Goal: Transaction & Acquisition: Purchase product/service

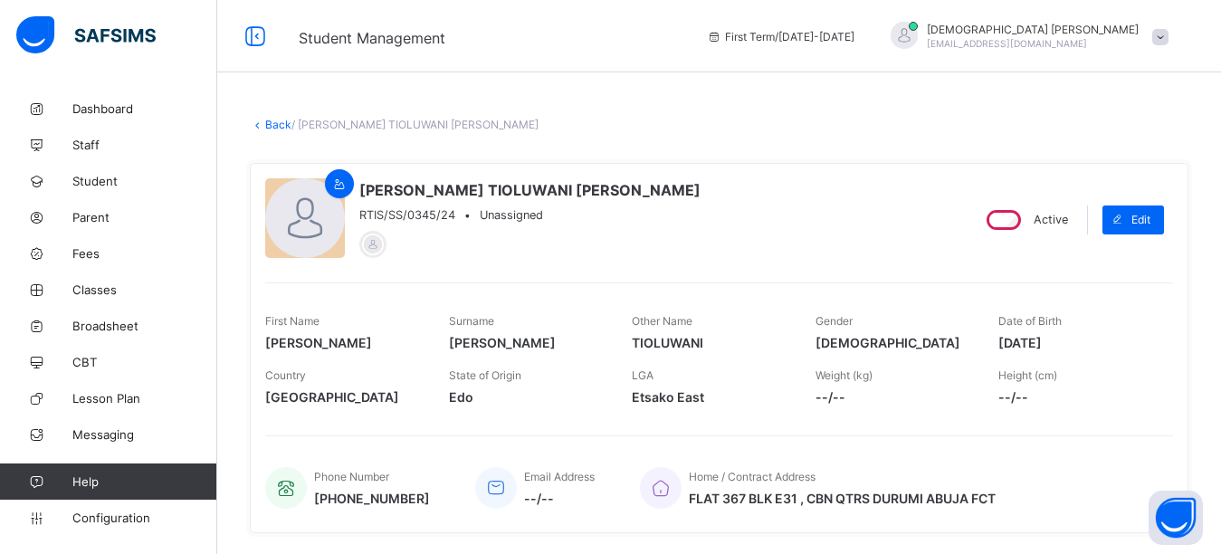
scroll to position [301, 0]
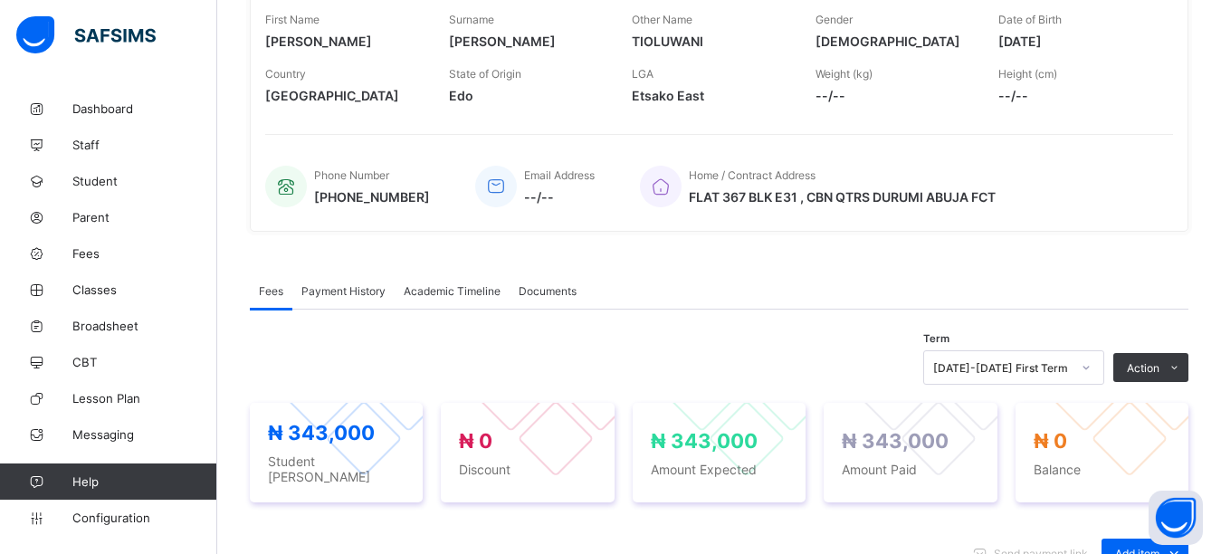
click at [1064, 289] on div "Fees Payment History Academic Timeline Documents" at bounding box center [719, 290] width 939 height 37
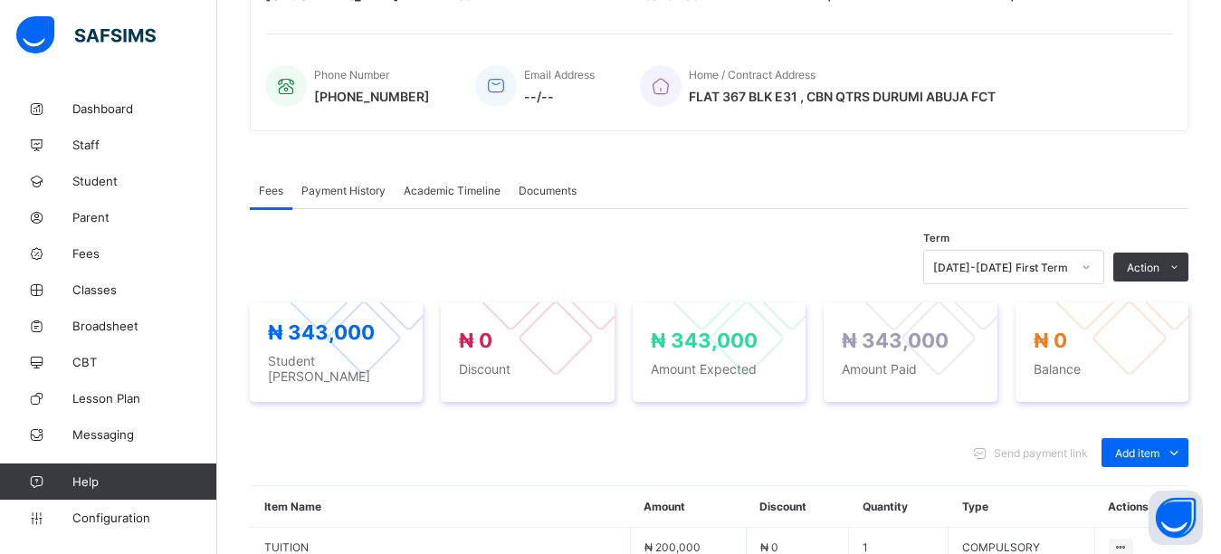
scroll to position [663, 0]
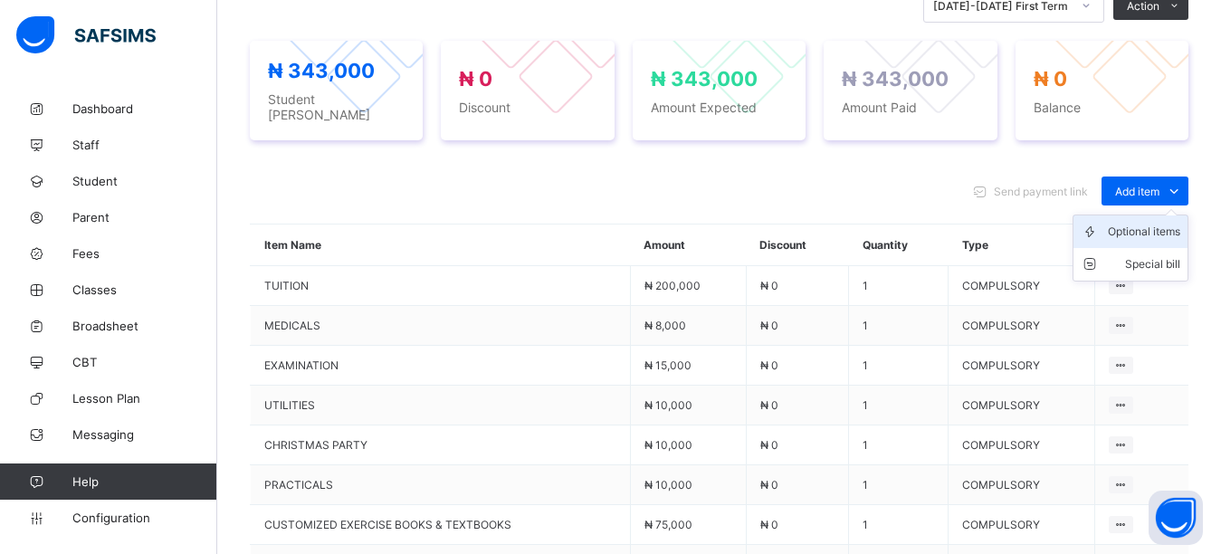
click at [1149, 226] on div "Optional items" at bounding box center [1144, 232] width 72 height 18
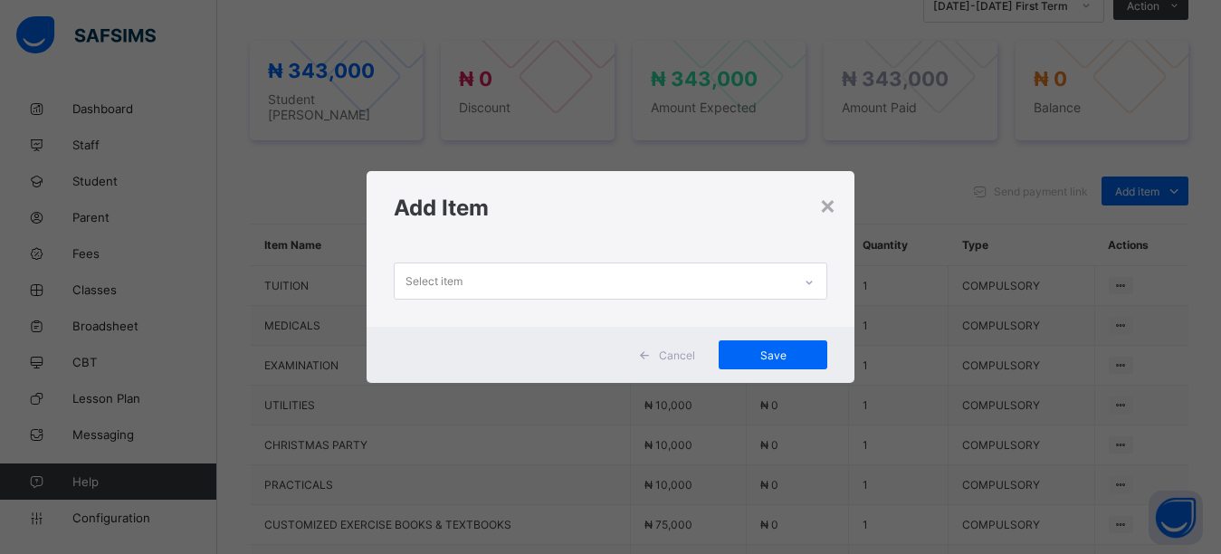
click at [635, 279] on div "Select item" at bounding box center [594, 280] width 398 height 35
click at [606, 271] on div "Select item" at bounding box center [594, 280] width 398 height 35
drag, startPoint x: 589, startPoint y: 226, endPoint x: 580, endPoint y: 251, distance: 26.1
click at [588, 228] on div "Add Item" at bounding box center [611, 207] width 489 height 73
click at [566, 282] on div "Select item" at bounding box center [594, 280] width 398 height 35
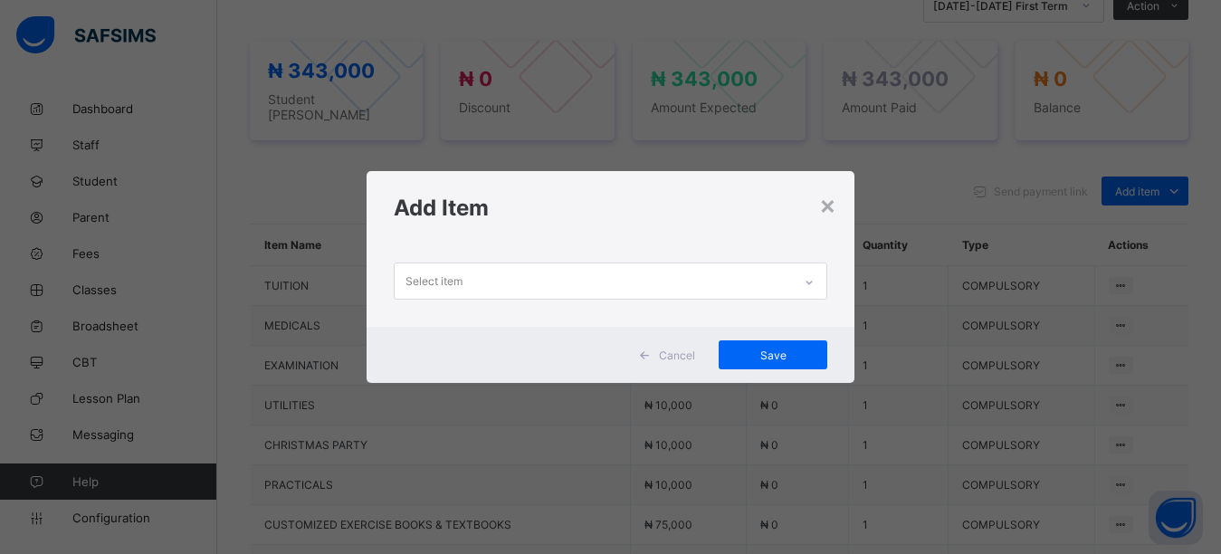
drag, startPoint x: 538, startPoint y: 217, endPoint x: 531, endPoint y: 249, distance: 32.3
click at [538, 218] on h1 "Add Item" at bounding box center [611, 208] width 434 height 26
click at [515, 280] on div "Select item" at bounding box center [594, 280] width 398 height 35
drag, startPoint x: 526, startPoint y: 234, endPoint x: 522, endPoint y: 271, distance: 36.4
click at [526, 235] on div "Add Item" at bounding box center [611, 207] width 489 height 73
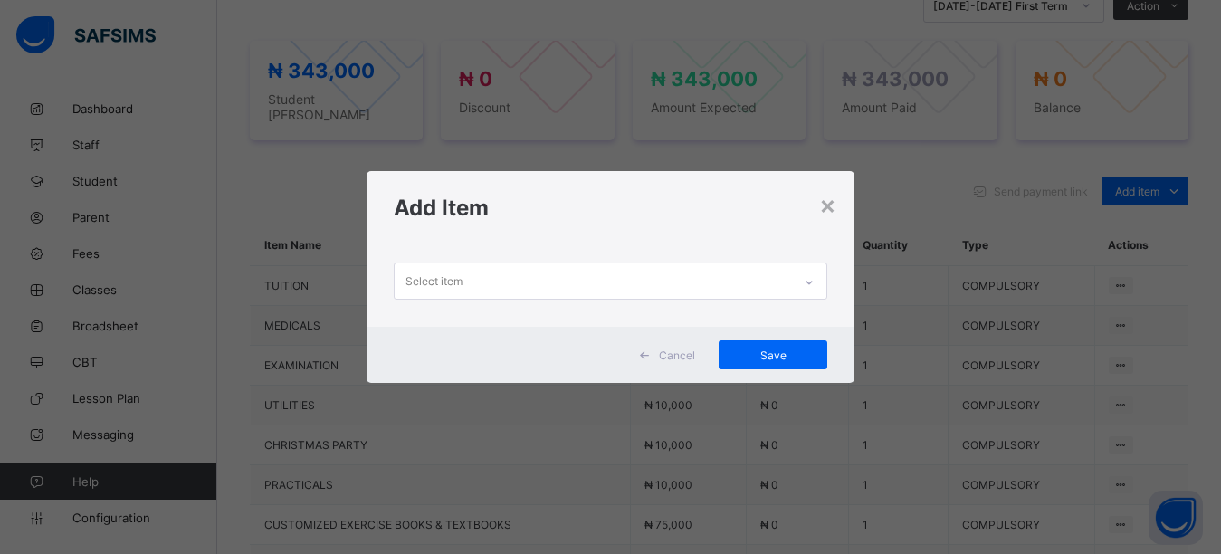
click at [514, 279] on div "Select item" at bounding box center [594, 280] width 398 height 35
click at [520, 245] on div "× Add Item 0 results available. Use Up and Down to choose options, press Enter …" at bounding box center [611, 277] width 489 height 212
click at [502, 285] on div "Select item" at bounding box center [594, 280] width 398 height 35
click at [513, 229] on div "Add Item" at bounding box center [611, 207] width 489 height 73
click at [487, 276] on div "Select item" at bounding box center [594, 280] width 398 height 35
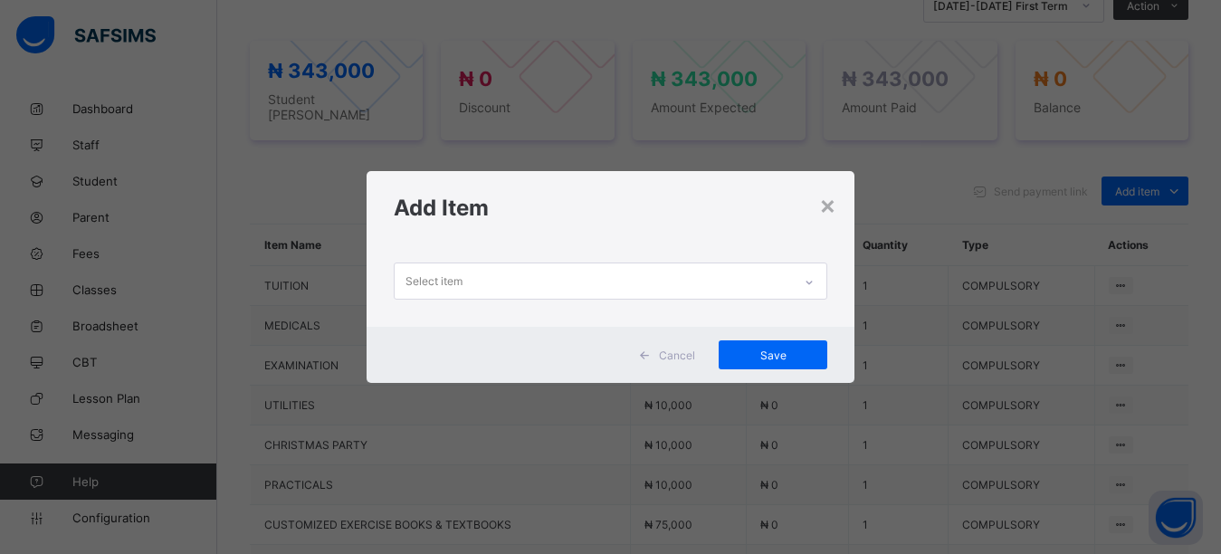
click at [478, 243] on div "Add Item" at bounding box center [611, 207] width 489 height 73
click at [468, 270] on div "Select item" at bounding box center [594, 280] width 398 height 35
click at [460, 252] on div "Select item" at bounding box center [611, 285] width 489 height 82
click at [457, 278] on div "Select item" at bounding box center [433, 281] width 57 height 34
click at [436, 228] on div "Add Item" at bounding box center [611, 207] width 489 height 73
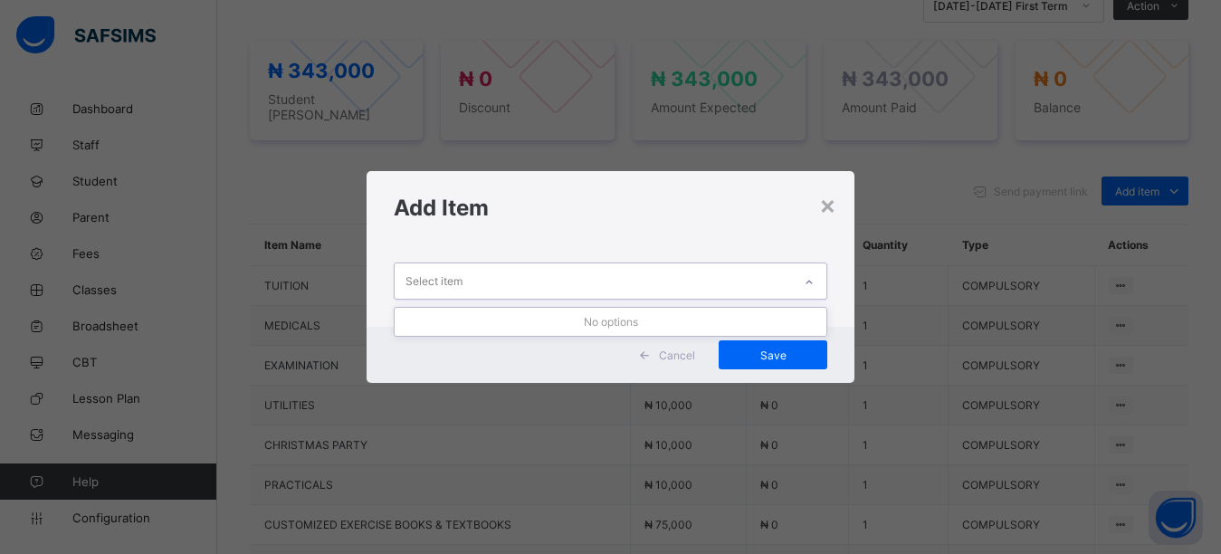
click at [441, 282] on div "Select item" at bounding box center [433, 281] width 57 height 34
click at [830, 205] on div "×" at bounding box center [827, 204] width 17 height 31
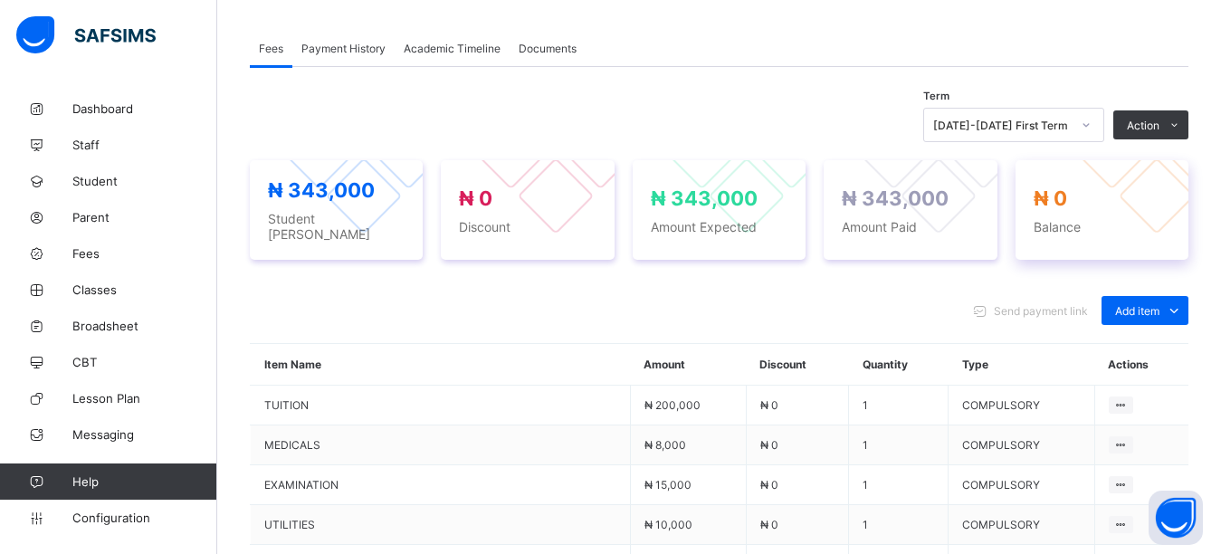
scroll to position [513, 0]
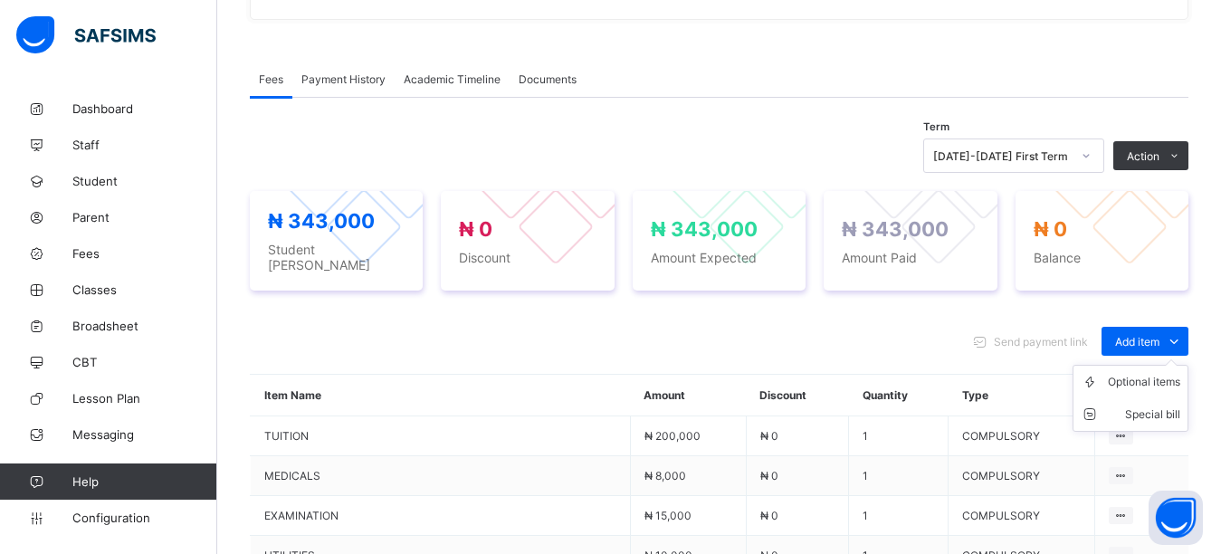
drag, startPoint x: 1149, startPoint y: 332, endPoint x: 1150, endPoint y: 361, distance: 29.0
click at [1148, 339] on div "Add item Optional items Special bill" at bounding box center [1144, 341] width 87 height 29
drag, startPoint x: 1151, startPoint y: 367, endPoint x: 1111, endPoint y: 372, distance: 40.1
click at [0, 0] on div "Optional items" at bounding box center [0, 0] width 0 height 0
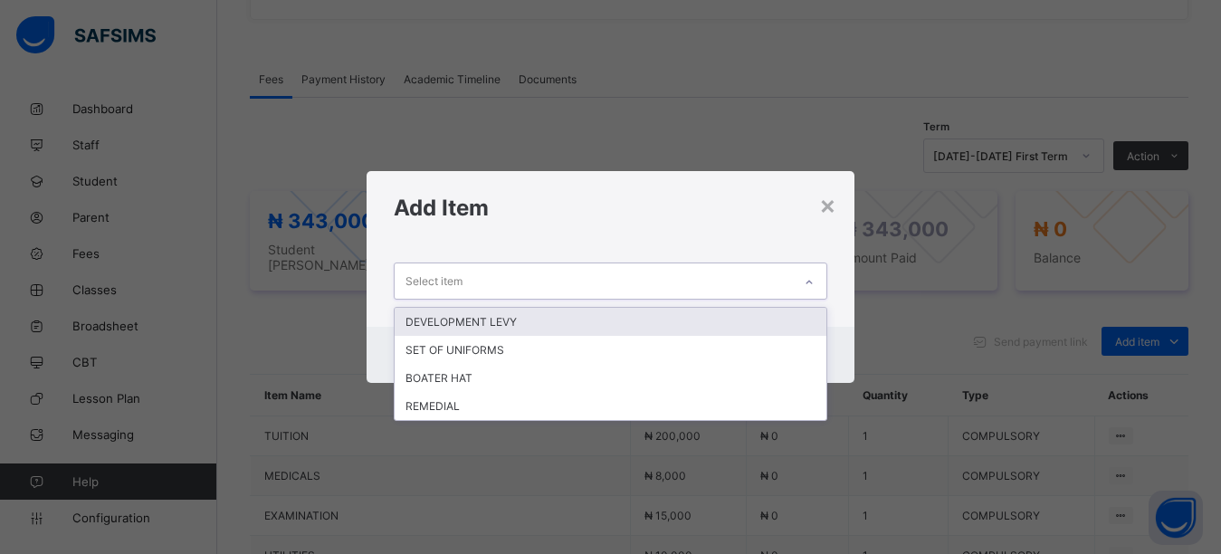
click at [647, 280] on div "Select item" at bounding box center [594, 280] width 398 height 35
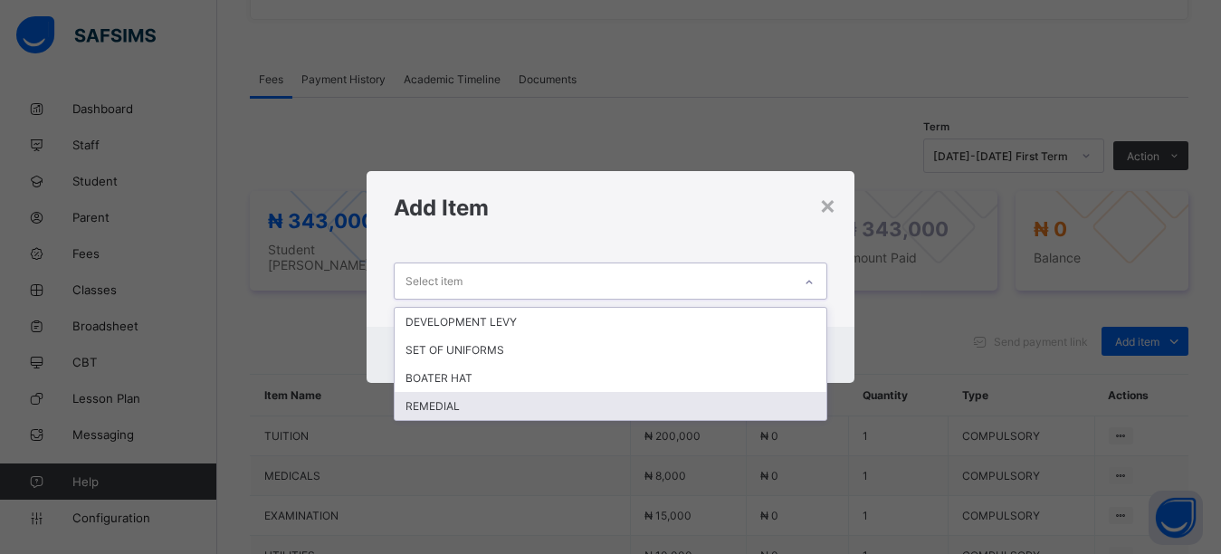
click at [568, 394] on div "REMEDIAL" at bounding box center [611, 406] width 433 height 28
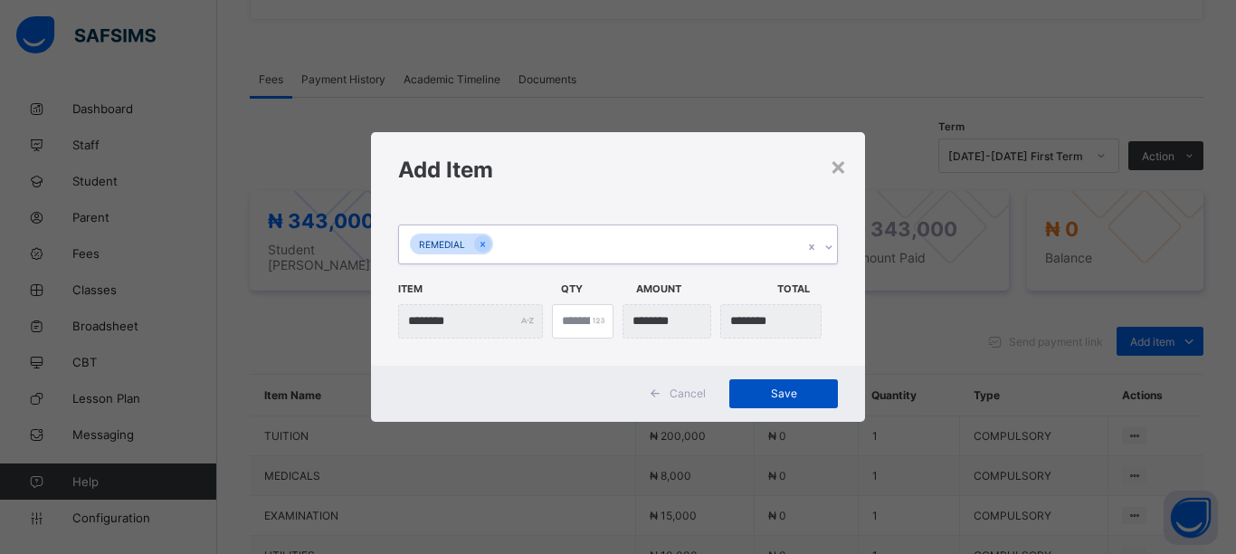
click at [764, 394] on span "Save" at bounding box center [783, 393] width 81 height 14
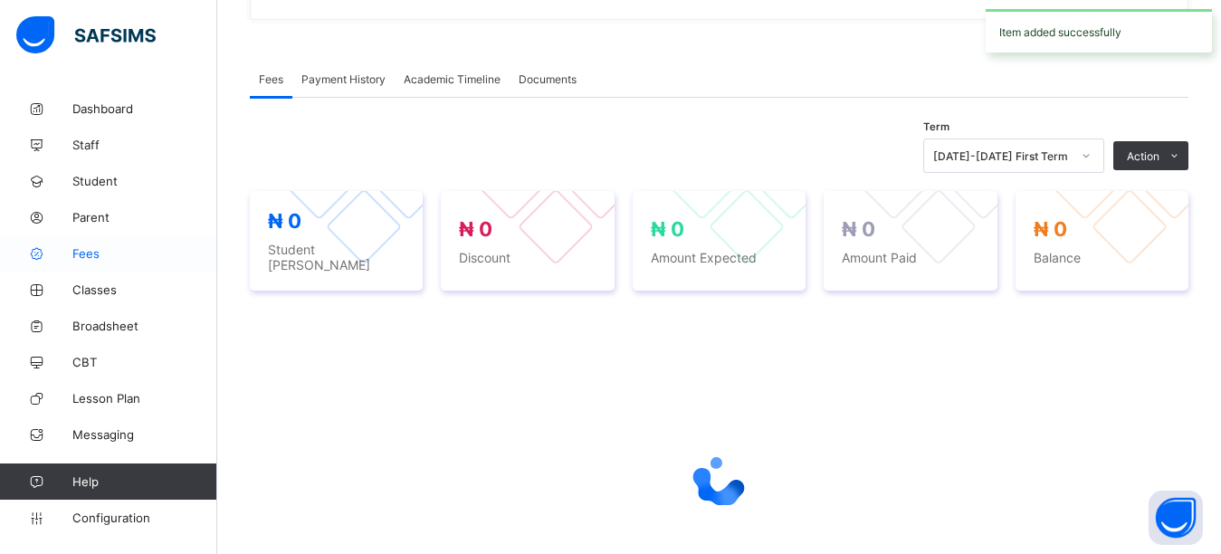
click at [98, 258] on span "Fees" at bounding box center [144, 253] width 145 height 14
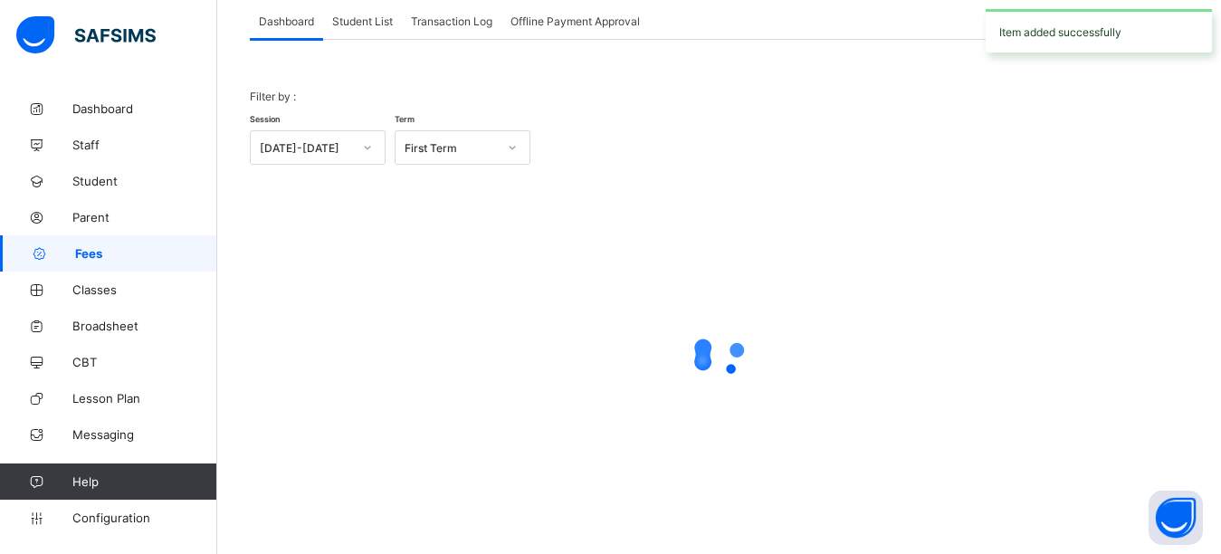
scroll to position [115, 0]
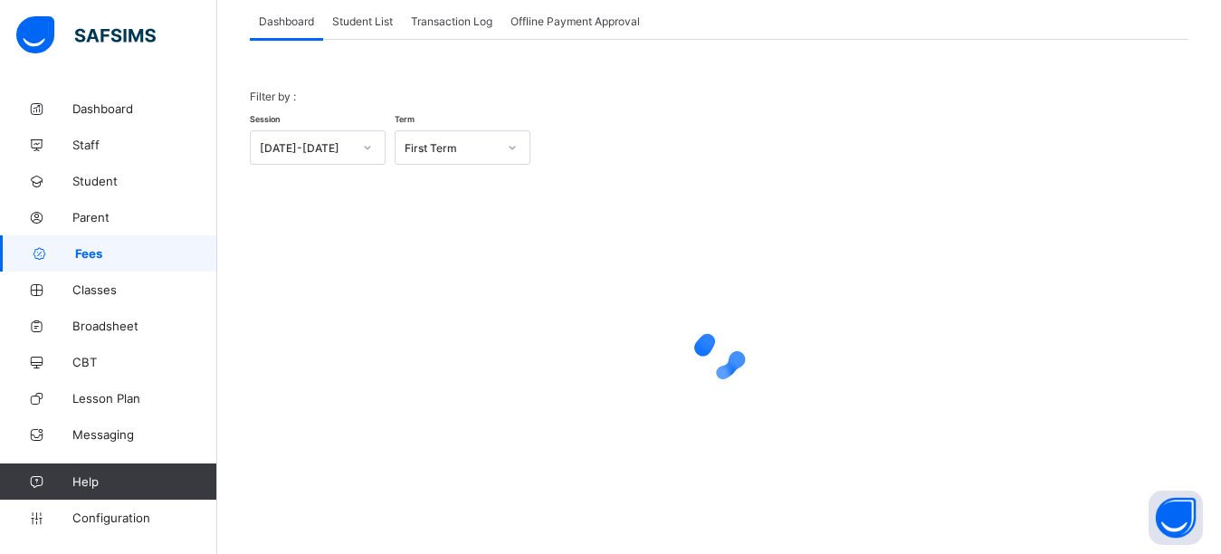
click at [366, 23] on span "Student List" at bounding box center [362, 21] width 61 height 14
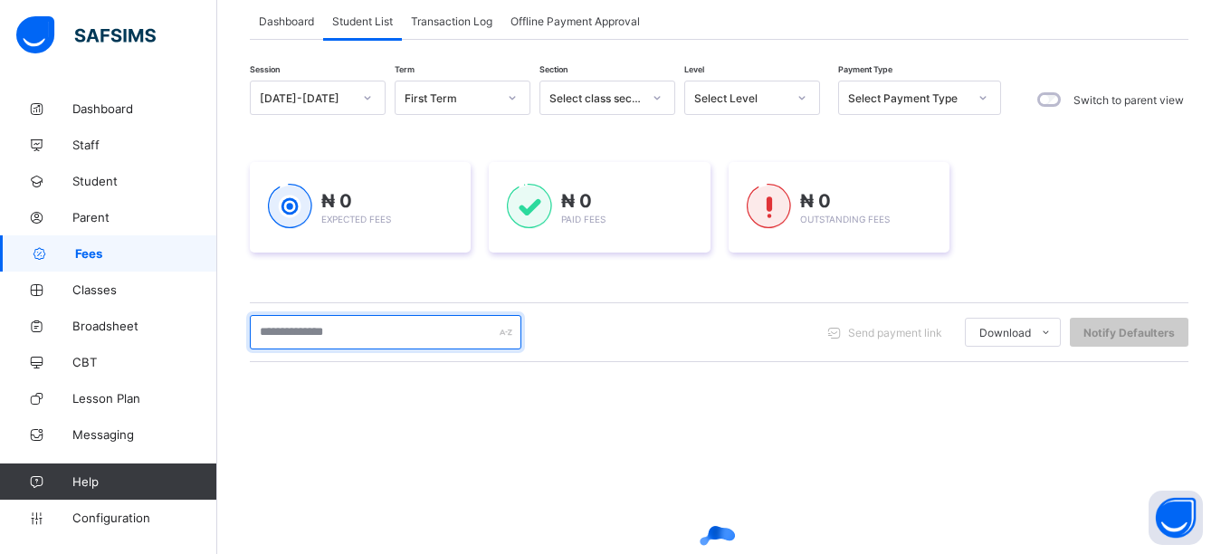
click at [368, 332] on input "text" at bounding box center [386, 332] width 272 height 34
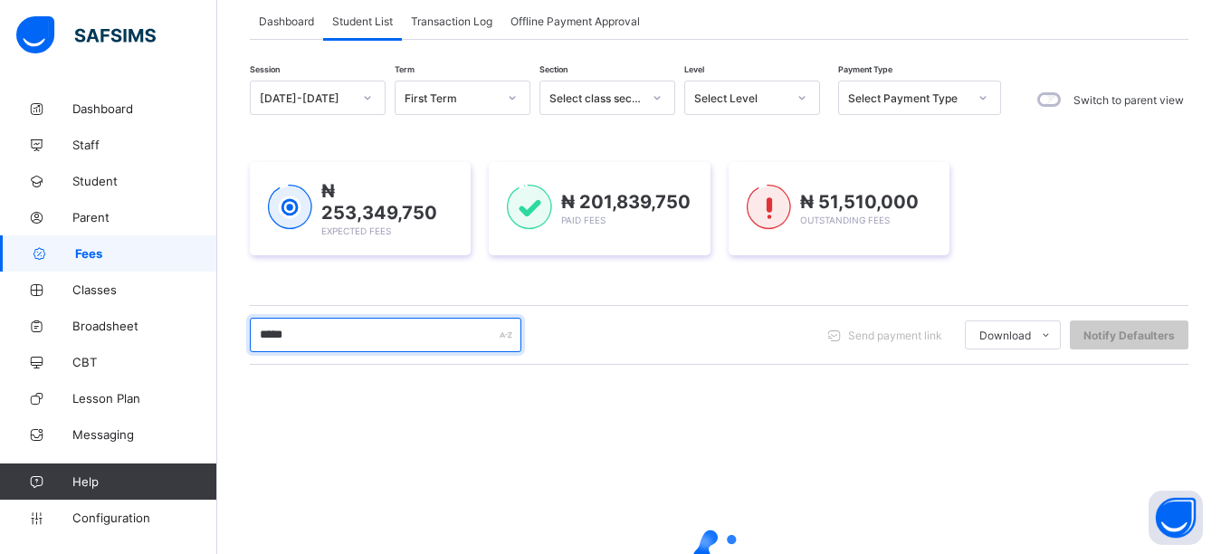
type input "*****"
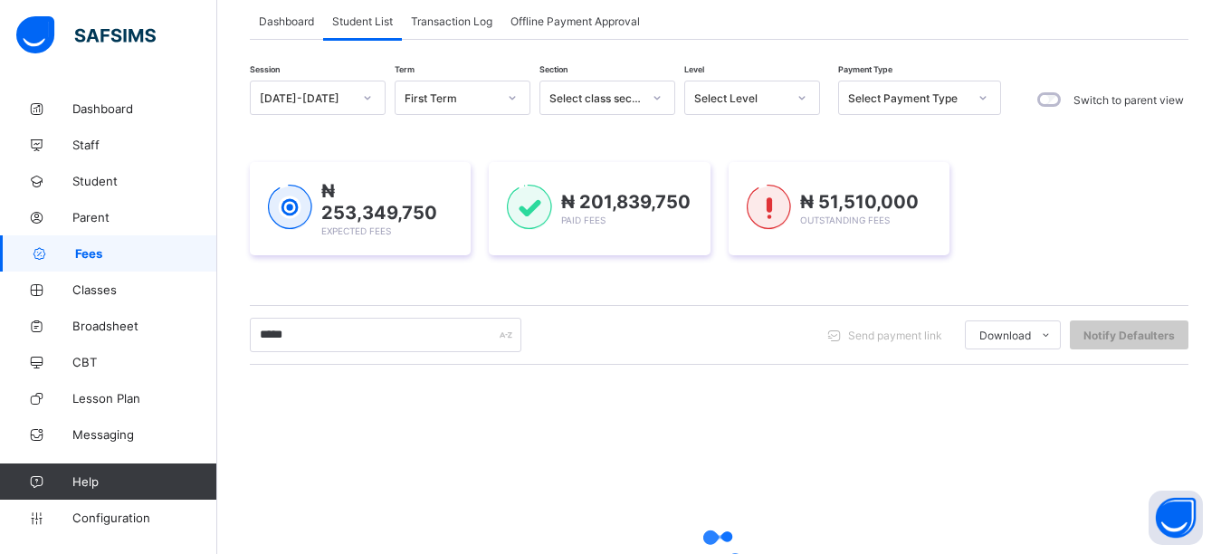
click at [415, 283] on div "Session [DATE]-[DATE] Term First Term Section Select class section Level Select…" at bounding box center [719, 403] width 939 height 644
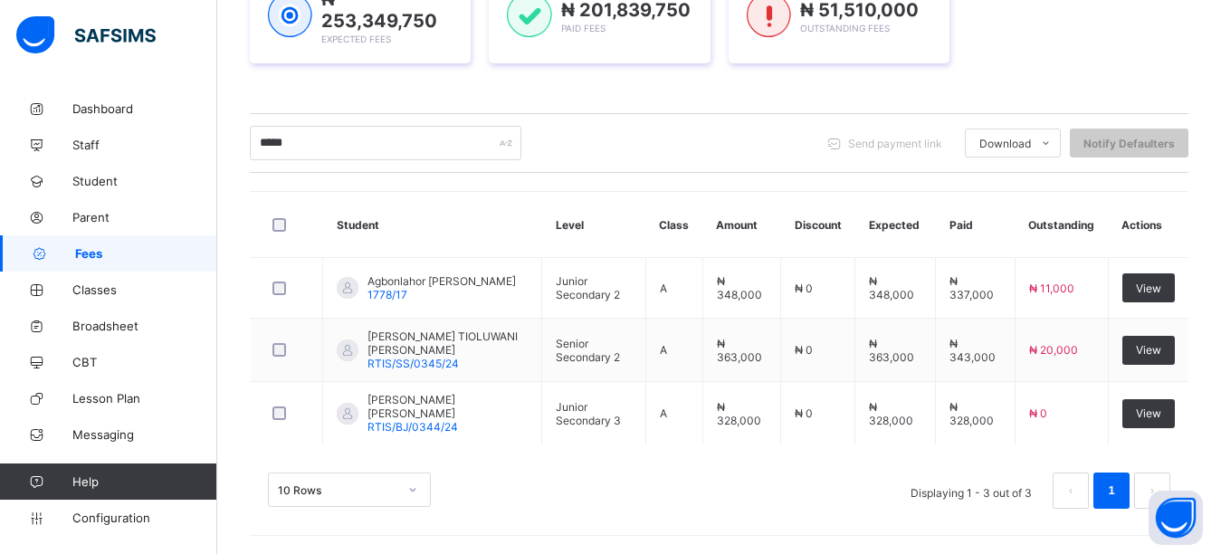
scroll to position [301, 0]
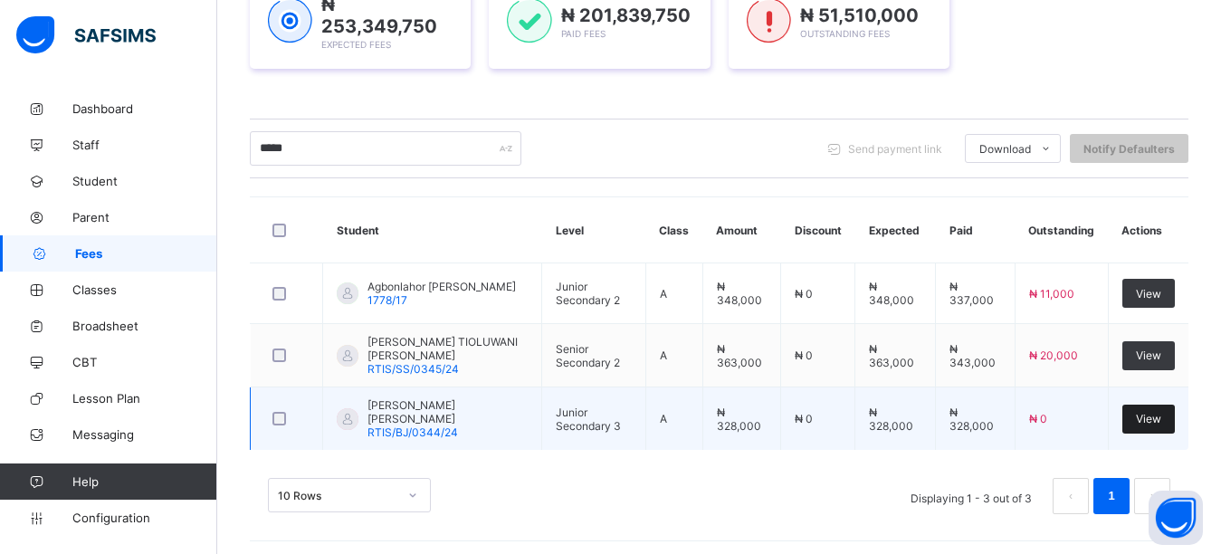
click at [1161, 415] on span "View" at bounding box center [1148, 419] width 25 height 14
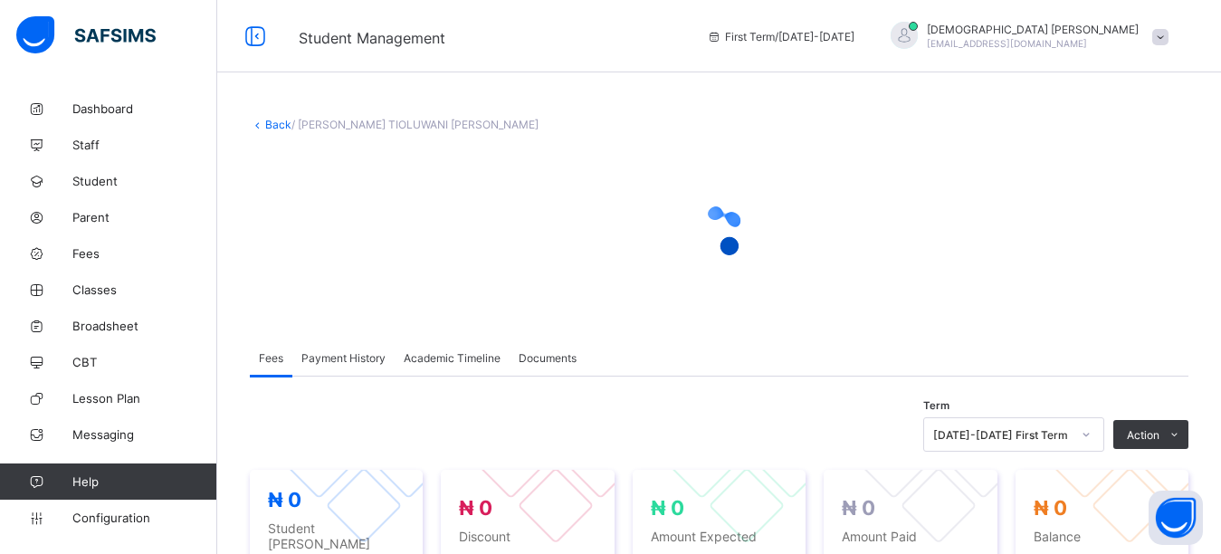
click at [967, 234] on div at bounding box center [719, 231] width 939 height 72
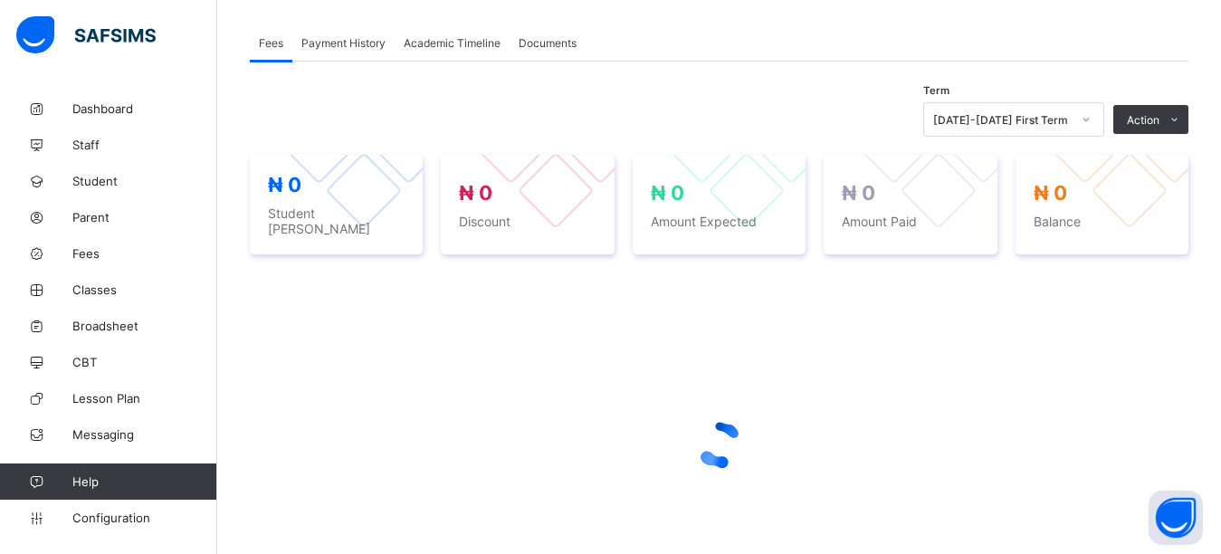
scroll to position [341, 0]
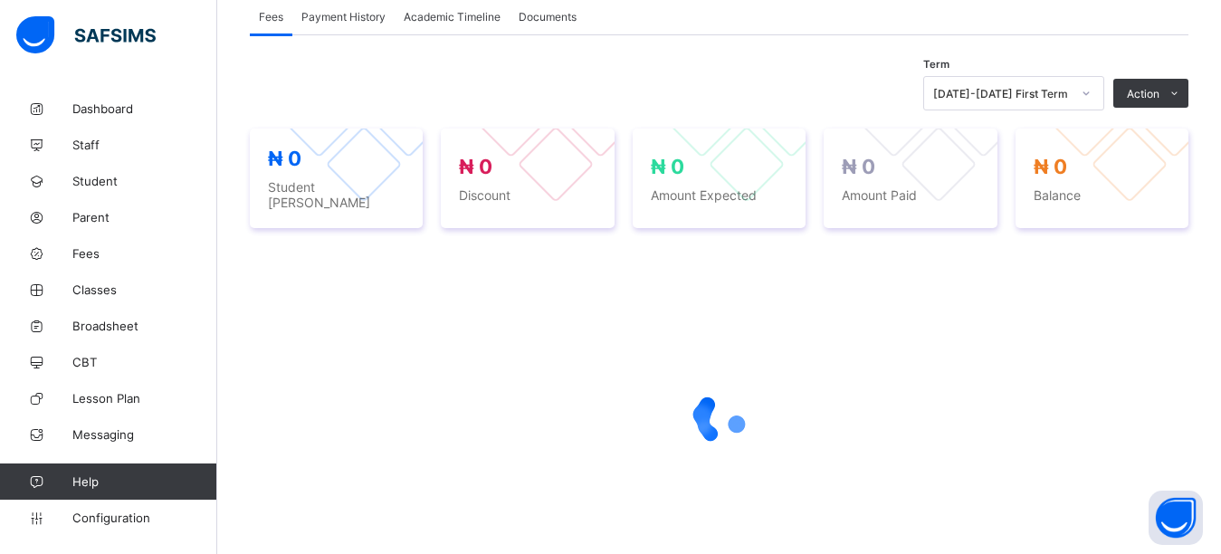
click at [772, 65] on div "Term [DATE]-[DATE] First Term Action Receive Payment Manage Discount Send Email…" at bounding box center [719, 317] width 939 height 564
click at [772, 66] on div "Term [DATE]-[DATE] First Term Action Receive Payment Manage Discount Send Email…" at bounding box center [719, 317] width 939 height 564
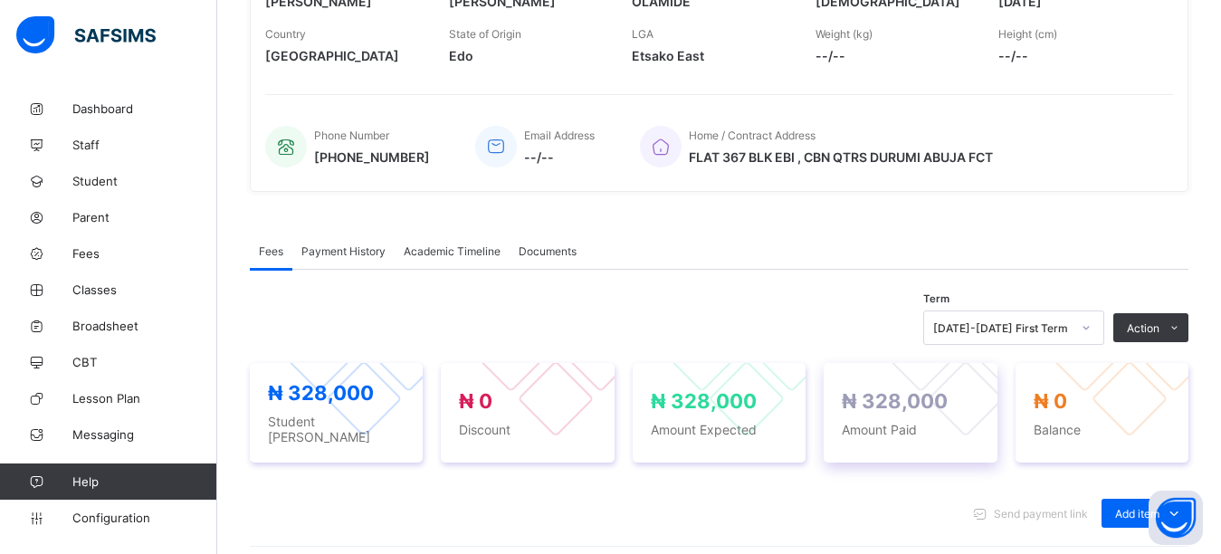
scroll to position [576, 0]
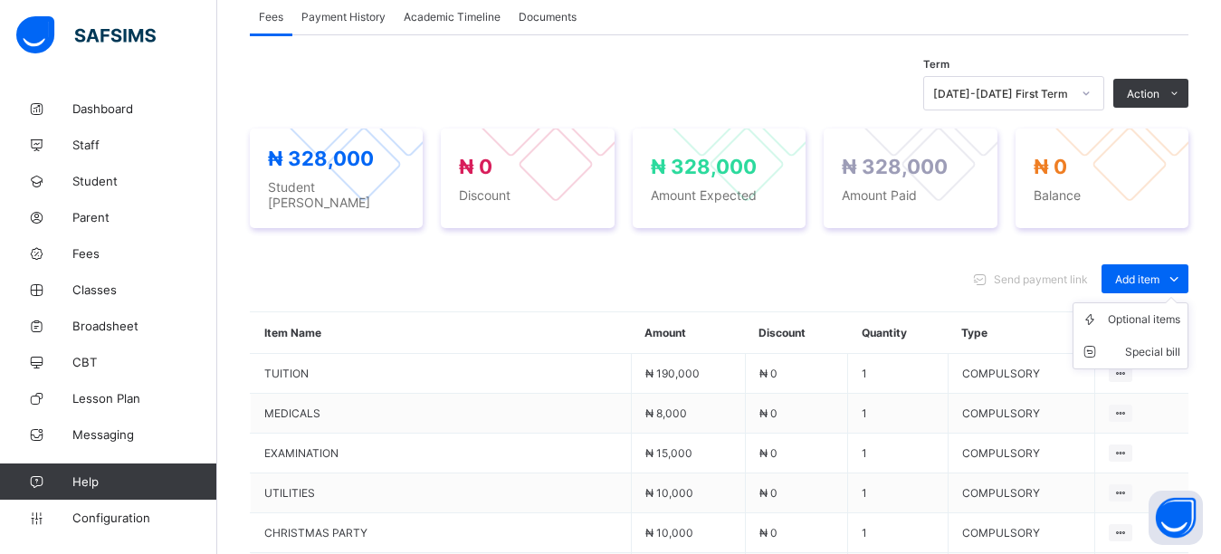
drag, startPoint x: 1161, startPoint y: 270, endPoint x: 1158, endPoint y: 292, distance: 22.9
click at [1159, 272] on span "Add item" at bounding box center [1137, 279] width 44 height 14
click at [0, 0] on div "Optional items" at bounding box center [0, 0] width 0 height 0
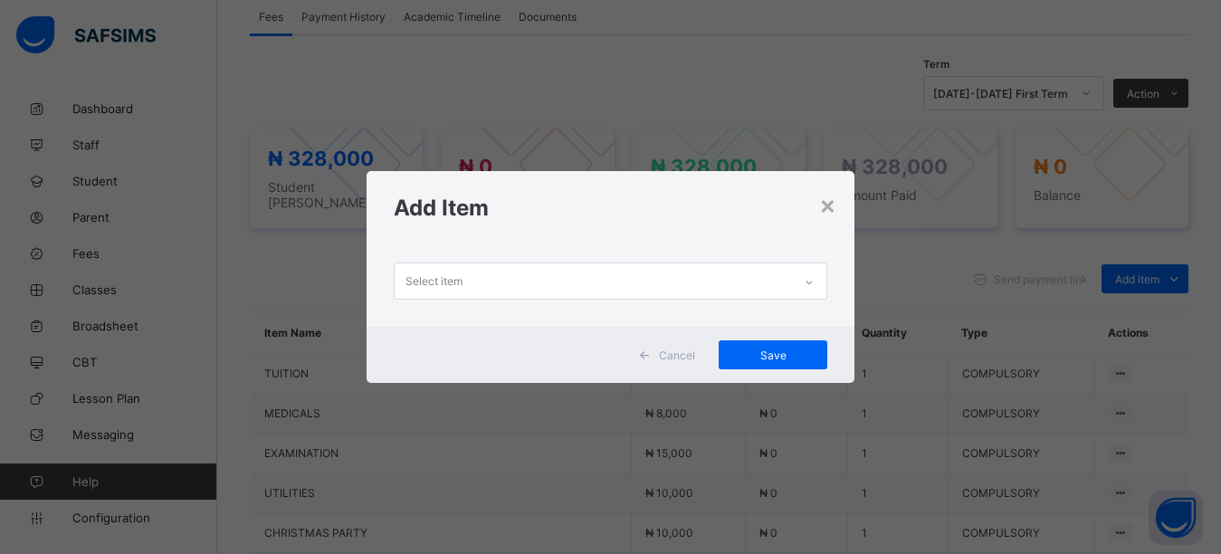
click at [625, 283] on div "Select item" at bounding box center [594, 280] width 398 height 35
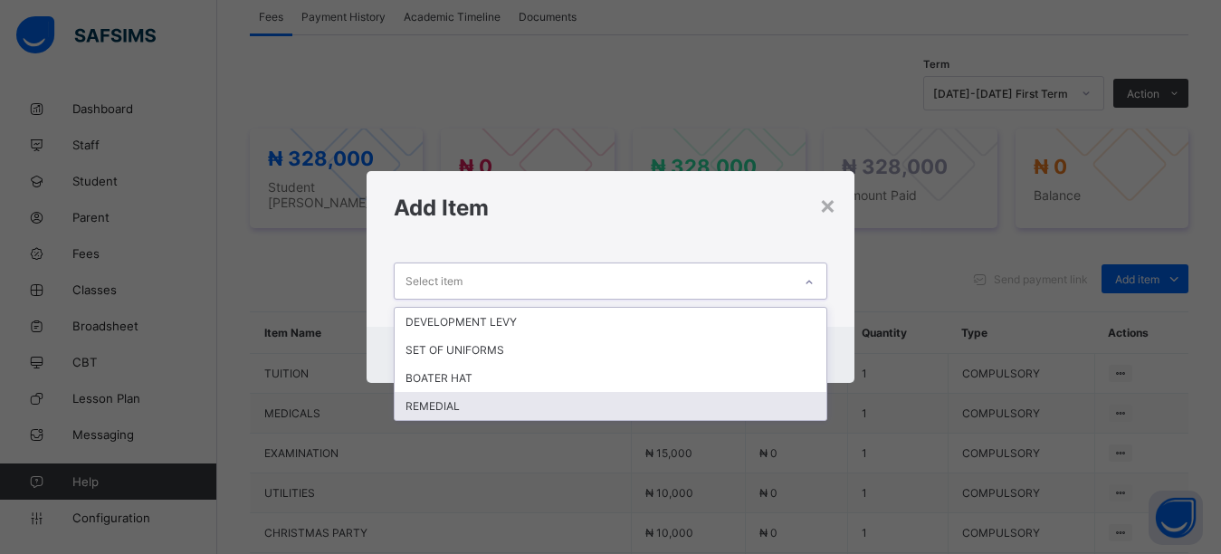
click at [463, 408] on div "REMEDIAL" at bounding box center [611, 406] width 433 height 28
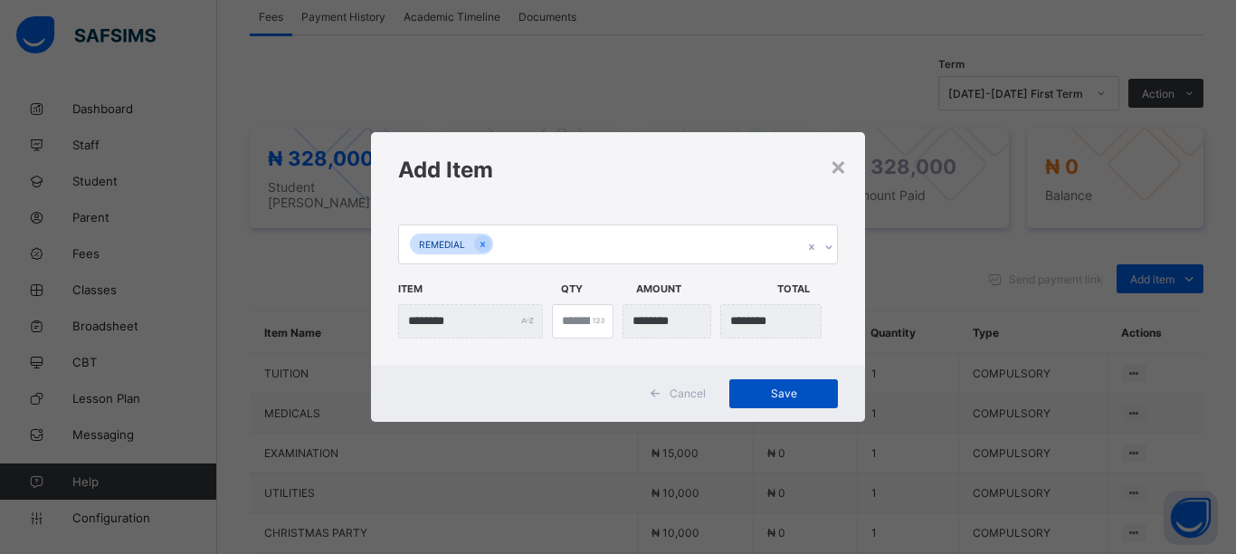
click at [780, 395] on span "Save" at bounding box center [783, 393] width 81 height 14
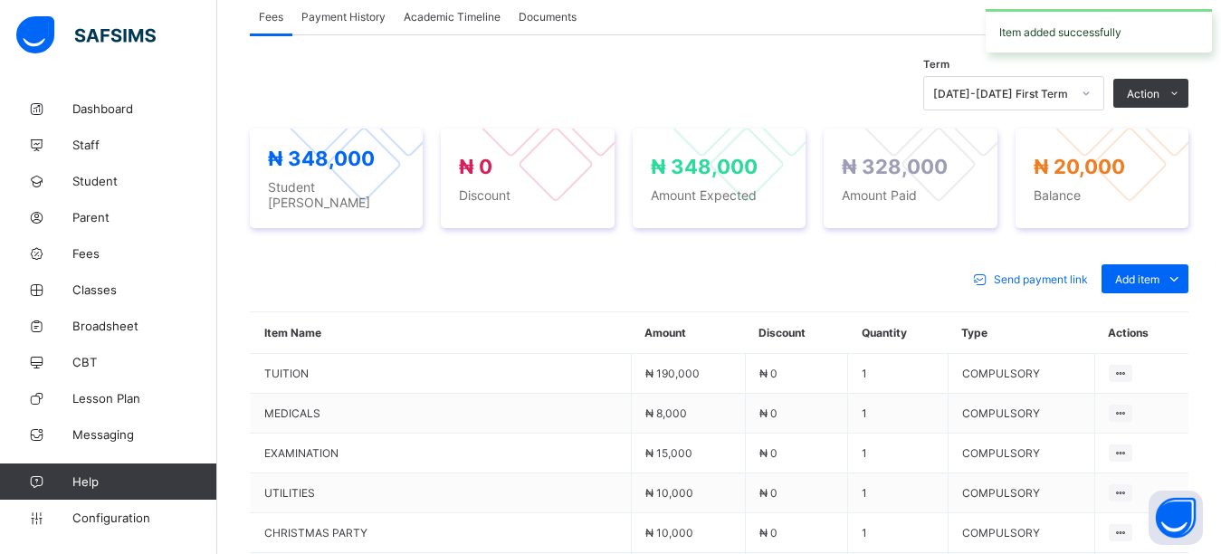
click at [749, 66] on div "Term [DATE]-[DATE] First Term Action Receive Payment Manage Discount Send Email…" at bounding box center [719, 441] width 939 height 813
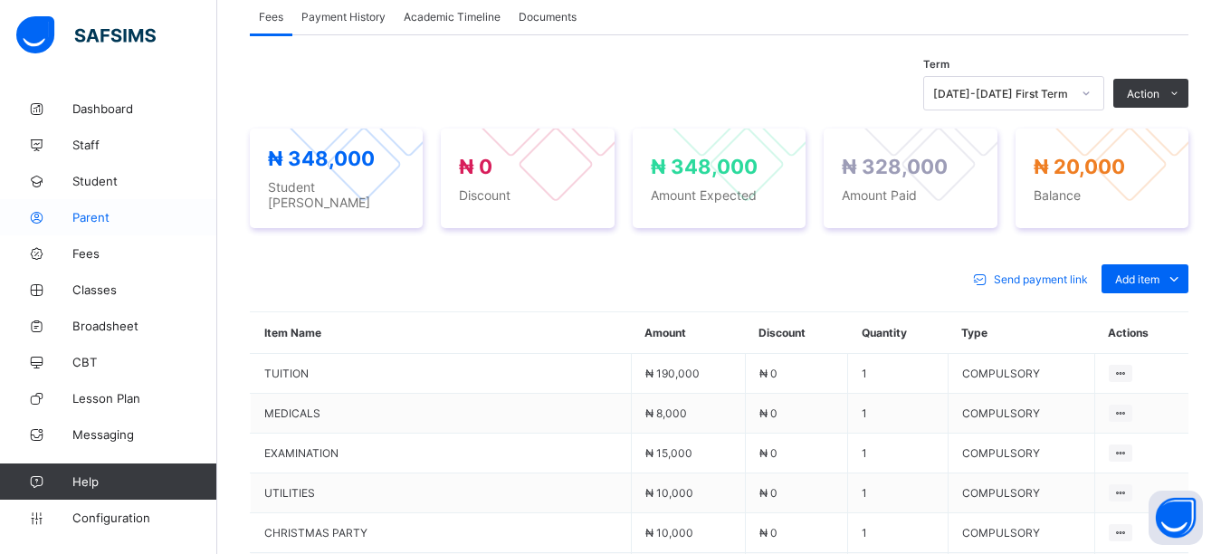
click at [83, 211] on span "Parent" at bounding box center [144, 217] width 145 height 14
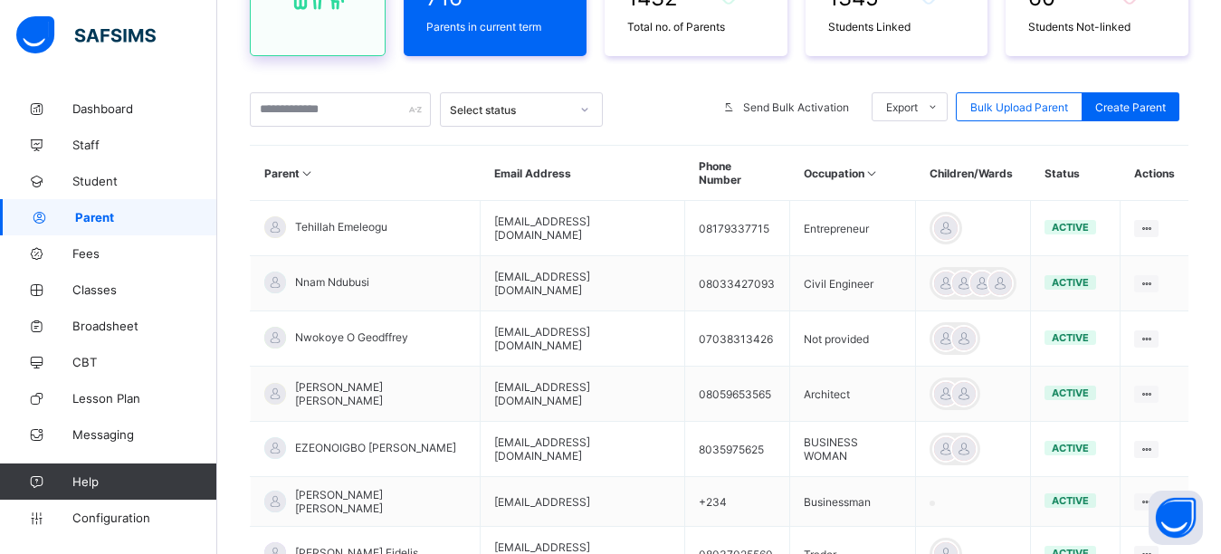
scroll to position [18, 0]
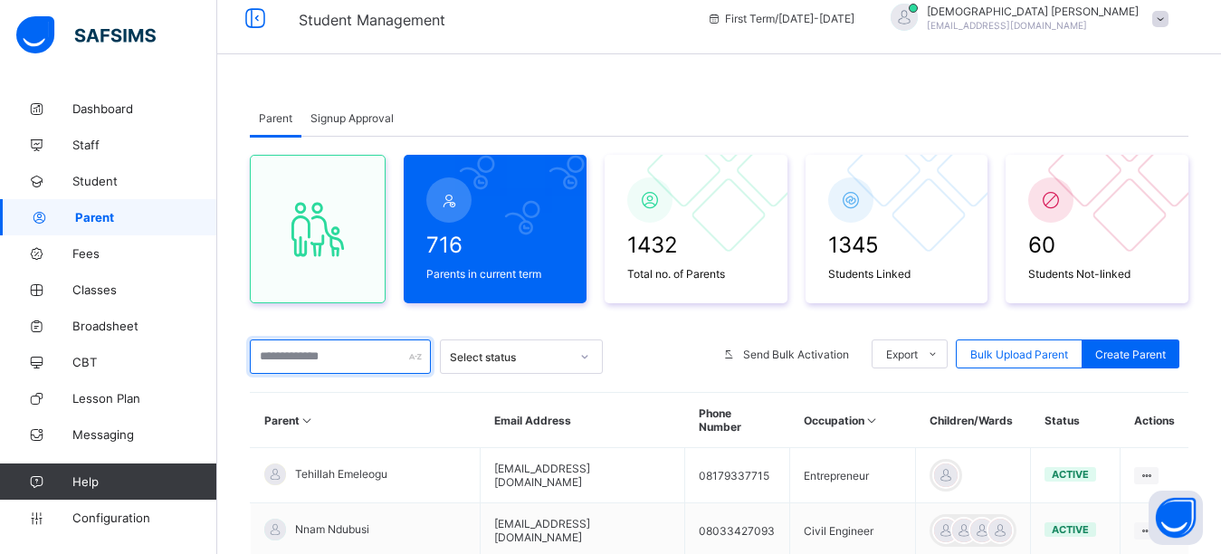
click at [306, 354] on input "text" at bounding box center [340, 356] width 181 height 34
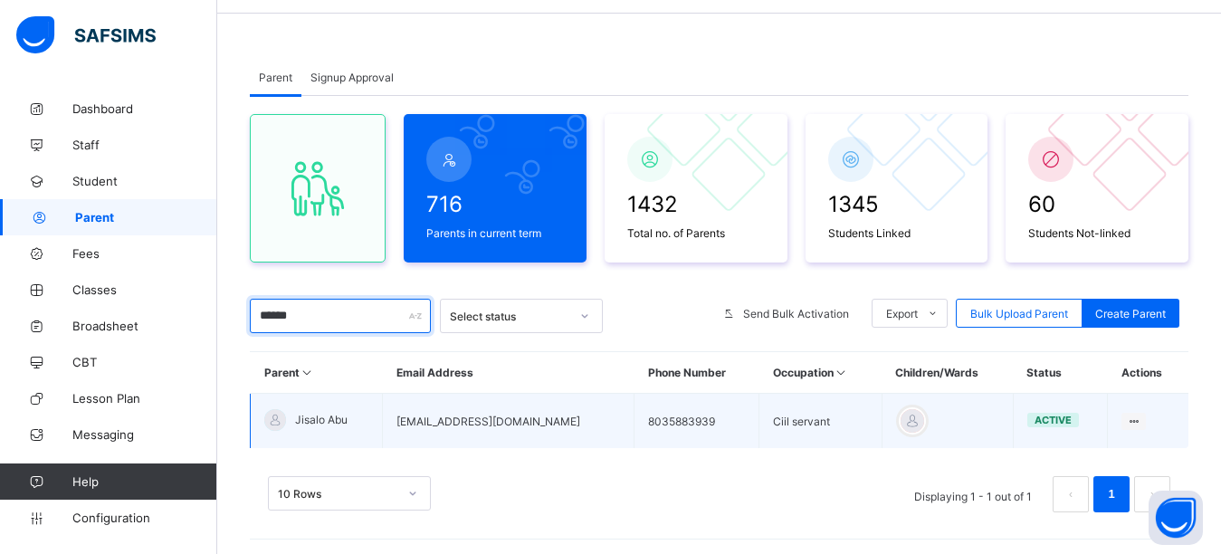
scroll to position [81, 0]
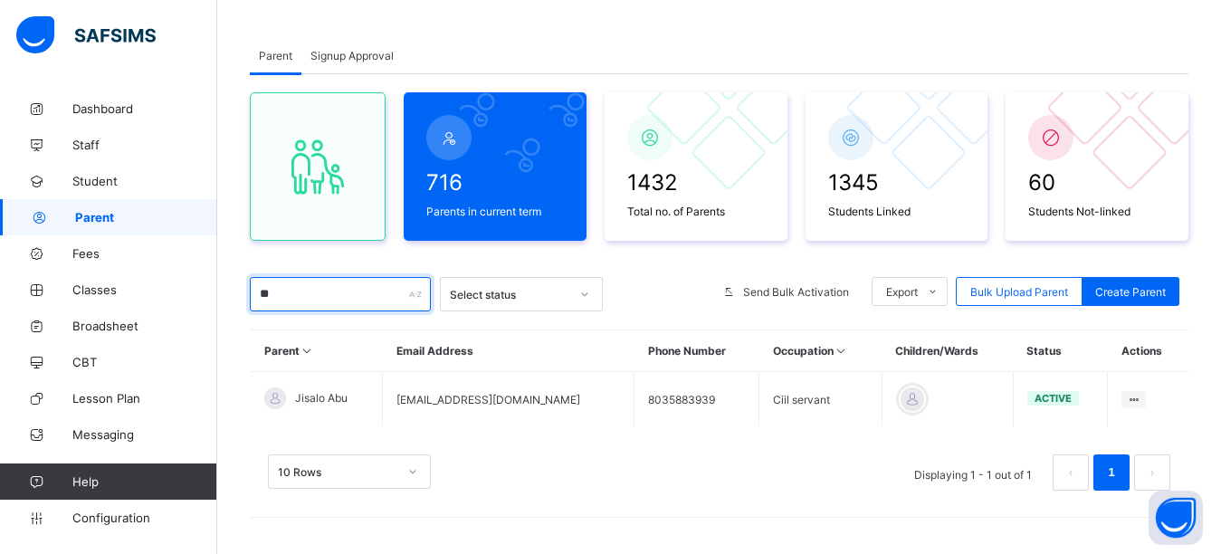
type input "*"
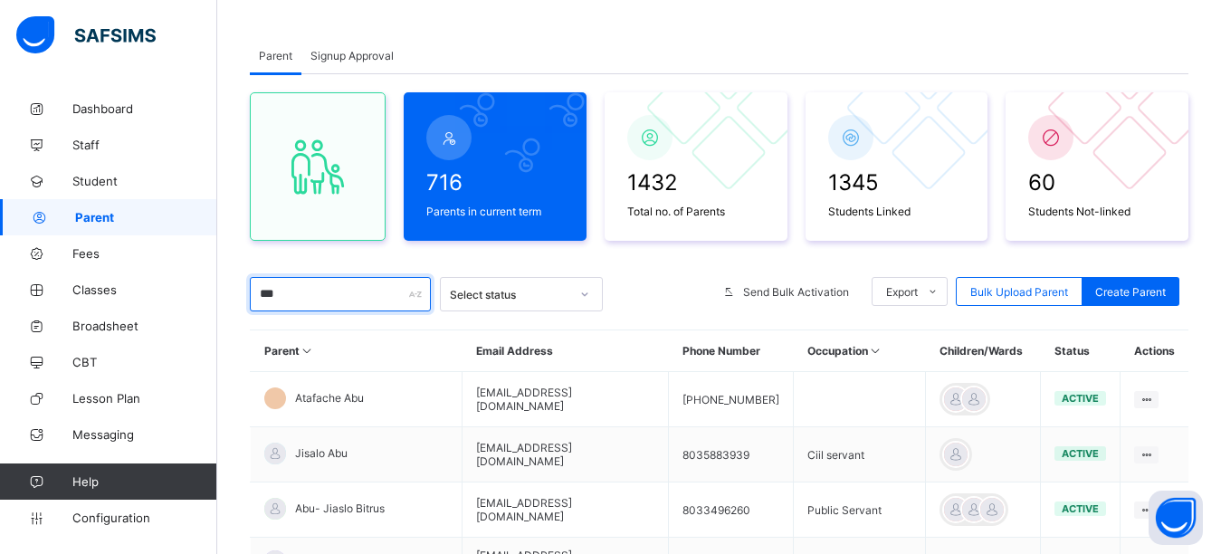
type input "***"
click at [728, 62] on div "Parent Signup Approval" at bounding box center [719, 55] width 939 height 37
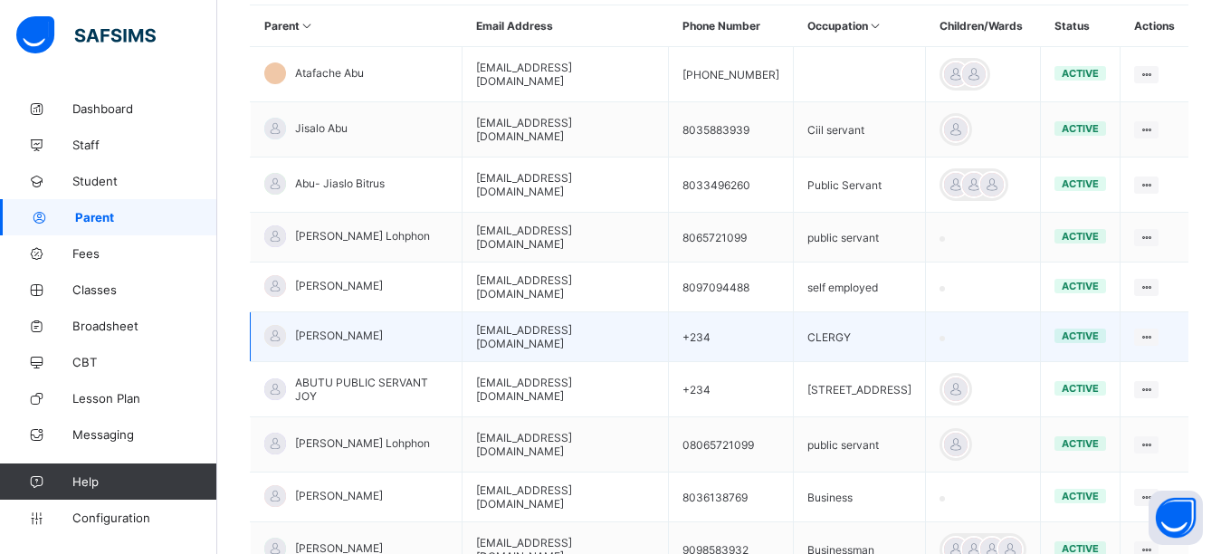
scroll to position [443, 0]
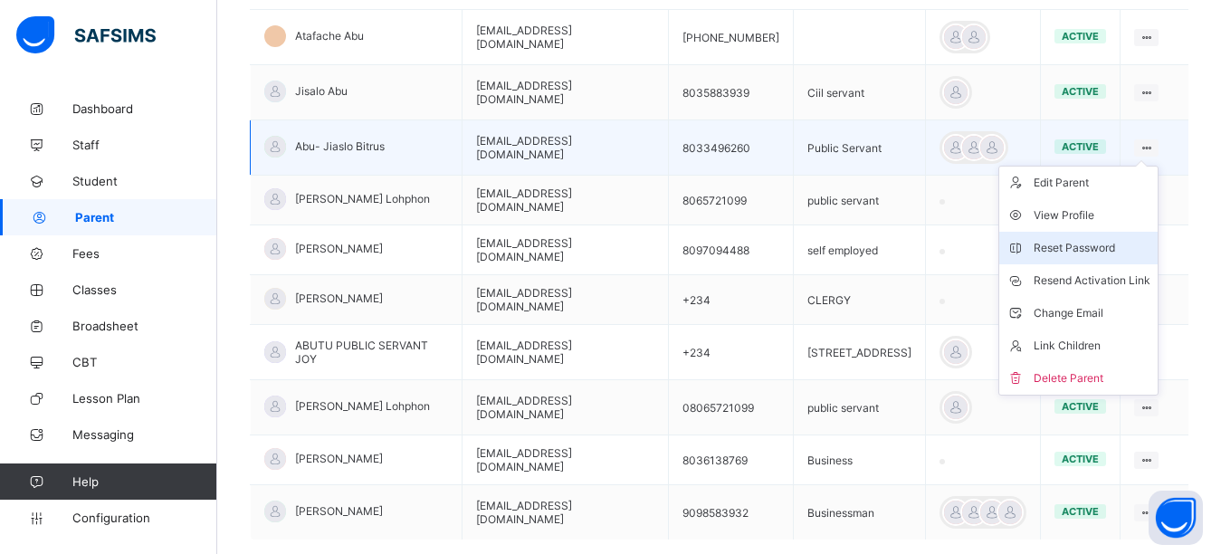
click at [1086, 242] on div "Reset Password" at bounding box center [1092, 248] width 117 height 18
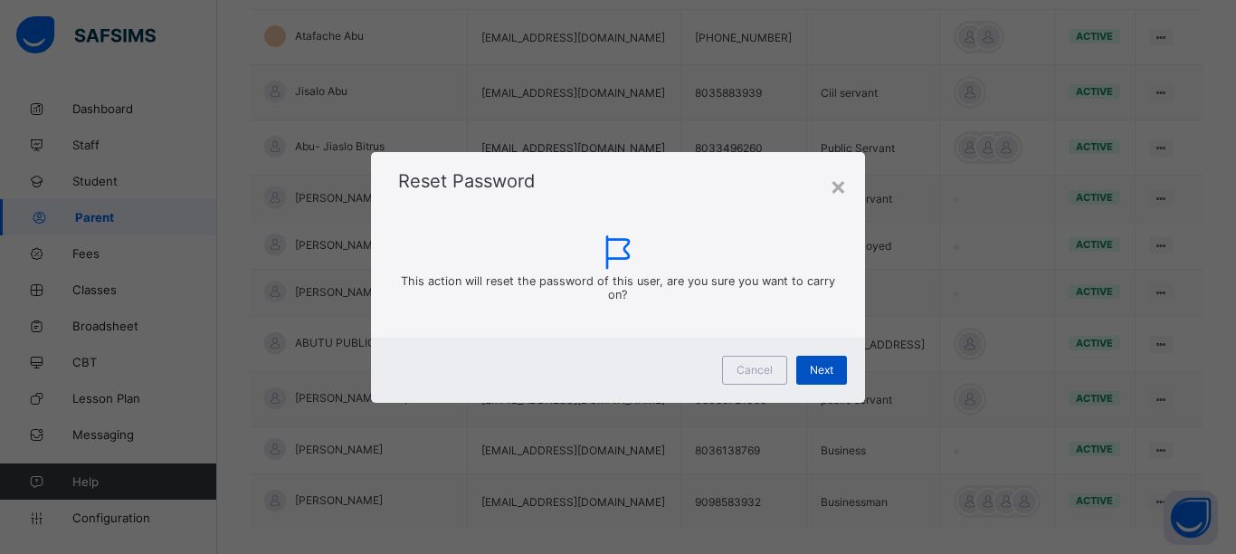
click at [820, 360] on div "Next" at bounding box center [821, 370] width 51 height 29
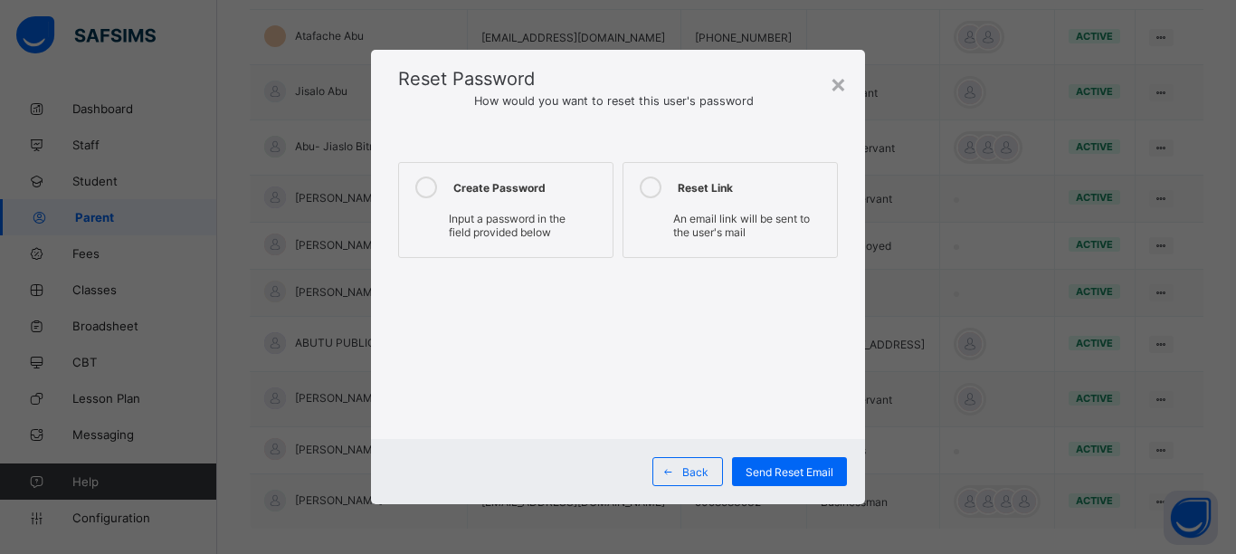
click at [424, 186] on icon at bounding box center [426, 187] width 22 height 22
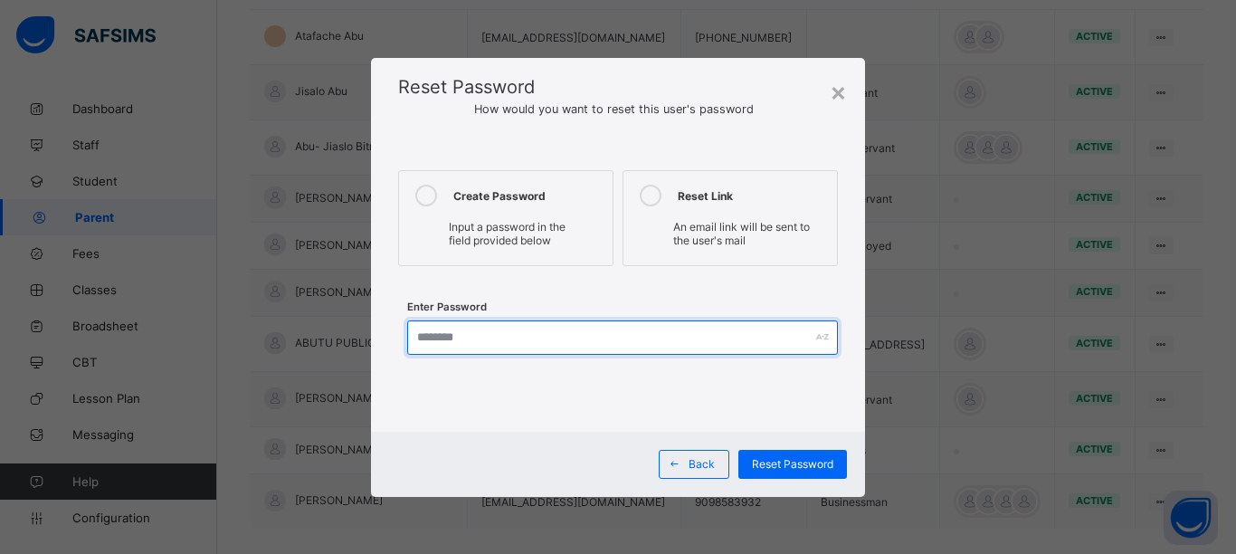
click at [515, 344] on input "text" at bounding box center [622, 337] width 431 height 34
type input "**********"
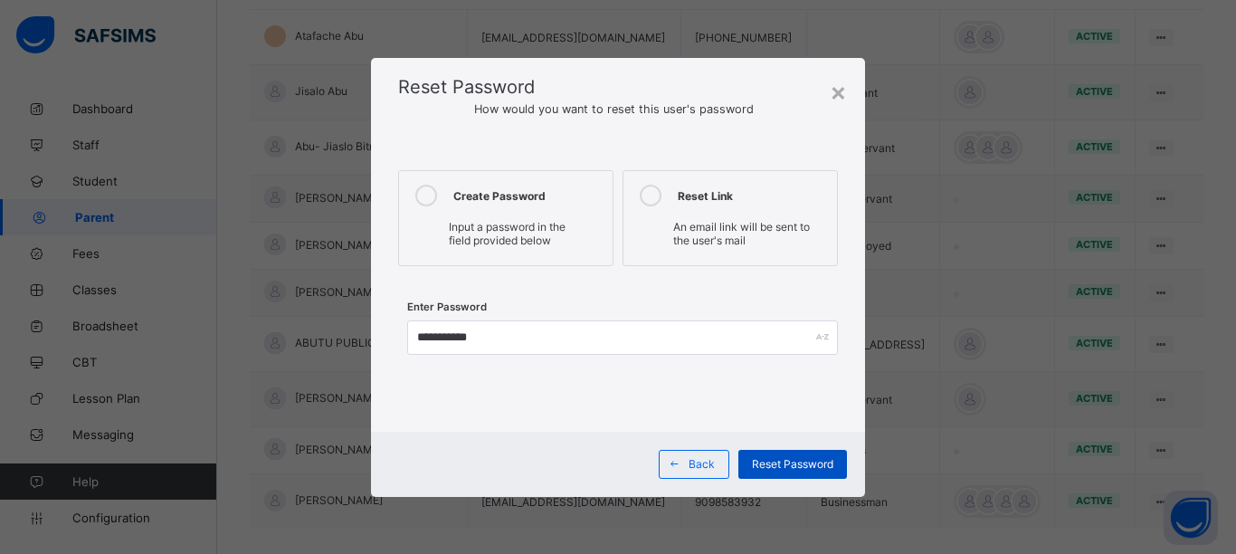
click at [772, 468] on span "Reset Password" at bounding box center [792, 464] width 81 height 14
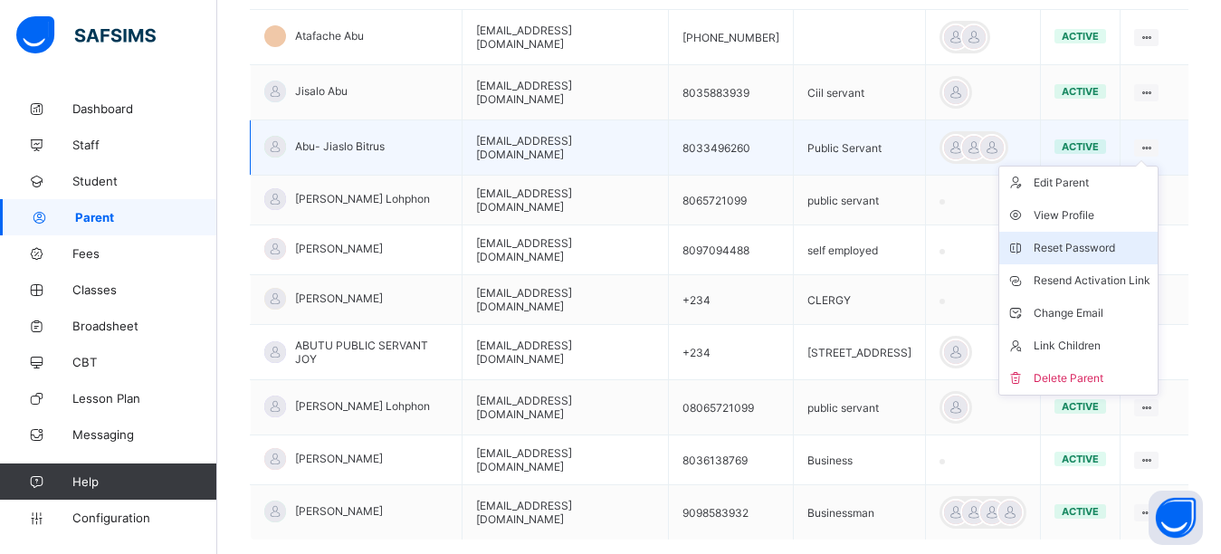
click at [1108, 245] on div "Reset Password" at bounding box center [1092, 248] width 117 height 18
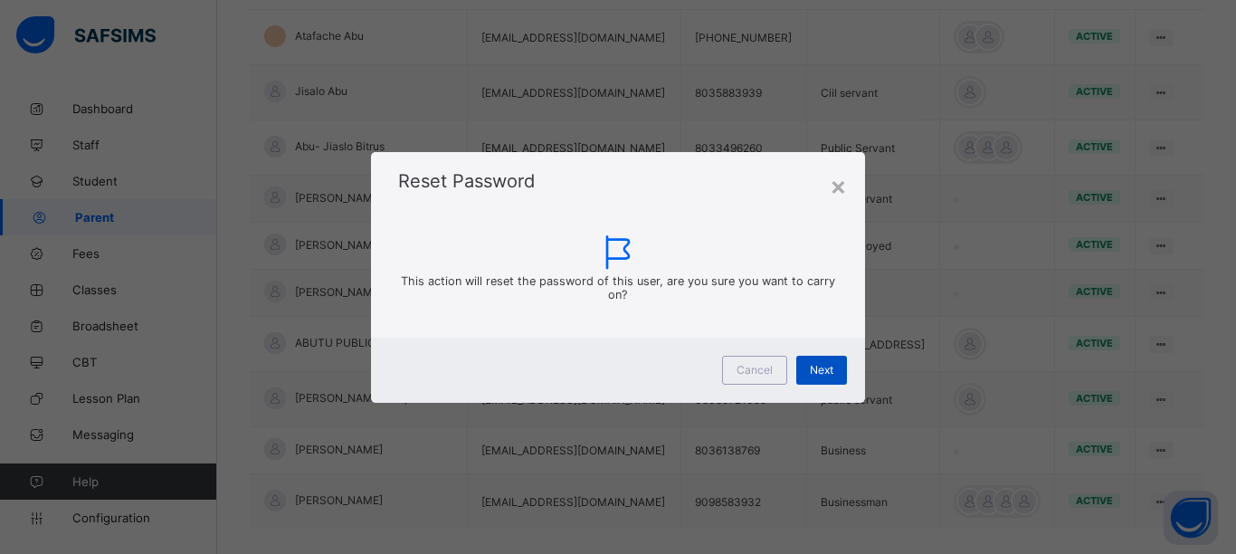
click at [810, 369] on span "Next" at bounding box center [822, 370] width 24 height 14
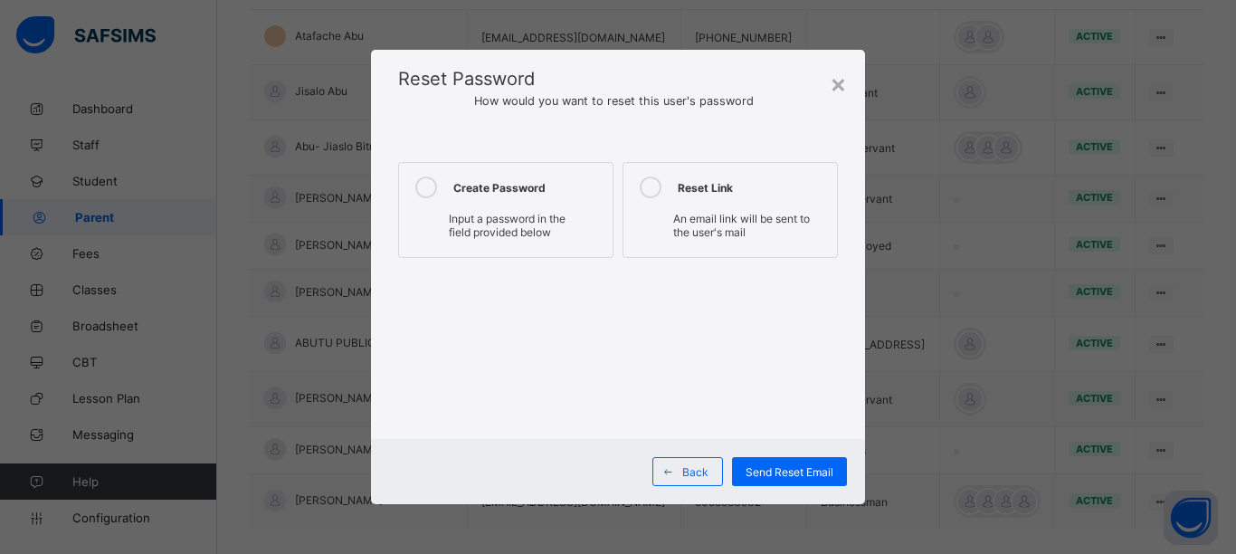
click at [424, 189] on icon at bounding box center [426, 187] width 22 height 22
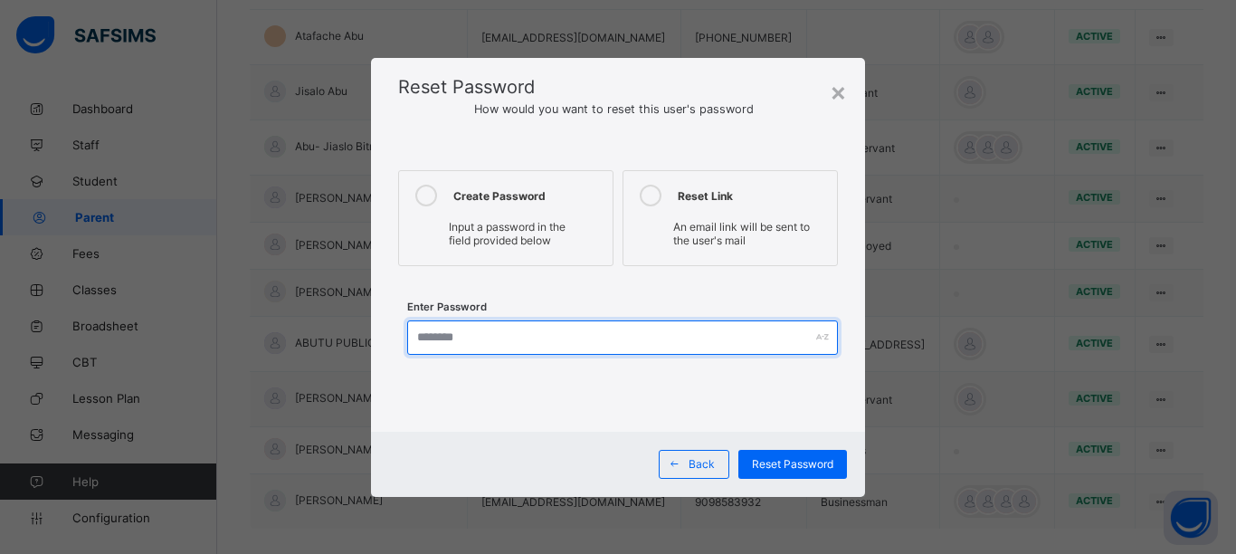
click at [443, 329] on input "text" at bounding box center [622, 337] width 431 height 34
type input "*"
type input "**********"
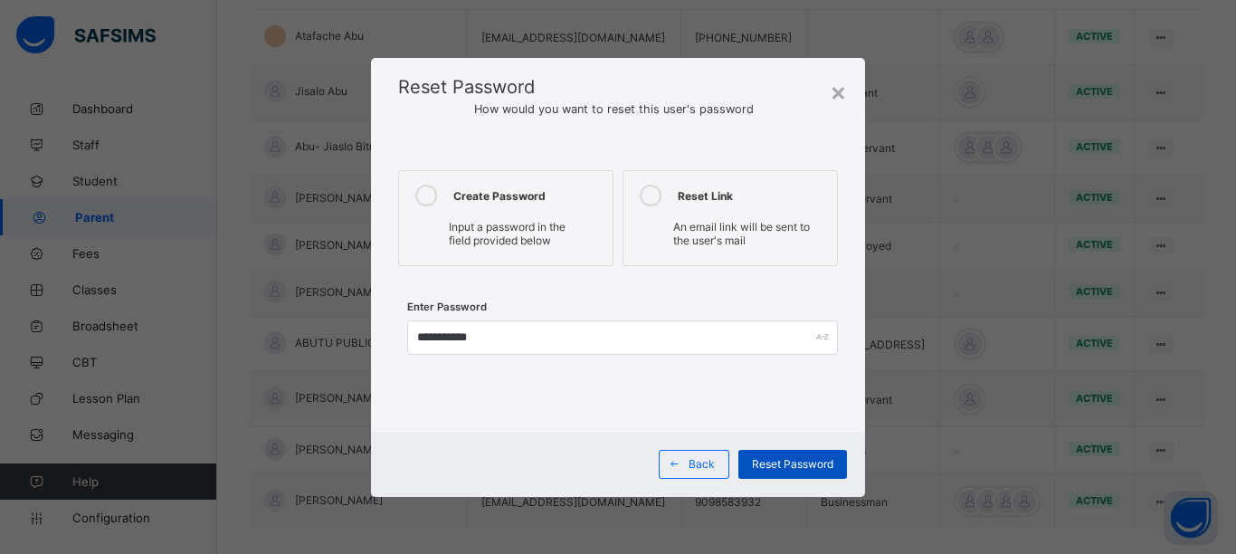
click at [819, 469] on span "Reset Password" at bounding box center [792, 464] width 81 height 14
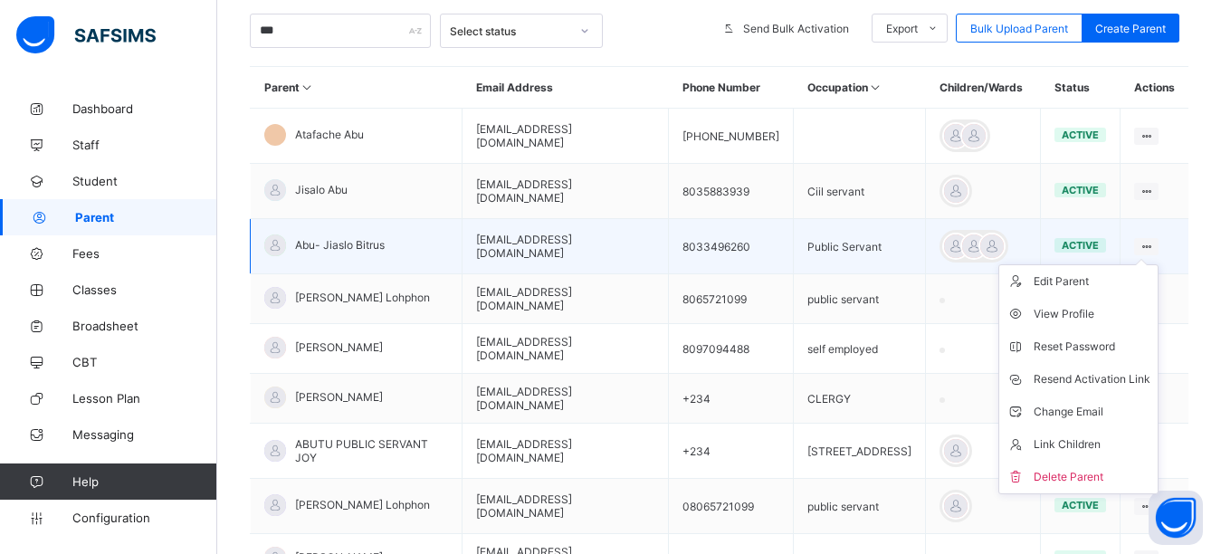
scroll to position [352, 0]
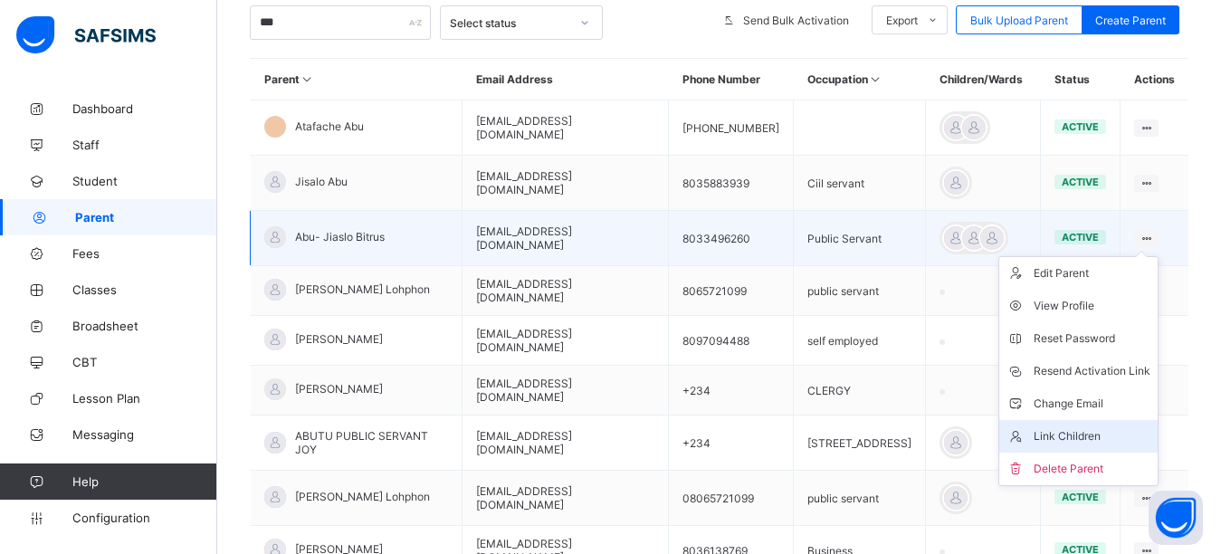
click at [1092, 435] on div "Link Children" at bounding box center [1092, 436] width 117 height 18
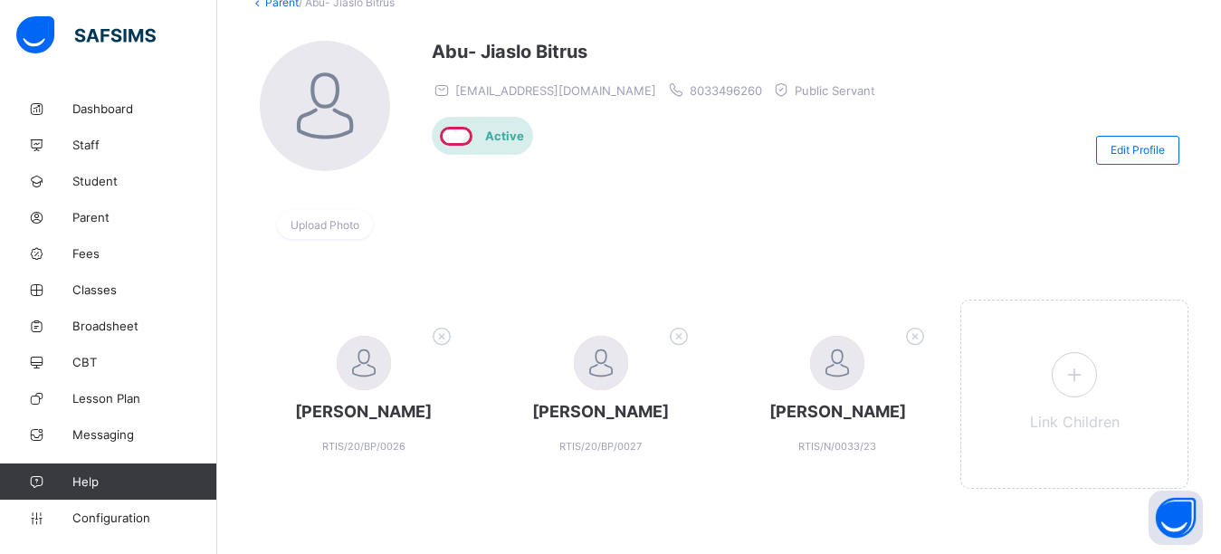
scroll to position [129, 0]
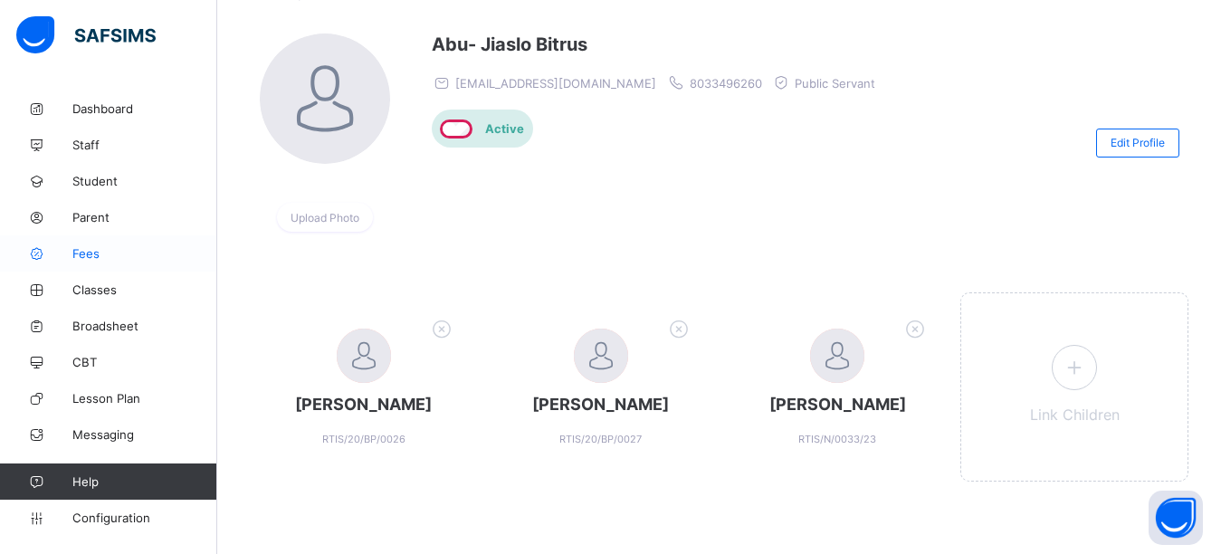
click at [96, 248] on span "Fees" at bounding box center [144, 253] width 145 height 14
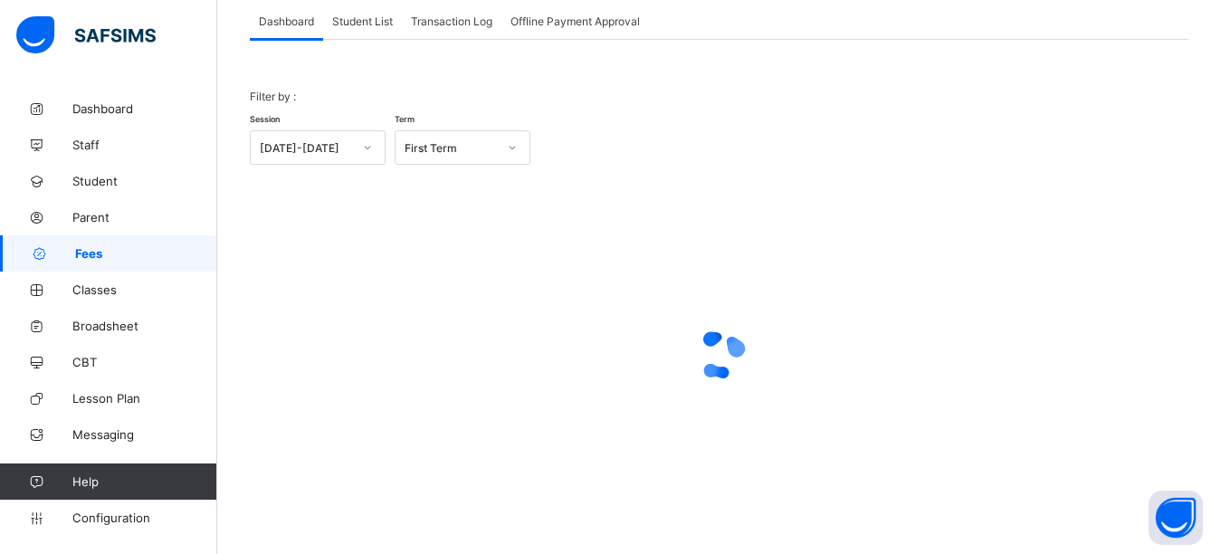
scroll to position [115, 0]
click at [377, 24] on span "Student List" at bounding box center [362, 21] width 61 height 14
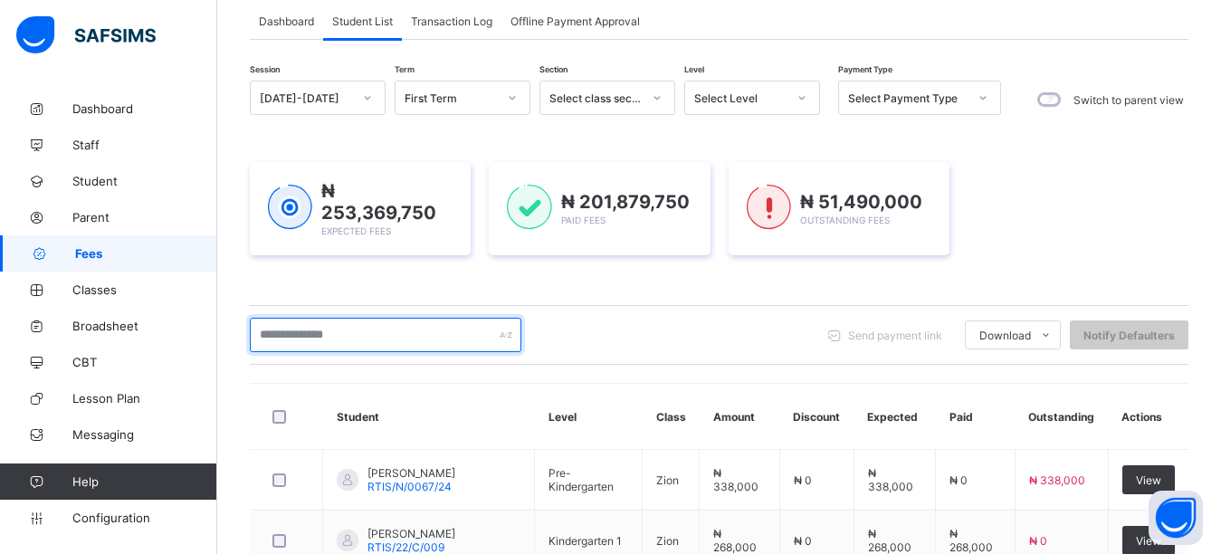
click at [351, 332] on input "text" at bounding box center [386, 335] width 272 height 34
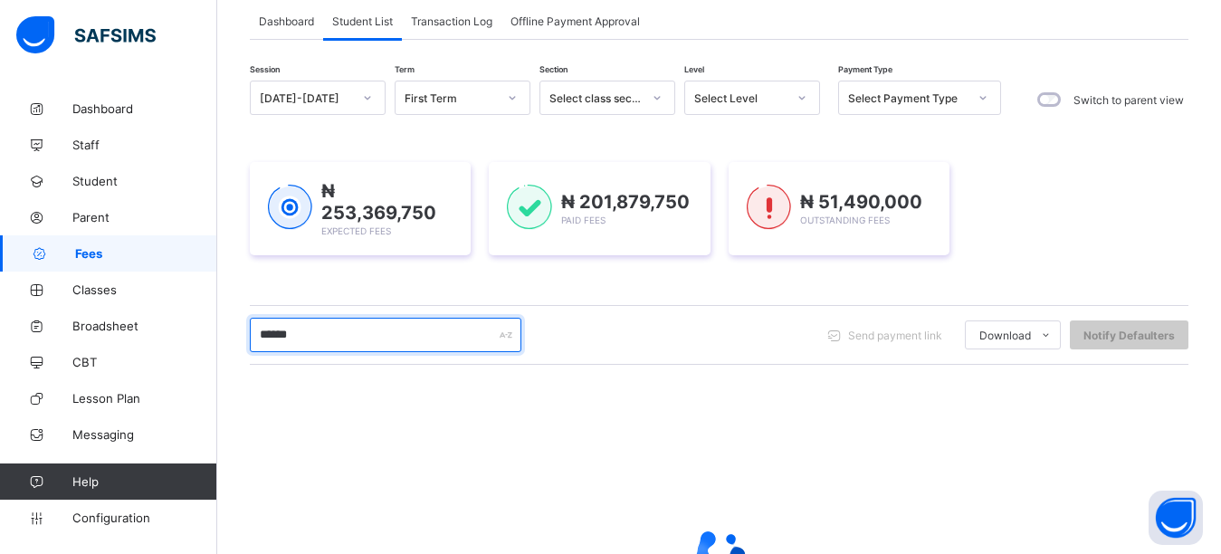
type input "******"
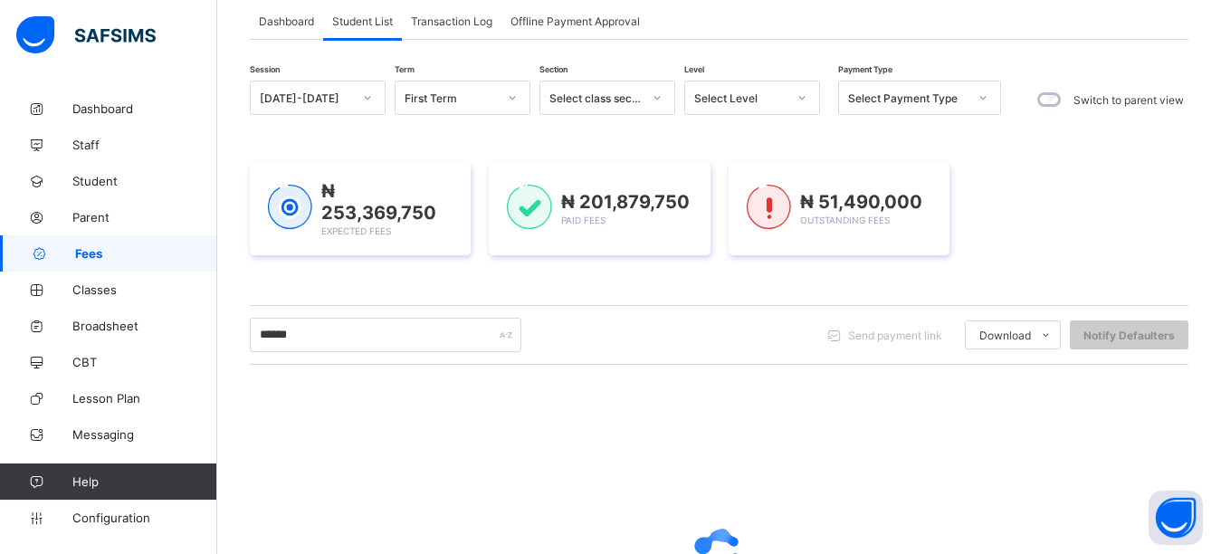
click at [1085, 176] on div "₦ 253,369,750 Expected Fees ₦ 201,879,750 Paid Fees ₦ 51,490,000 Outstanding Fe…" at bounding box center [719, 208] width 939 height 93
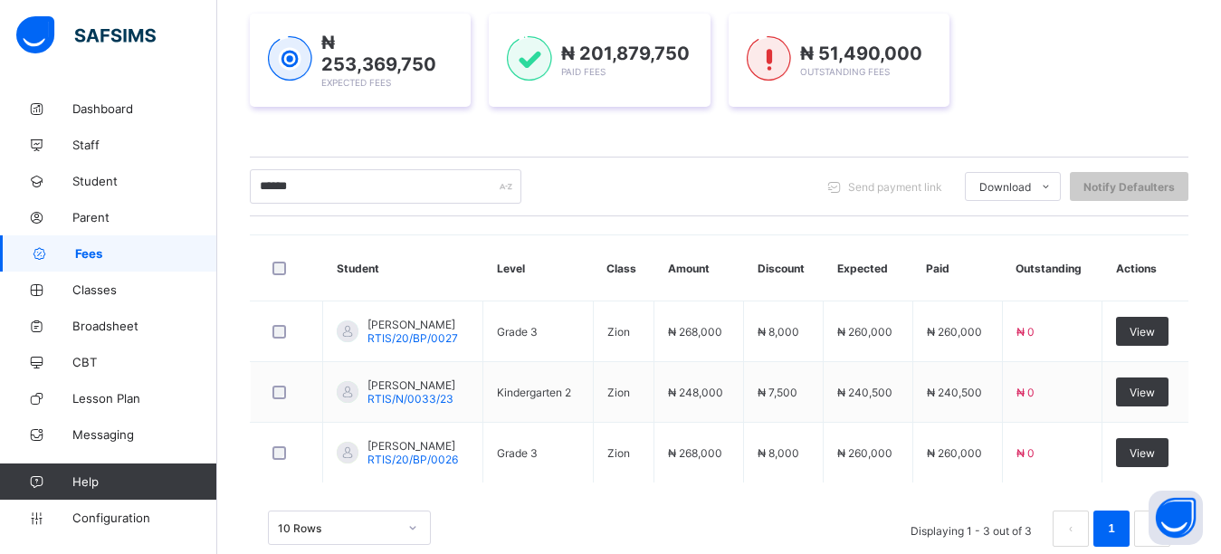
scroll to position [296, 0]
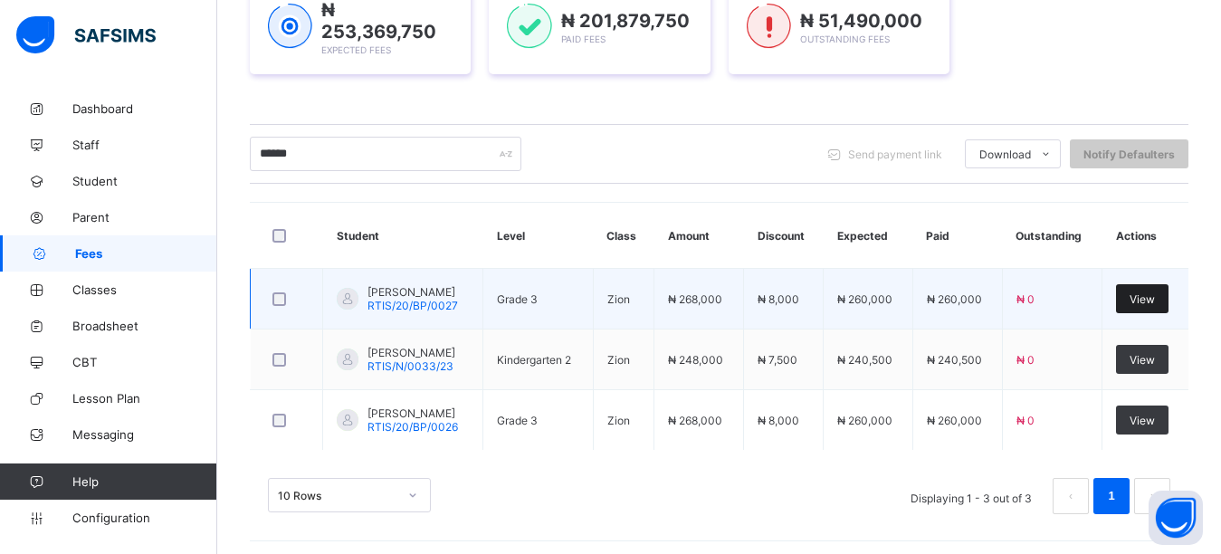
click at [1155, 292] on span "View" at bounding box center [1142, 299] width 25 height 14
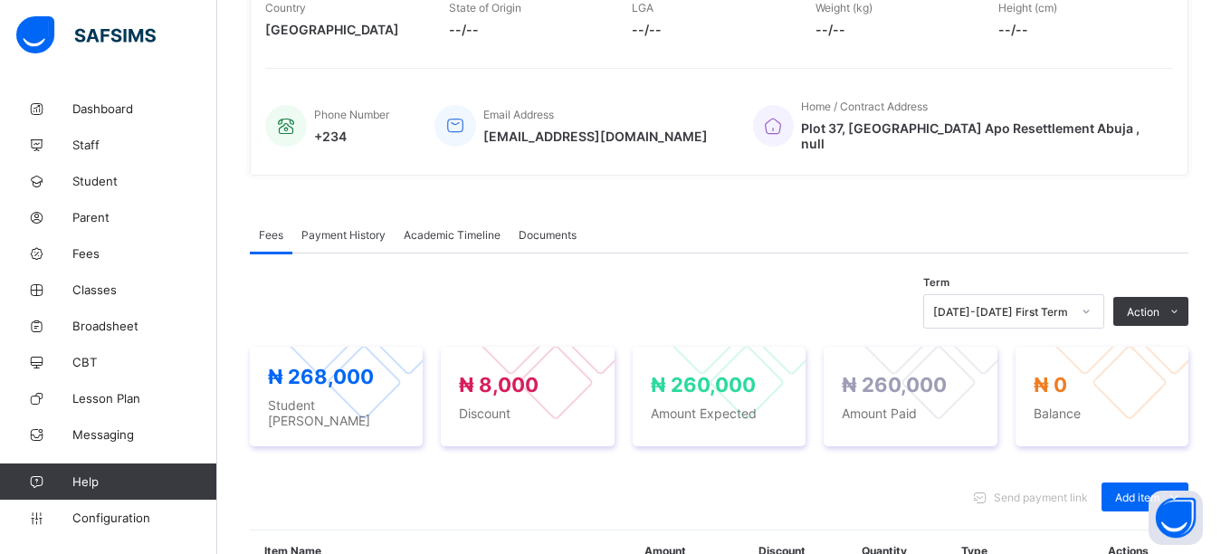
scroll to position [453, 0]
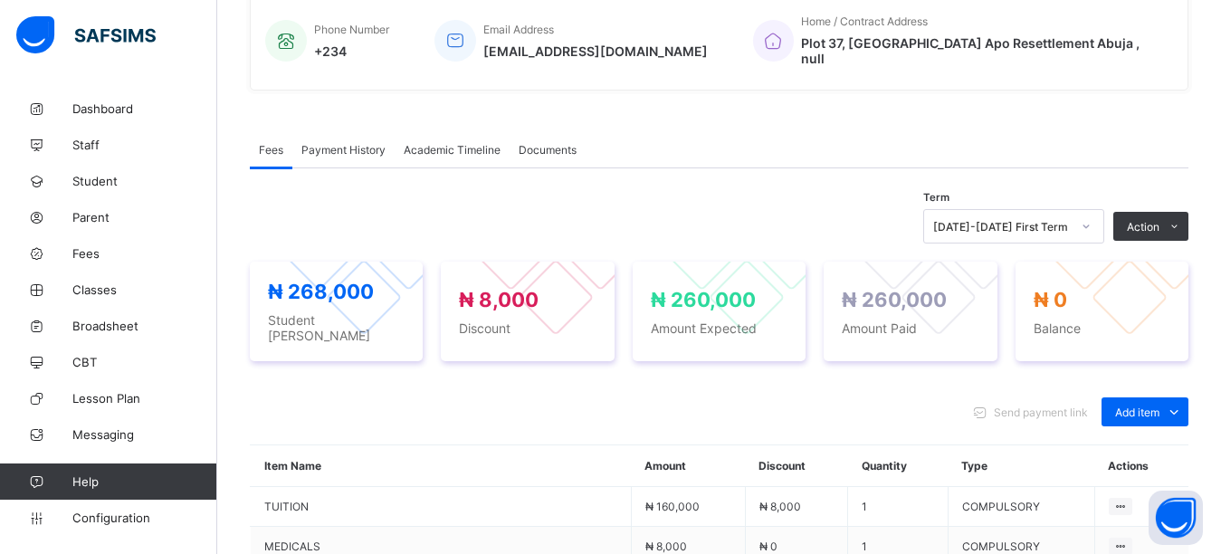
drag, startPoint x: 1146, startPoint y: 436, endPoint x: 1127, endPoint y: 428, distance: 20.7
click at [0, 0] on div "Optional items" at bounding box center [0, 0] width 0 height 0
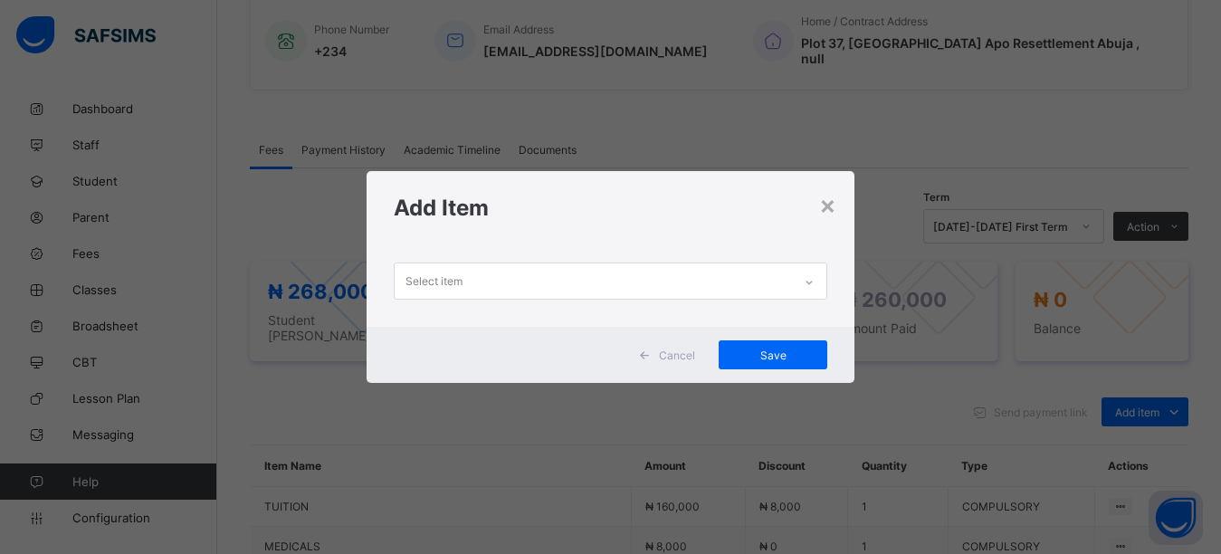
click at [644, 276] on div "Select item" at bounding box center [594, 280] width 398 height 35
drag, startPoint x: 656, startPoint y: 239, endPoint x: 654, endPoint y: 272, distance: 32.6
click at [655, 246] on div "× Add Item Select item Cancel Save" at bounding box center [611, 277] width 489 height 212
click at [654, 278] on div "Select item" at bounding box center [594, 280] width 398 height 35
drag, startPoint x: 642, startPoint y: 222, endPoint x: 642, endPoint y: 242, distance: 19.9
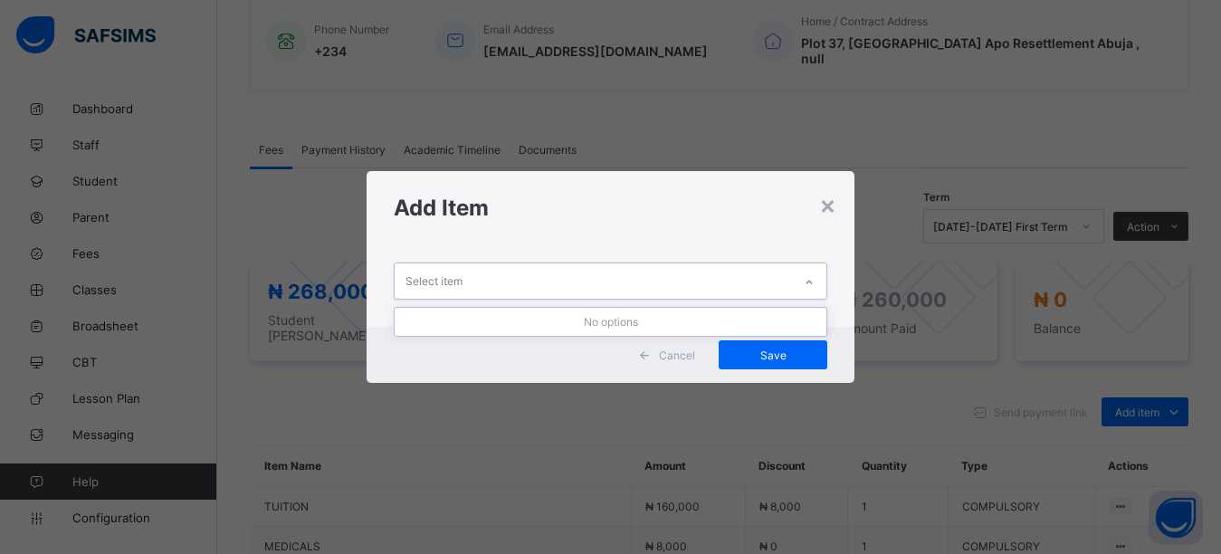
click at [642, 236] on div "Add Item" at bounding box center [611, 207] width 489 height 73
drag, startPoint x: 642, startPoint y: 275, endPoint x: 644, endPoint y: 244, distance: 30.8
click at [644, 269] on div "Select item" at bounding box center [594, 280] width 398 height 35
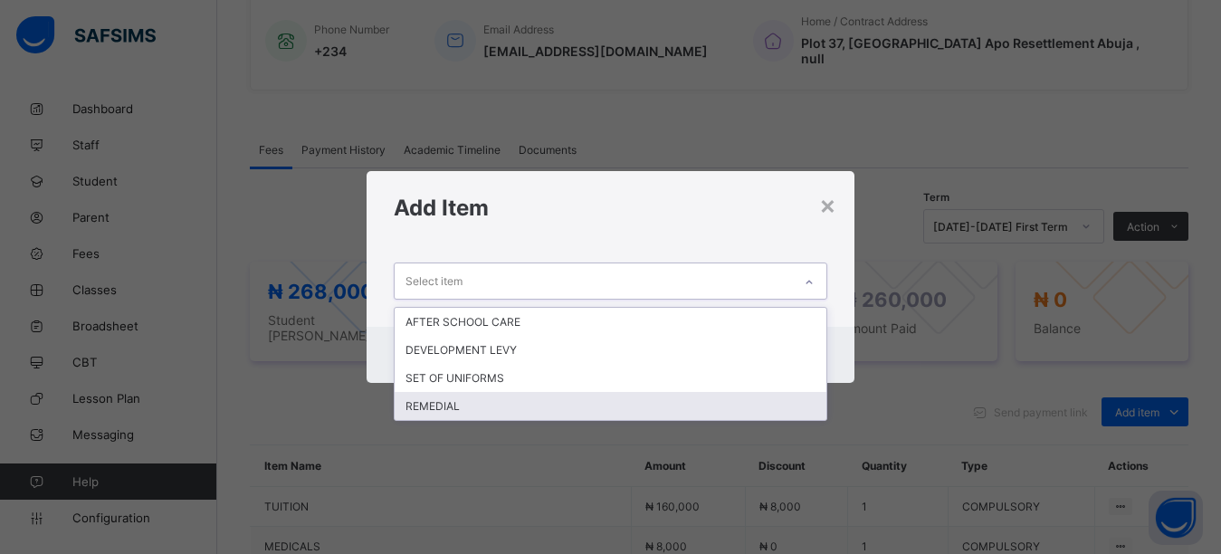
click at [576, 406] on div "REMEDIAL" at bounding box center [611, 406] width 433 height 28
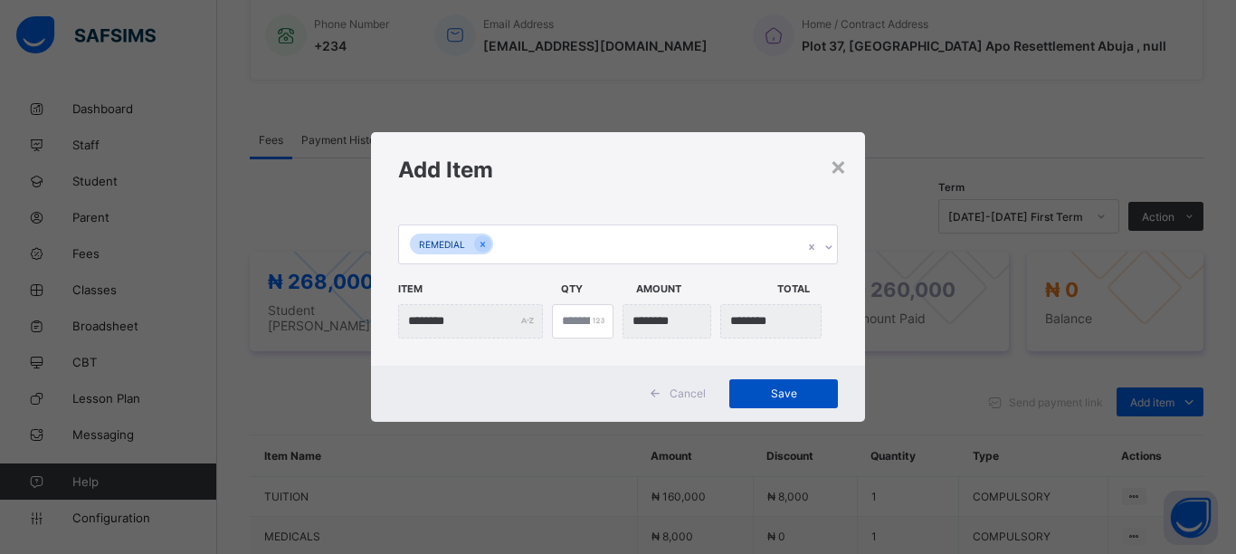
click at [788, 390] on span "Save" at bounding box center [783, 393] width 81 height 14
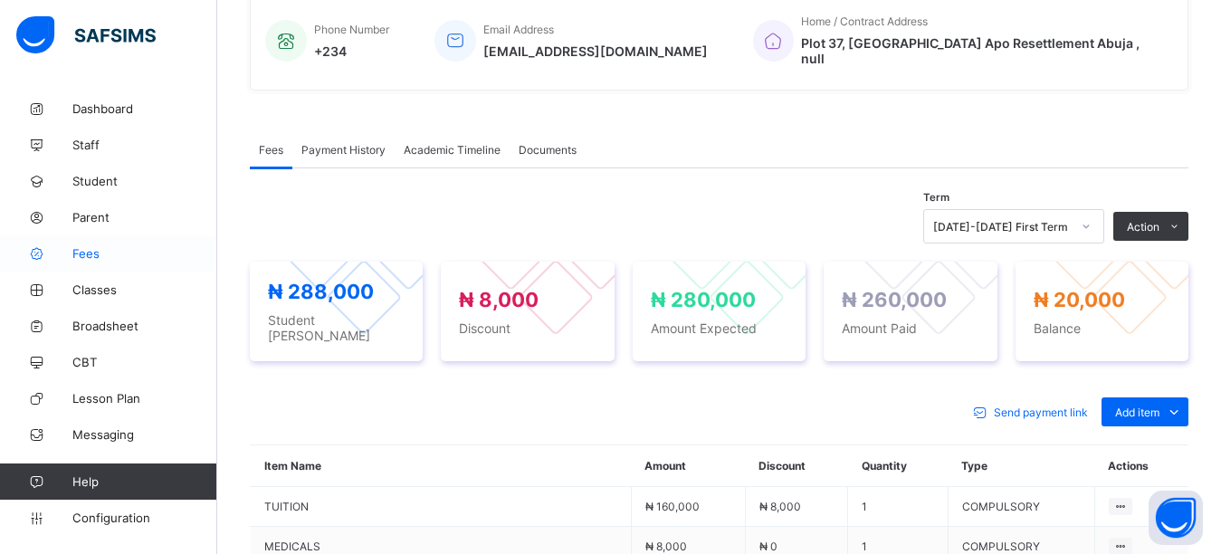
click at [99, 259] on span "Fees" at bounding box center [144, 253] width 145 height 14
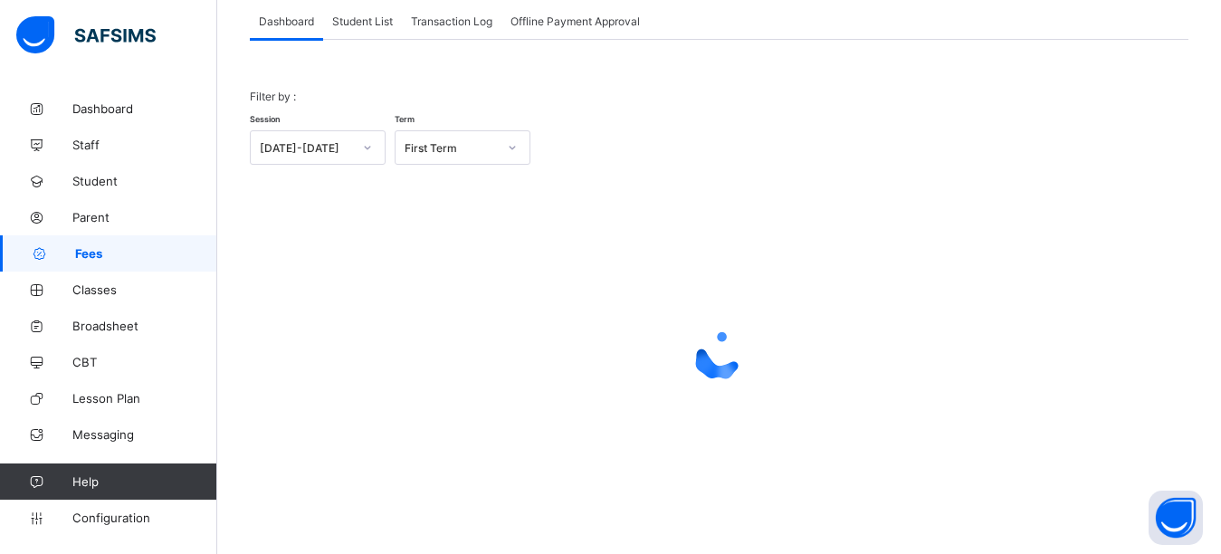
scroll to position [115, 0]
click at [354, 23] on span "Student List" at bounding box center [362, 21] width 61 height 14
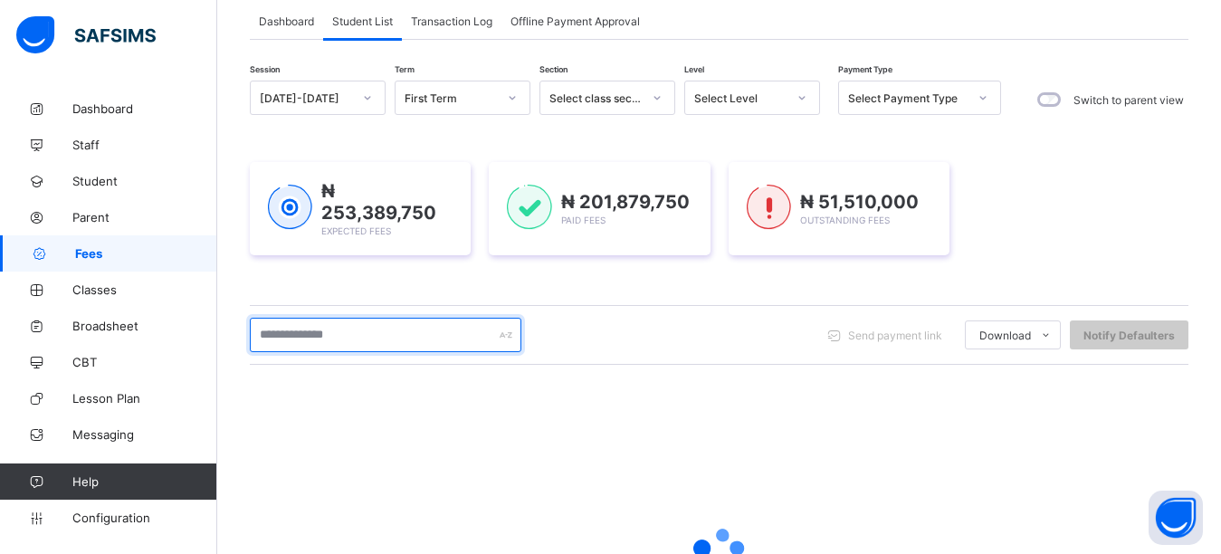
click at [352, 335] on input "text" at bounding box center [386, 335] width 272 height 34
type input "******"
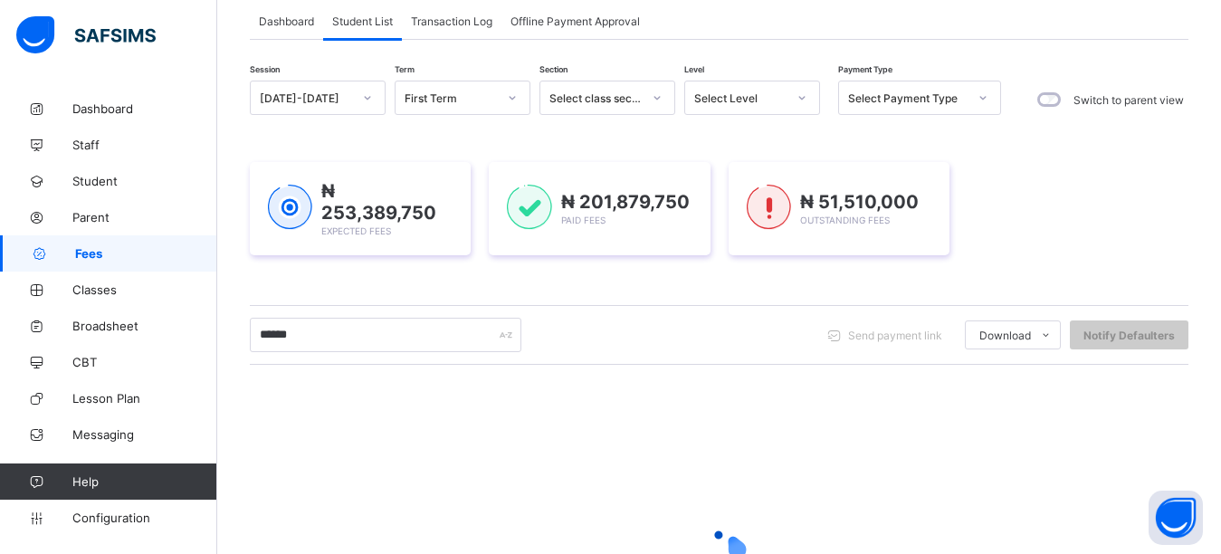
click at [525, 283] on div "Session [DATE]-[DATE] Term First Term Section Select class section Level Select…" at bounding box center [719, 403] width 939 height 644
click at [1023, 252] on div "₦ 253,389,750 Expected Fees ₦ 201,879,750 Paid Fees ₦ 51,510,000 Outstanding Fe…" at bounding box center [719, 208] width 939 height 93
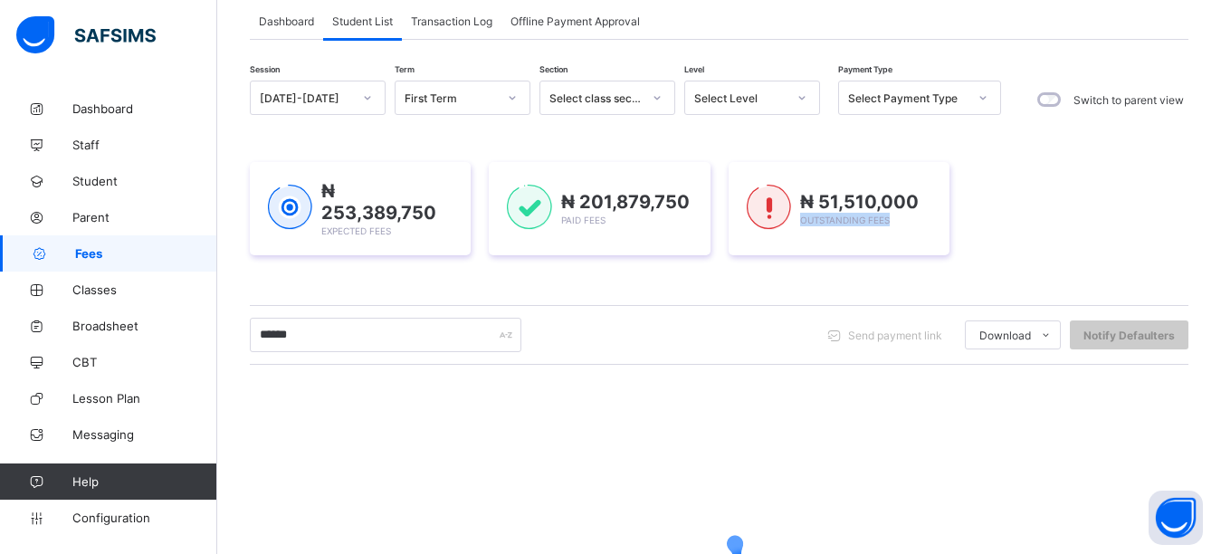
click at [1023, 252] on div "₦ 253,389,750 Expected Fees ₦ 201,879,750 Paid Fees ₦ 51,510,000 Outstanding Fe…" at bounding box center [719, 208] width 939 height 93
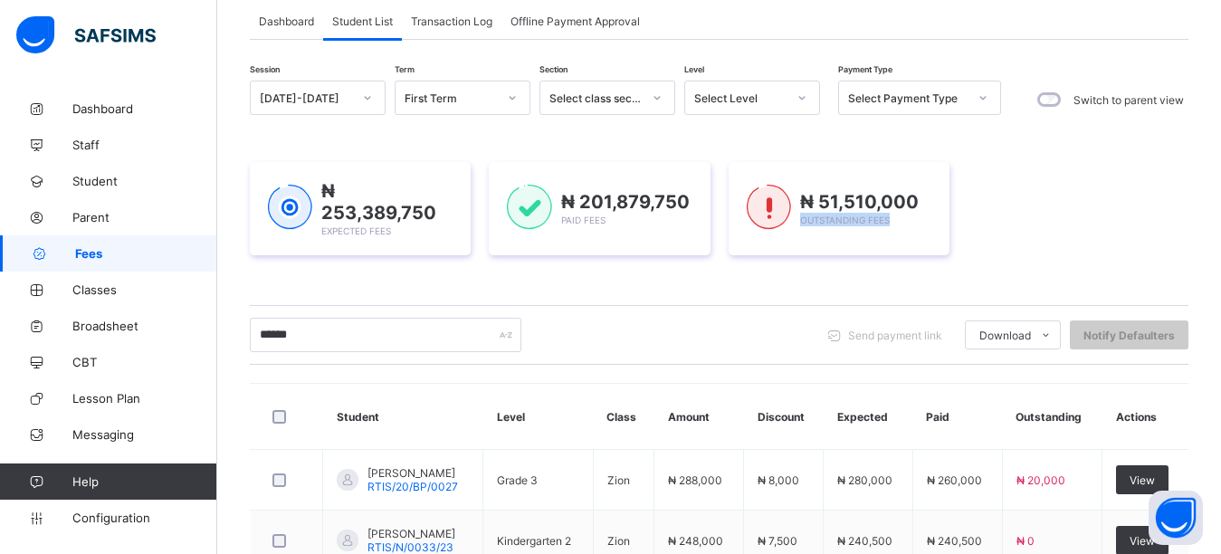
click at [1023, 252] on div "₦ 253,389,750 Expected Fees ₦ 201,879,750 Paid Fees ₦ 51,510,000 Outstanding Fe…" at bounding box center [719, 208] width 939 height 93
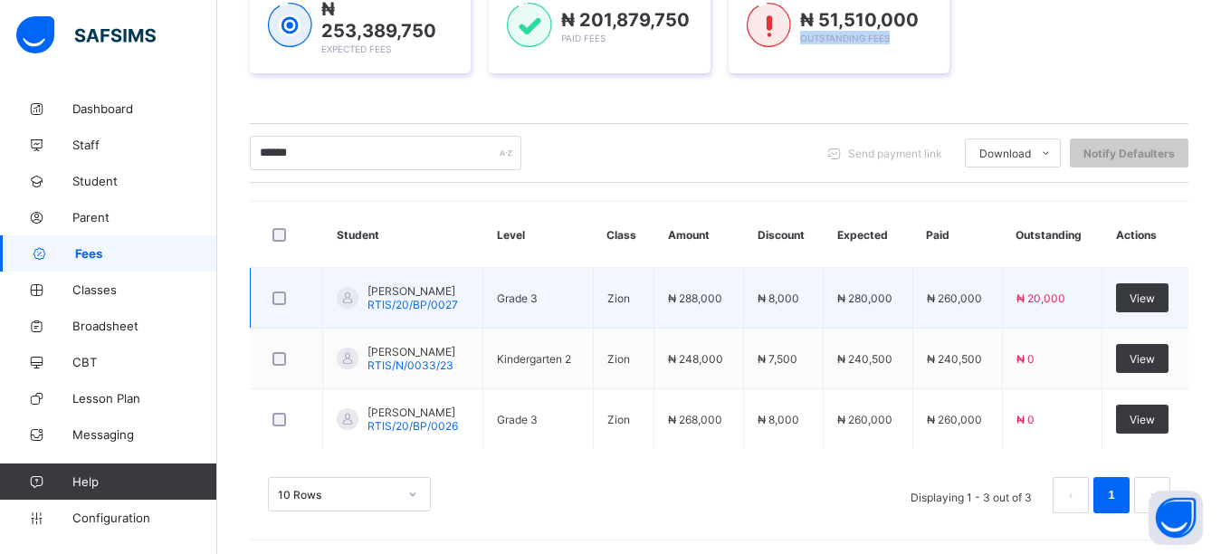
scroll to position [299, 0]
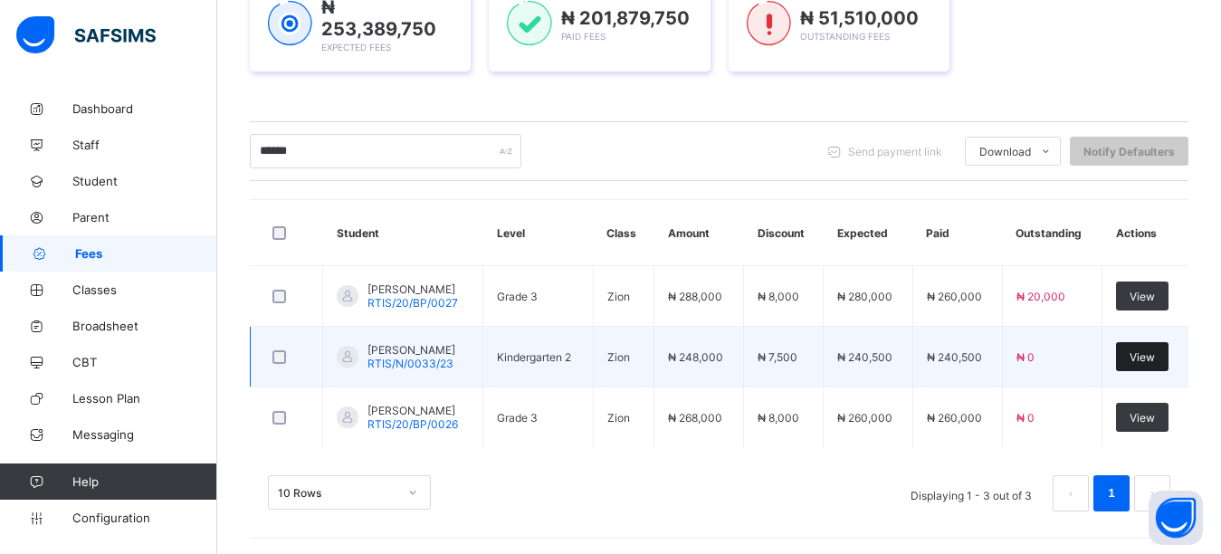
click at [1155, 356] on span "View" at bounding box center [1142, 357] width 25 height 14
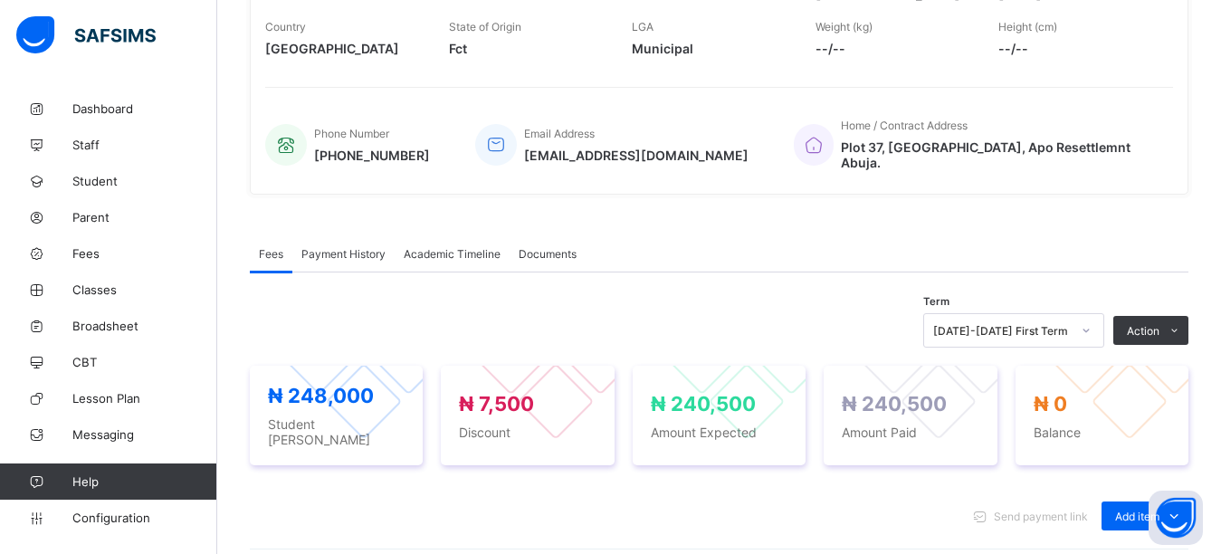
scroll to position [666, 0]
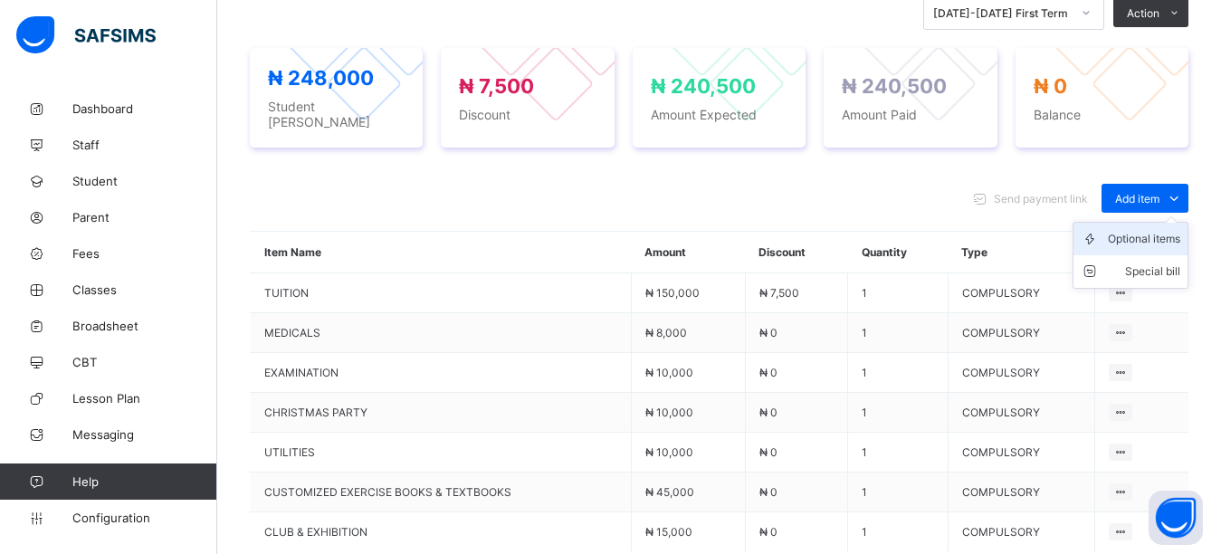
click at [1140, 230] on div "Optional items" at bounding box center [1144, 239] width 72 height 18
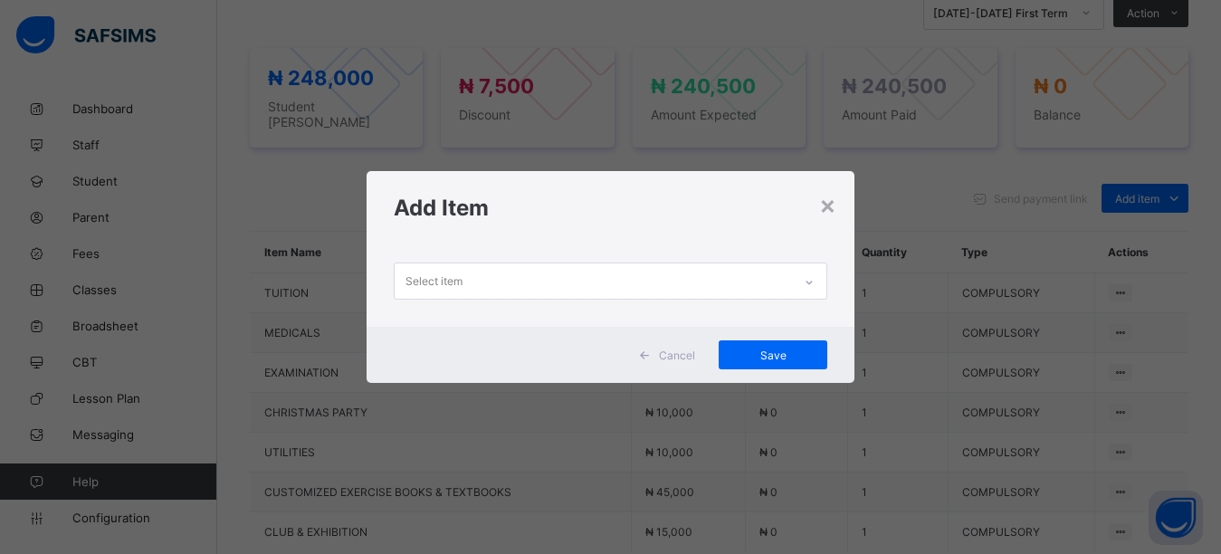
click at [746, 283] on div "Select item" at bounding box center [594, 280] width 398 height 35
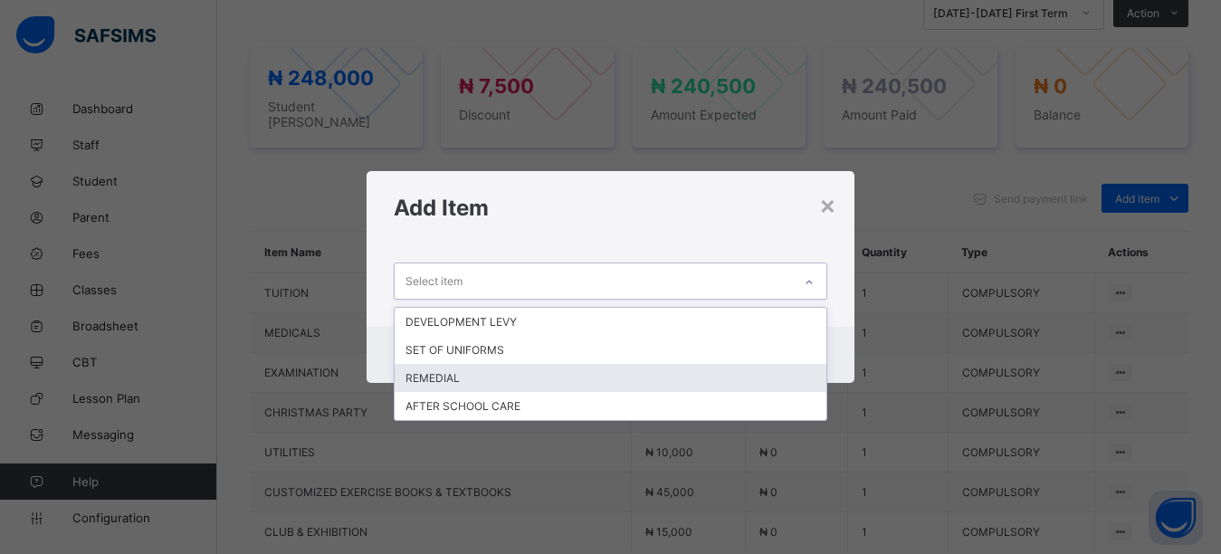
click at [519, 379] on div "REMEDIAL" at bounding box center [611, 378] width 433 height 28
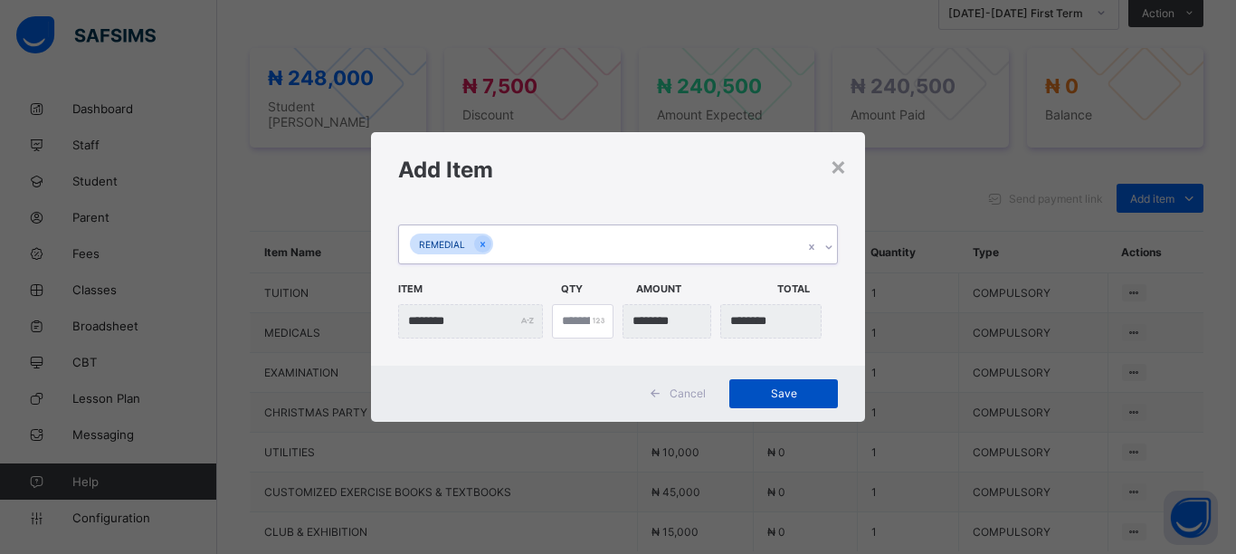
click at [750, 399] on span "Save" at bounding box center [783, 393] width 81 height 14
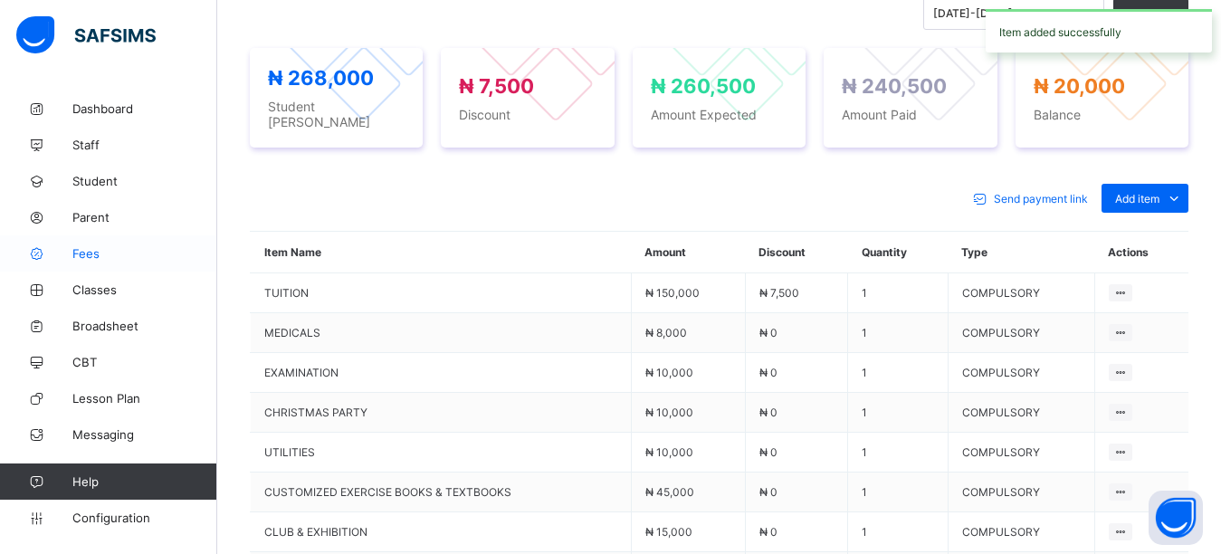
click at [93, 261] on link "Fees" at bounding box center [108, 253] width 217 height 36
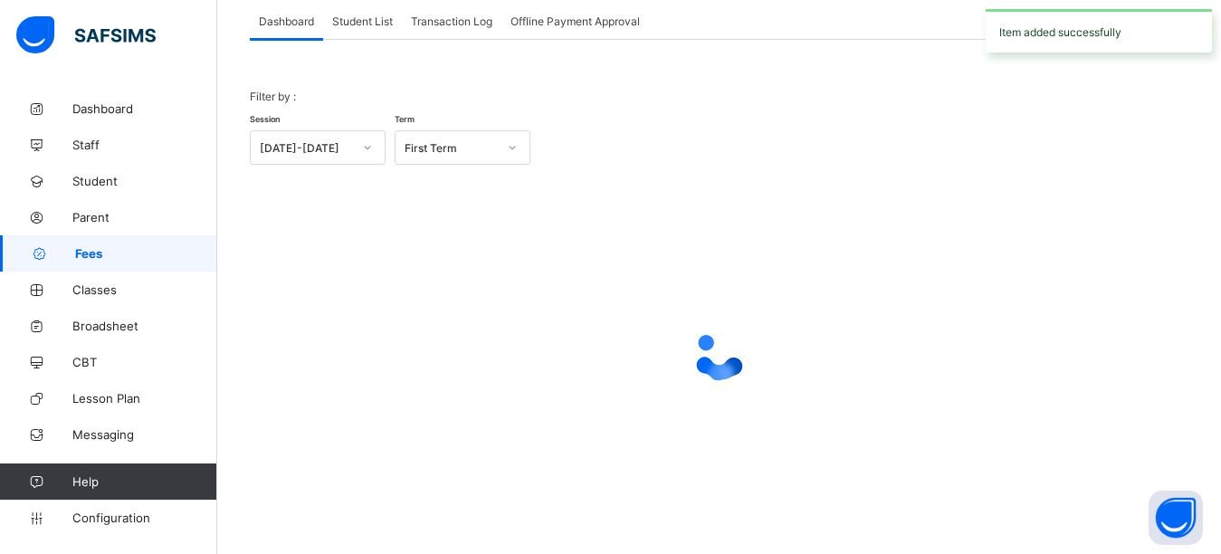
scroll to position [115, 0]
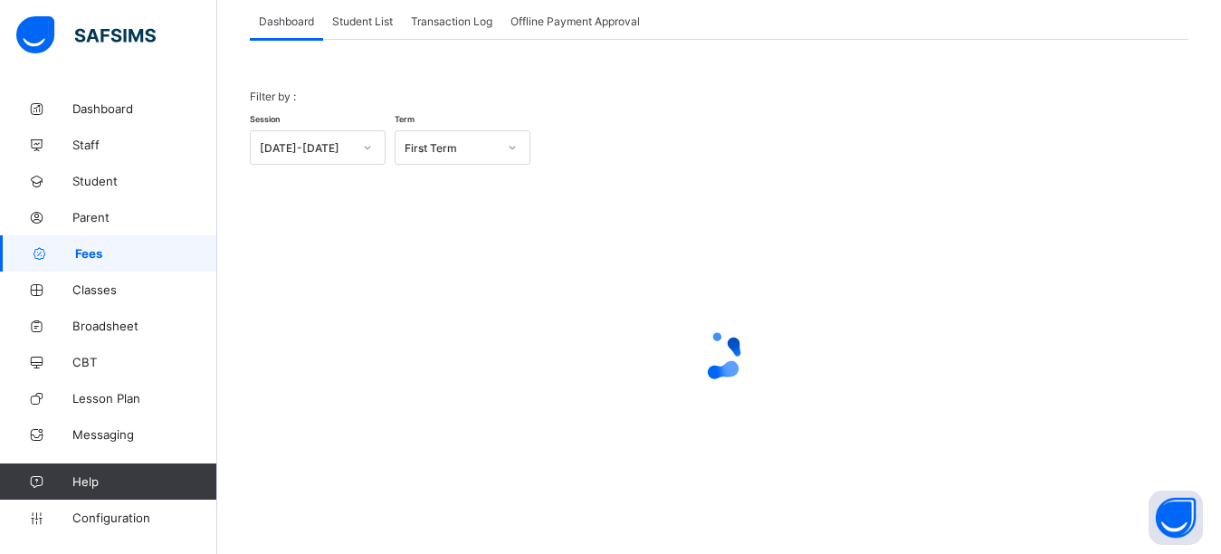
click at [375, 21] on span "Student List" at bounding box center [362, 21] width 61 height 14
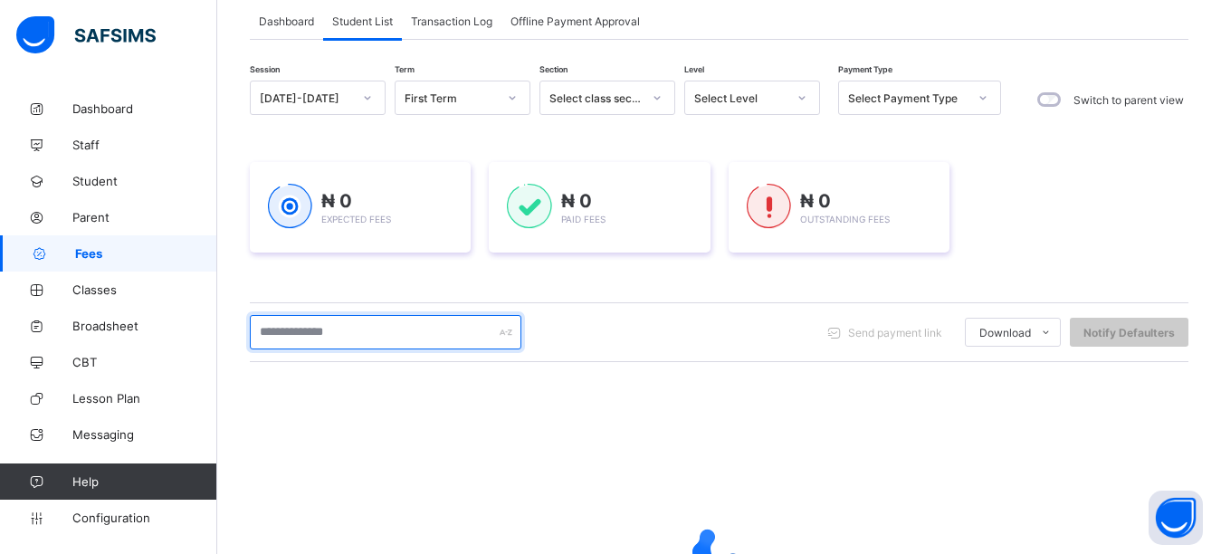
click at [329, 323] on input "text" at bounding box center [386, 332] width 272 height 34
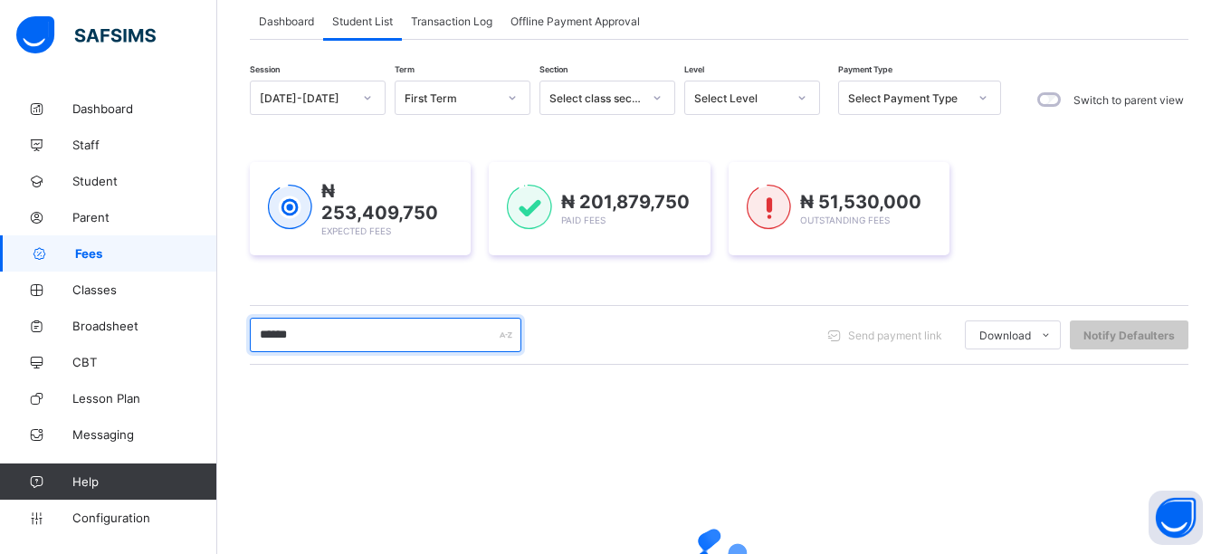
type input "******"
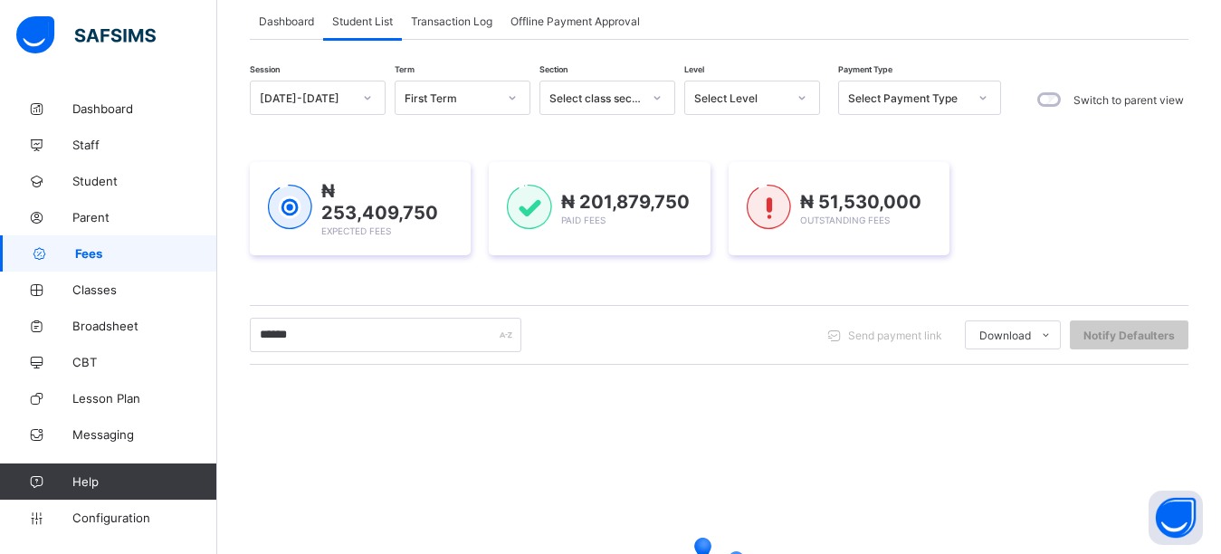
click at [363, 290] on div "Session [DATE]-[DATE] Term First Term Section Select class section Level Select…" at bounding box center [719, 403] width 939 height 644
click at [1060, 248] on div "₦ 253,409,750 Expected Fees ₦ 201,879,750 Paid Fees ₦ 51,530,000 Outstanding Fe…" at bounding box center [719, 208] width 939 height 93
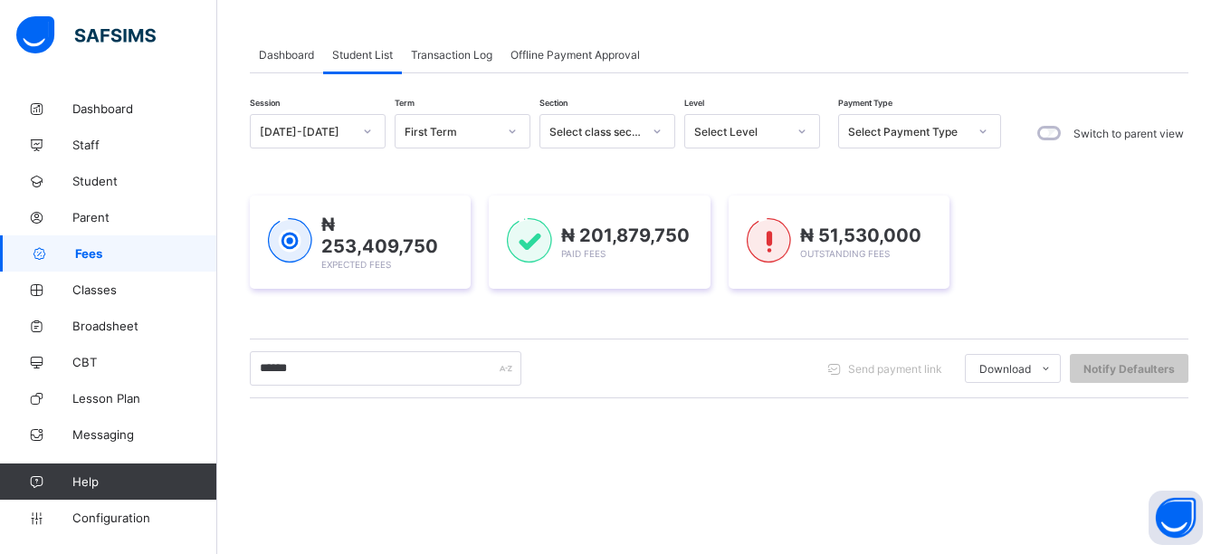
scroll to position [0, 0]
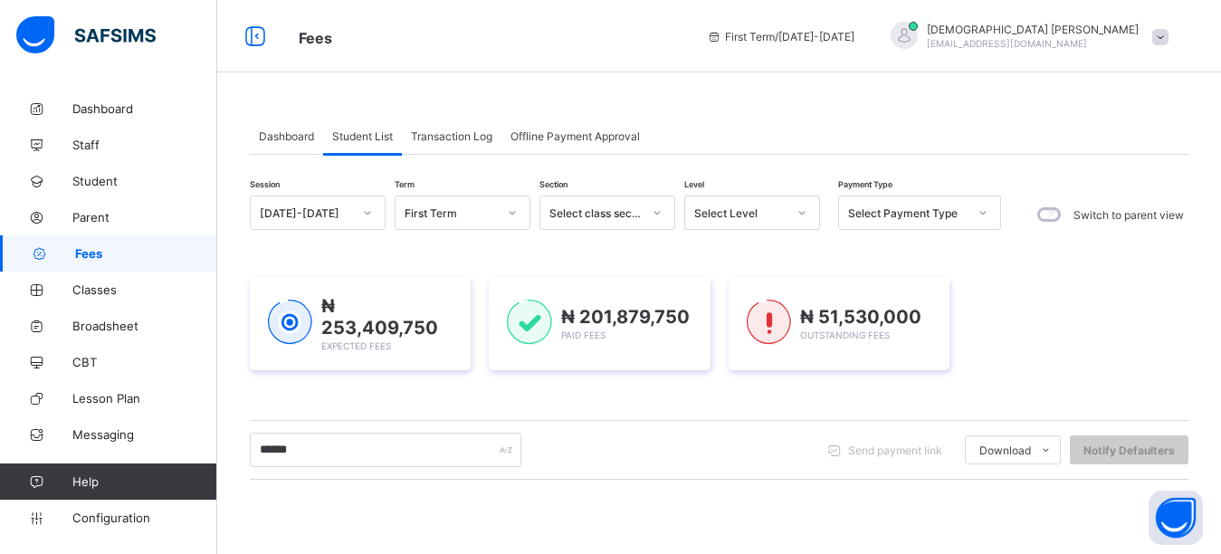
click at [1092, 292] on div "₦ 253,409,750 Expected Fees ₦ 201,879,750 Paid Fees ₦ 51,530,000 Outstanding Fe…" at bounding box center [719, 323] width 939 height 93
click at [1050, 289] on div "₦ 253,409,750 Expected Fees ₦ 201,879,750 Paid Fees ₦ 51,530,000 Outstanding Fe…" at bounding box center [719, 323] width 939 height 93
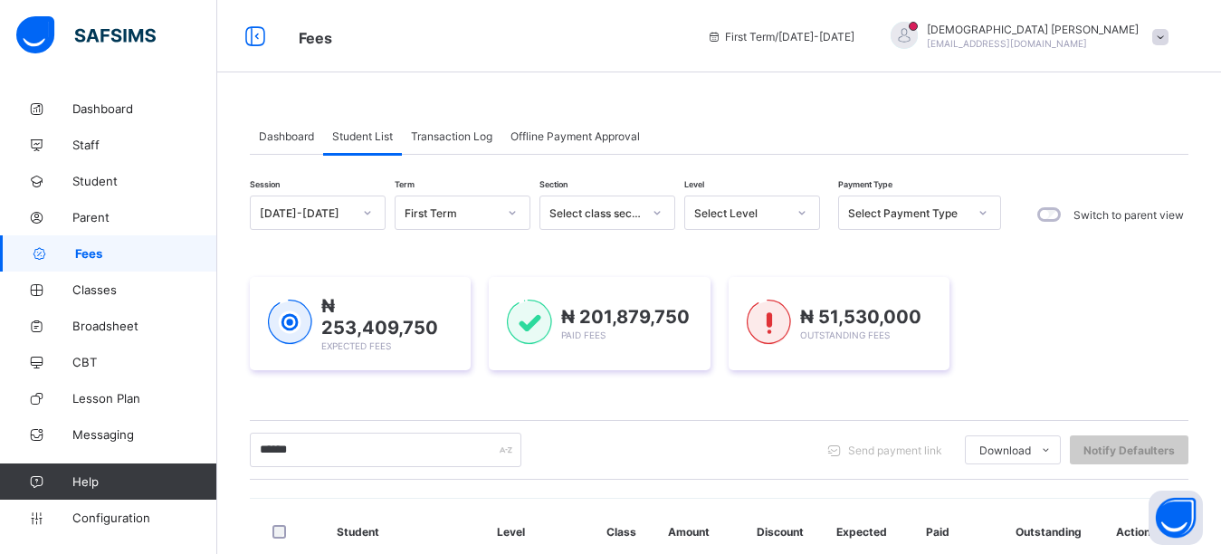
click at [968, 124] on div "Dashboard Student List Transaction Log Offline Payment Approval" at bounding box center [719, 136] width 939 height 37
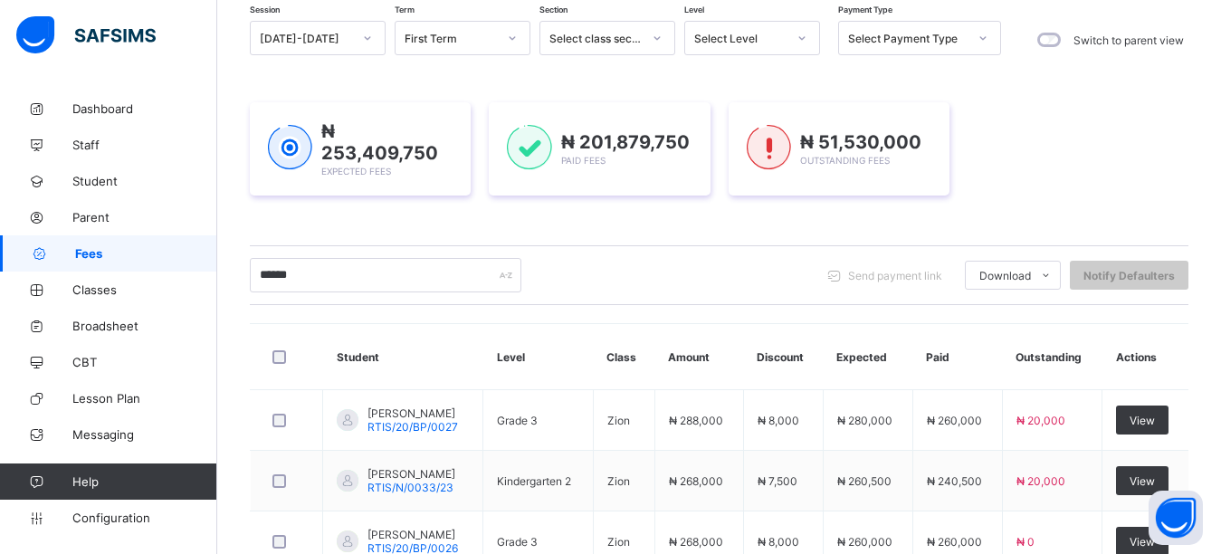
scroll to position [169, 0]
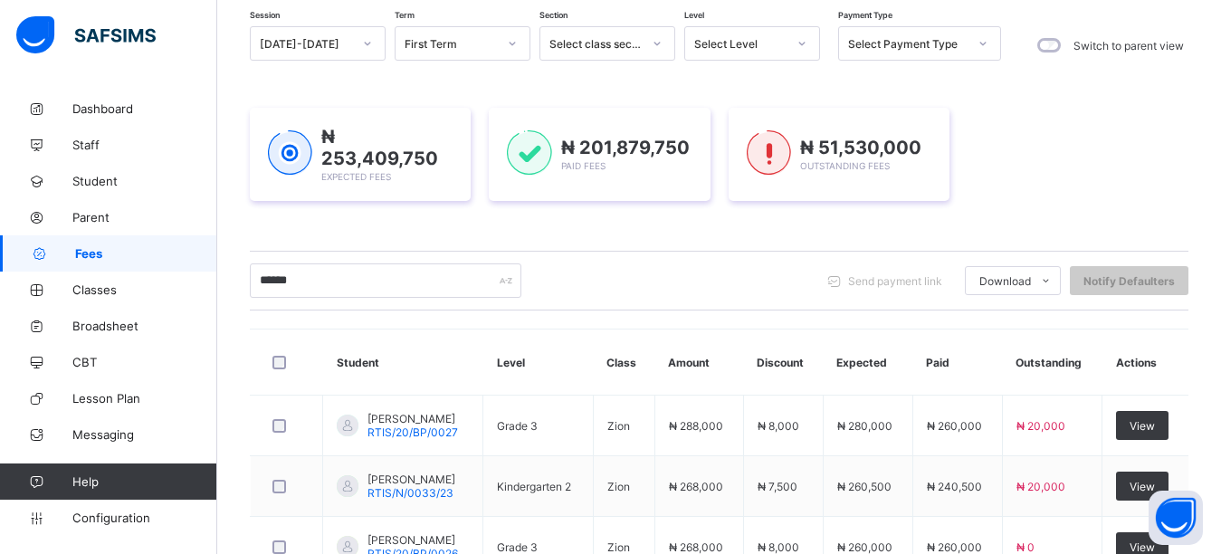
click at [1157, 415] on div "View" at bounding box center [1142, 425] width 52 height 29
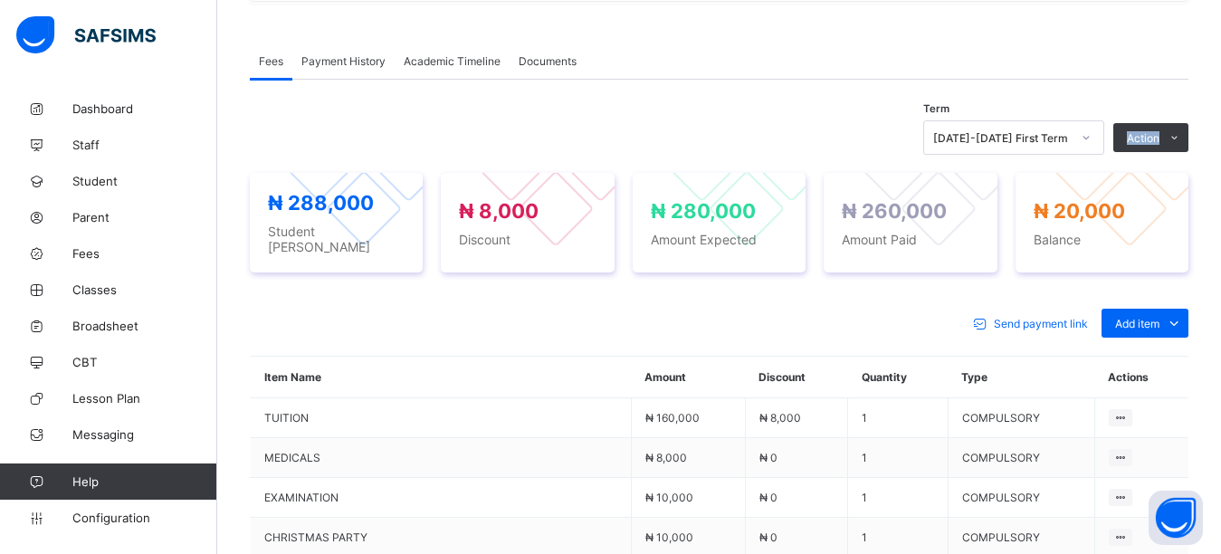
scroll to position [558, 0]
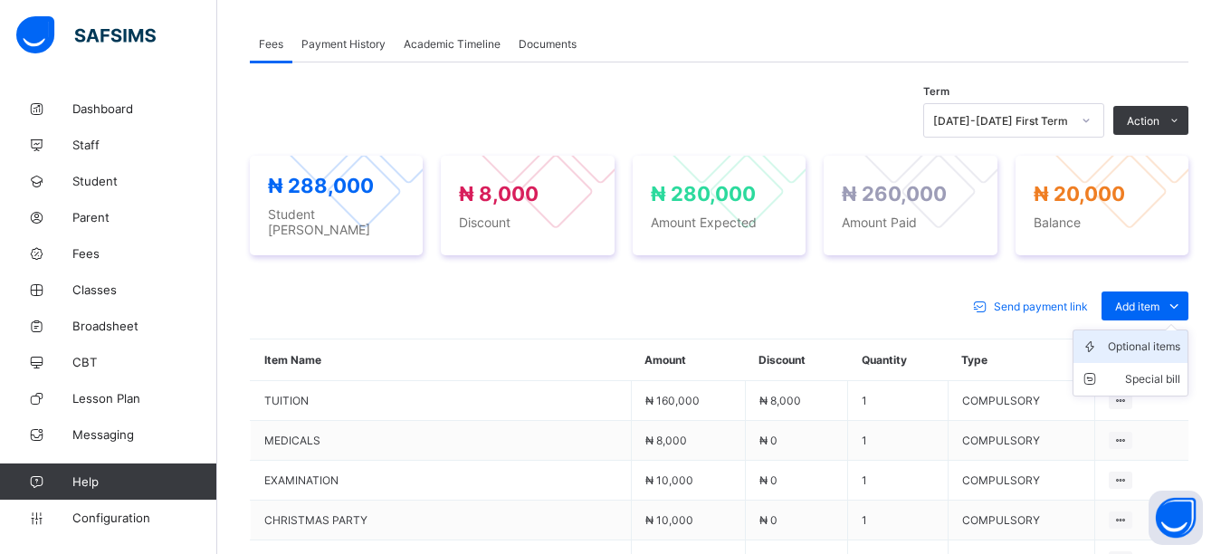
click at [1151, 338] on div "Optional items" at bounding box center [1144, 347] width 72 height 18
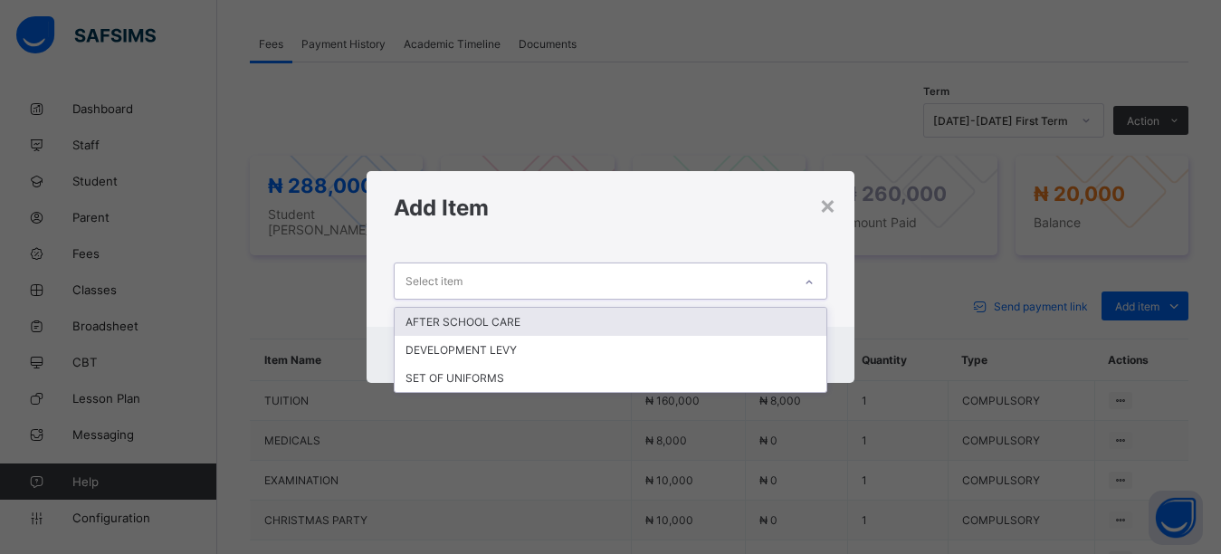
click at [651, 278] on div "Select item" at bounding box center [594, 280] width 398 height 35
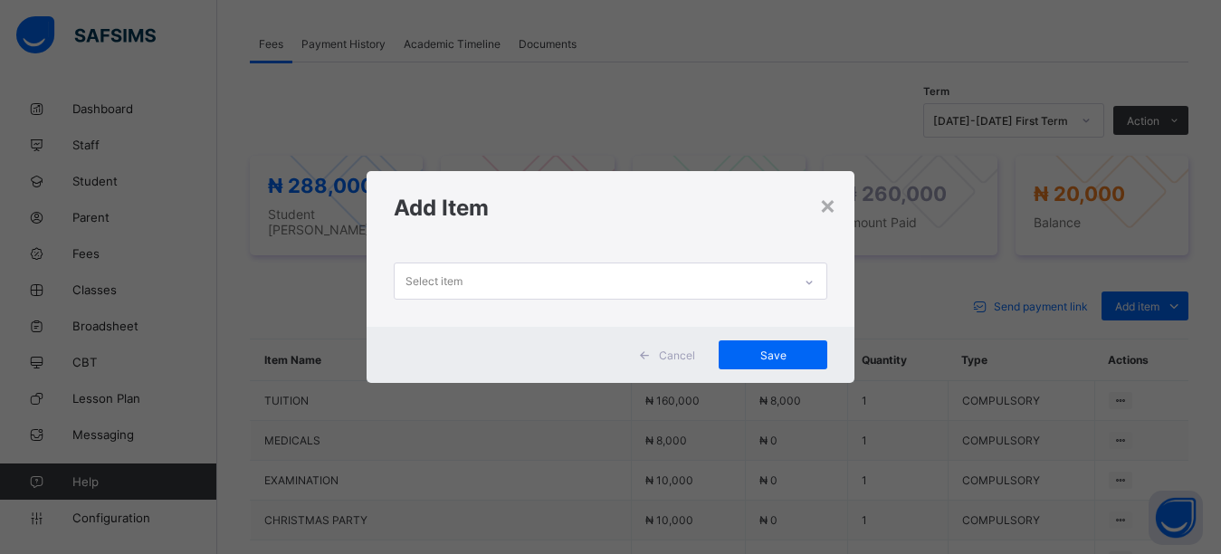
click at [672, 118] on div "× Add Item Select item Cancel Save" at bounding box center [610, 277] width 1221 height 554
click at [826, 214] on div "×" at bounding box center [827, 204] width 17 height 31
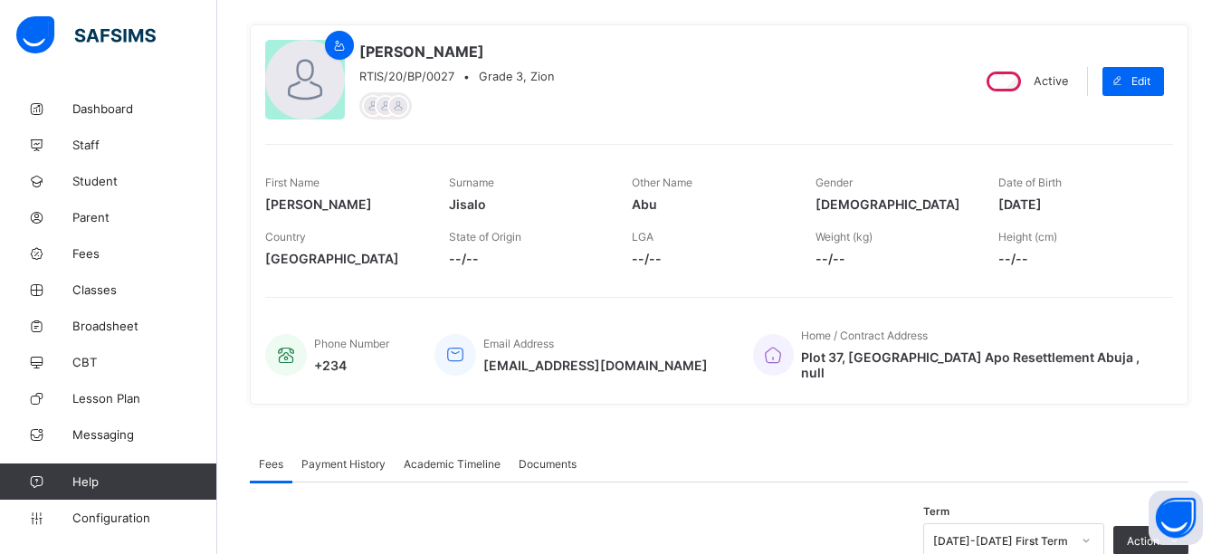
scroll to position [0, 0]
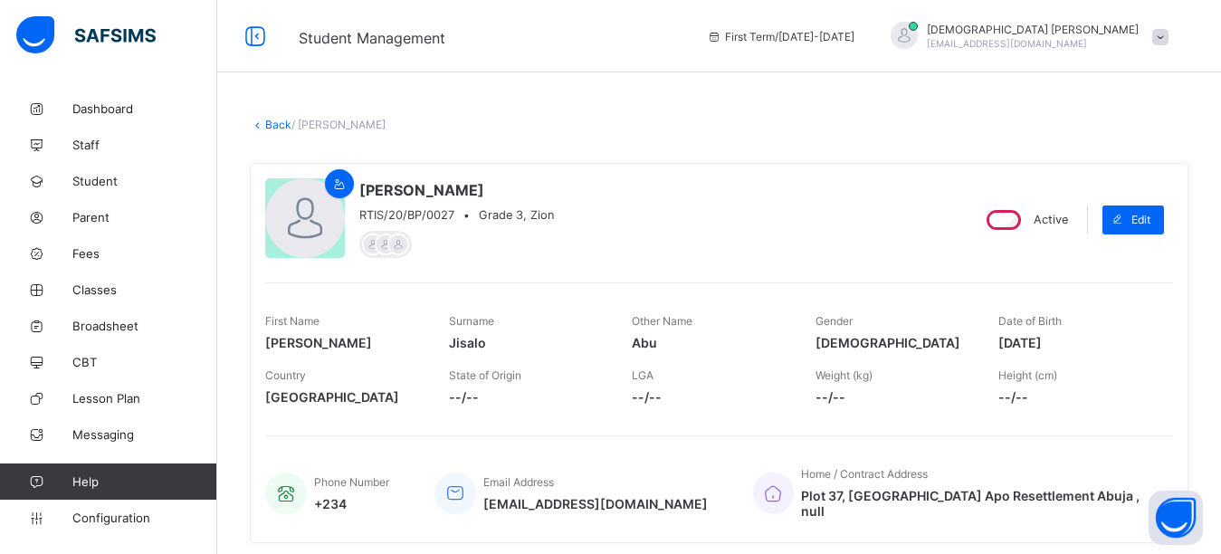
click at [265, 125] on link "Back" at bounding box center [278, 125] width 26 height 14
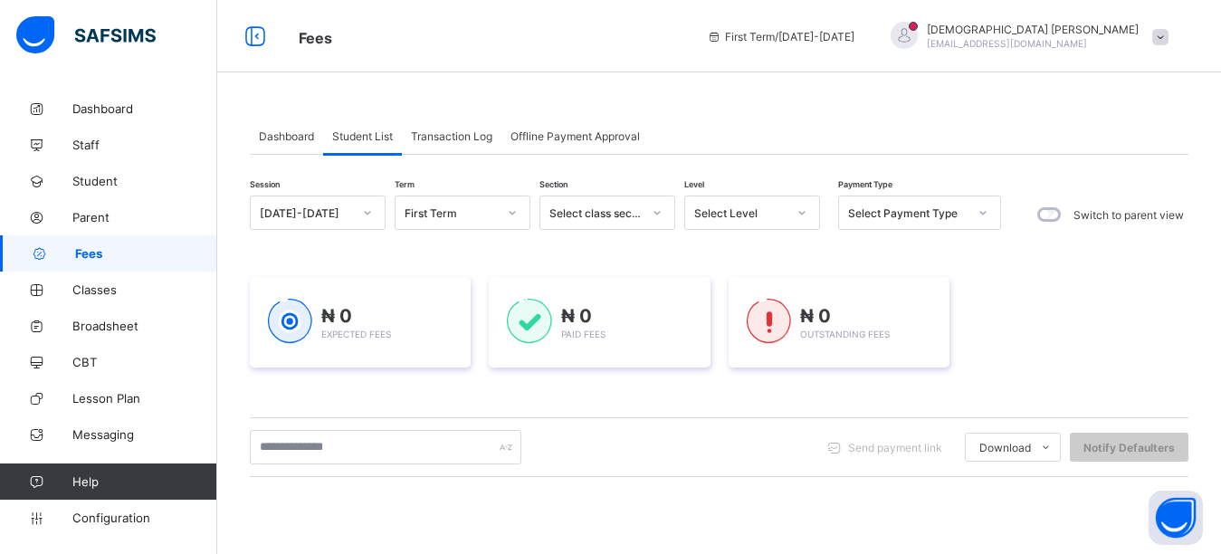
click at [778, 94] on div "Dashboard Student List Transaction Log Offline Payment Approval Student List Mo…" at bounding box center [719, 478] width 1004 height 774
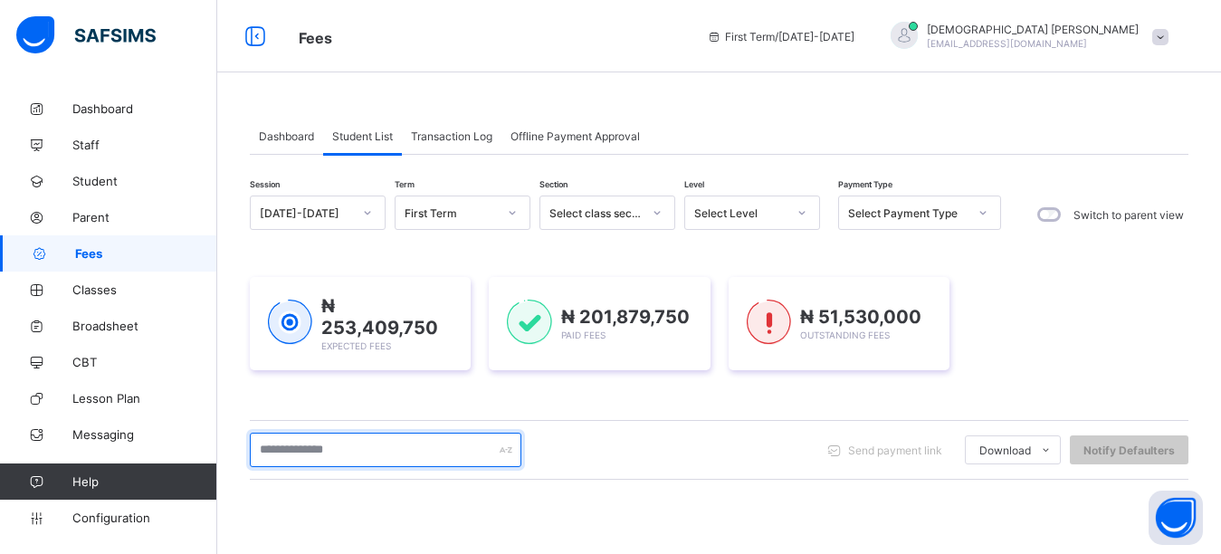
click at [373, 443] on input "text" at bounding box center [386, 450] width 272 height 34
type input "******"
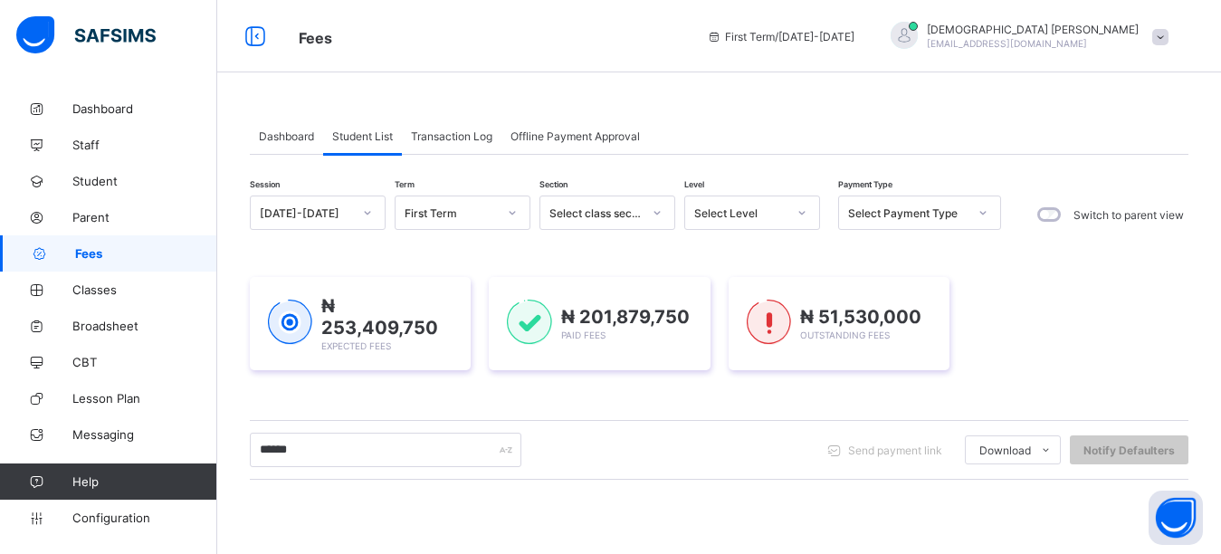
click at [900, 122] on div "Dashboard Student List Transaction Log Offline Payment Approval" at bounding box center [719, 136] width 939 height 37
click at [727, 92] on div "Dashboard Student List Transaction Log Offline Payment Approval Student List Mo…" at bounding box center [719, 433] width 1004 height 867
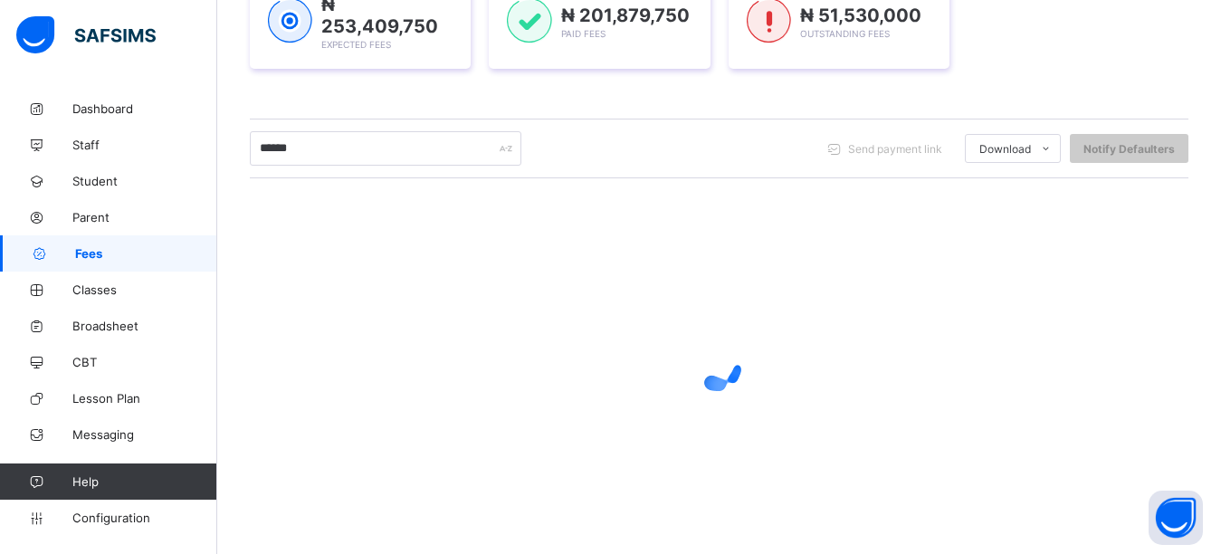
click at [1031, 47] on div "₦ 253,409,750 Expected Fees ₦ 201,879,750 Paid Fees ₦ 51,530,000 Outstanding Fe…" at bounding box center [719, 22] width 939 height 93
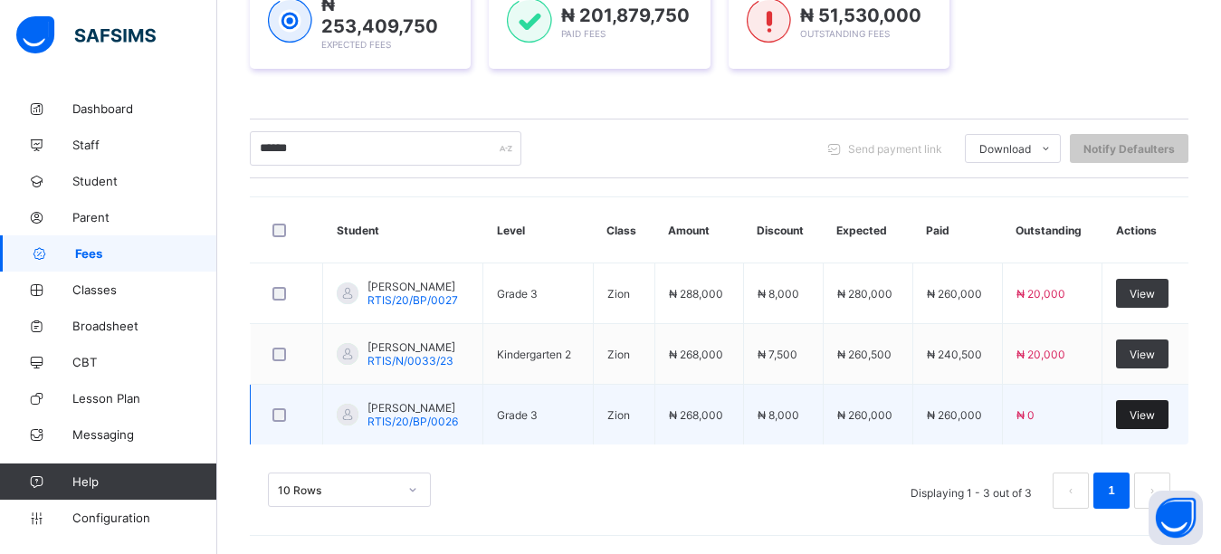
click at [1155, 415] on span "View" at bounding box center [1142, 415] width 25 height 14
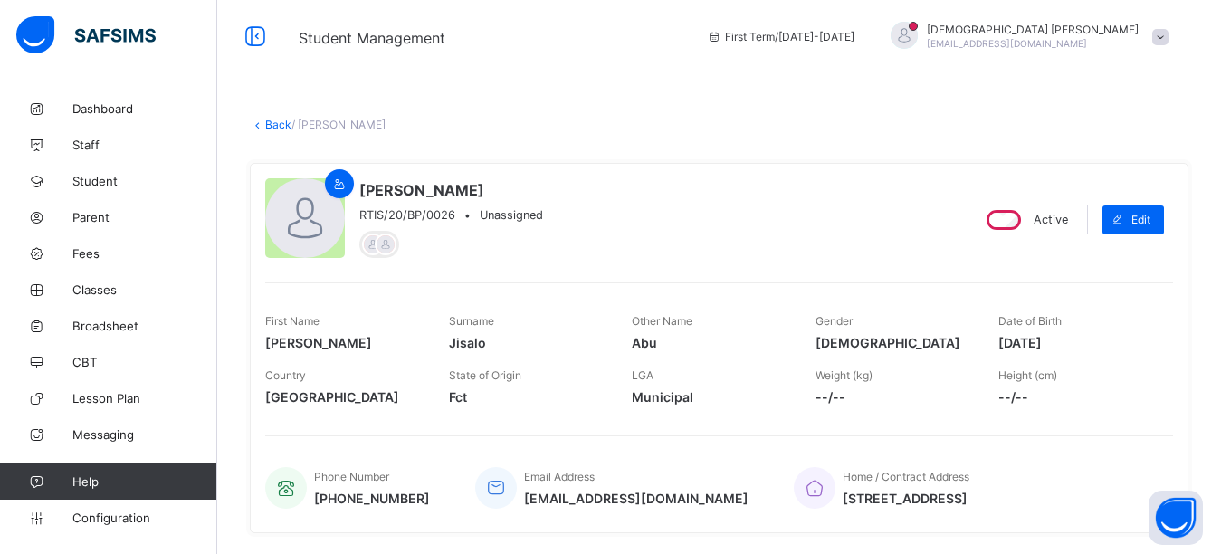
click at [663, 130] on div "Back / [PERSON_NAME]" at bounding box center [719, 125] width 939 height 14
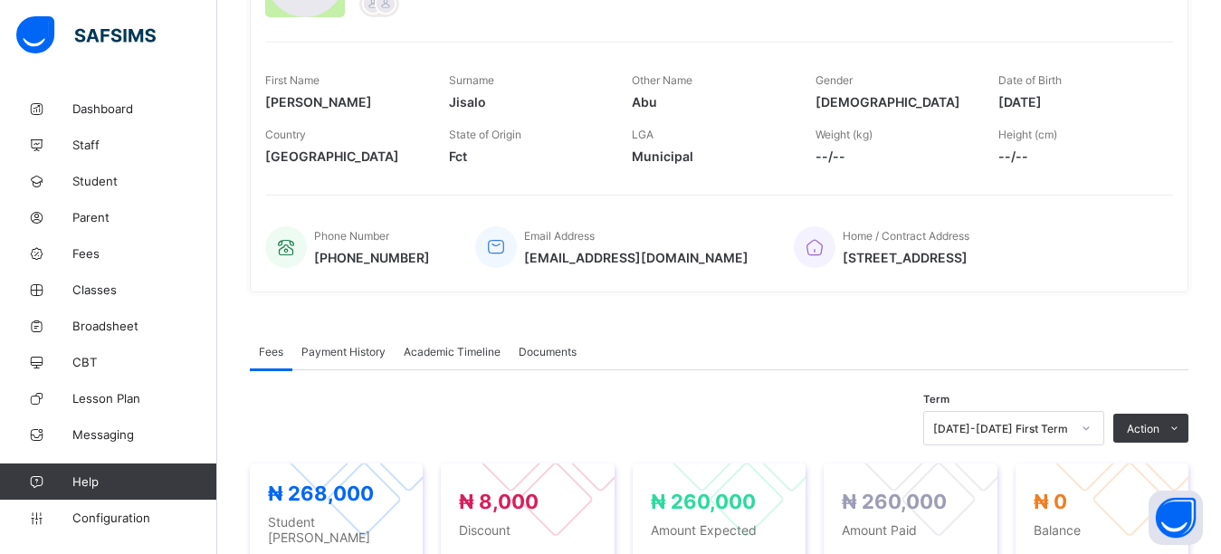
scroll to position [362, 0]
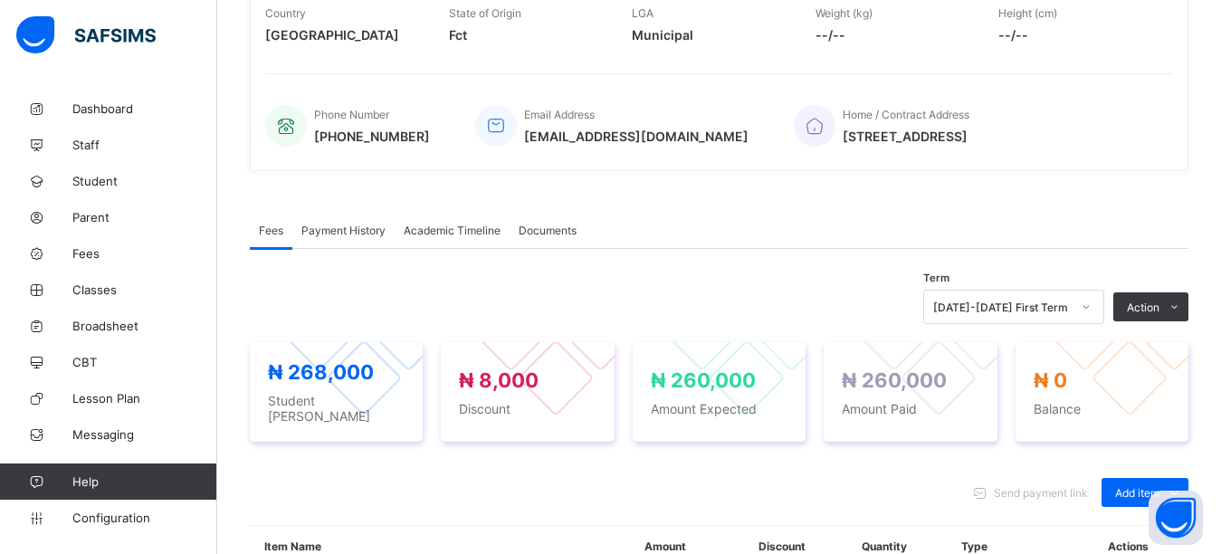
click at [1018, 224] on div "Fees Payment History Academic Timeline Documents" at bounding box center [719, 230] width 939 height 37
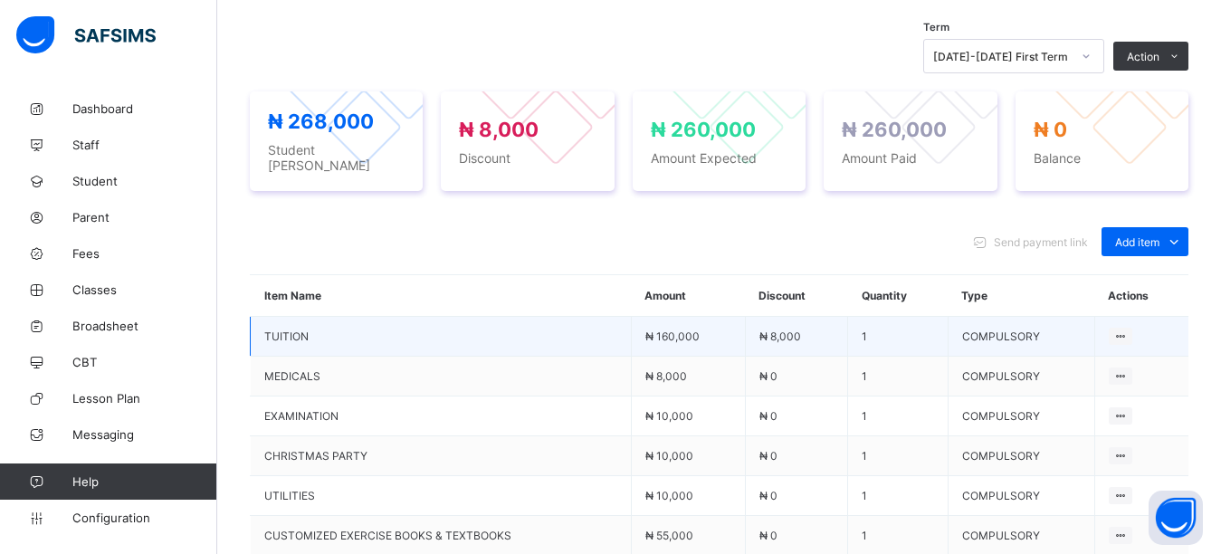
scroll to position [634, 0]
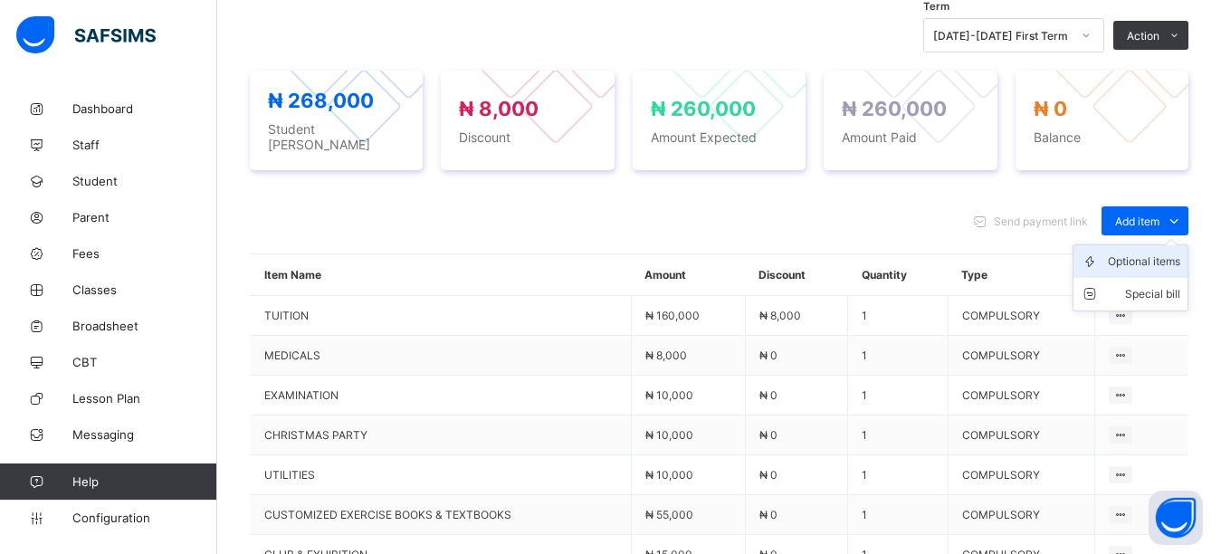
click at [1157, 255] on div "Optional items" at bounding box center [1144, 262] width 72 height 18
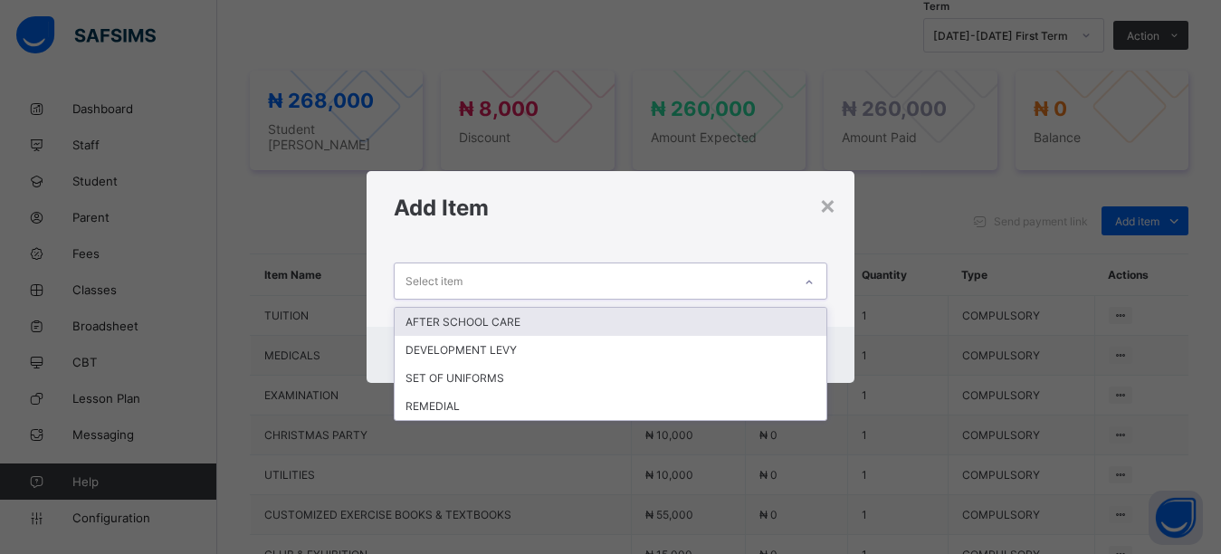
click at [559, 274] on div "Select item" at bounding box center [594, 280] width 398 height 35
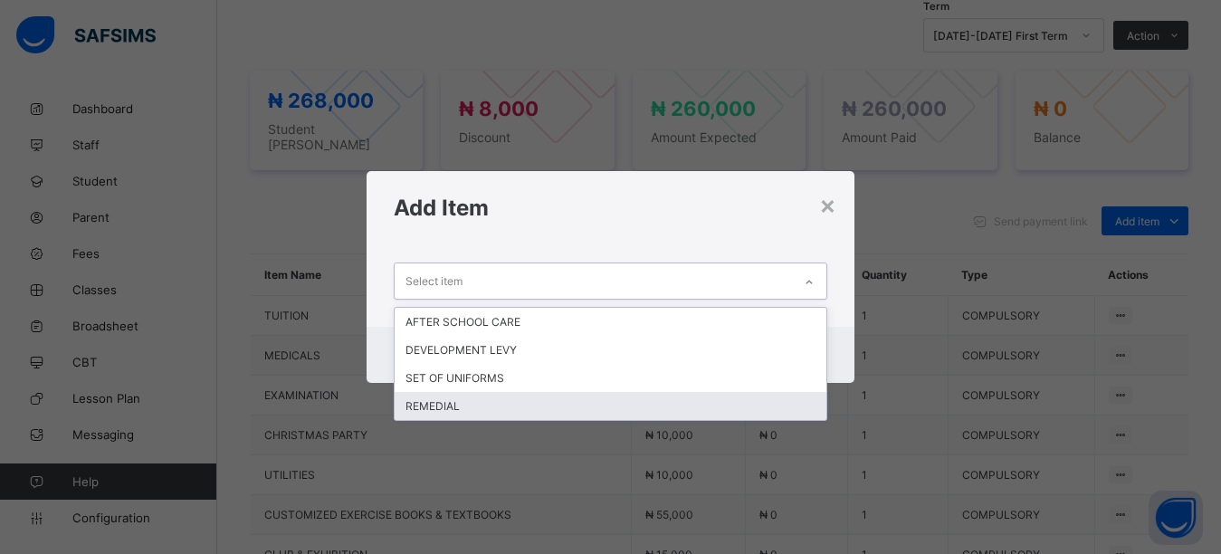
click at [453, 413] on div "REMEDIAL" at bounding box center [611, 406] width 433 height 28
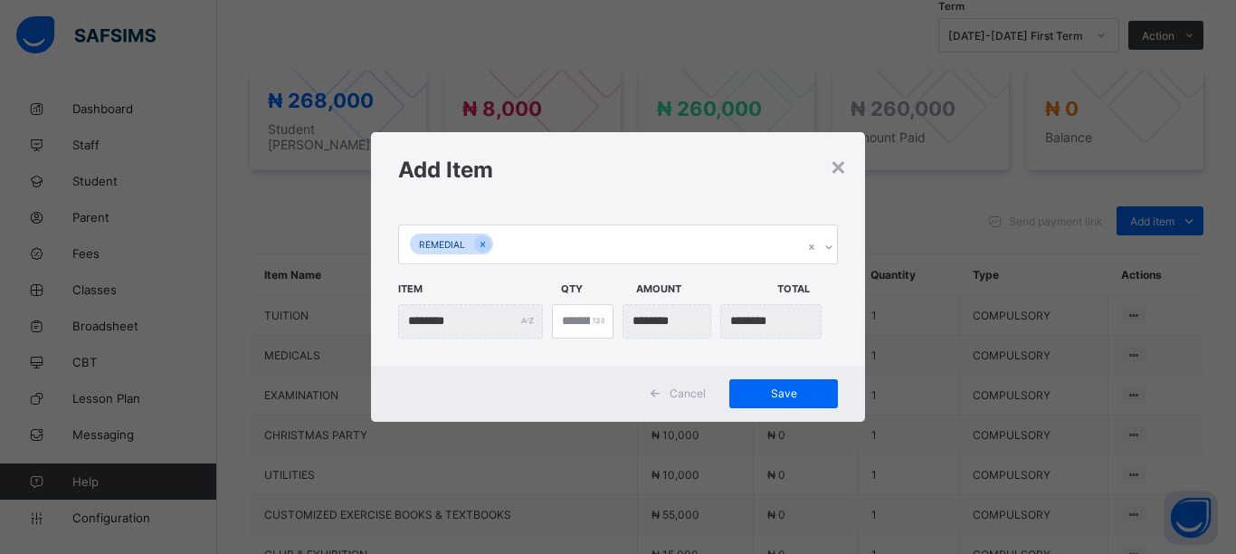
drag, startPoint x: 551, startPoint y: 180, endPoint x: 607, endPoint y: 219, distance: 68.3
click at [556, 183] on div "Add Item" at bounding box center [618, 168] width 494 height 73
click at [774, 390] on span "Save" at bounding box center [783, 393] width 81 height 14
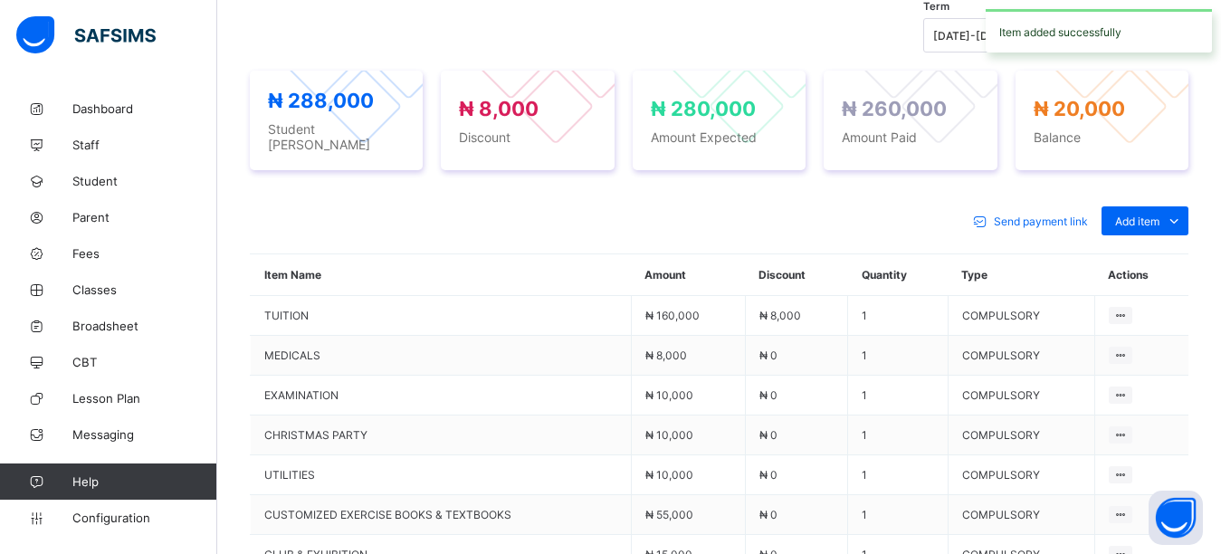
click at [857, 194] on div "Send payment link Add item Optional items Special bill Item Name Amount Discoun…" at bounding box center [719, 464] width 939 height 553
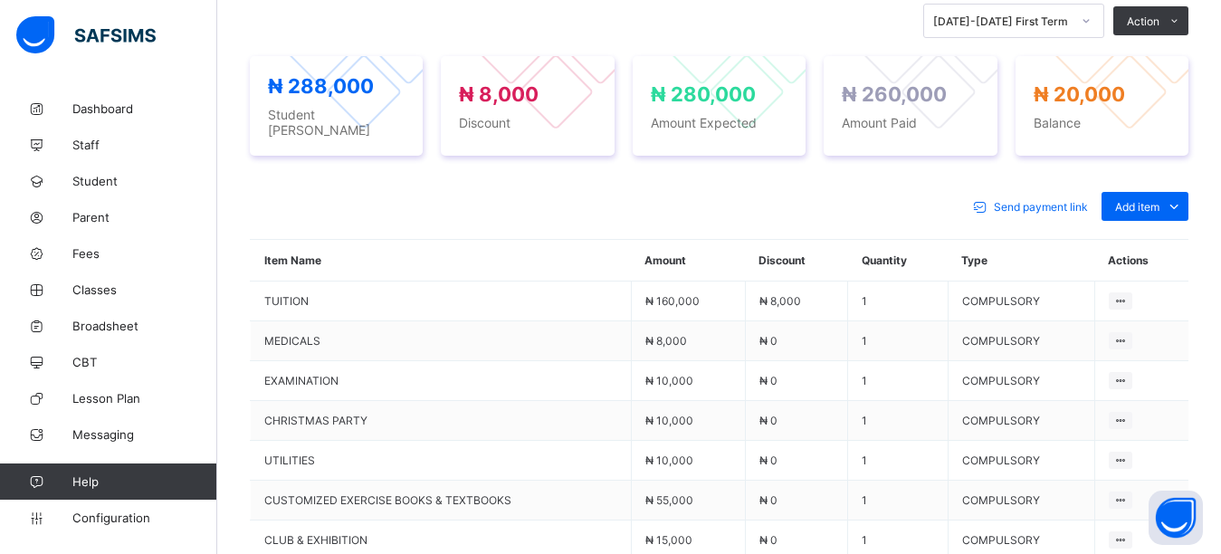
scroll to position [655, 0]
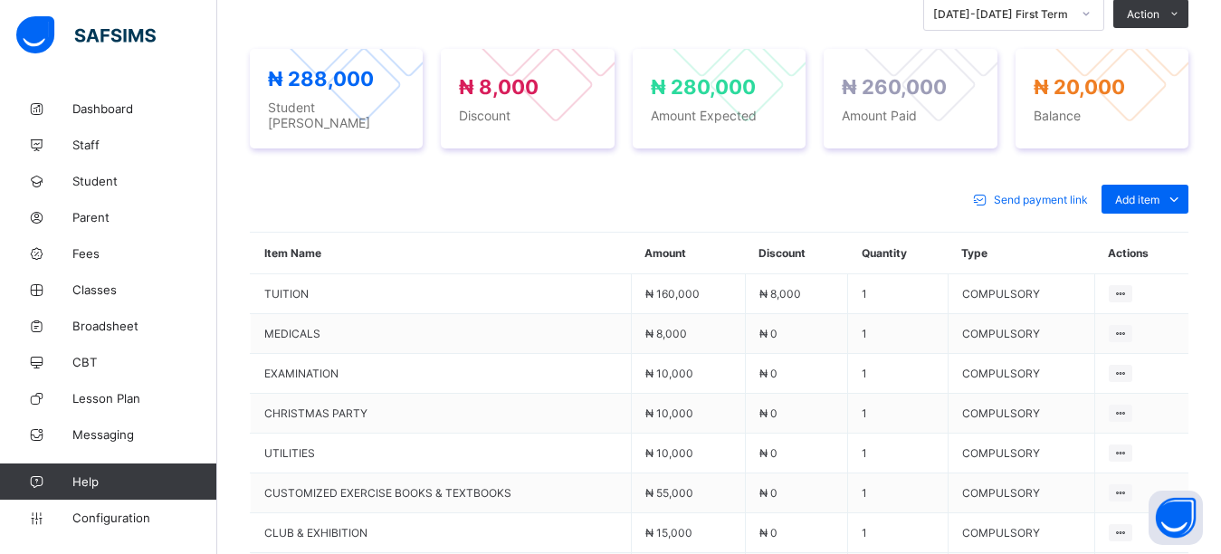
click at [447, 167] on div "Send payment link Add item Optional items Special bill Item Name Amount Discoun…" at bounding box center [719, 443] width 939 height 553
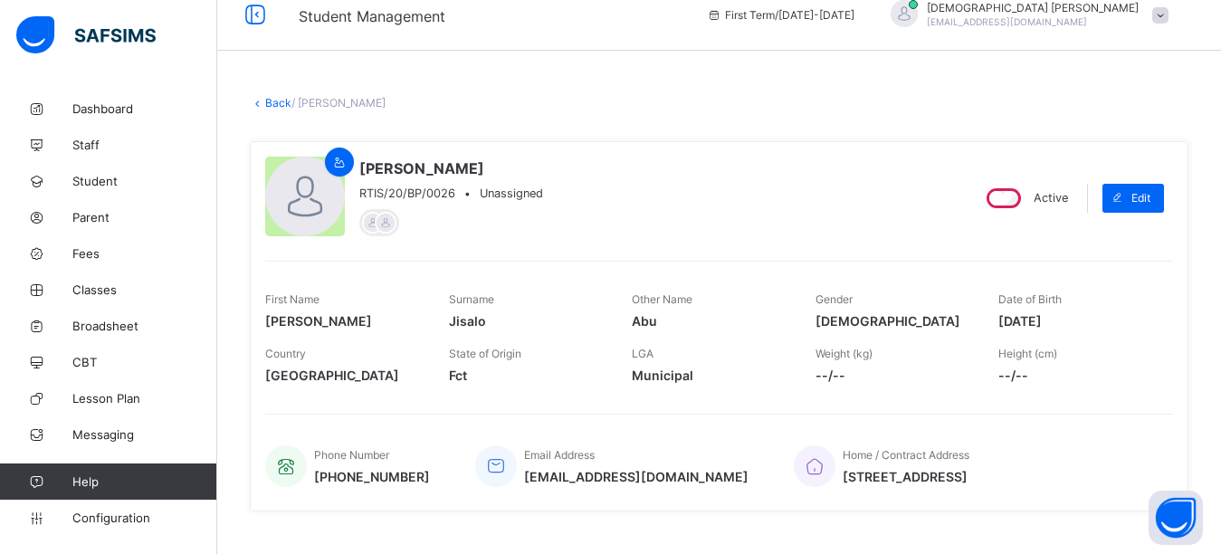
scroll to position [0, 0]
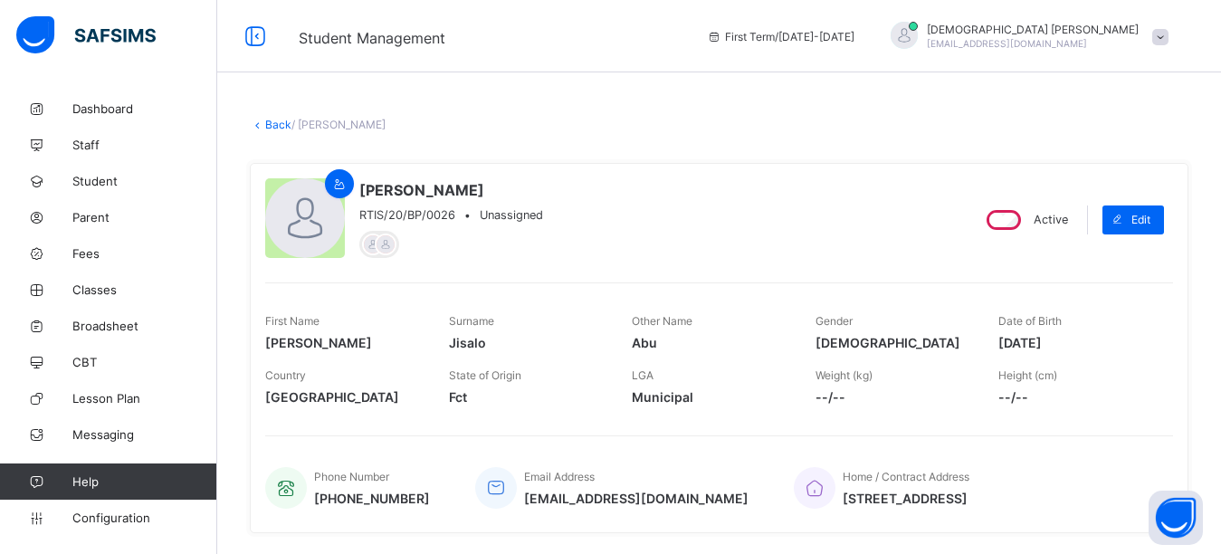
click at [112, 181] on span "Student" at bounding box center [144, 181] width 145 height 14
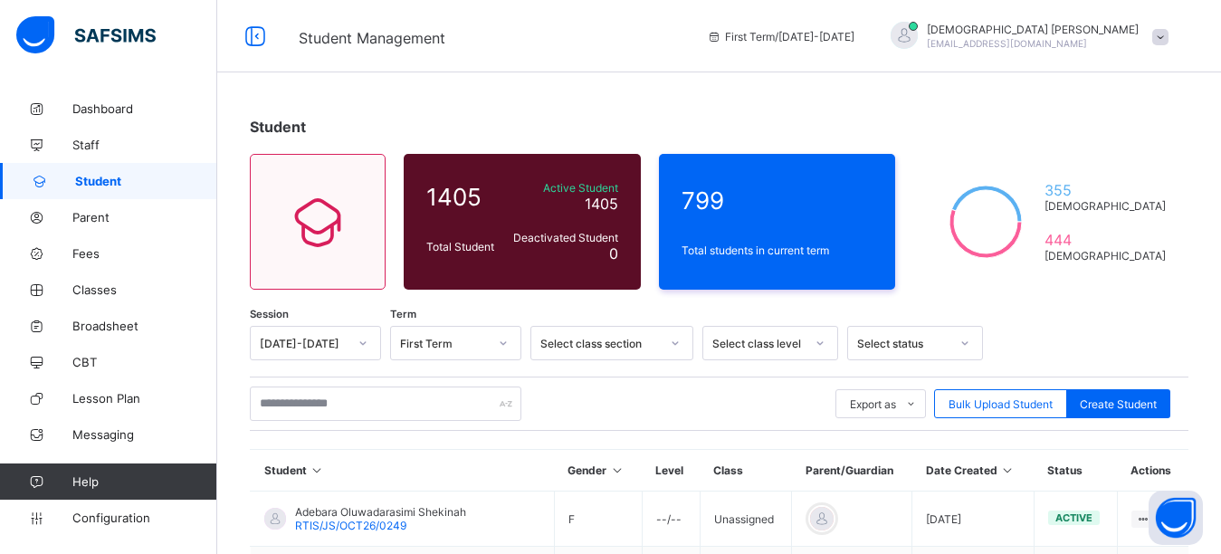
click at [99, 262] on link "Fees" at bounding box center [108, 253] width 217 height 36
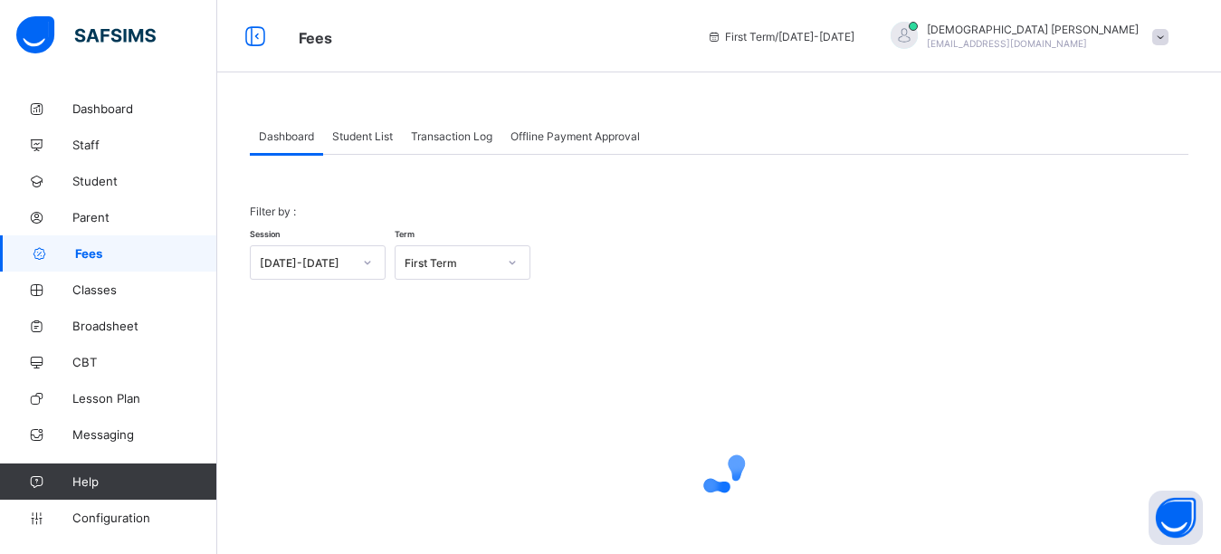
click at [345, 132] on span "Student List" at bounding box center [362, 136] width 61 height 14
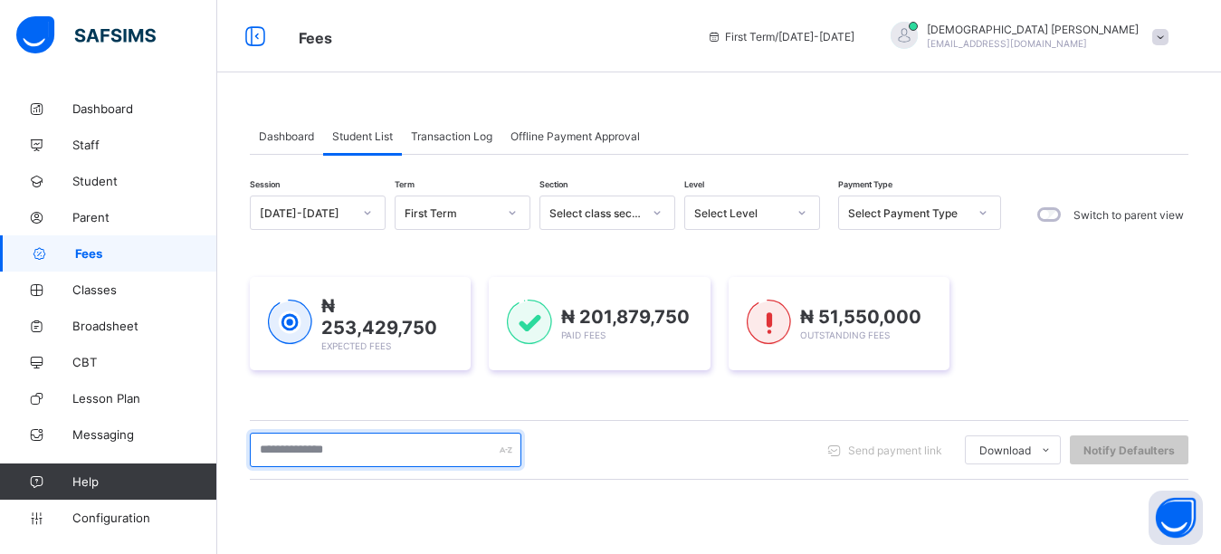
click at [385, 448] on input "text" at bounding box center [386, 450] width 272 height 34
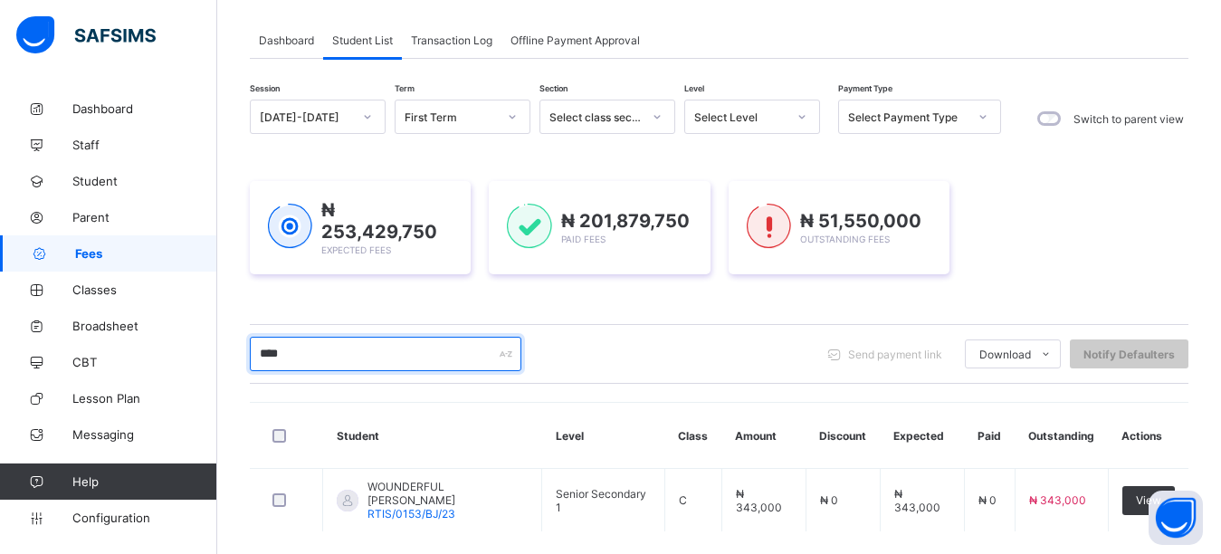
scroll to position [95, 0]
type input "****"
click at [1043, 226] on div "₦ 253,429,750 Expected Fees ₦ 201,879,750 Paid Fees ₦ 51,550,000 Outstanding Fe…" at bounding box center [719, 228] width 939 height 93
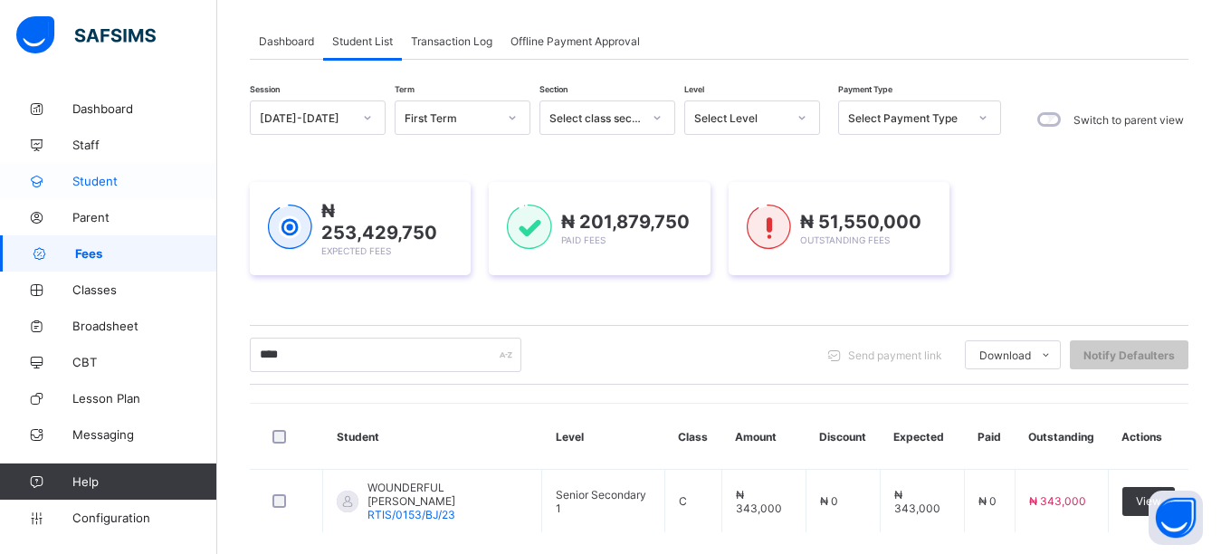
click at [107, 181] on span "Student" at bounding box center [144, 181] width 145 height 14
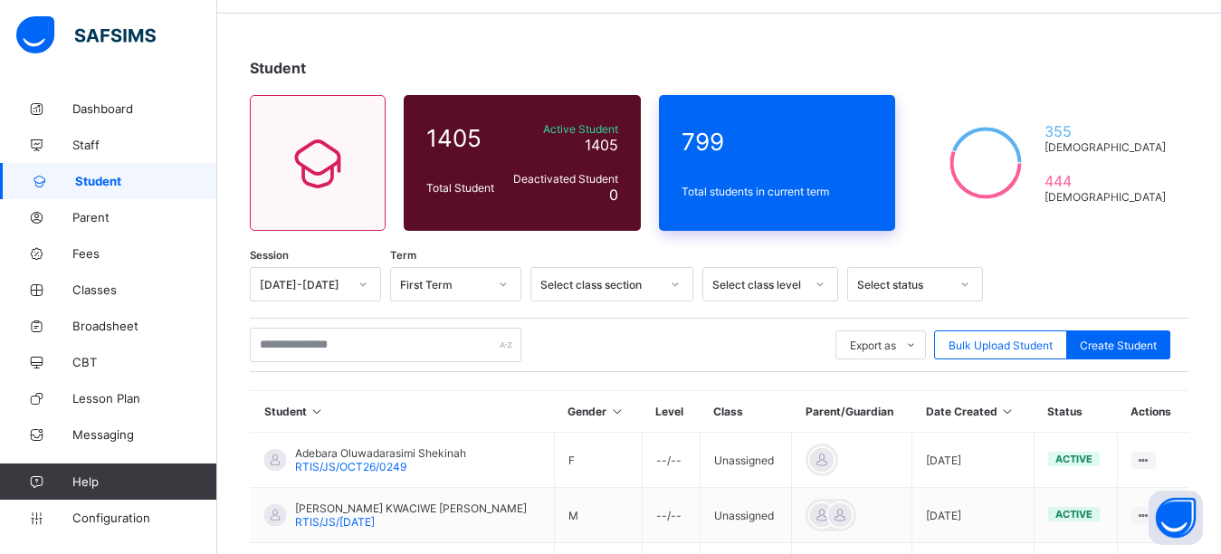
scroll to position [91, 0]
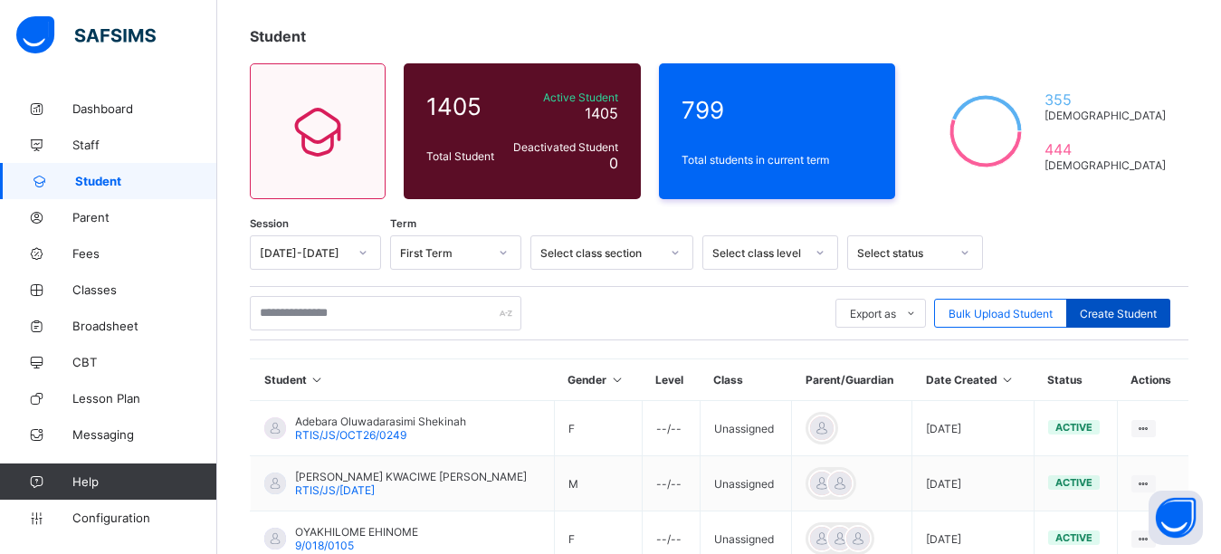
click at [1139, 314] on span "Create Student" at bounding box center [1118, 314] width 77 height 14
select select "**"
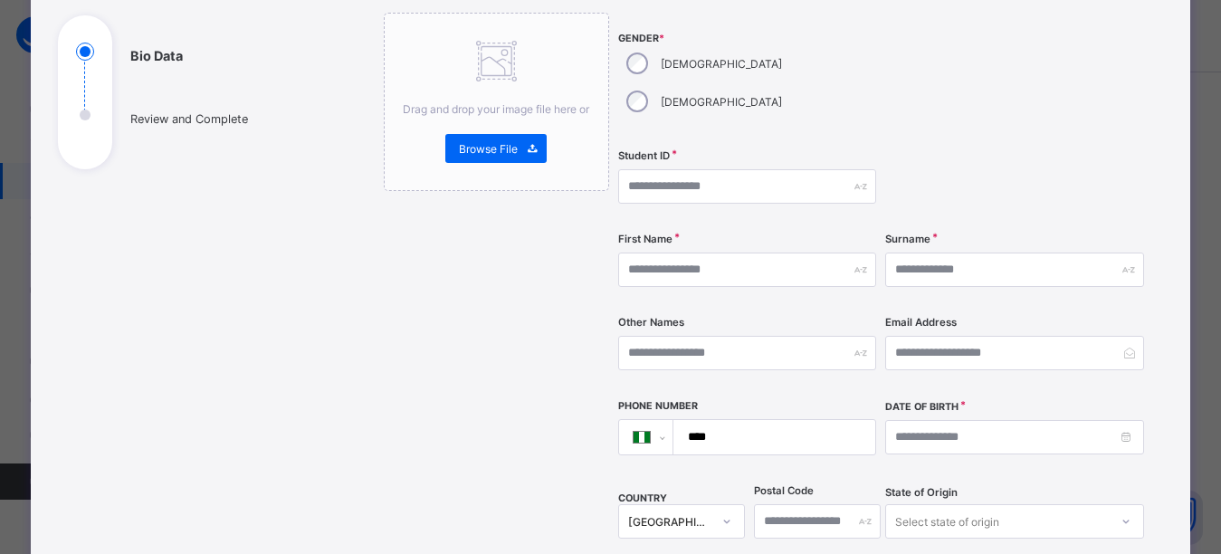
scroll to position [204, 0]
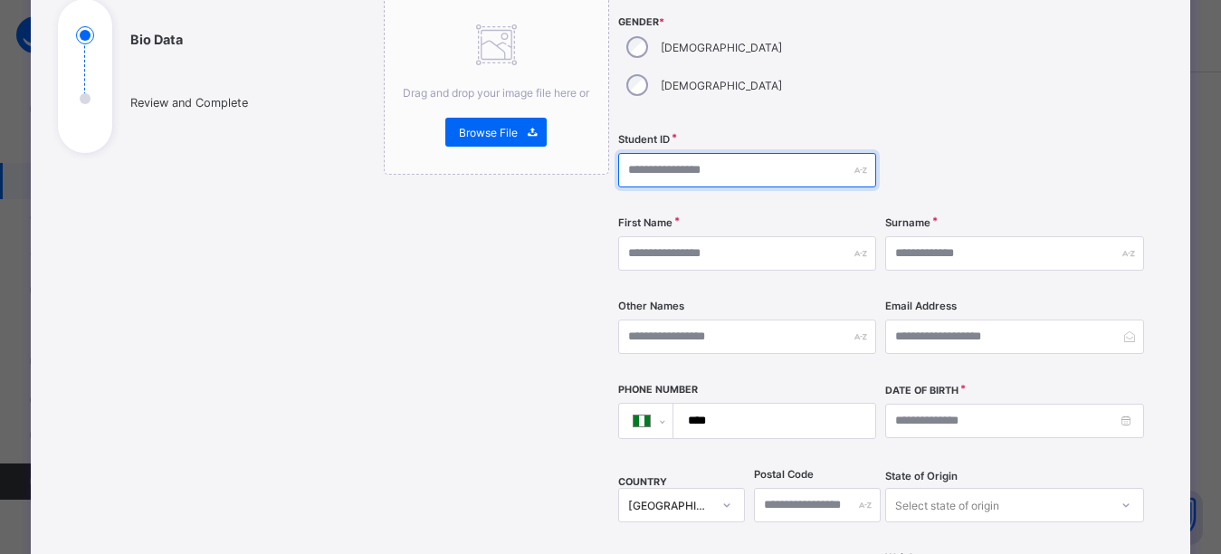
click at [656, 153] on input "text" at bounding box center [747, 170] width 258 height 34
type input "*"
type input "**********"
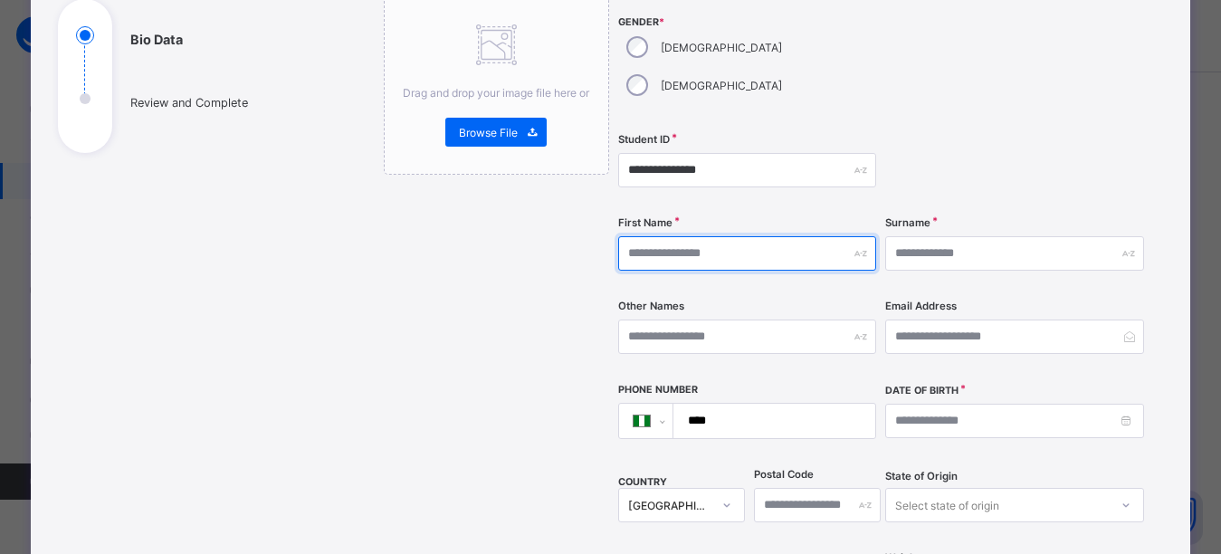
click at [653, 236] on input "text" at bounding box center [747, 253] width 258 height 34
type input "*****"
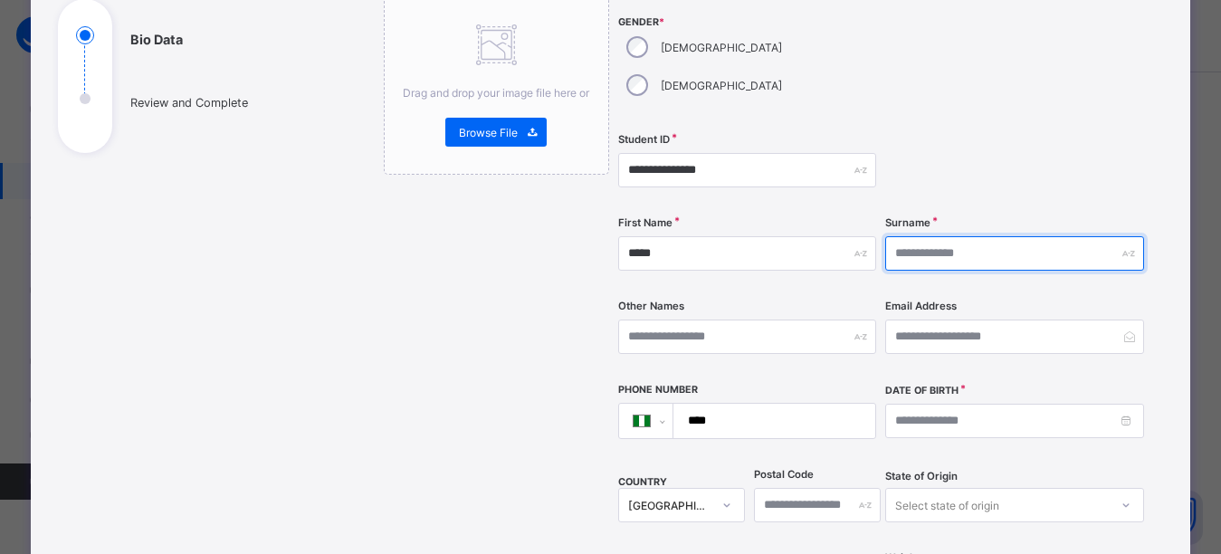
click at [927, 236] on input "text" at bounding box center [1014, 253] width 258 height 34
type input "****"
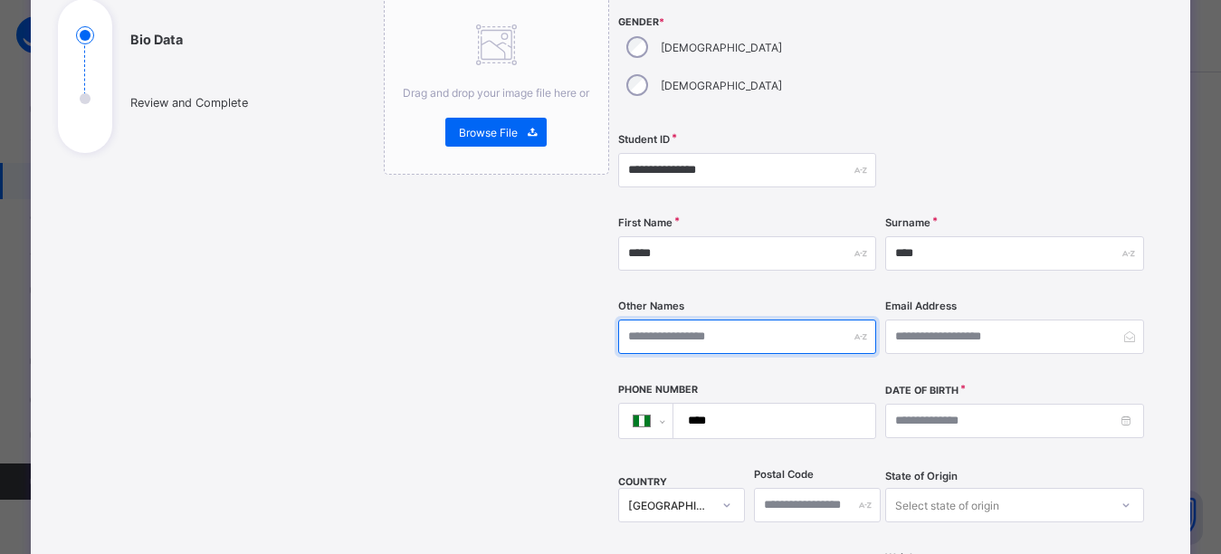
click at [649, 319] on input "text" at bounding box center [747, 336] width 258 height 34
type input "******"
click at [986, 53] on div at bounding box center [1014, 60] width 258 height 128
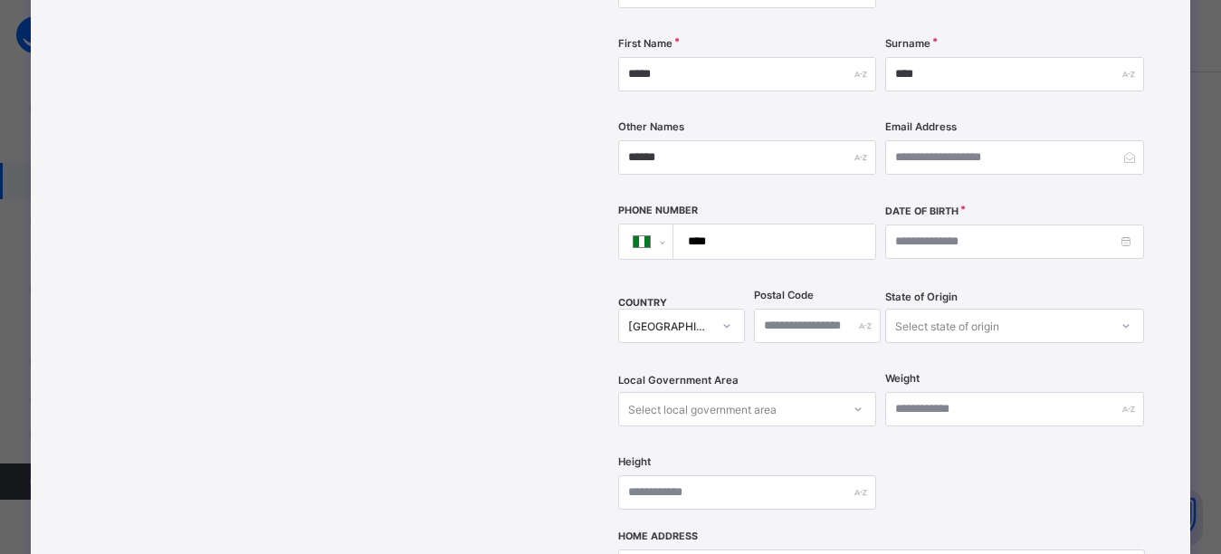
scroll to position [385, 0]
click at [791, 223] on input "****" at bounding box center [770, 240] width 187 height 34
type input "**********"
click at [694, 390] on div "Select local government area" at bounding box center [702, 407] width 148 height 34
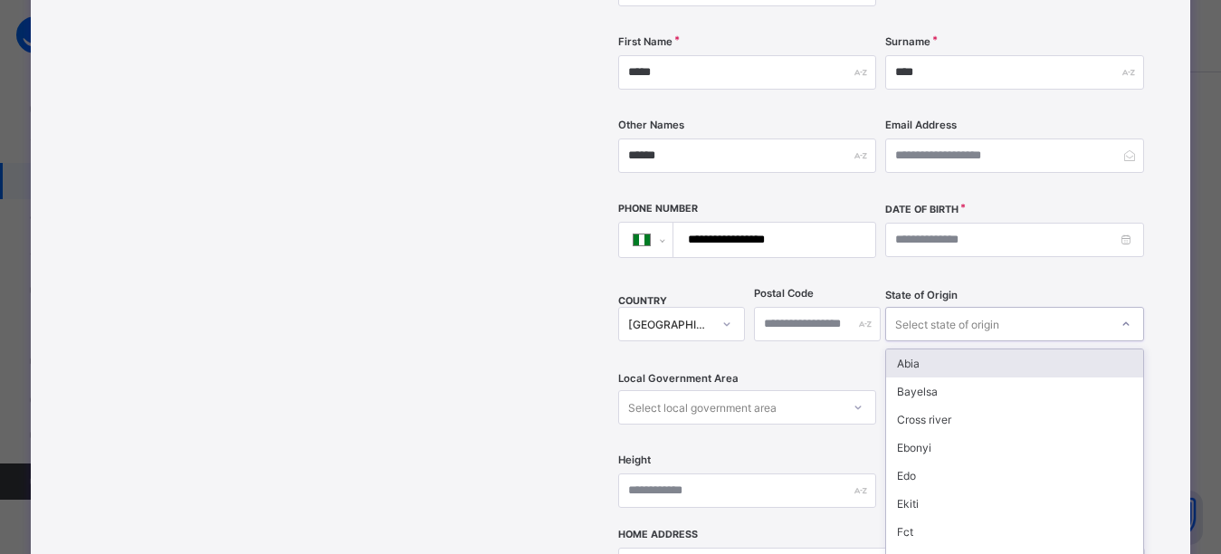
scroll to position [423, 0]
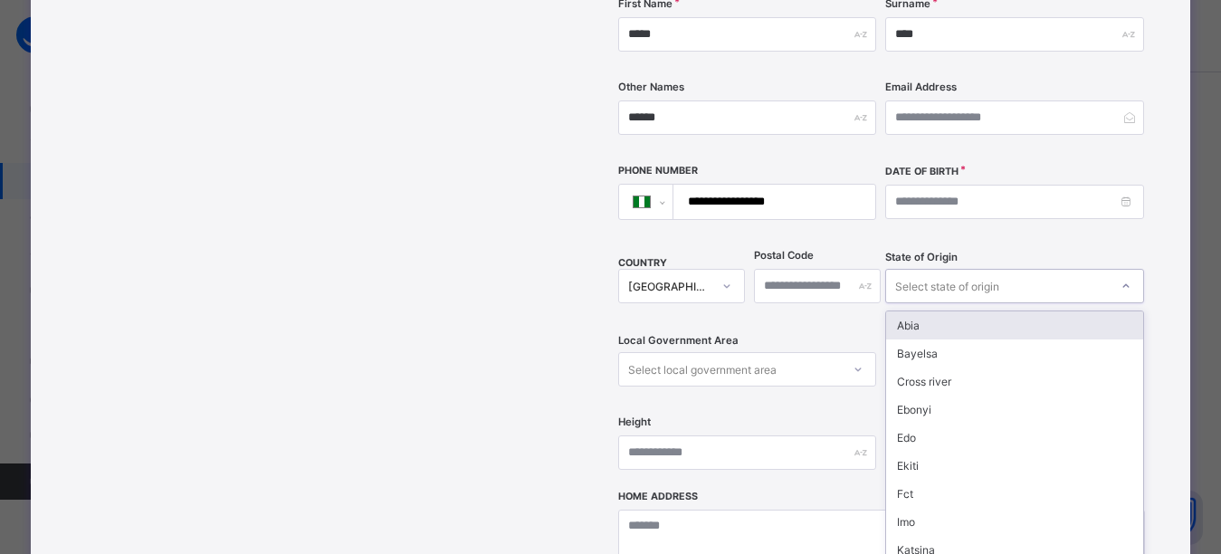
click at [923, 286] on div "option Abia focused, 1 of 37. 37 results available. Use Up and Down to choose o…" at bounding box center [1014, 286] width 258 height 34
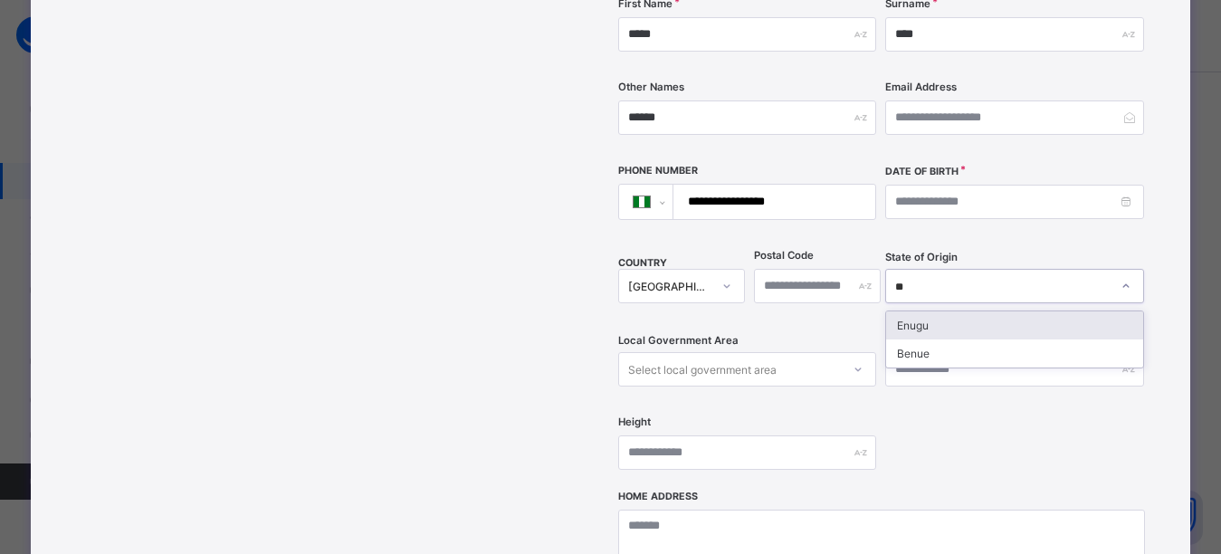
type input "***"
click at [1045, 311] on div "Enugu" at bounding box center [1014, 325] width 256 height 28
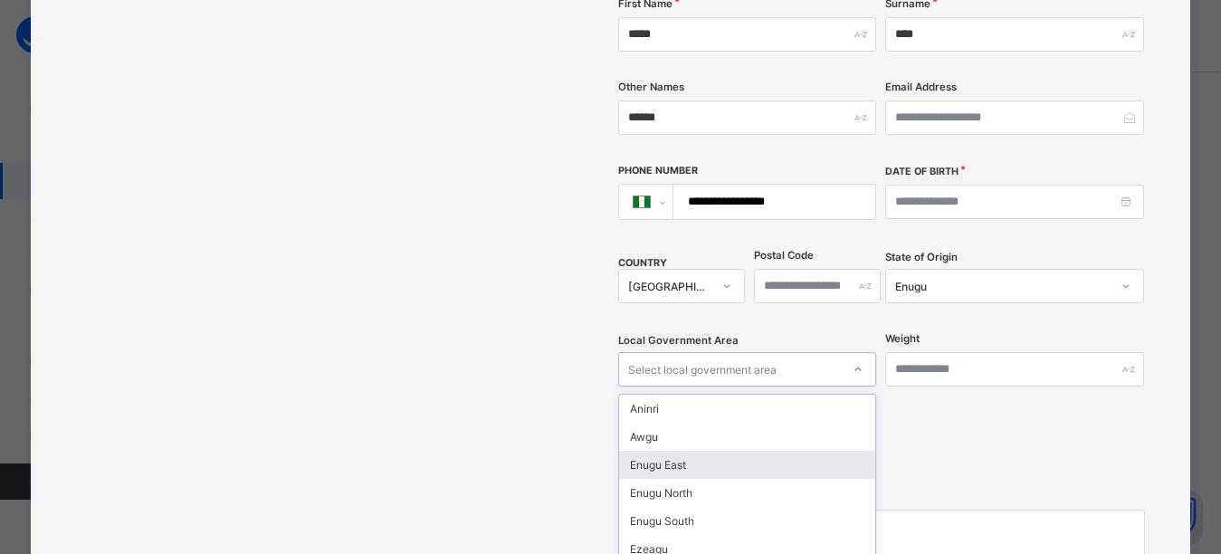
scroll to position [506, 0]
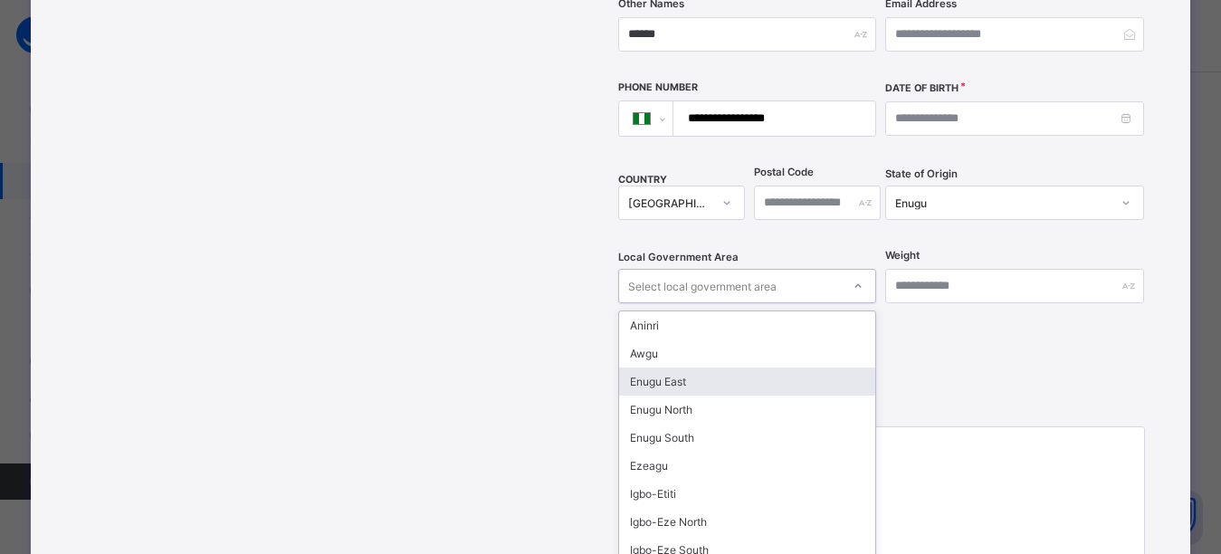
click at [657, 303] on div "option Enugu East focused, 3 of 17. 17 results available. Use Up and Down to ch…" at bounding box center [747, 286] width 258 height 34
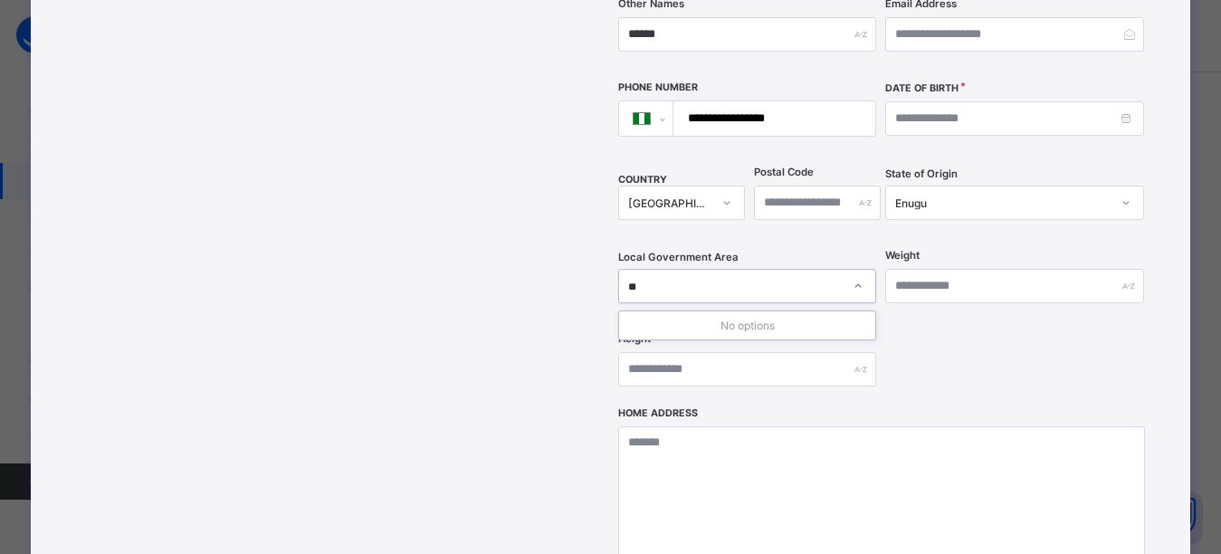
type input "*"
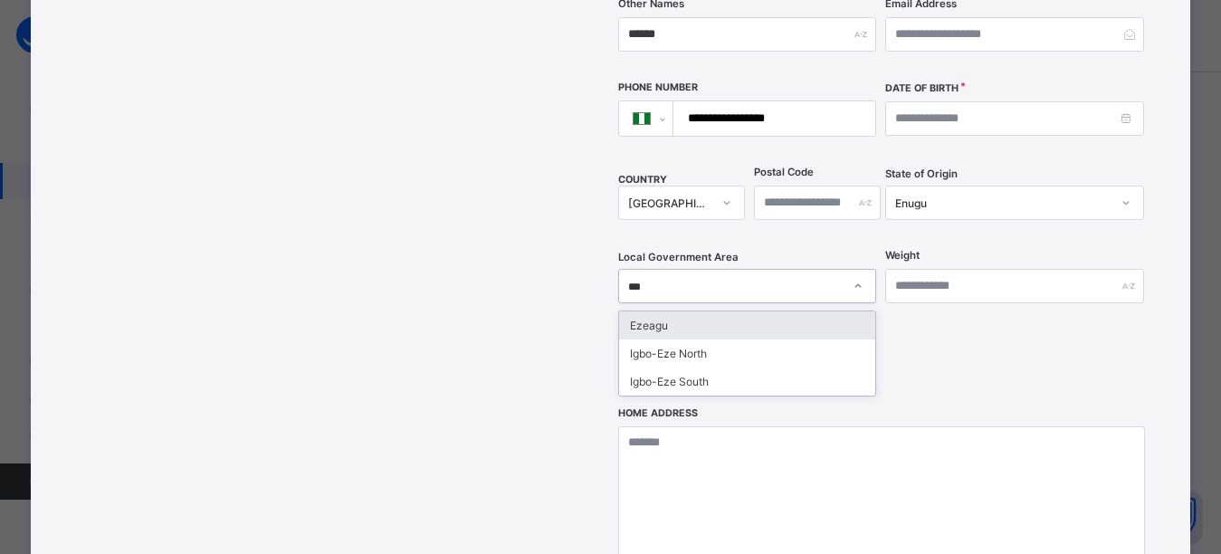
type input "****"
click at [676, 311] on div "Ezeagu" at bounding box center [747, 325] width 256 height 28
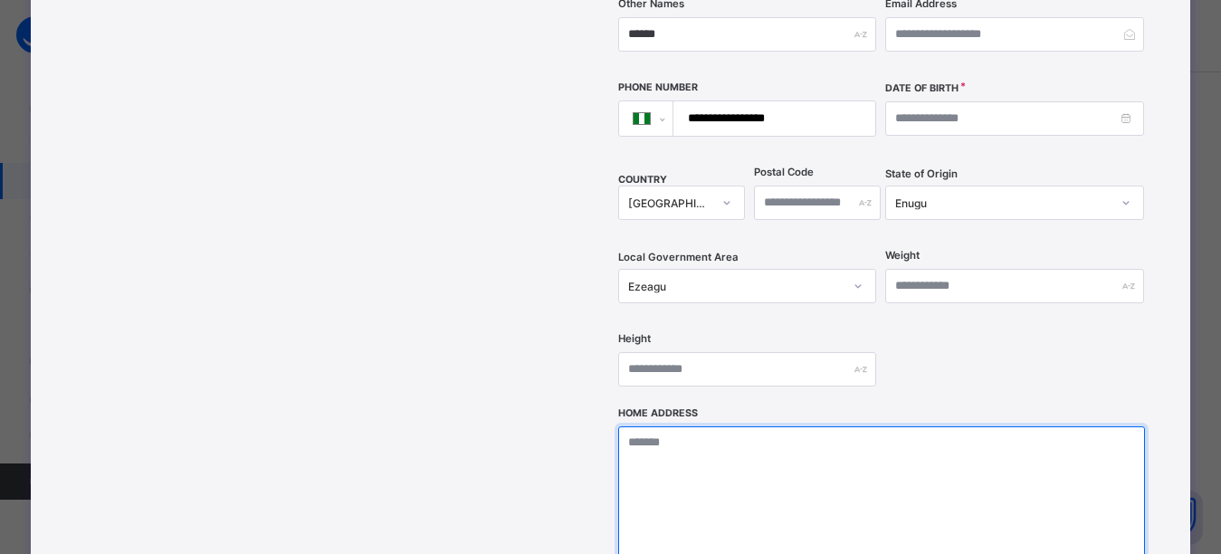
click at [690, 472] on textarea at bounding box center [881, 516] width 527 height 181
type textarea "**********"
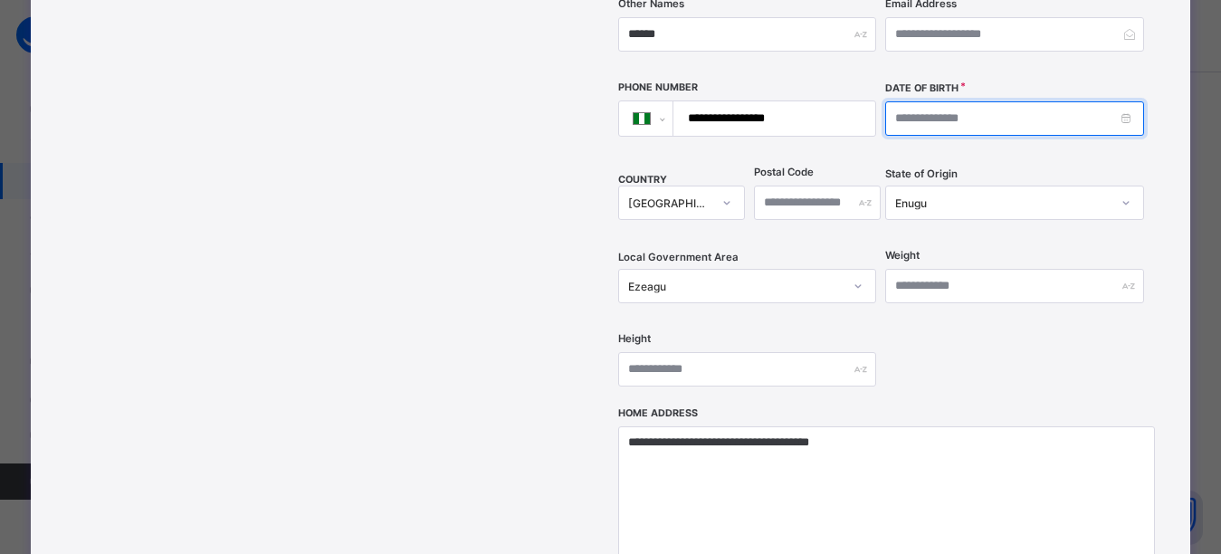
click at [955, 101] on input at bounding box center [1014, 118] width 258 height 34
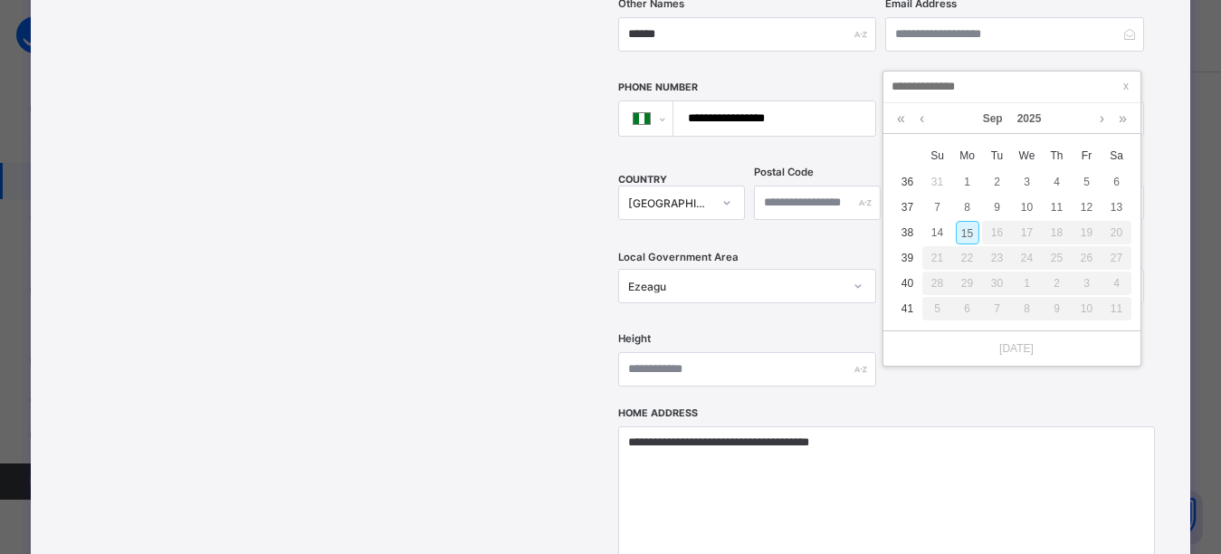
type input "**********"
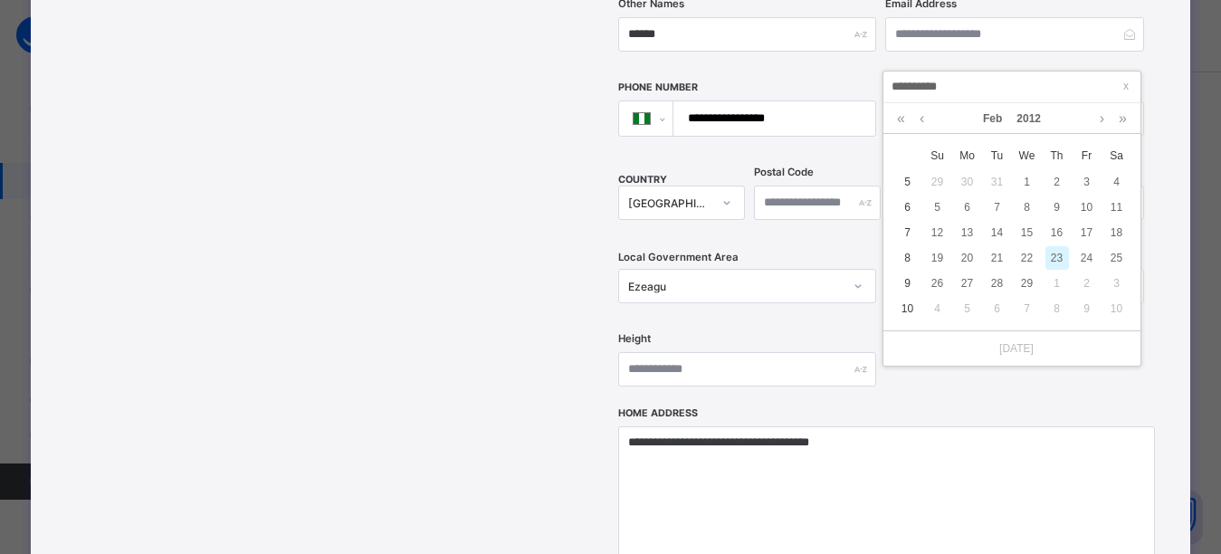
type input "**********"
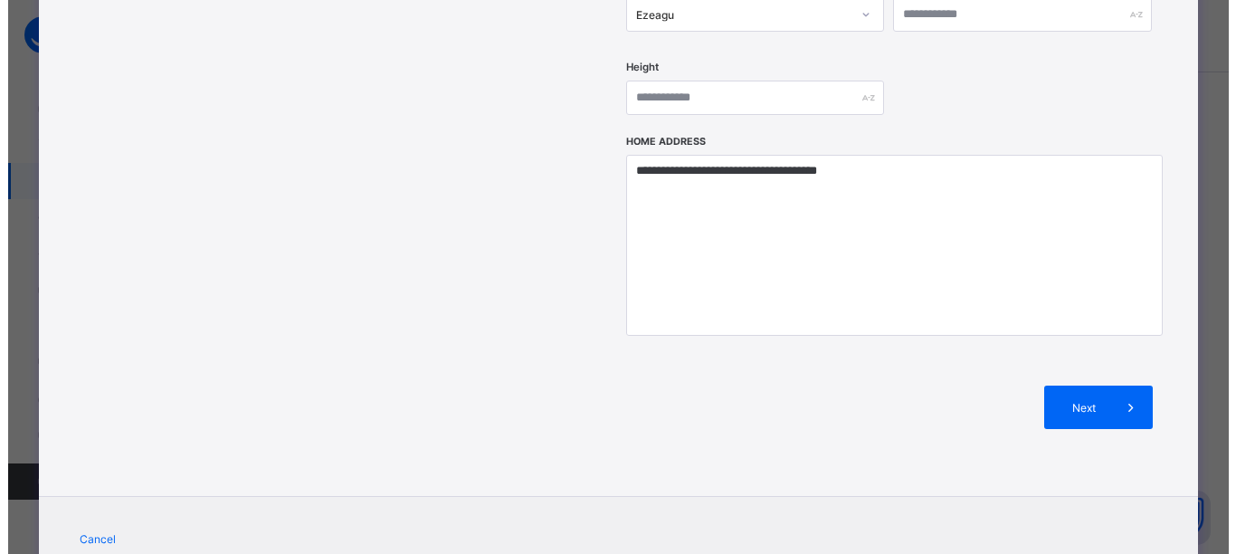
scroll to position [812, 0]
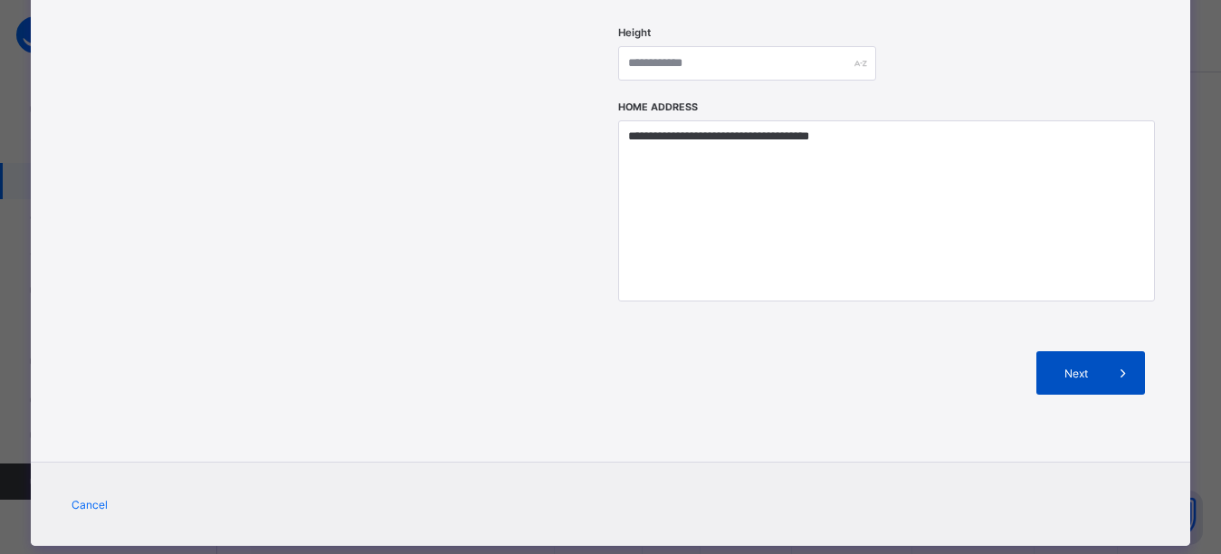
click at [1117, 364] on icon at bounding box center [1123, 373] width 20 height 18
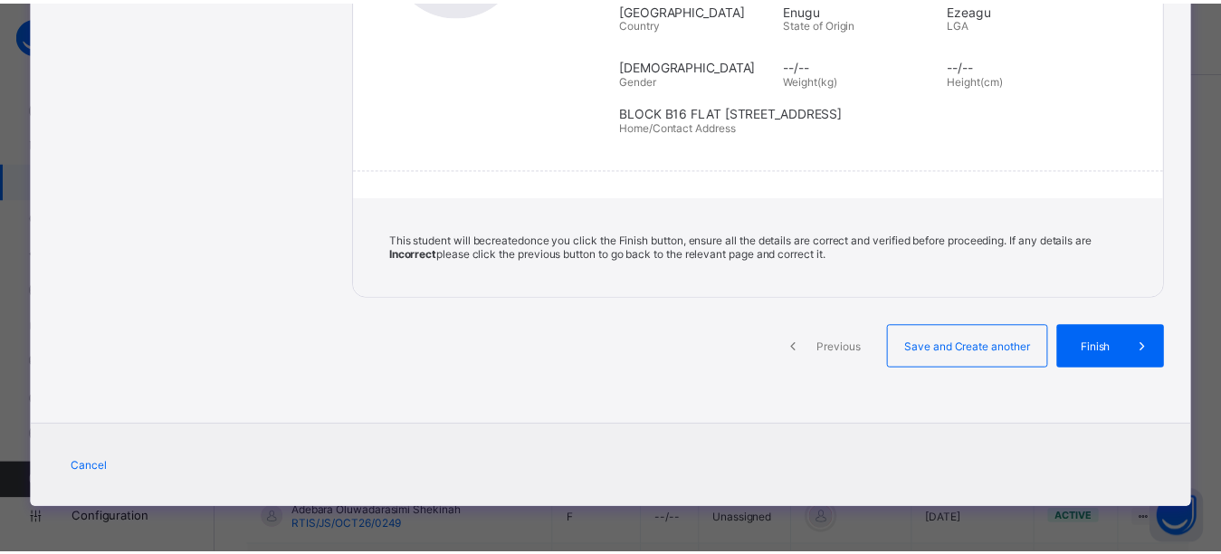
scroll to position [381, 0]
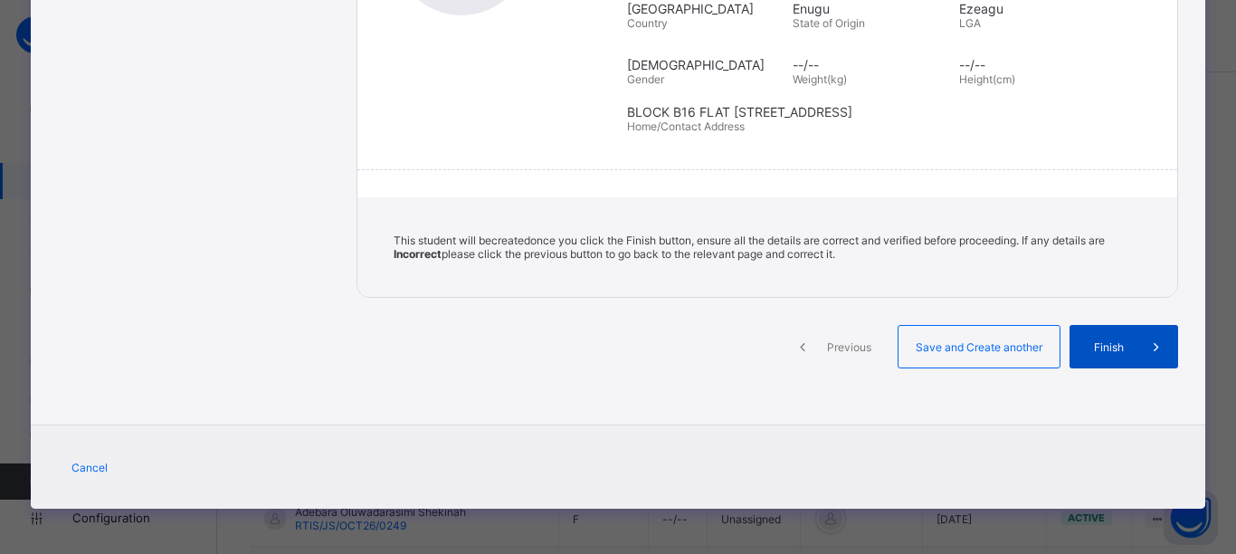
click at [1087, 343] on span "Finish" at bounding box center [1109, 347] width 52 height 14
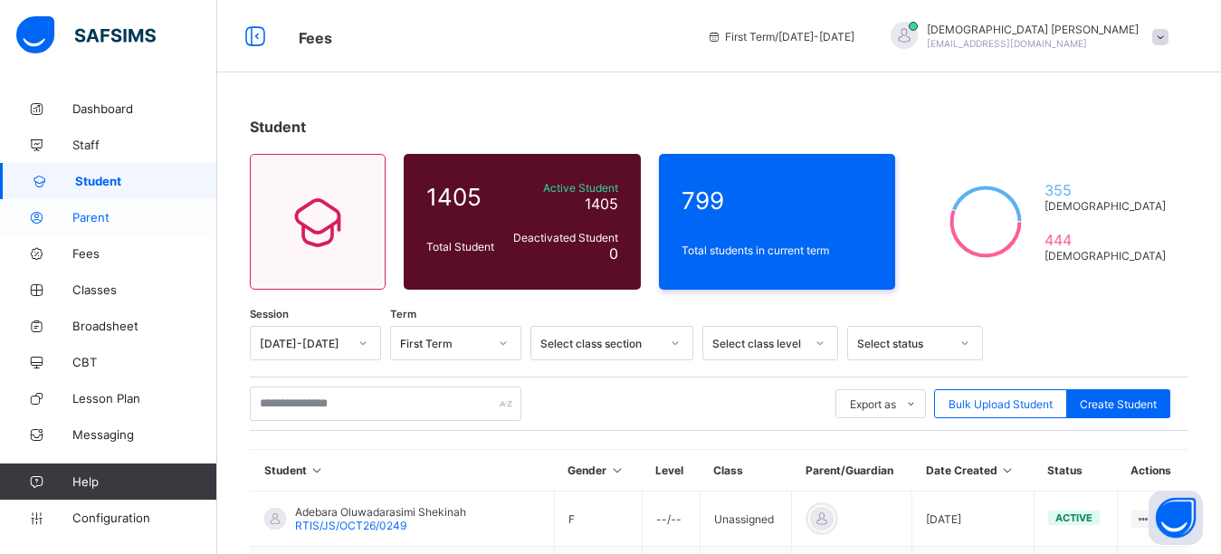
click at [102, 218] on span "Parent" at bounding box center [144, 217] width 145 height 14
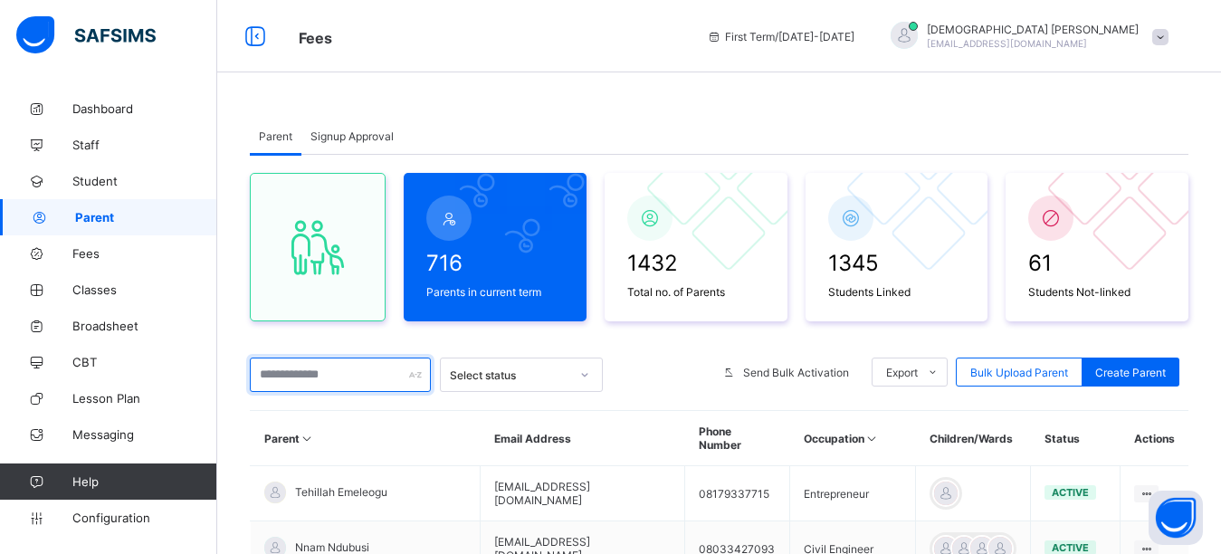
click at [286, 367] on input "text" at bounding box center [340, 375] width 181 height 34
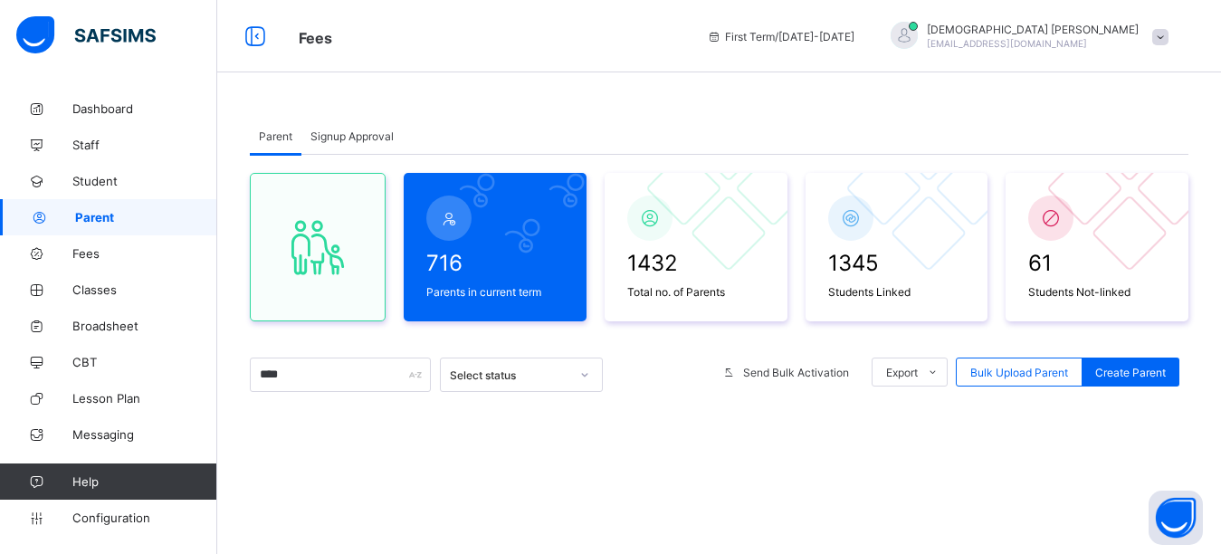
click at [716, 92] on div "Parent Signup Approval Parent Signup Approval 716 Parents in current term 1432 …" at bounding box center [719, 444] width 1004 height 707
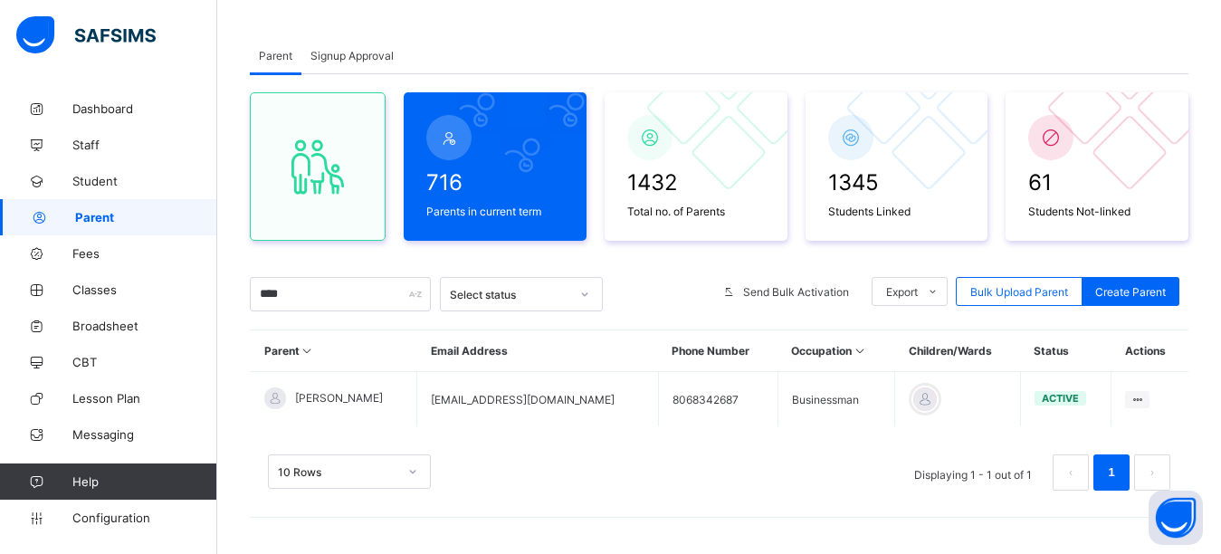
scroll to position [81, 0]
click at [320, 303] on input "****" at bounding box center [340, 294] width 181 height 34
type input "*"
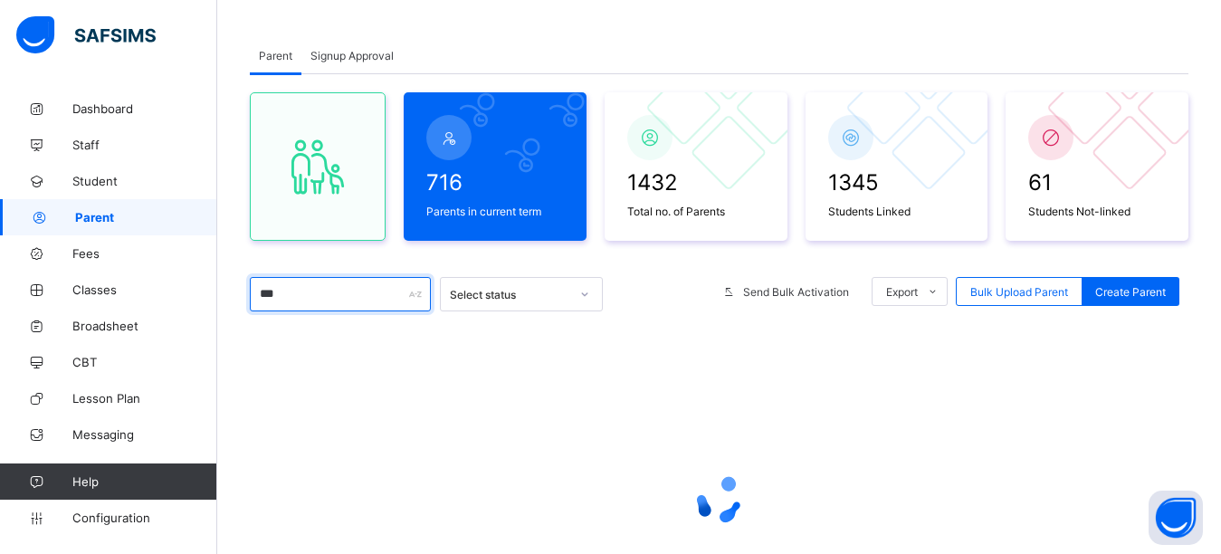
type input "****"
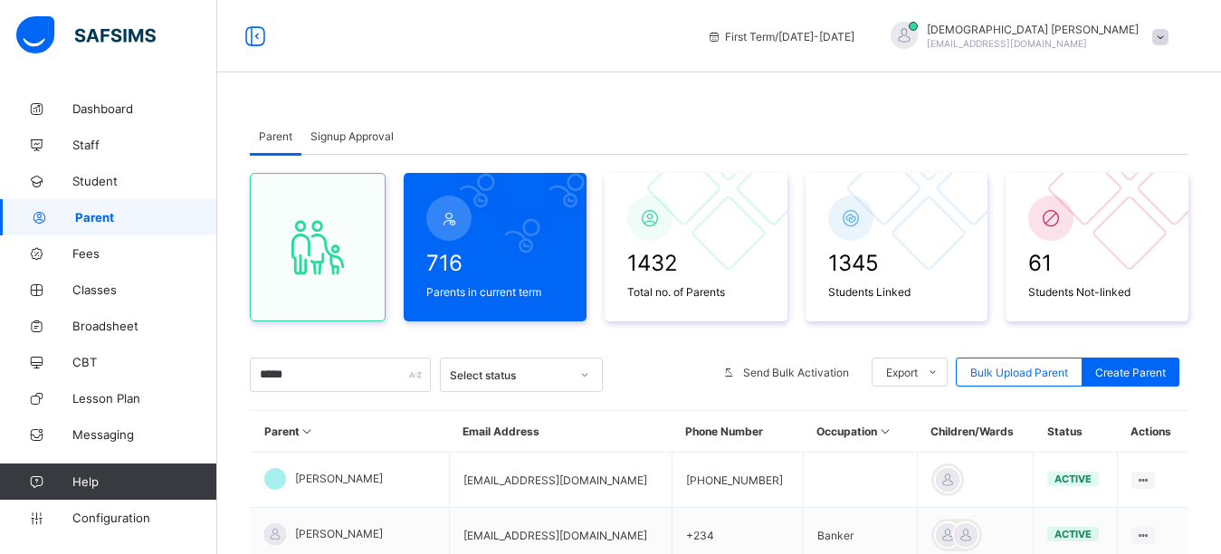
type input "*****"
click at [633, 95] on div "Parent Signup Approval Parent Signup Approval 716 Parents in current term 1432 …" at bounding box center [719, 473] width 1004 height 765
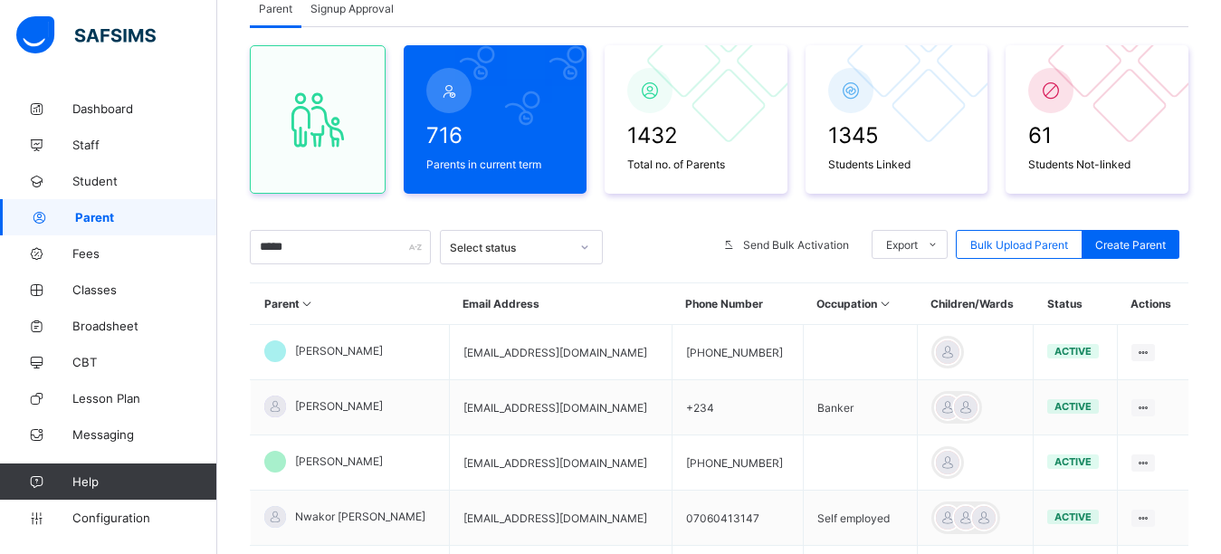
scroll to position [181, 0]
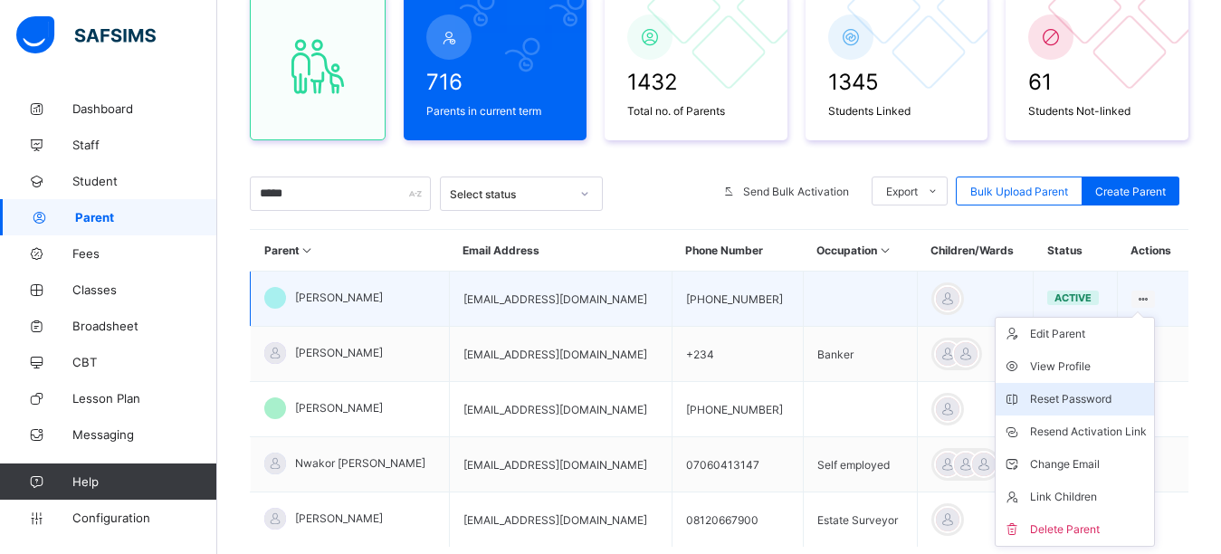
click at [1063, 404] on div "Reset Password" at bounding box center [1088, 399] width 117 height 18
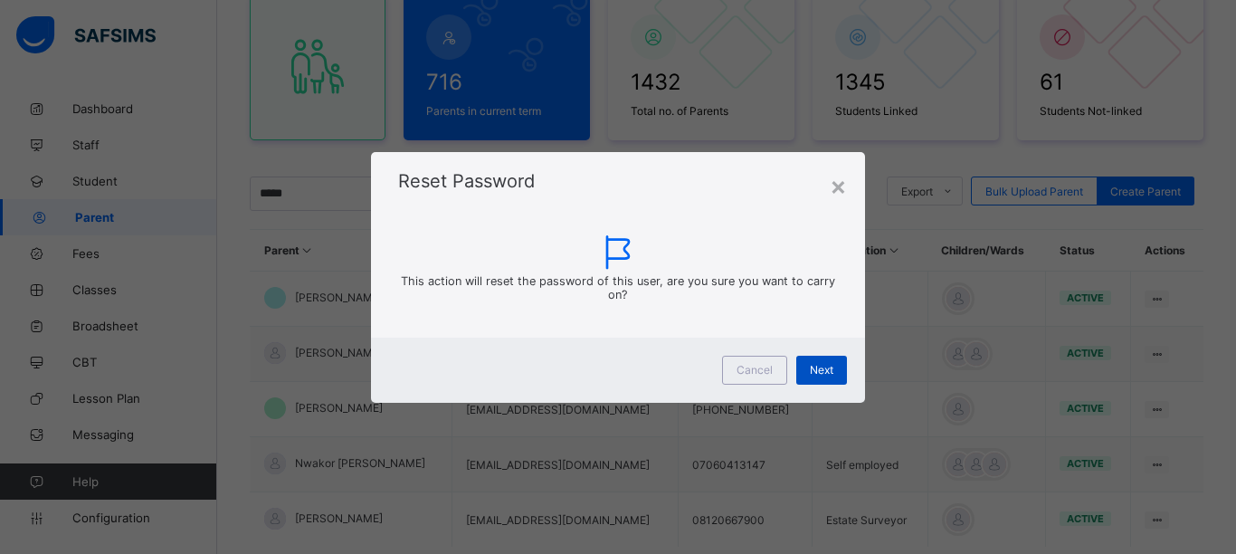
click at [832, 361] on div "Next" at bounding box center [821, 370] width 51 height 29
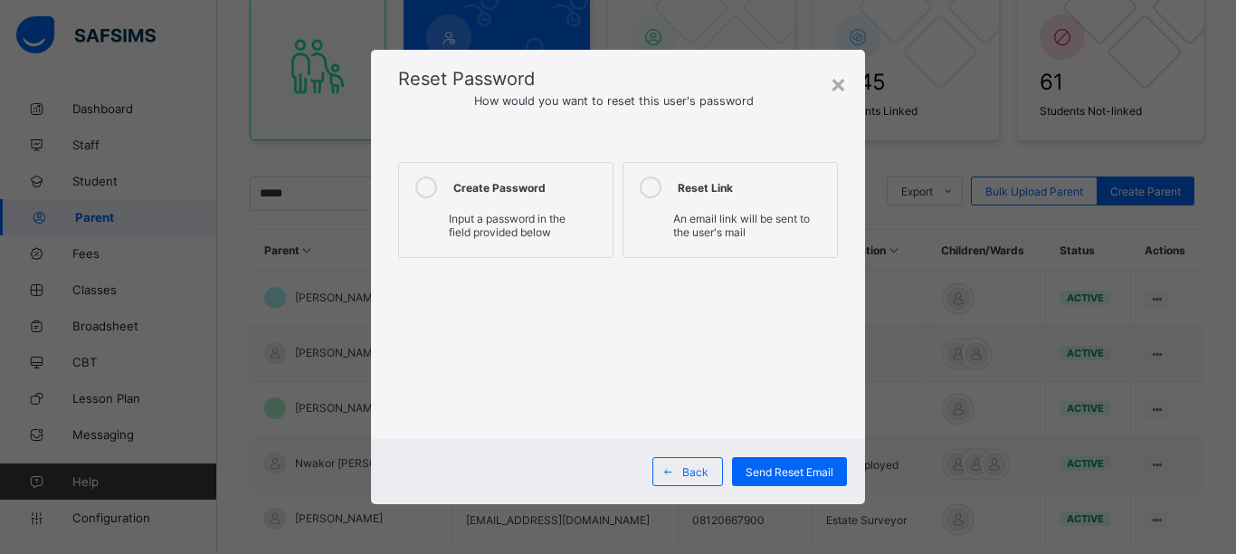
click at [422, 187] on icon at bounding box center [426, 187] width 22 height 22
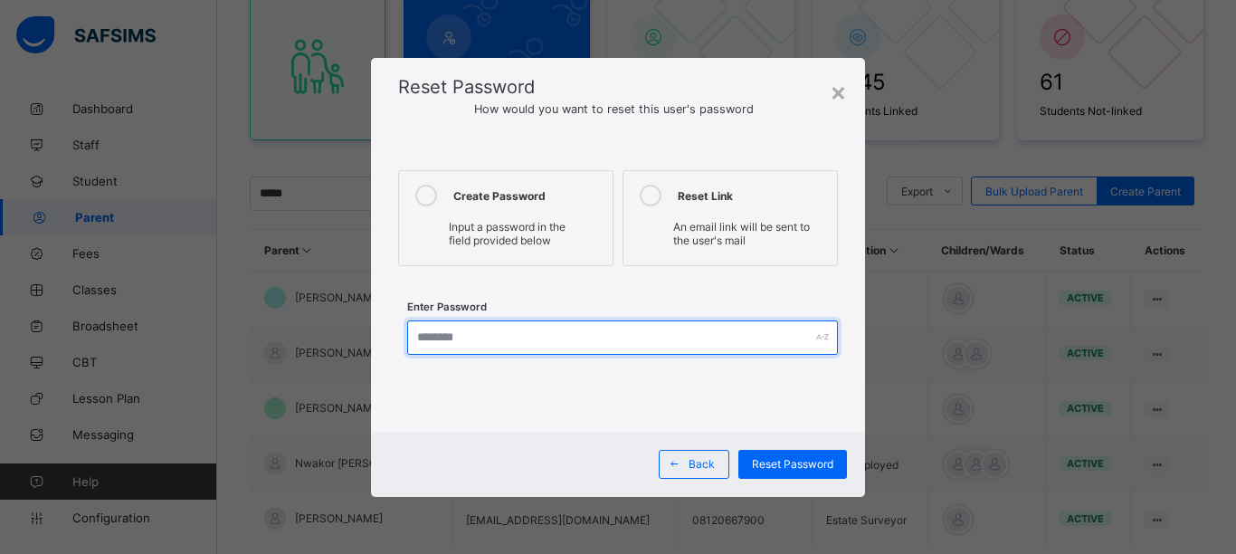
click at [504, 342] on input "text" at bounding box center [622, 337] width 431 height 34
type input "*"
type input "**********"
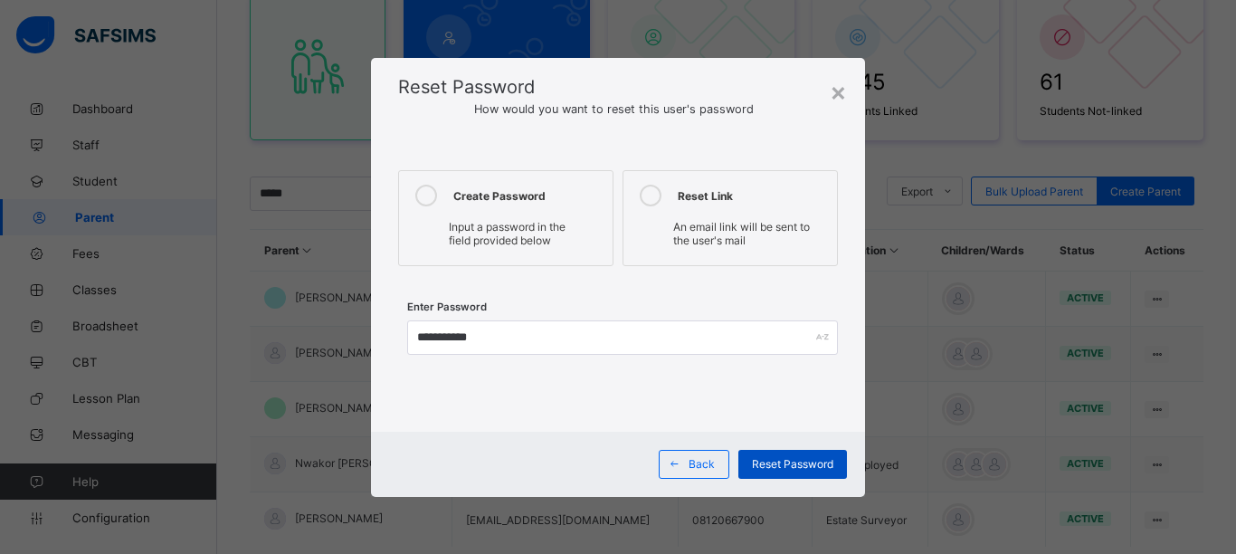
click at [780, 464] on span "Reset Password" at bounding box center [792, 464] width 81 height 14
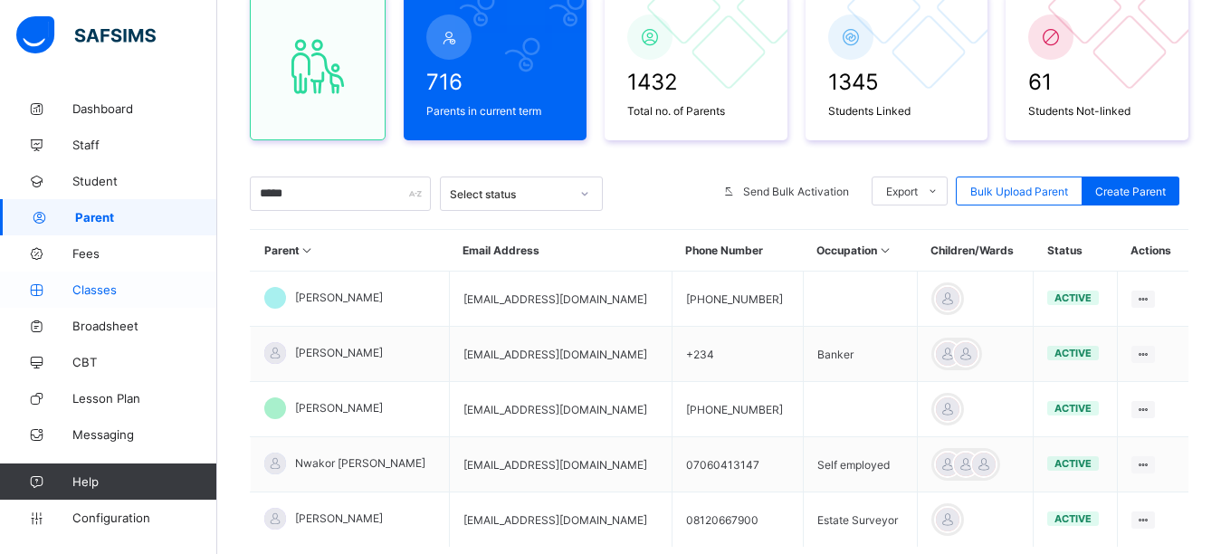
click at [101, 286] on span "Classes" at bounding box center [144, 289] width 145 height 14
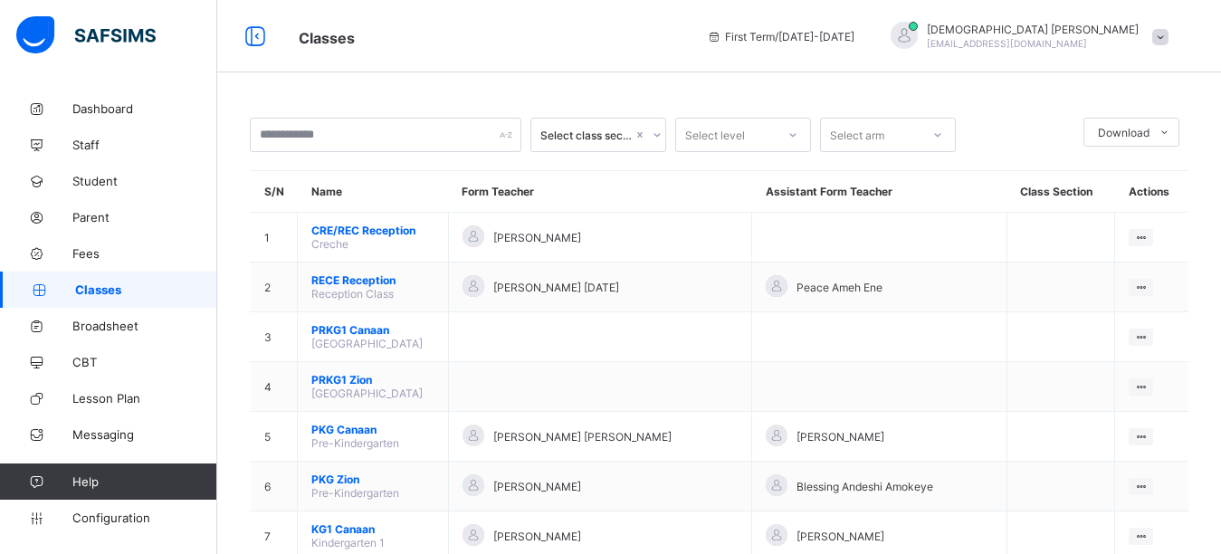
click at [453, 48] on div "Classes First Term / 2025-2026 Isaiah Paul paulisaiah@rtis-edu.ng" at bounding box center [610, 36] width 1221 height 72
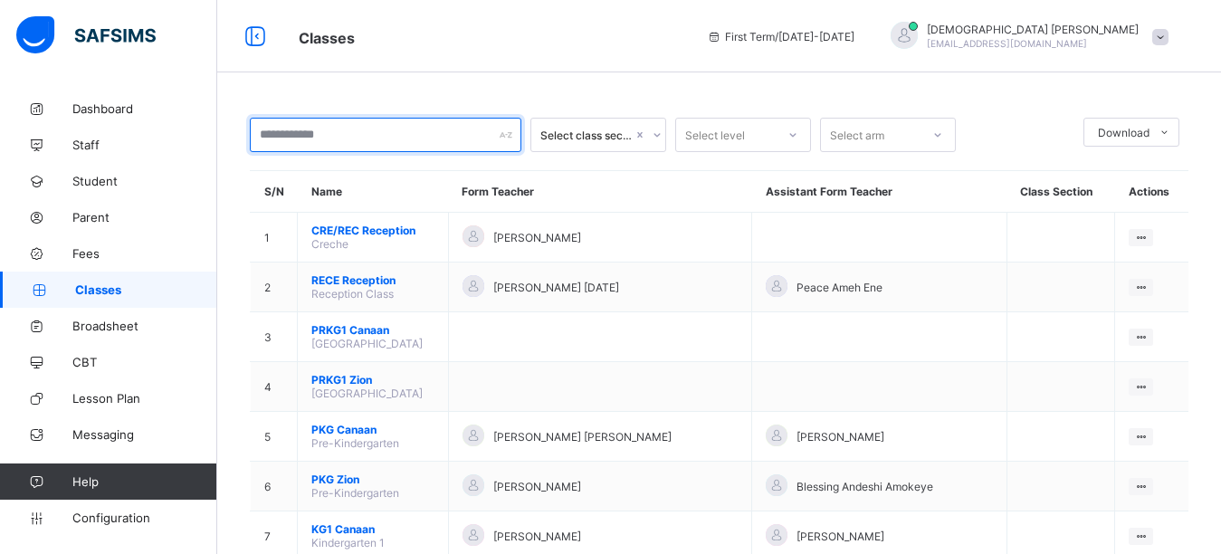
drag, startPoint x: 334, startPoint y: 150, endPoint x: 339, endPoint y: 142, distance: 9.8
click at [339, 142] on input "text" at bounding box center [386, 135] width 272 height 34
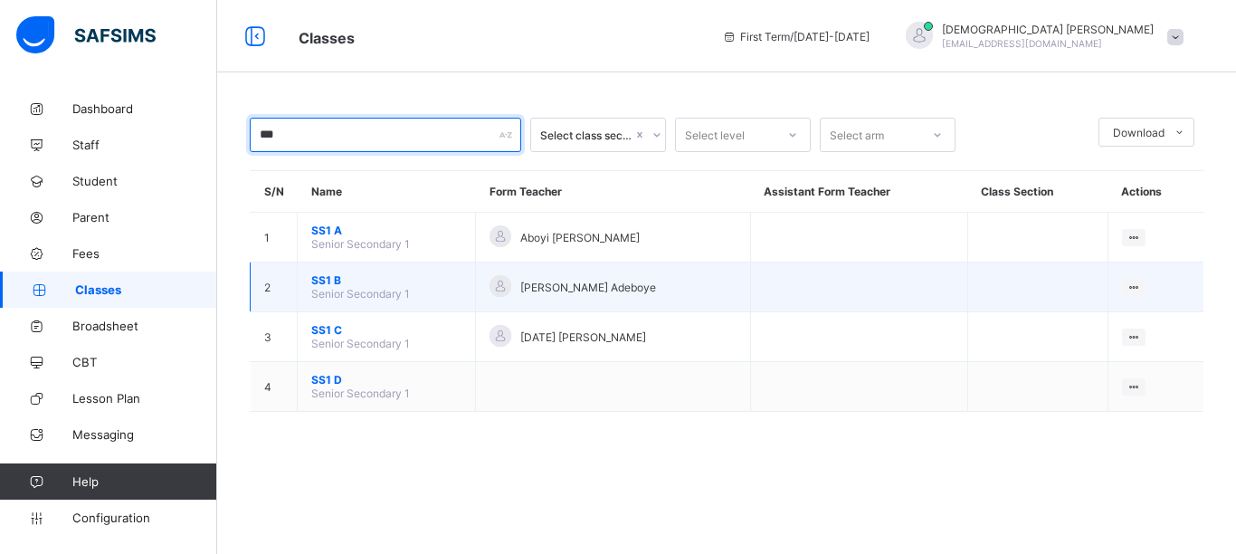
type input "***"
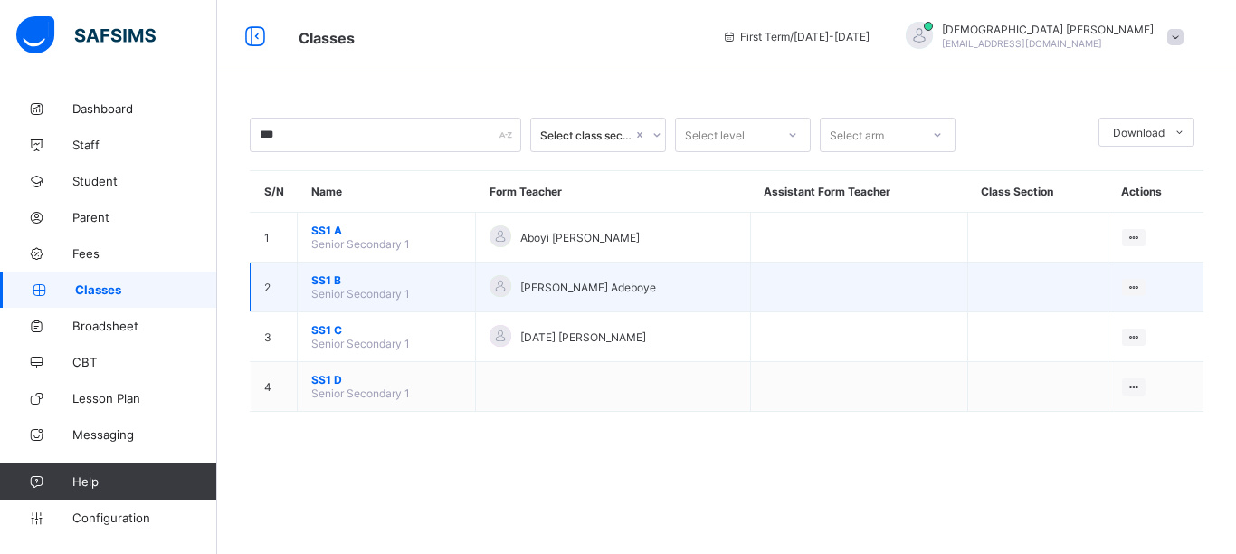
click at [319, 285] on span "SS1 B" at bounding box center [386, 280] width 150 height 14
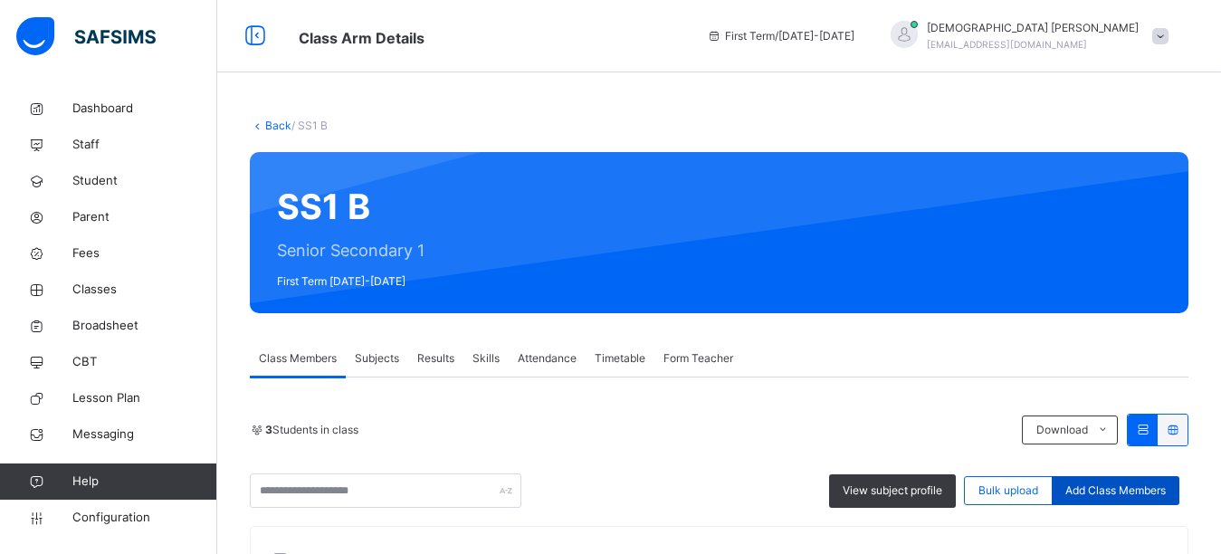
click at [1119, 494] on span "Add Class Members" at bounding box center [1115, 490] width 100 height 16
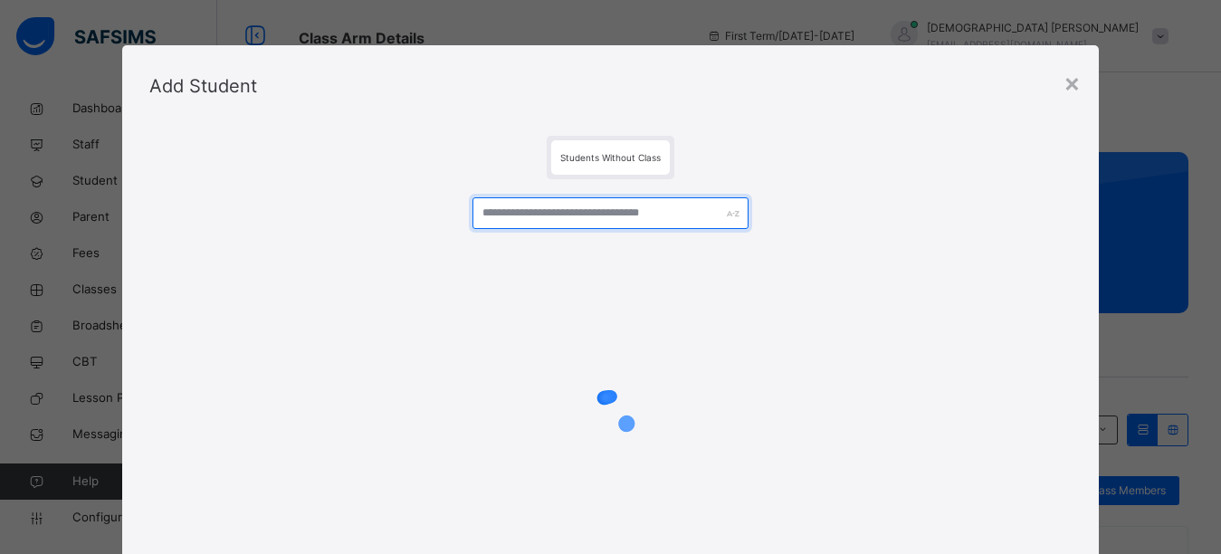
click at [587, 217] on input "text" at bounding box center [610, 213] width 277 height 32
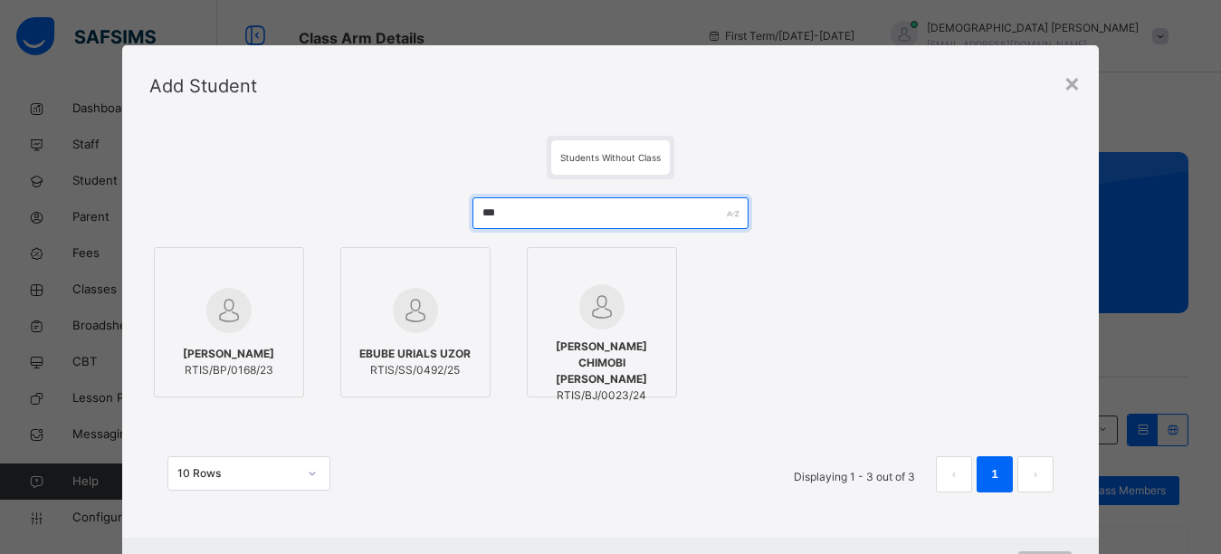
type input "***"
click at [425, 307] on img at bounding box center [415, 310] width 45 height 45
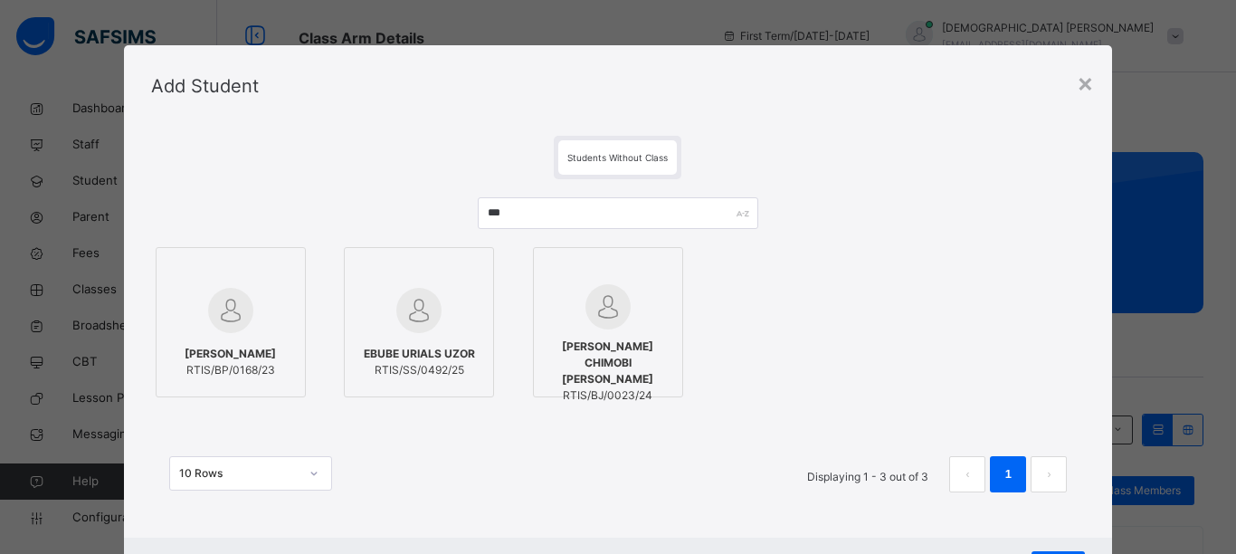
click at [892, 300] on div "Akunesi Uzorchukwu David RTIS/BP/0168/23 EBUBE URIALS UZOR RTIS/SS/0492/25 AFAM…" at bounding box center [618, 322] width 935 height 159
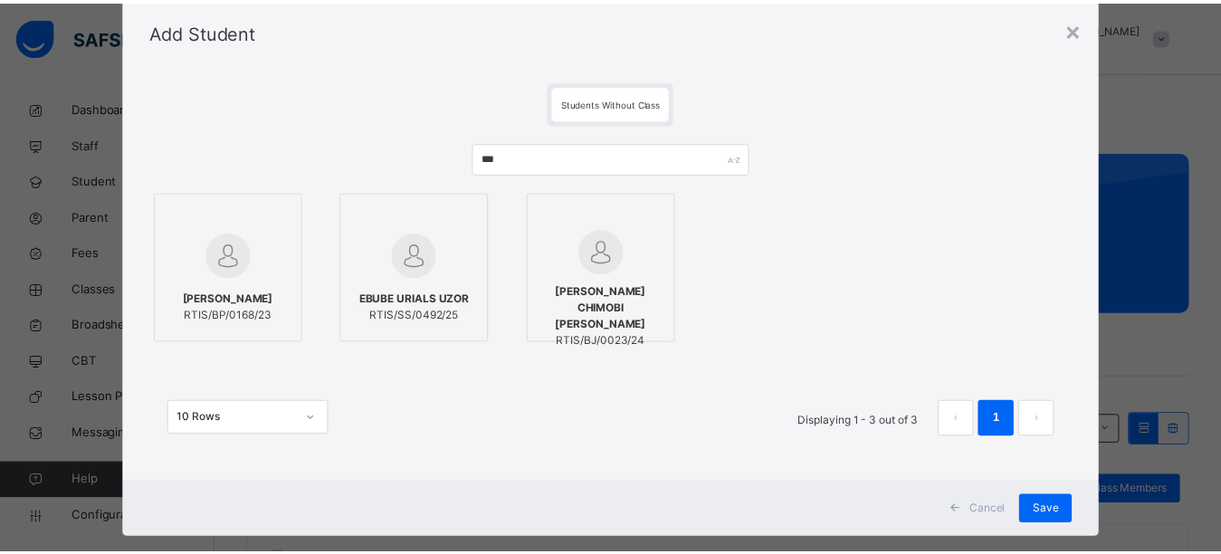
scroll to position [85, 0]
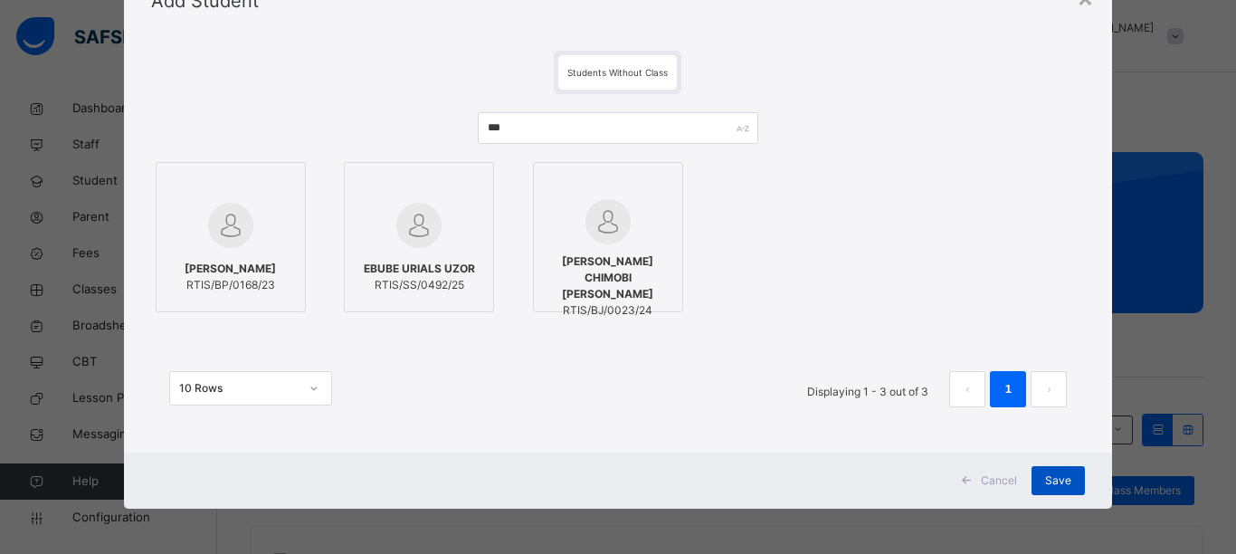
click at [1051, 483] on span "Save" at bounding box center [1058, 480] width 26 height 16
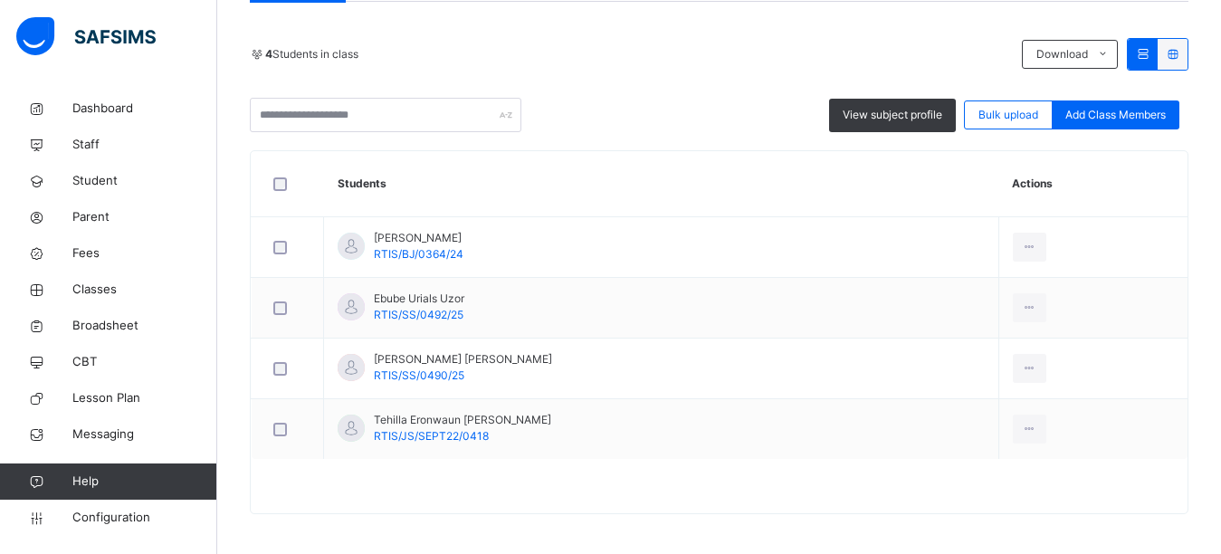
scroll to position [381, 0]
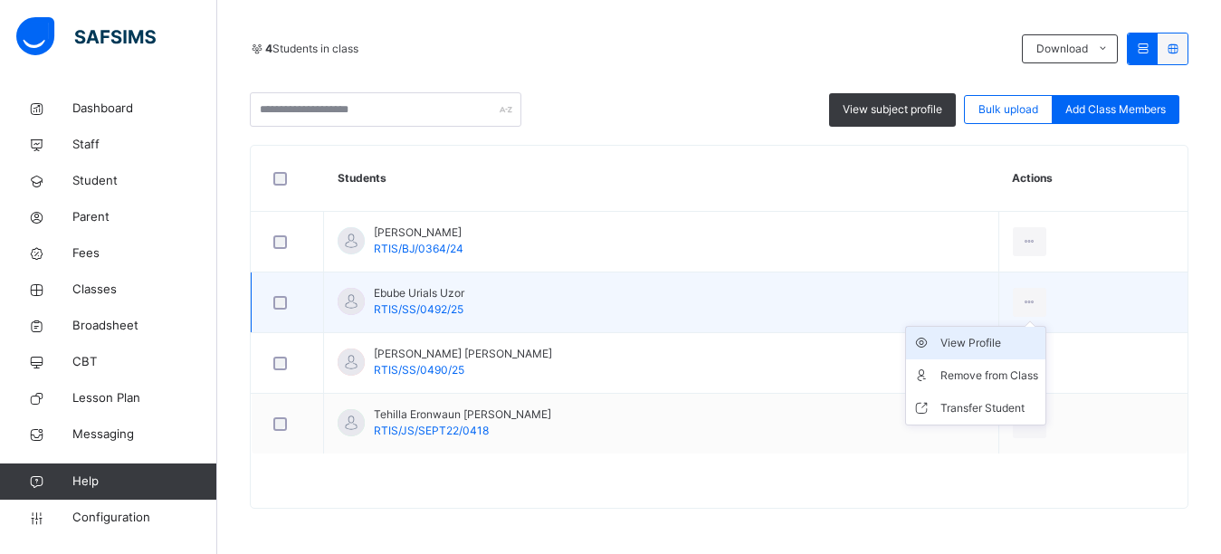
click at [984, 343] on div "View Profile" at bounding box center [989, 343] width 98 height 18
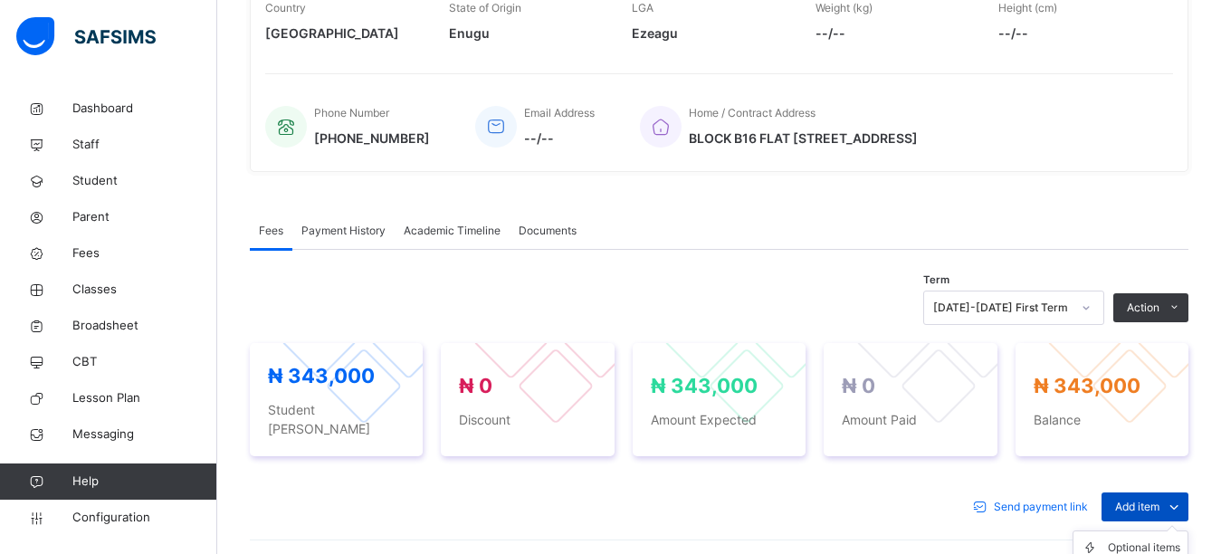
click at [1157, 499] on span "Add item" at bounding box center [1137, 507] width 44 height 16
click at [1145, 539] on div "Optional items" at bounding box center [1144, 548] width 72 height 18
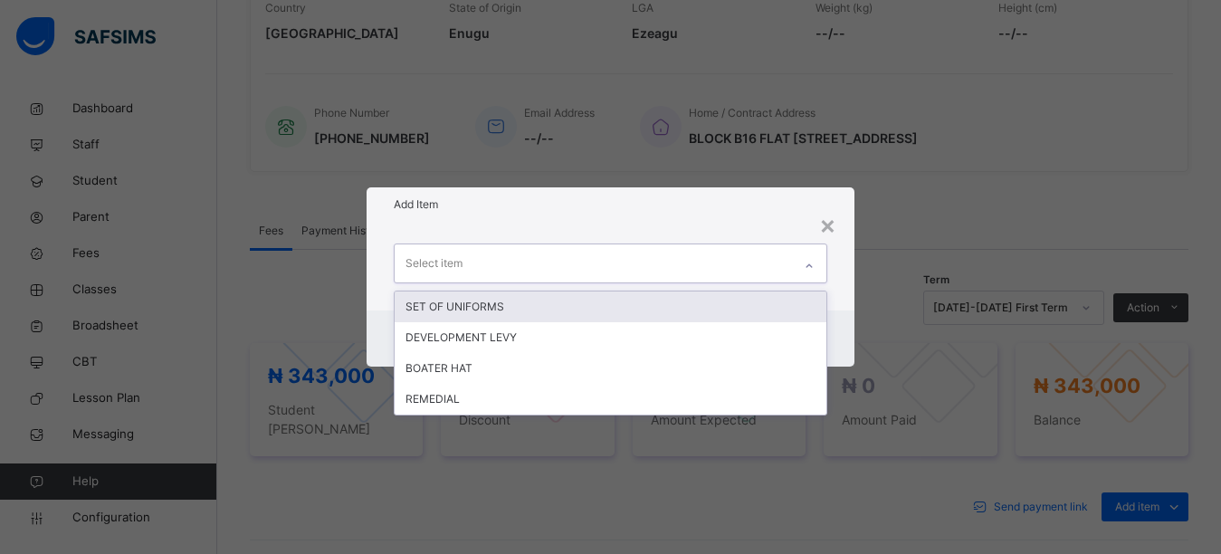
click at [502, 266] on div "Select item" at bounding box center [594, 263] width 398 height 38
click at [492, 311] on div "SET OF UNIFORMS" at bounding box center [611, 306] width 433 height 31
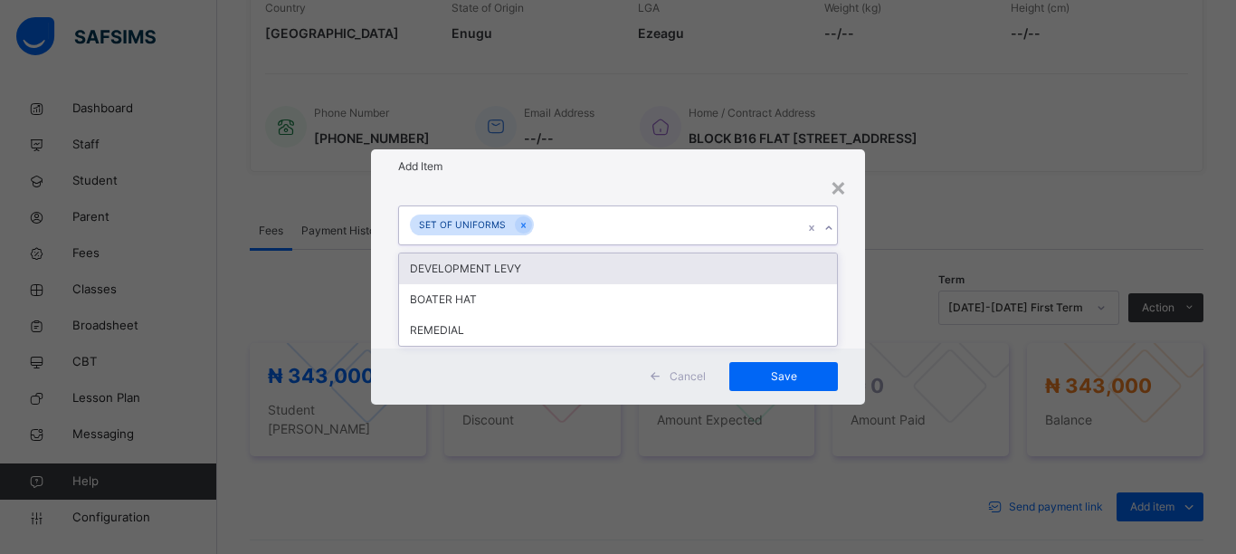
click at [573, 226] on div "SET OF UNIFORMS" at bounding box center [601, 225] width 404 height 38
drag, startPoint x: 495, startPoint y: 265, endPoint x: 570, endPoint y: 293, distance: 80.2
click at [496, 266] on div "DEVELOPMENT LEVY" at bounding box center [618, 268] width 438 height 31
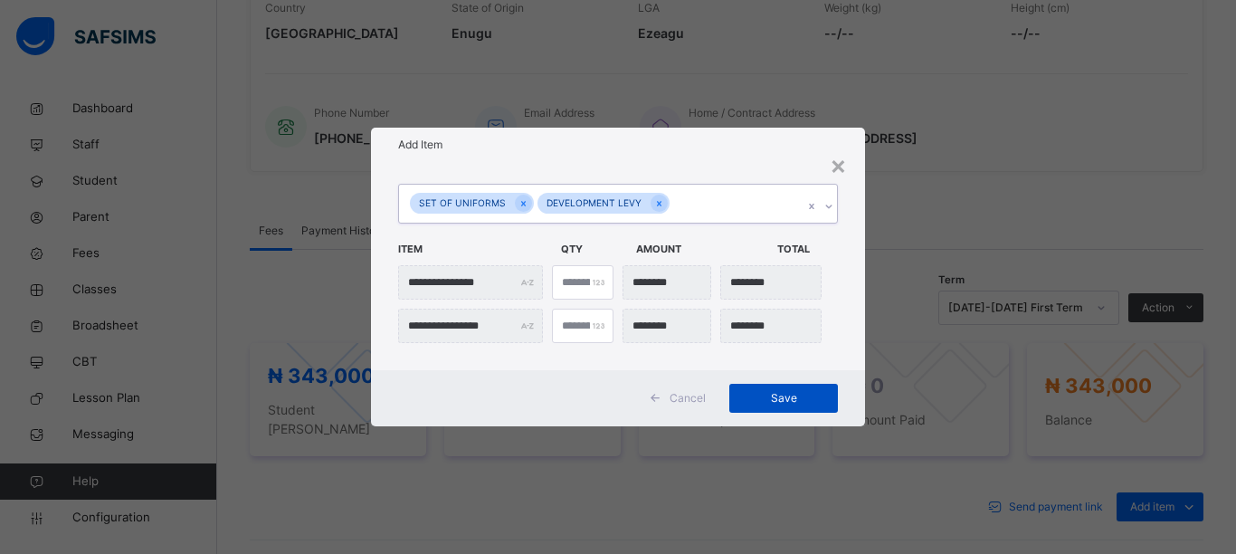
click at [766, 398] on span "Save" at bounding box center [783, 398] width 81 height 16
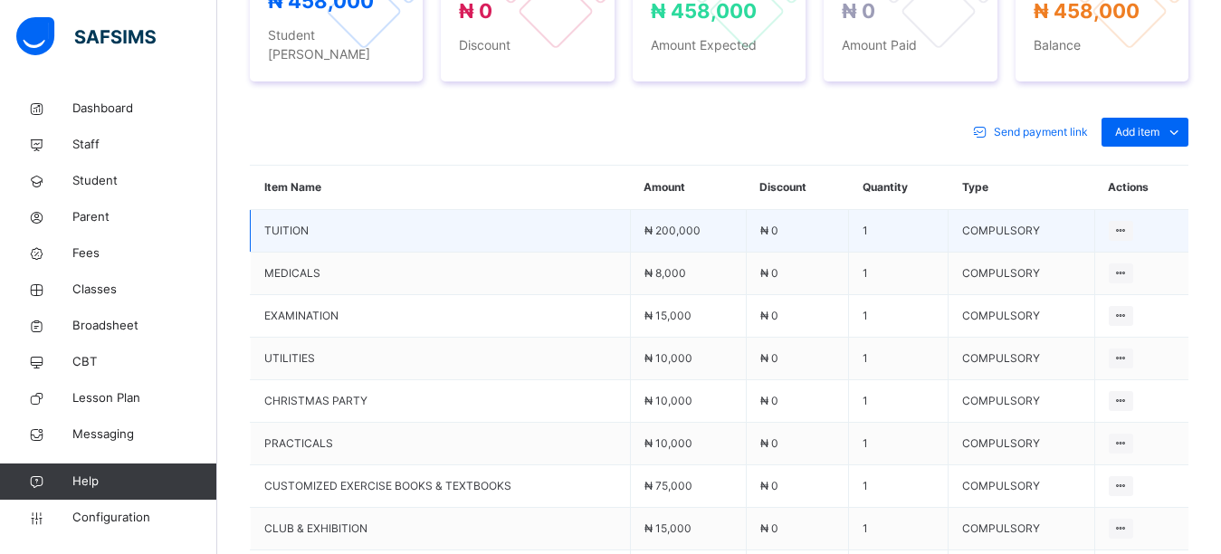
scroll to position [724, 0]
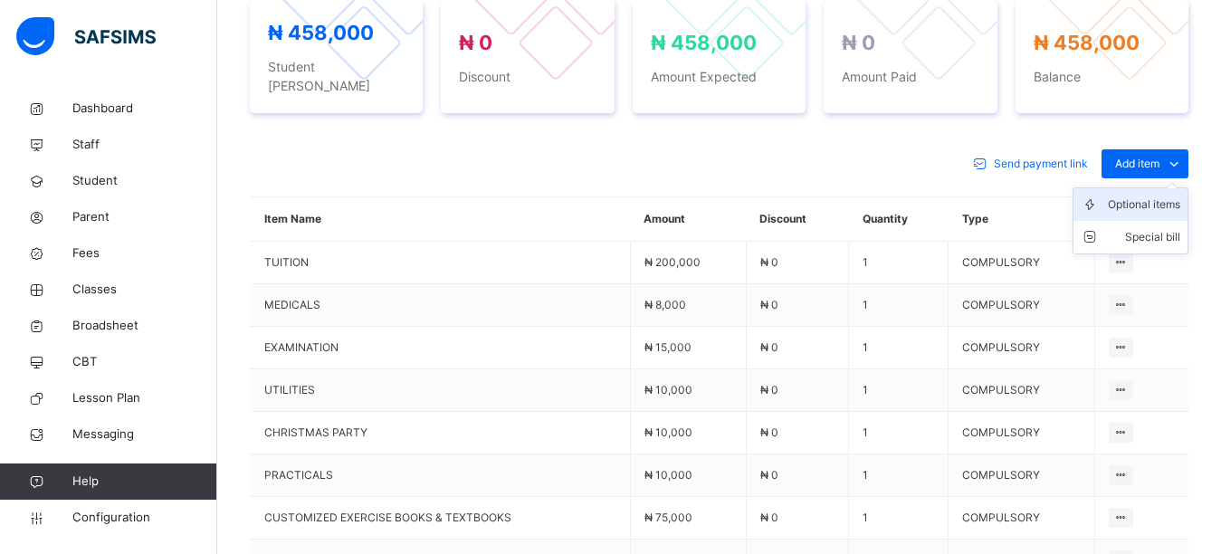
click at [1149, 196] on li "Optional items" at bounding box center [1130, 204] width 114 height 33
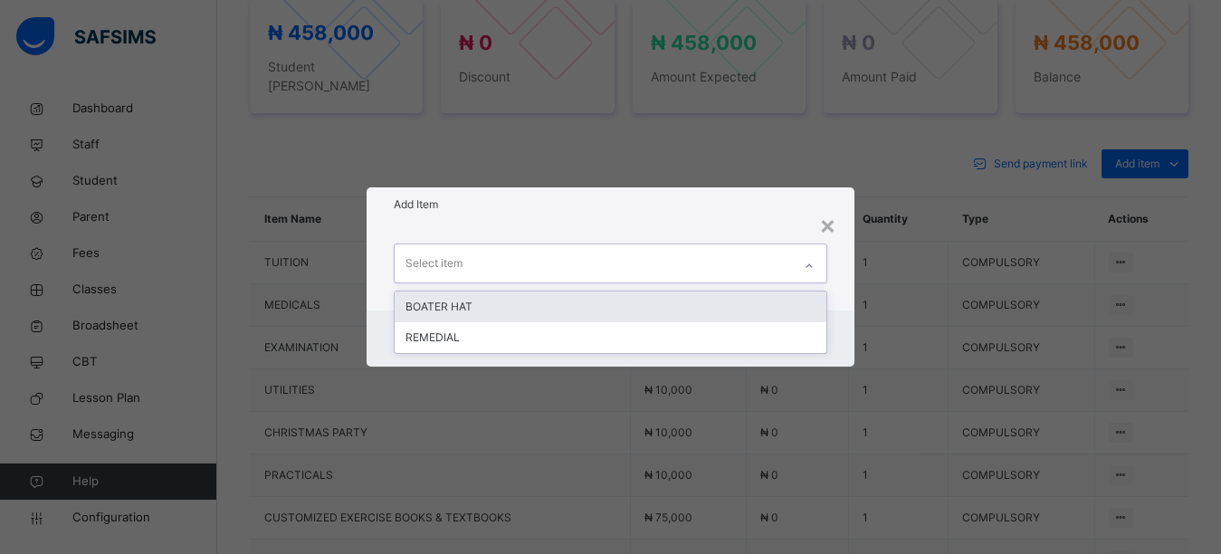
click at [567, 268] on div "Select item" at bounding box center [594, 263] width 398 height 38
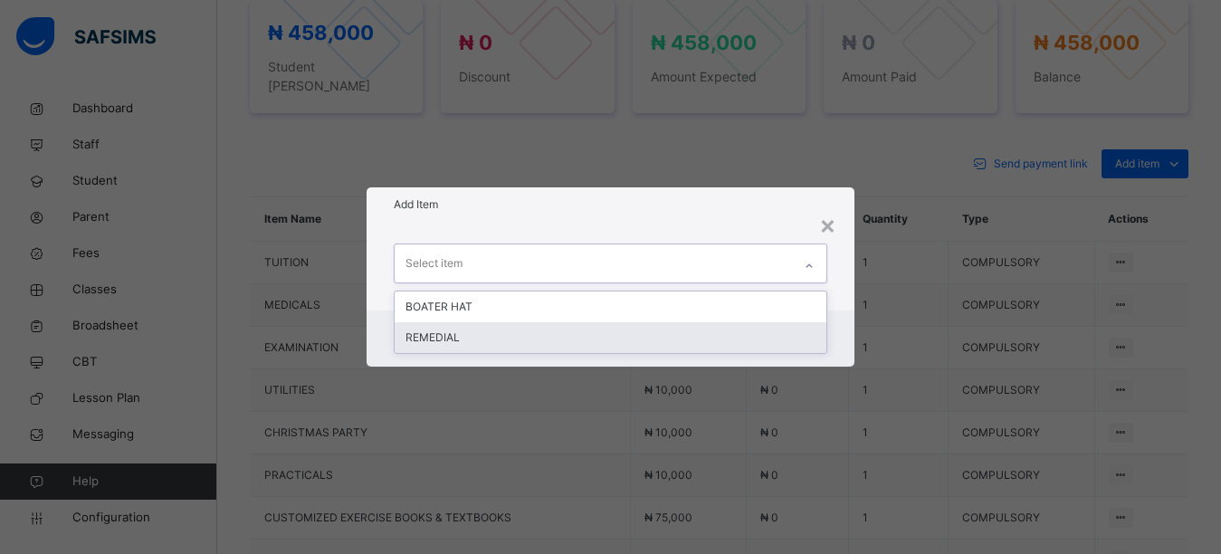
click at [518, 346] on div "REMEDIAL" at bounding box center [611, 337] width 433 height 31
click at [518, 310] on div "option REMEDIAL focused, 2 of 2. 2 results available. Use Up and Down to choose…" at bounding box center [611, 266] width 489 height 89
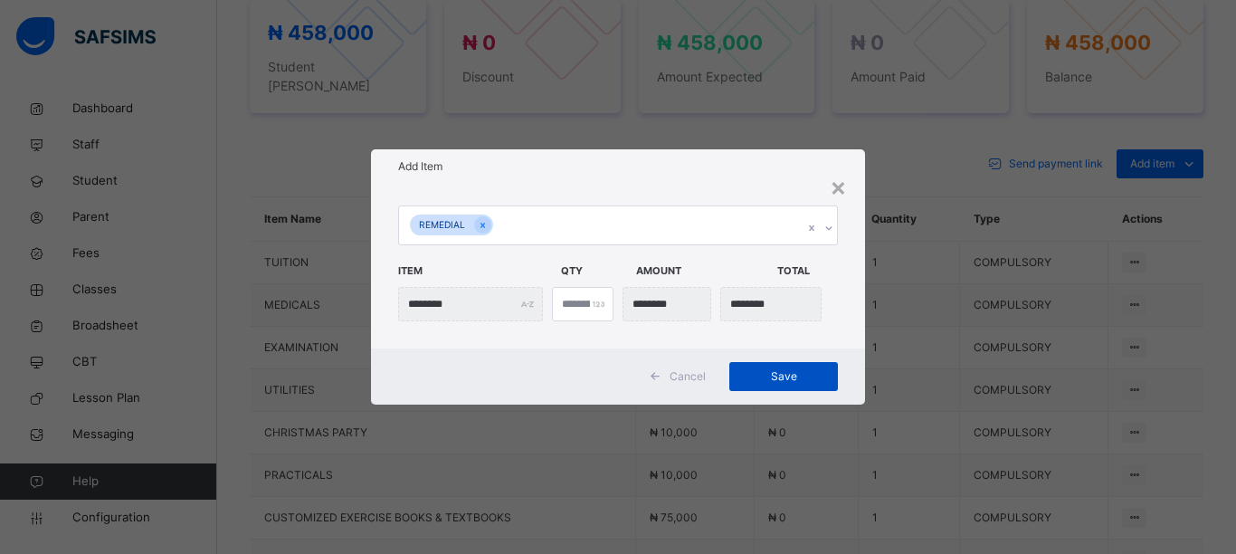
click at [747, 376] on span "Save" at bounding box center [783, 376] width 81 height 16
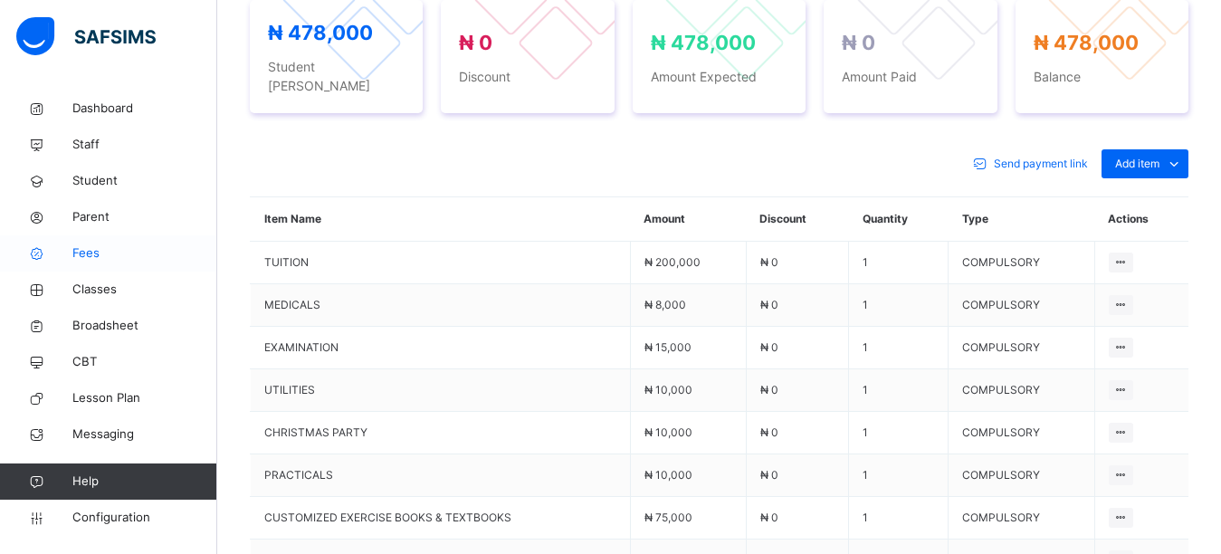
click at [97, 255] on span "Fees" at bounding box center [144, 253] width 145 height 18
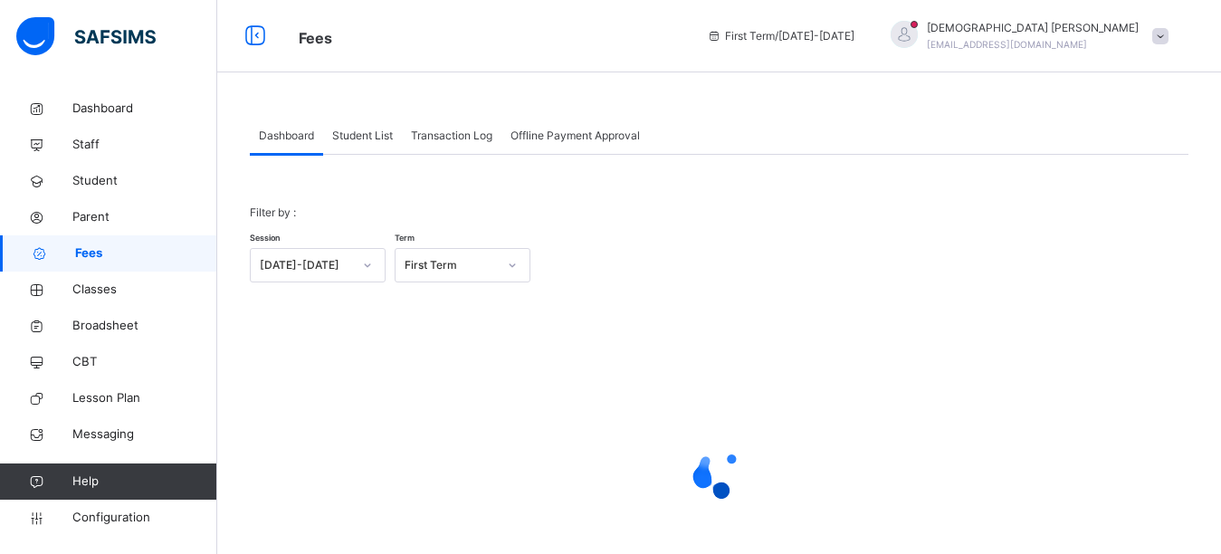
click at [367, 131] on span "Student List" at bounding box center [362, 136] width 61 height 16
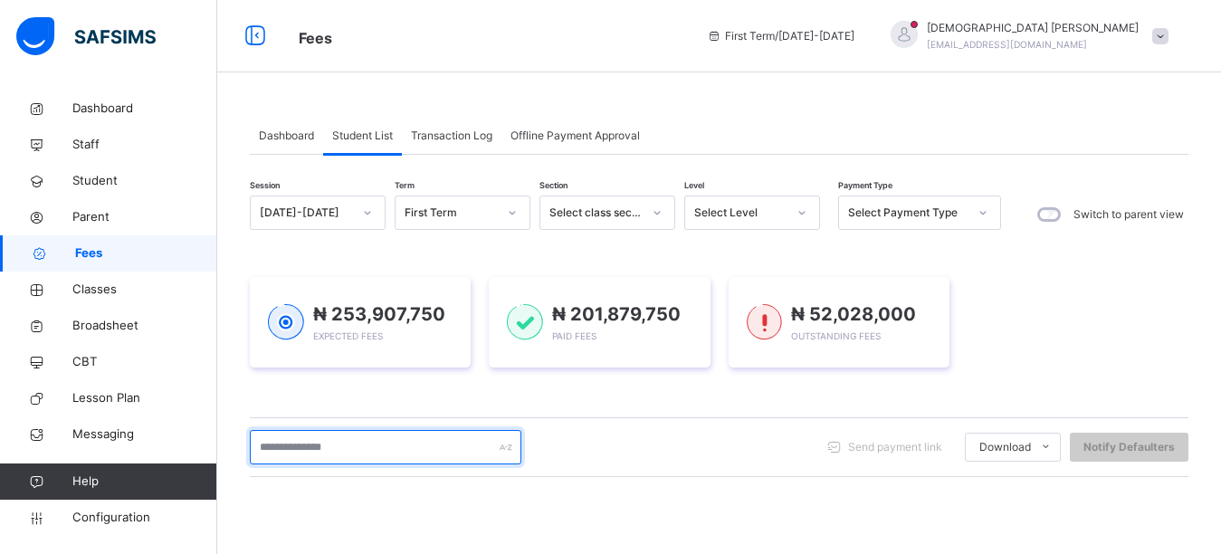
click at [323, 455] on input "text" at bounding box center [386, 447] width 272 height 34
type input "*******"
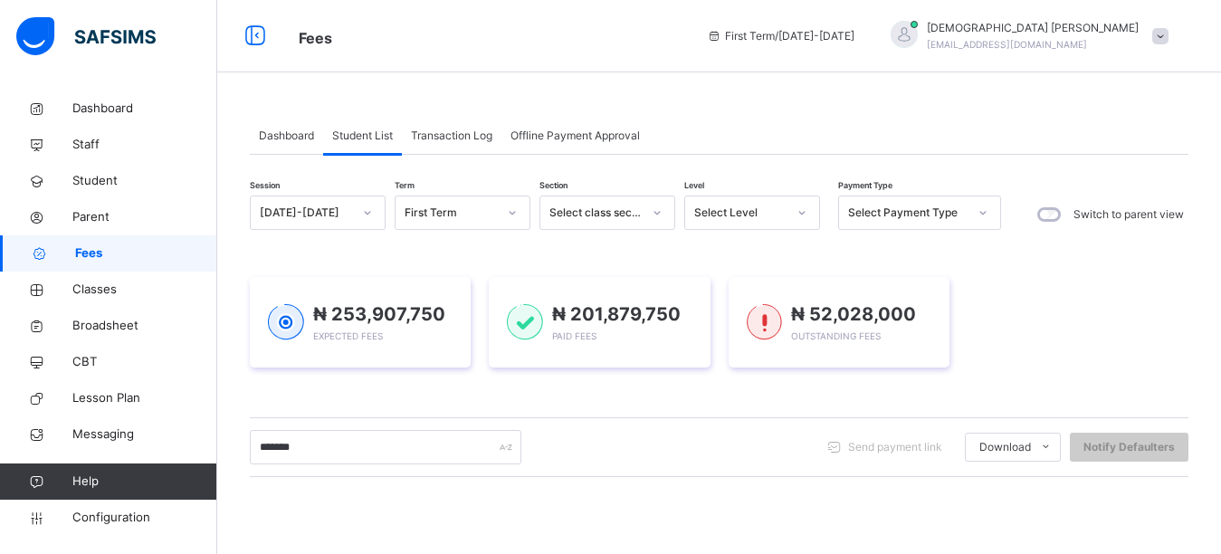
click at [800, 126] on div "Dashboard Student List Transaction Log Offline Payment Approval" at bounding box center [719, 136] width 939 height 37
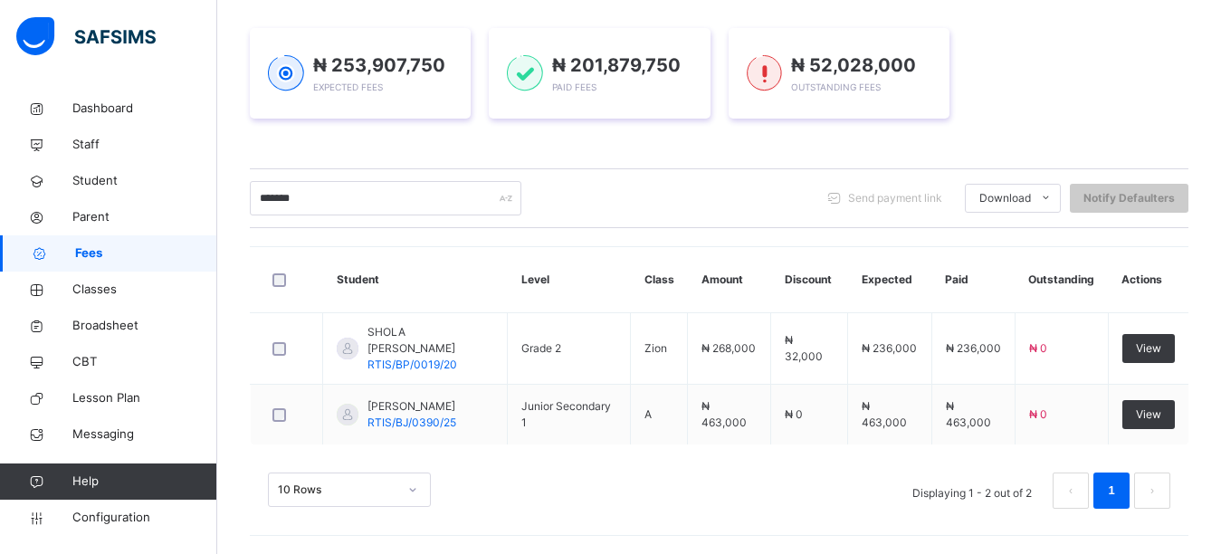
scroll to position [249, 0]
click at [1028, 77] on div "₦ 253,907,750 Expected Fees ₦ 201,879,750 Paid Fees ₦ 52,028,000 Outstanding Fe…" at bounding box center [719, 73] width 939 height 91
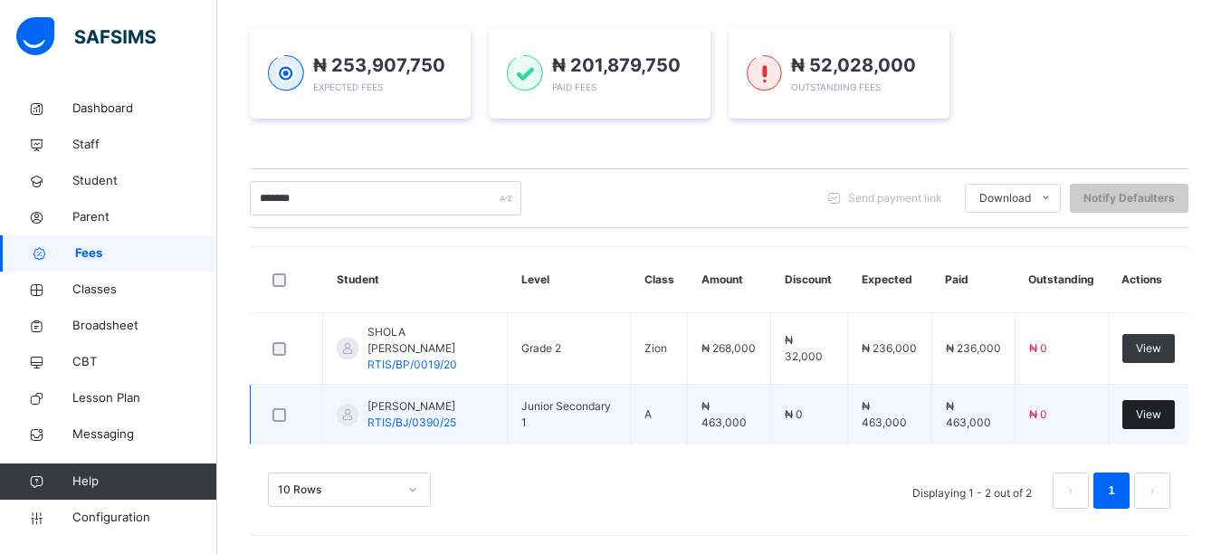
click at [1161, 416] on span "View" at bounding box center [1148, 414] width 25 height 16
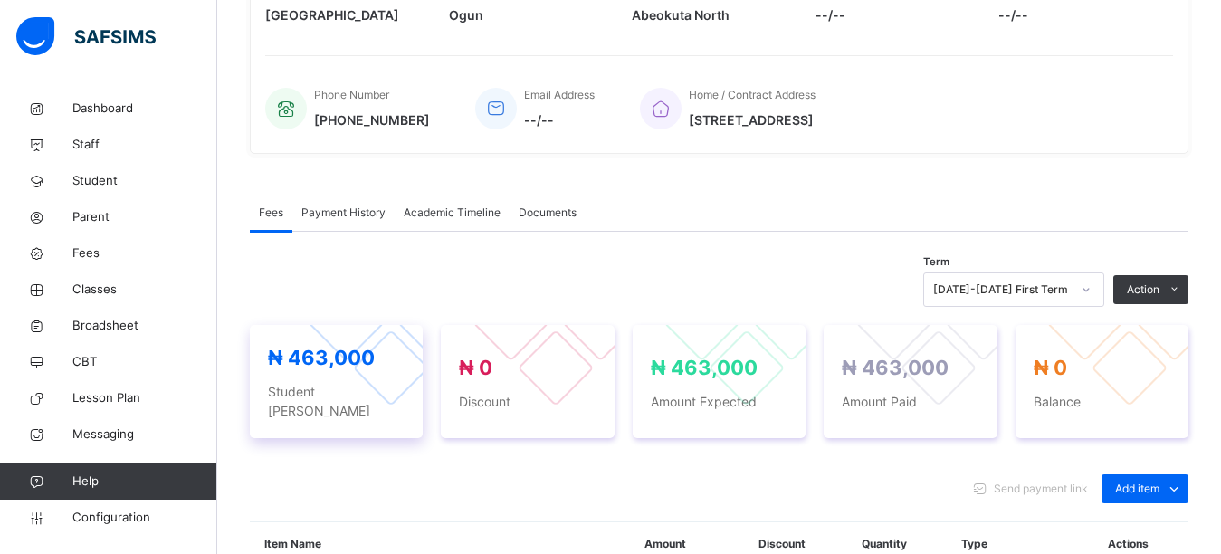
scroll to position [543, 0]
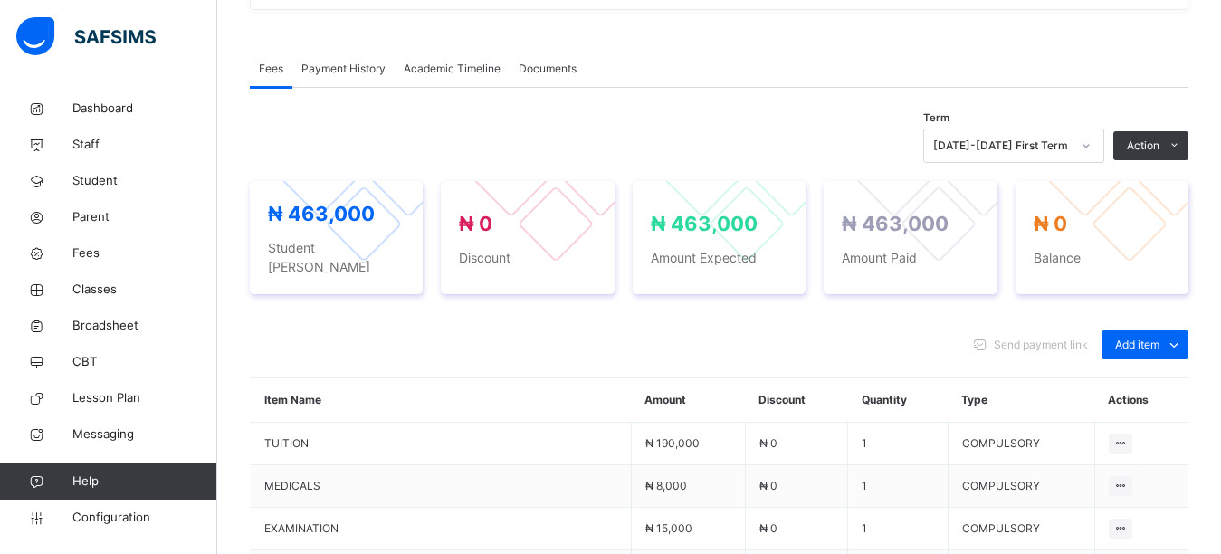
click at [825, 70] on div "Fees Payment History Academic Timeline Documents" at bounding box center [719, 69] width 939 height 37
click at [837, 142] on div "Term 2025-2026 First Term Action Receive Payment Manage Discount Send Email Rem…" at bounding box center [719, 146] width 939 height 34
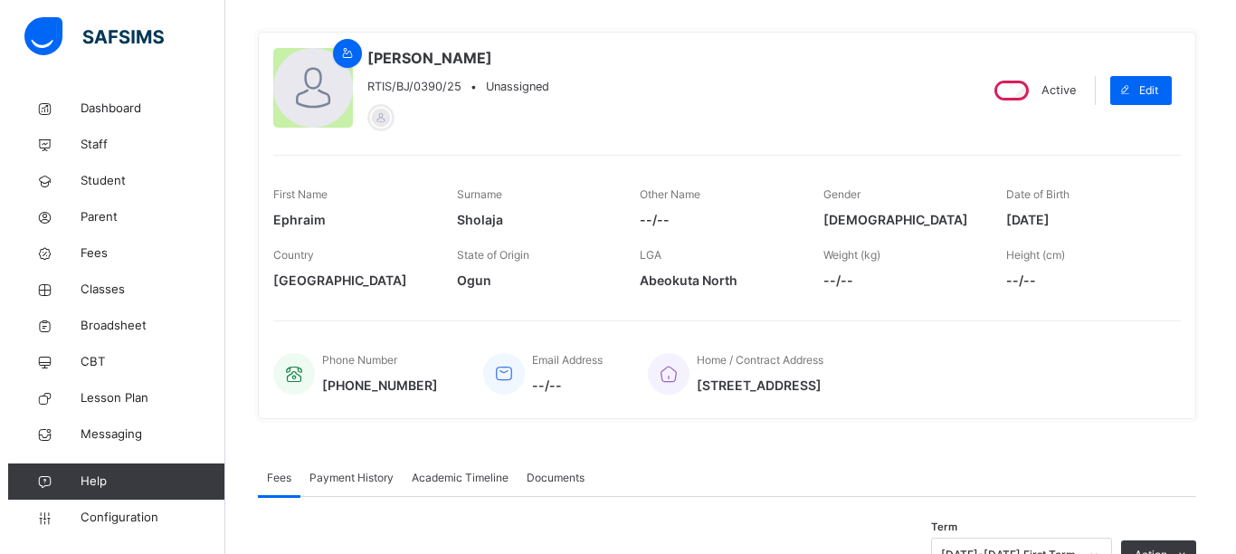
scroll to position [0, 0]
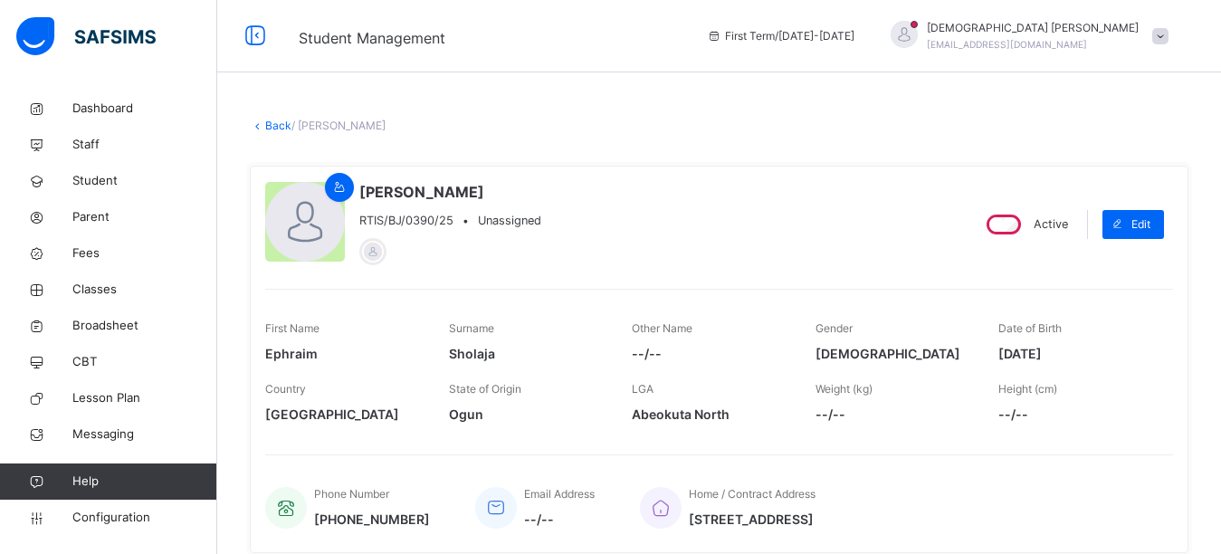
click at [1073, 43] on span "[EMAIL_ADDRESS][DOMAIN_NAME]" at bounding box center [1007, 44] width 160 height 11
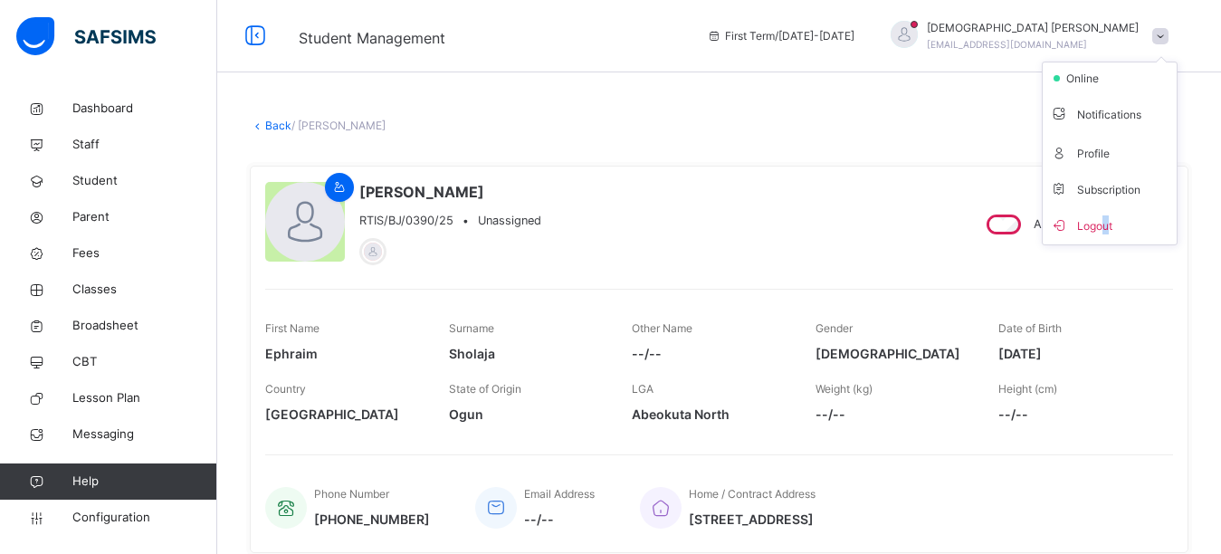
click at [1120, 232] on span "Logout" at bounding box center [1109, 225] width 119 height 24
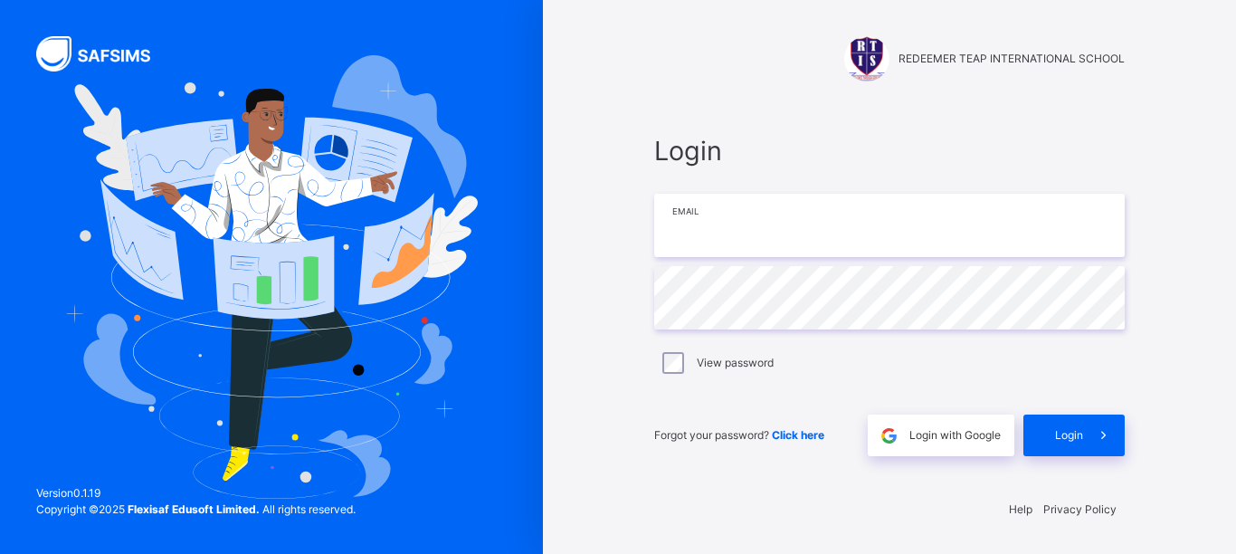
type input "**********"
click at [903, 230] on input "**********" at bounding box center [889, 225] width 471 height 63
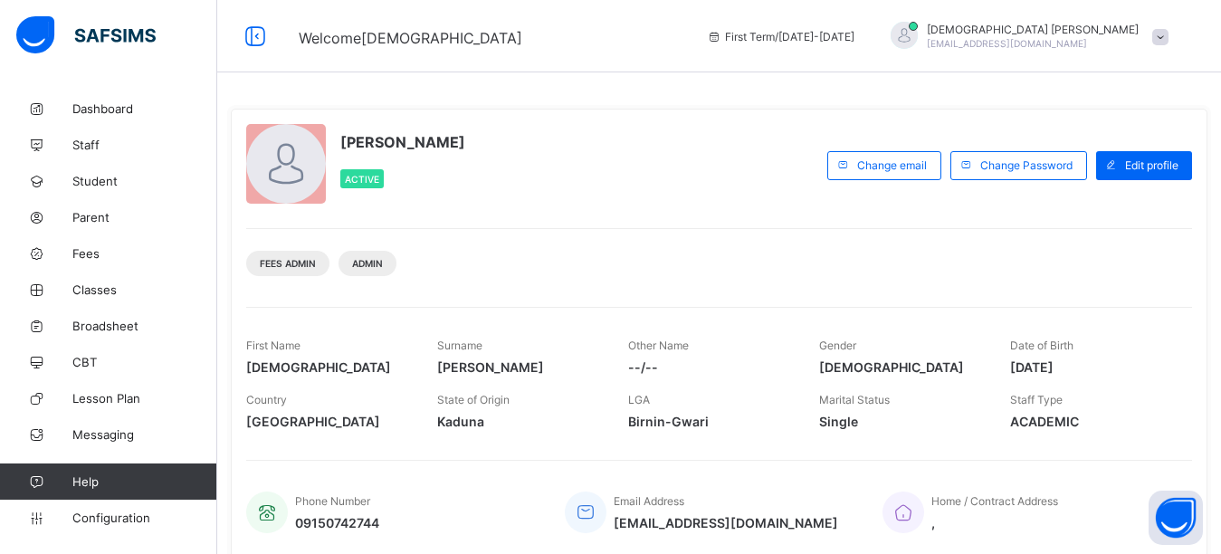
drag, startPoint x: 983, startPoint y: 97, endPoint x: 918, endPoint y: 102, distance: 65.4
click at [978, 97] on div "[PERSON_NAME] Active Change email Change Password Edit profile Fees Admin Admin…" at bounding box center [719, 333] width 977 height 476
click at [95, 215] on span "Parent" at bounding box center [144, 217] width 145 height 14
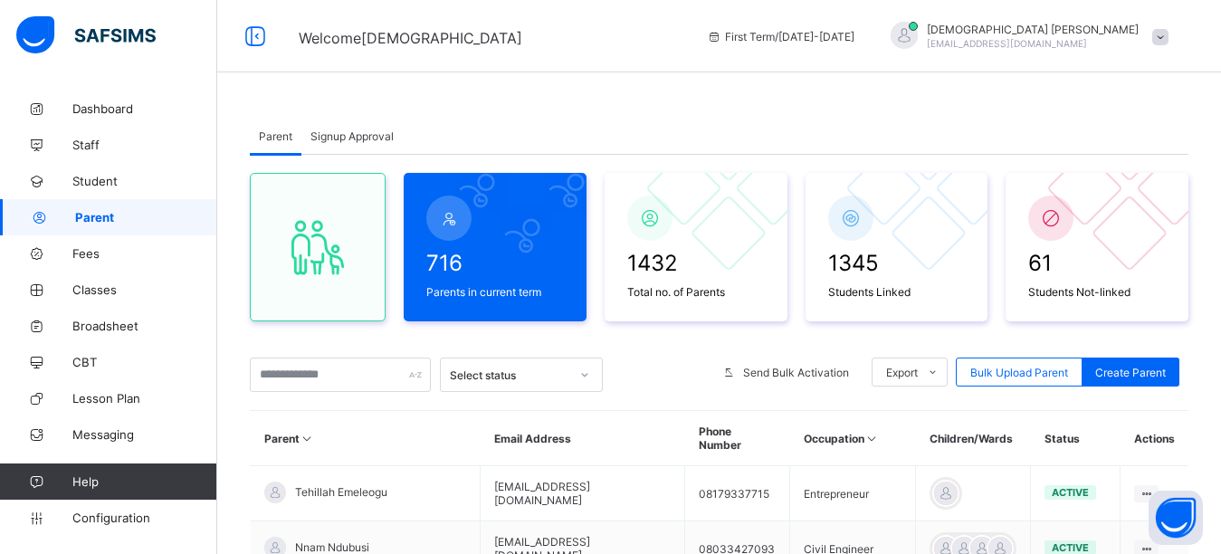
click at [342, 130] on span "Signup Approval" at bounding box center [351, 136] width 83 height 14
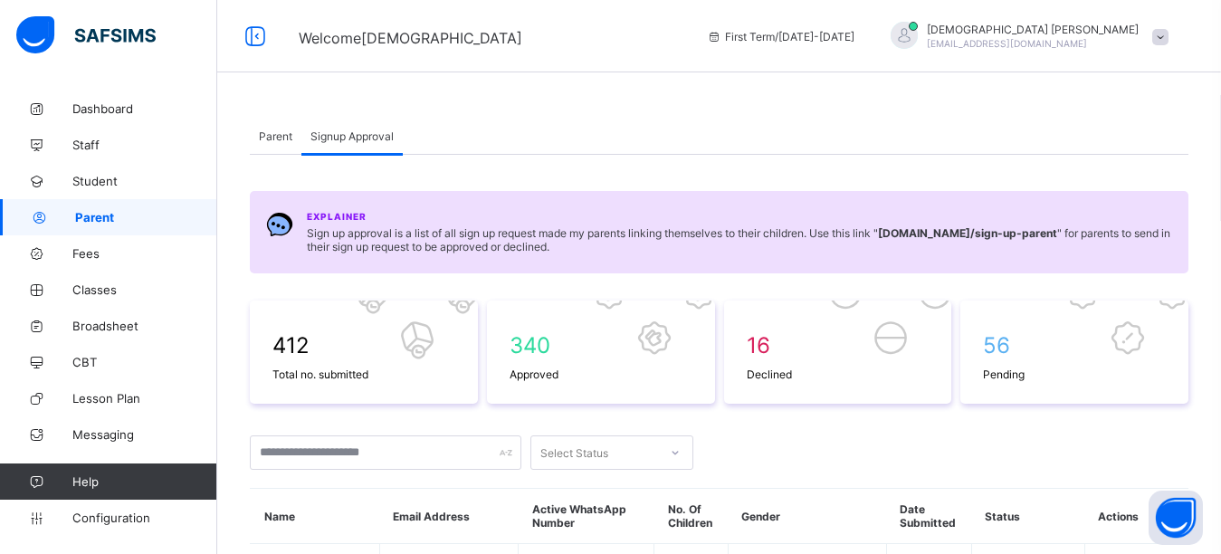
click at [261, 134] on span "Parent" at bounding box center [275, 136] width 33 height 14
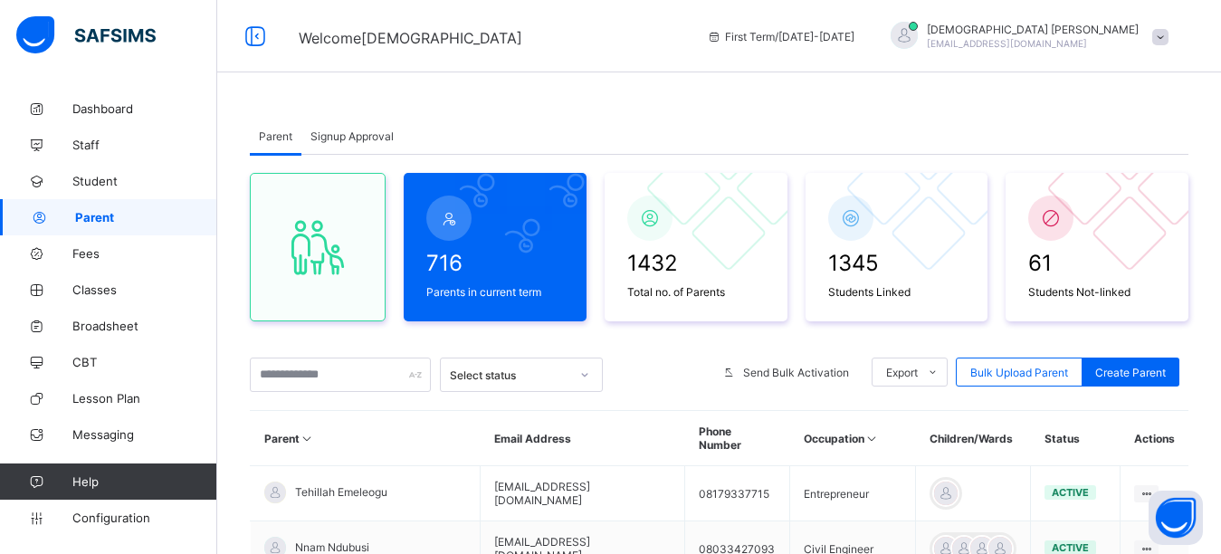
click at [348, 124] on div "Signup Approval" at bounding box center [351, 136] width 101 height 36
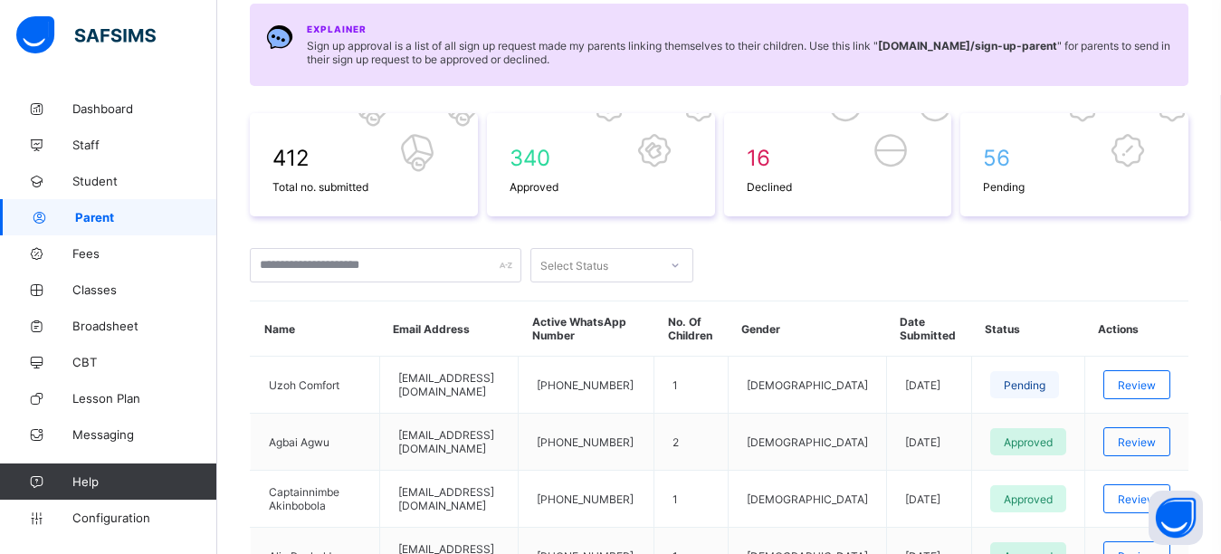
scroll to position [362, 0]
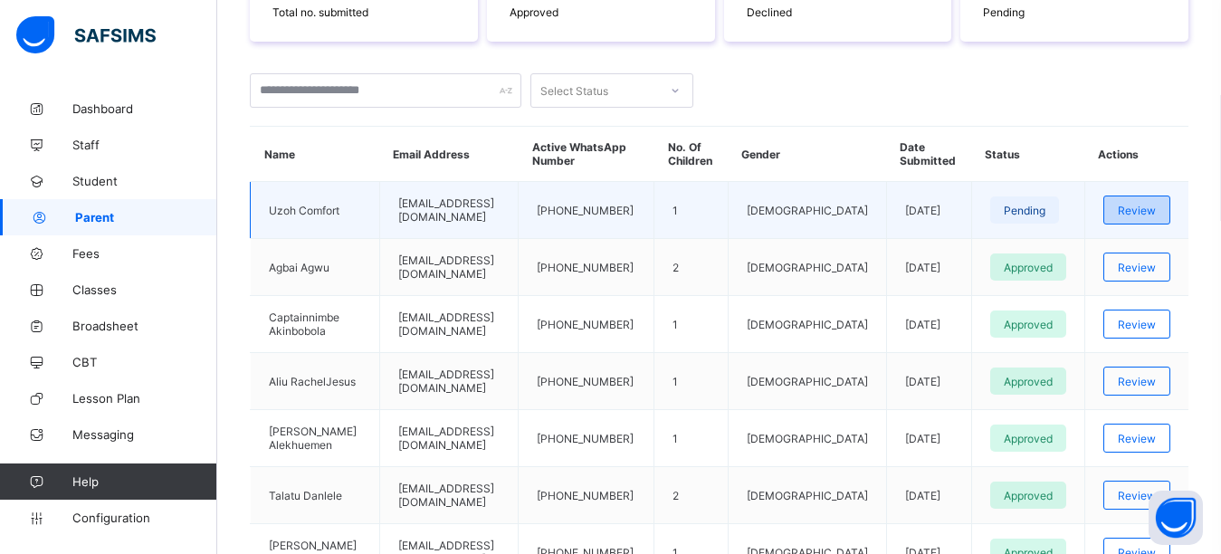
click at [1156, 209] on span "Review" at bounding box center [1137, 211] width 38 height 14
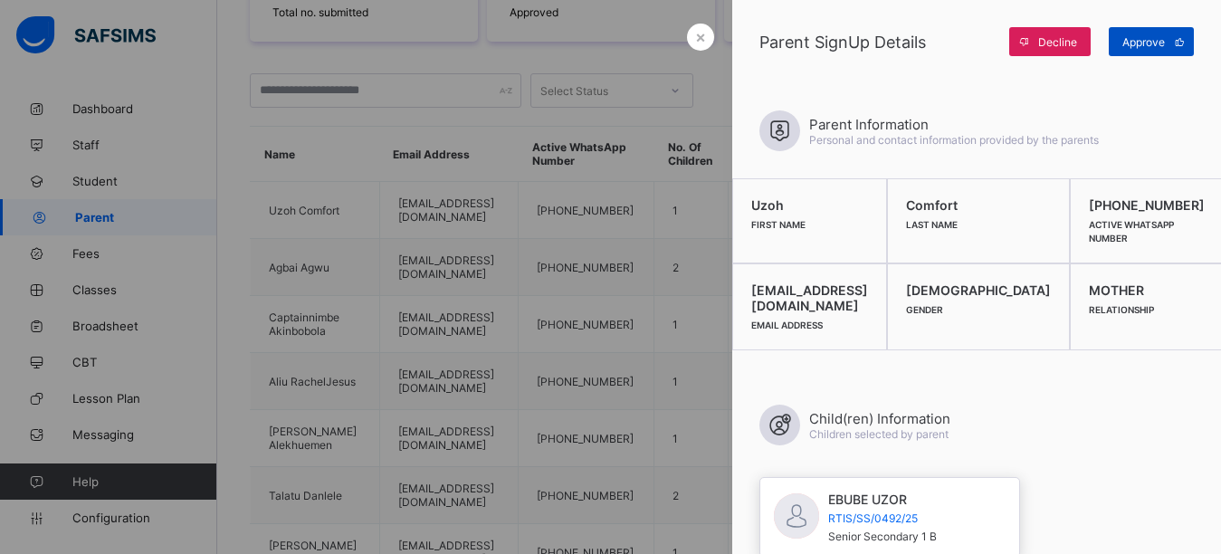
click at [1123, 40] on span "Approve" at bounding box center [1143, 42] width 43 height 14
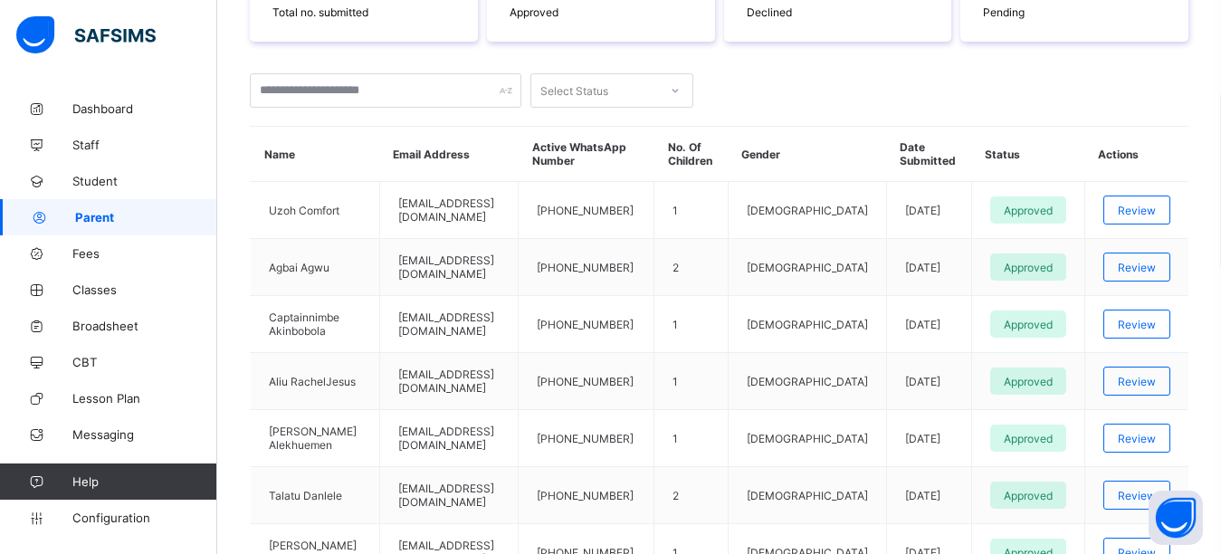
click at [100, 224] on link "Parent" at bounding box center [108, 217] width 217 height 36
click at [112, 96] on link "Dashboard" at bounding box center [108, 109] width 217 height 36
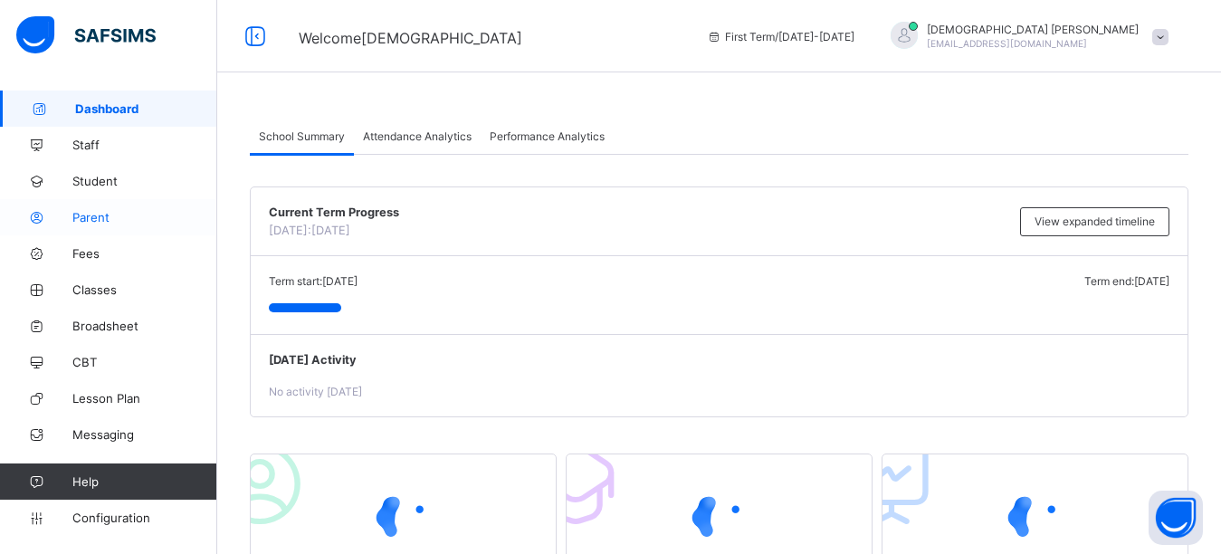
click at [85, 214] on span "Parent" at bounding box center [144, 217] width 145 height 14
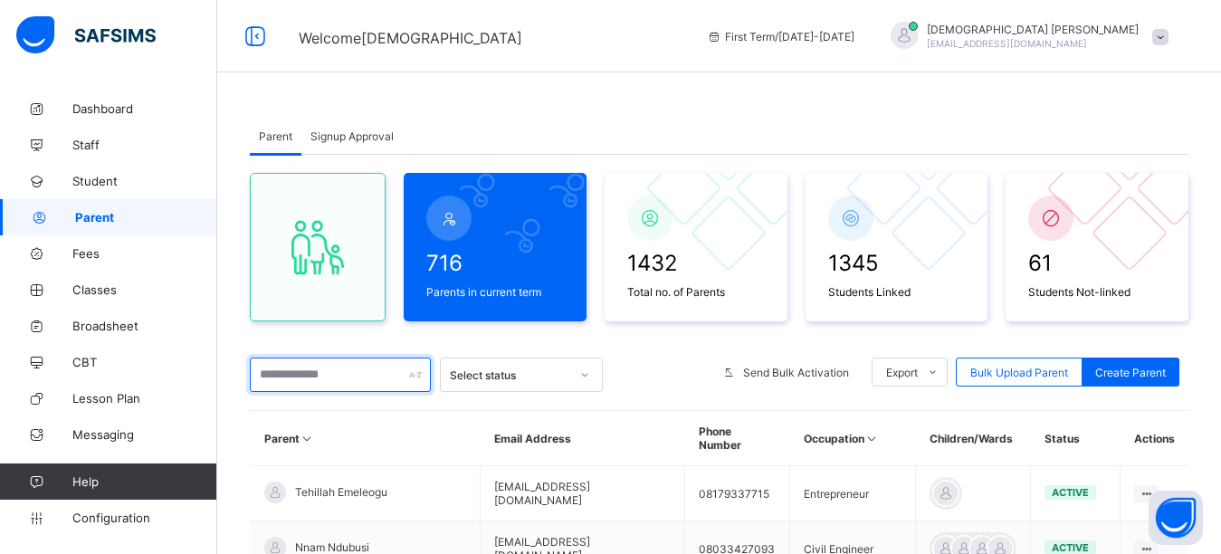
click at [329, 380] on input "text" at bounding box center [340, 375] width 181 height 34
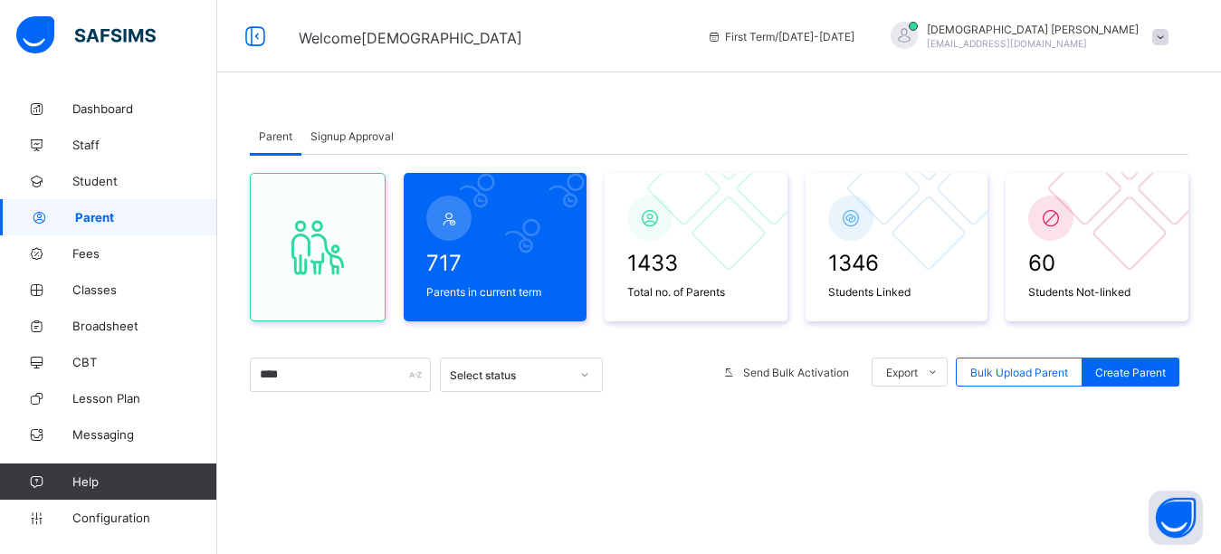
click at [559, 115] on div "Parent Signup Approval Parent Signup Approval 717 Parents in current term 1433 …" at bounding box center [719, 444] width 1004 height 707
click at [595, 121] on div "Parent Signup Approval" at bounding box center [719, 136] width 939 height 37
click at [596, 121] on div "Parent Signup Approval" at bounding box center [719, 136] width 939 height 37
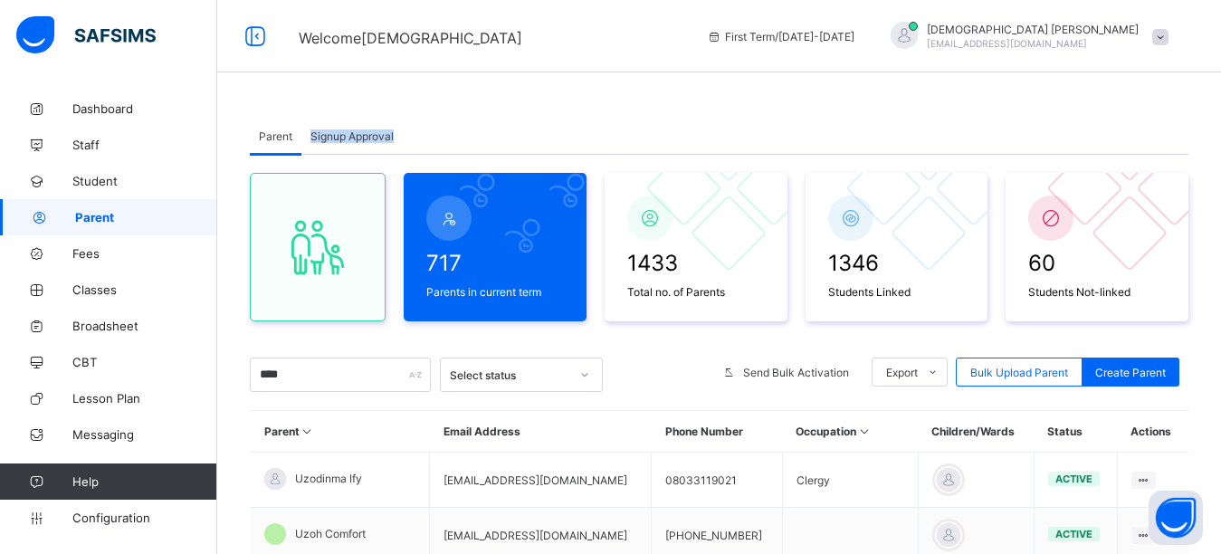
click at [596, 121] on div "Parent Signup Approval" at bounding box center [719, 136] width 939 height 37
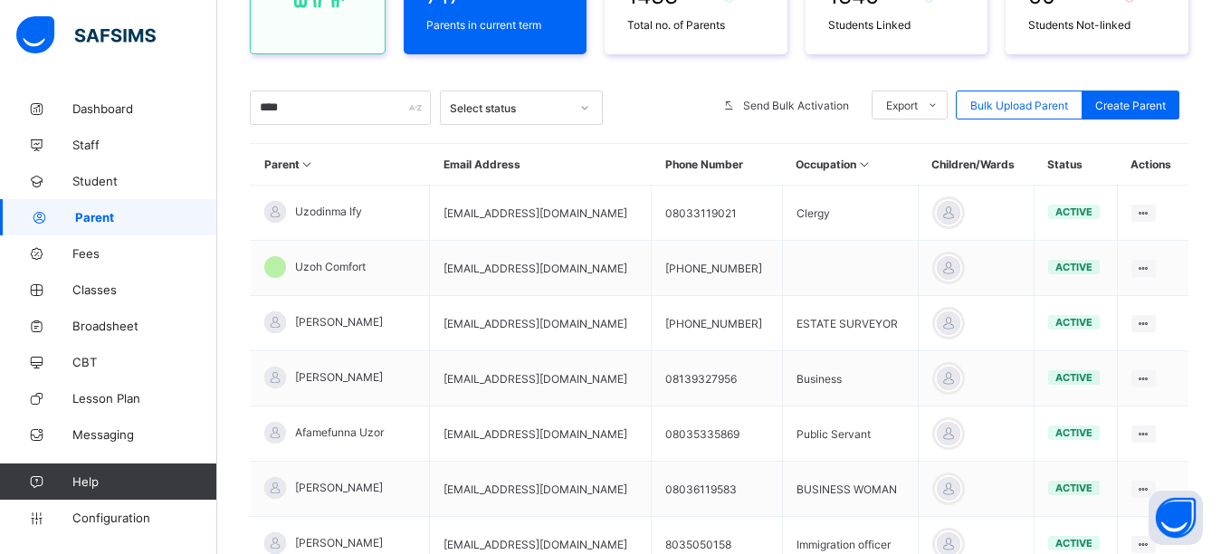
scroll to position [272, 0]
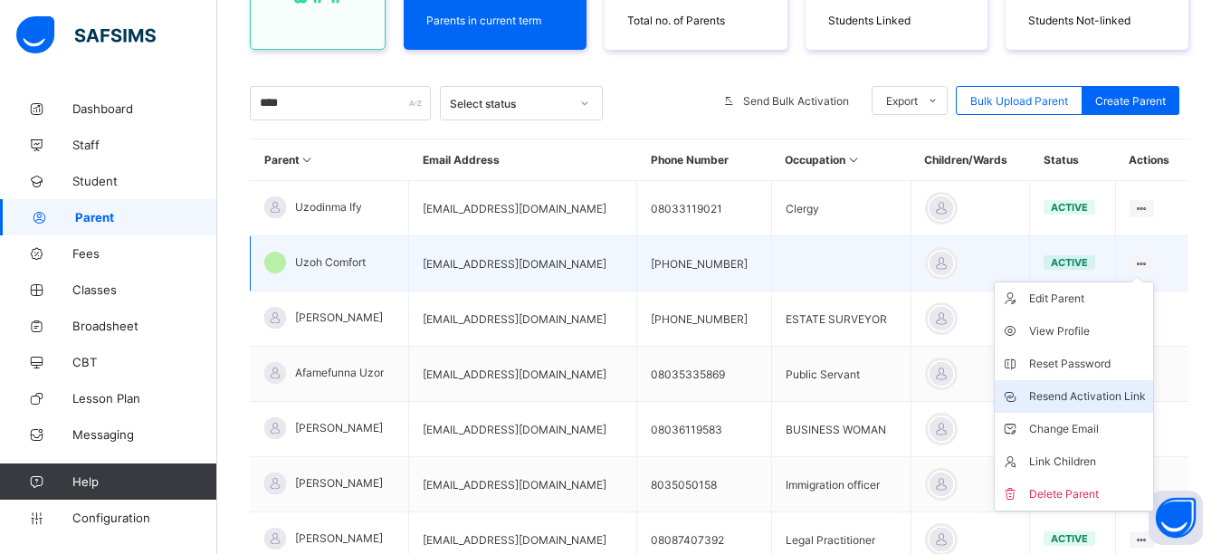
click at [1086, 402] on div "Resend Activation Link" at bounding box center [1087, 396] width 117 height 18
click at [1059, 397] on div "Resend Activation Link" at bounding box center [1087, 396] width 117 height 18
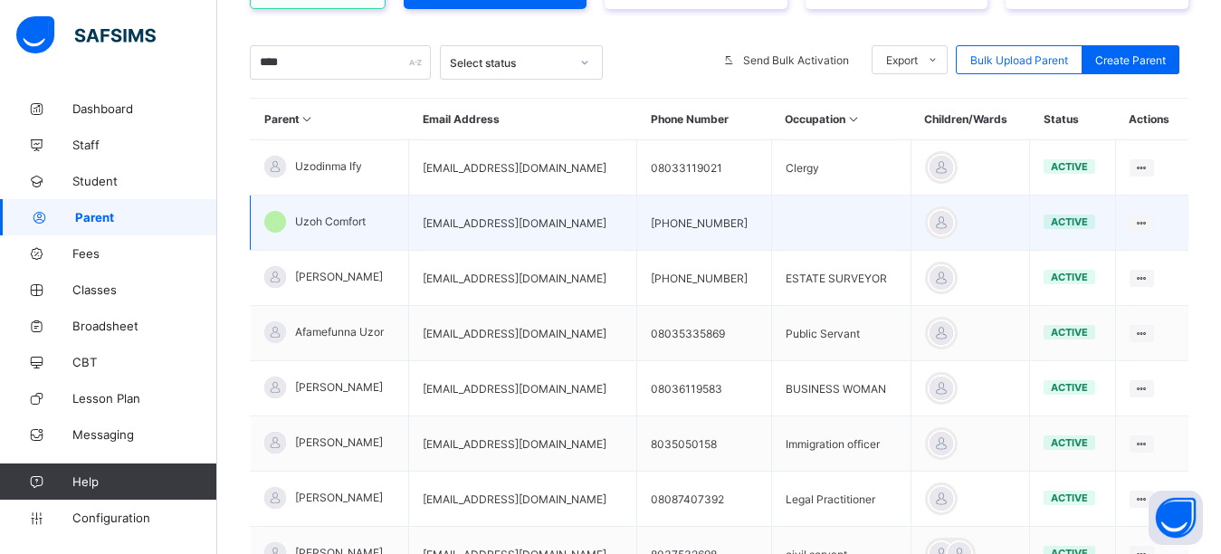
scroll to position [362, 0]
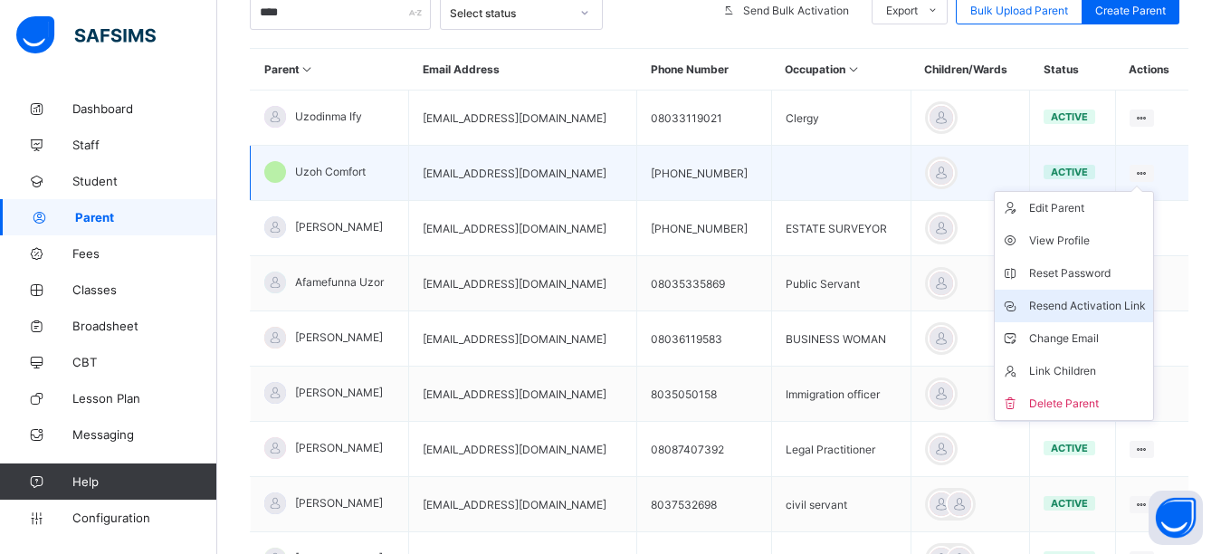
click at [1107, 310] on div "Resend Activation Link" at bounding box center [1087, 306] width 117 height 18
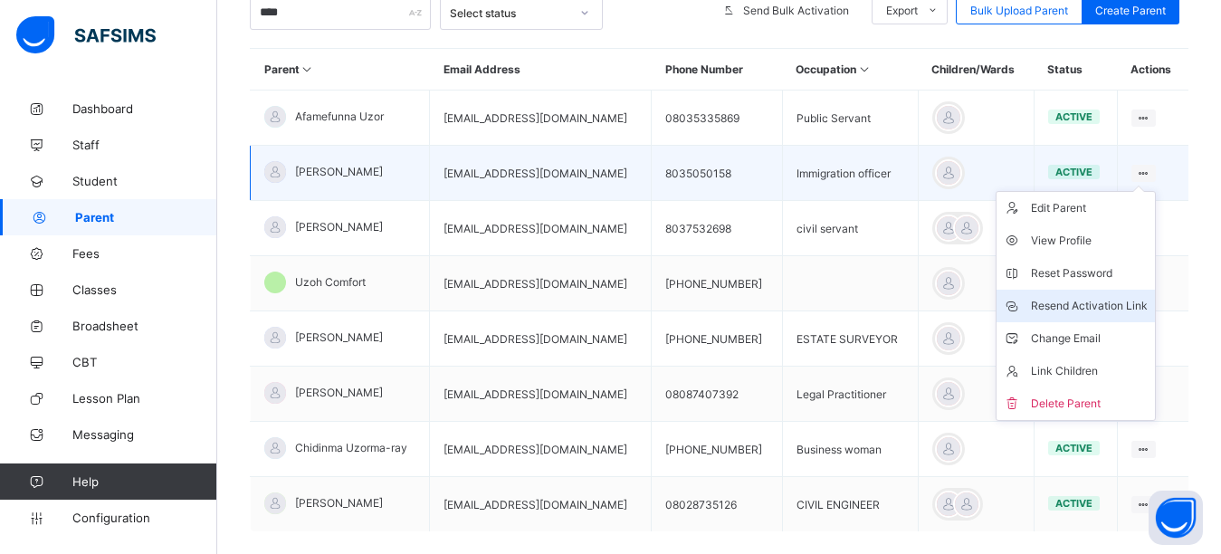
click at [1106, 310] on div "Resend Activation Link" at bounding box center [1089, 306] width 117 height 18
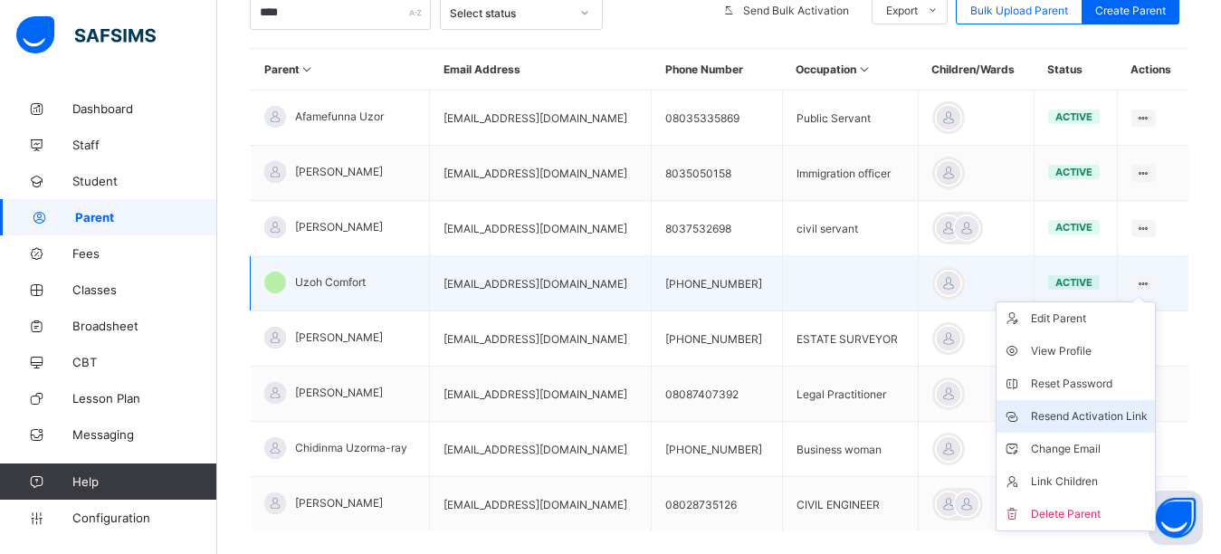
click at [1099, 414] on div "Resend Activation Link" at bounding box center [1089, 416] width 117 height 18
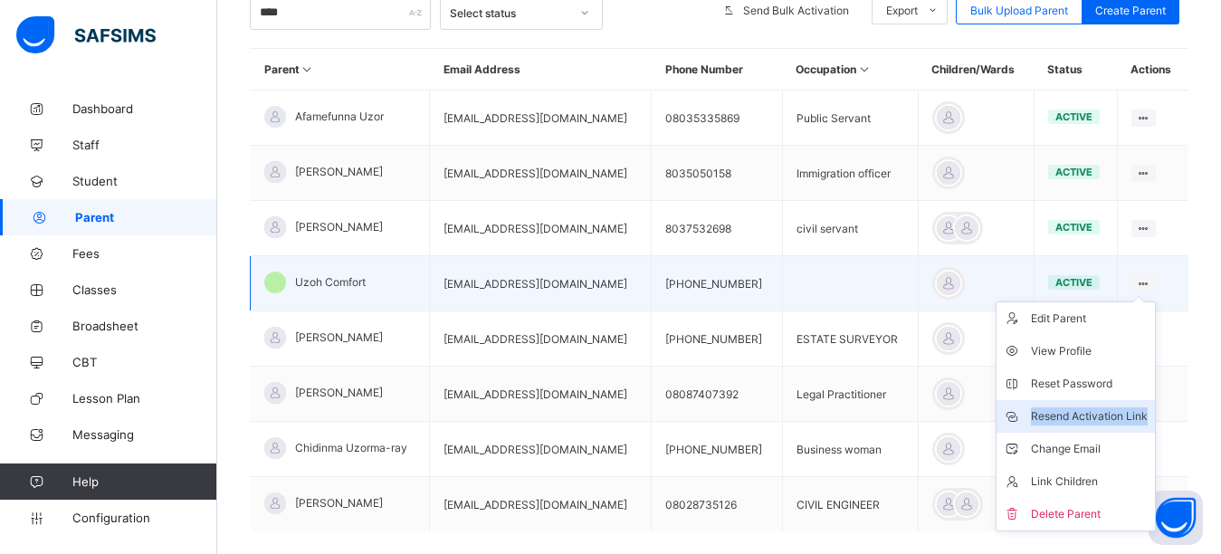
click at [1099, 415] on div "Resend Activation Link" at bounding box center [1089, 416] width 117 height 18
click at [1069, 424] on div "Resend Activation Link" at bounding box center [1089, 416] width 117 height 18
click at [1137, 416] on div "Resend Activation Link" at bounding box center [1089, 416] width 117 height 18
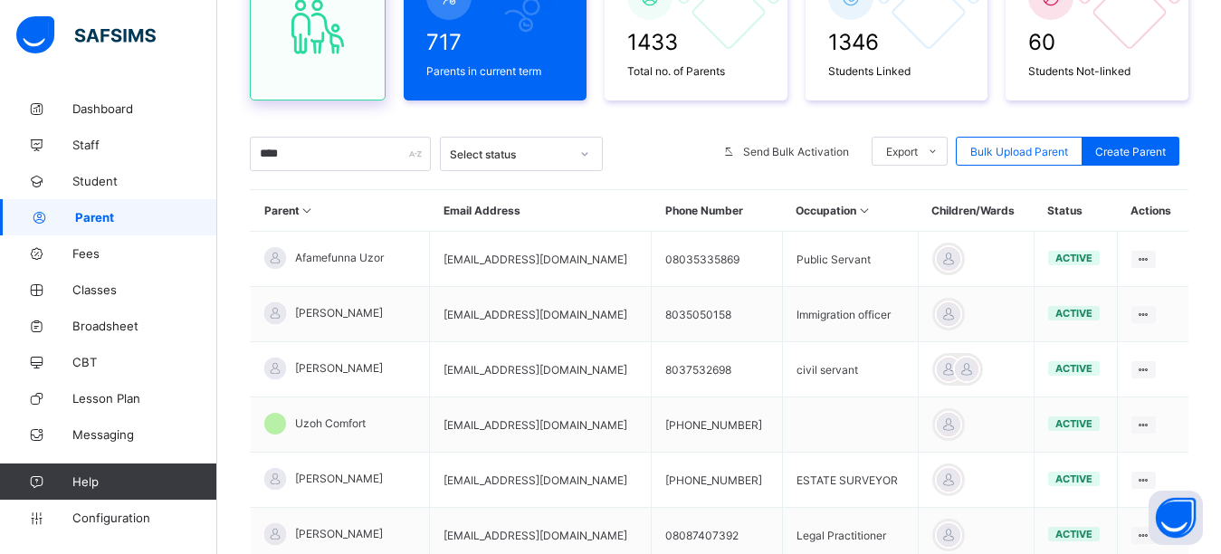
scroll to position [181, 0]
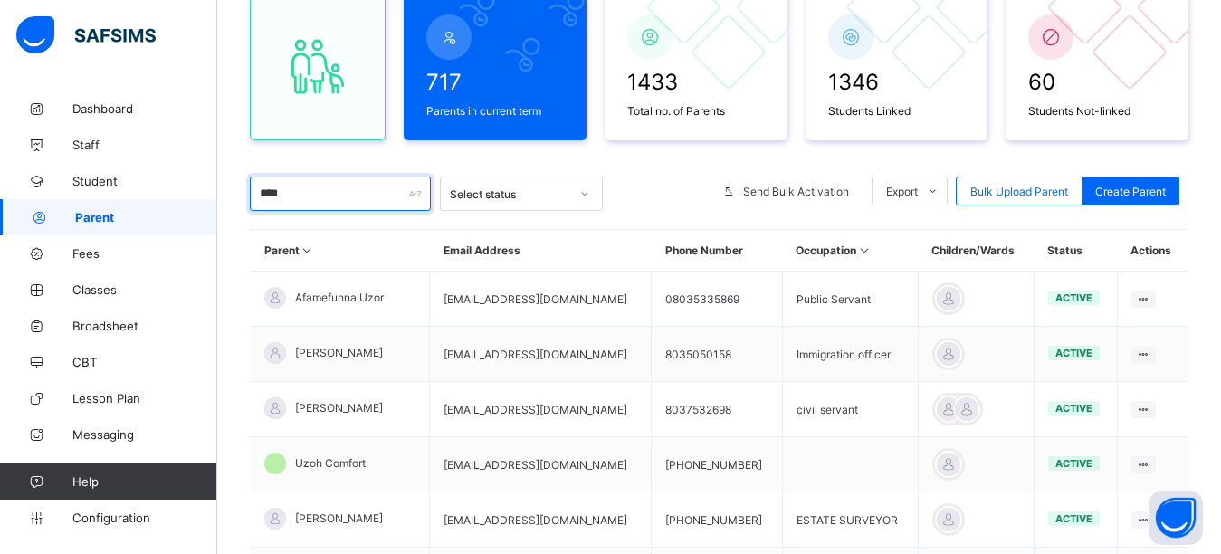
click at [308, 197] on input "****" at bounding box center [340, 193] width 181 height 34
type input "*"
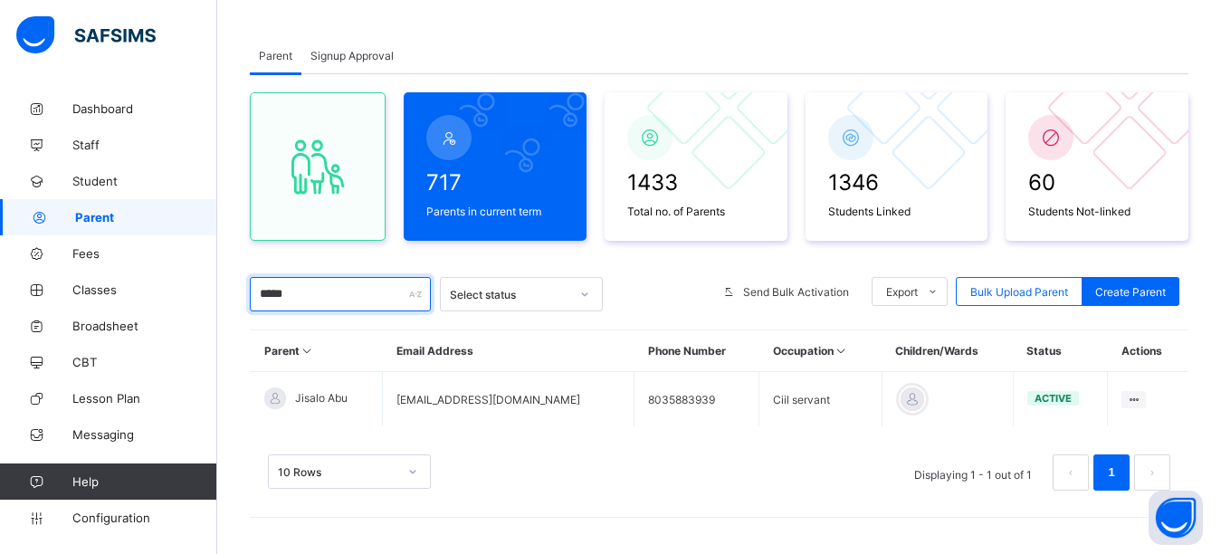
scroll to position [81, 0]
type input "*"
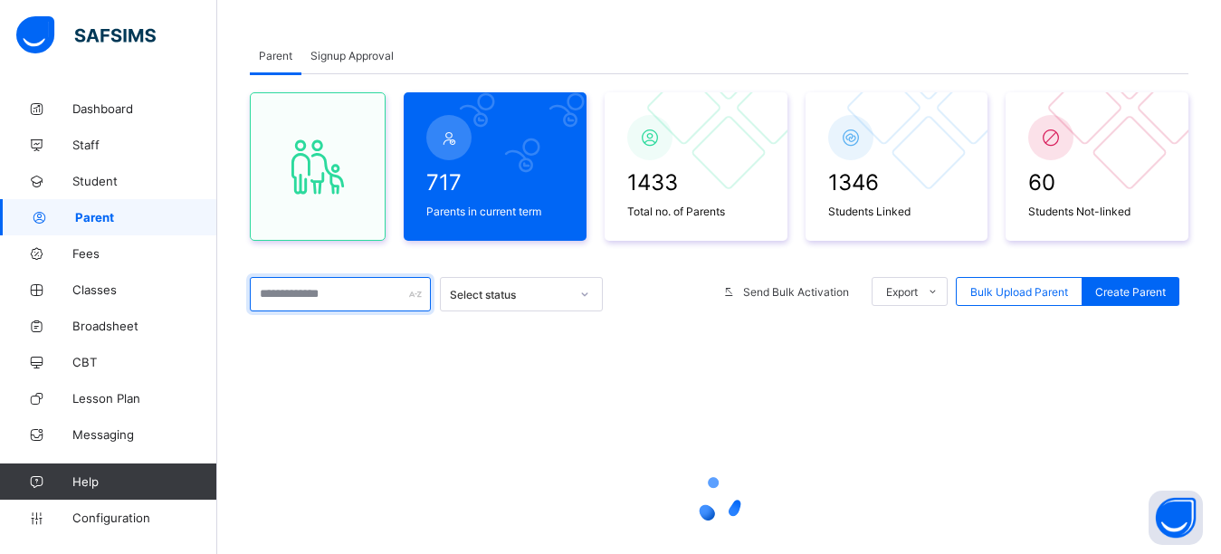
scroll to position [181, 0]
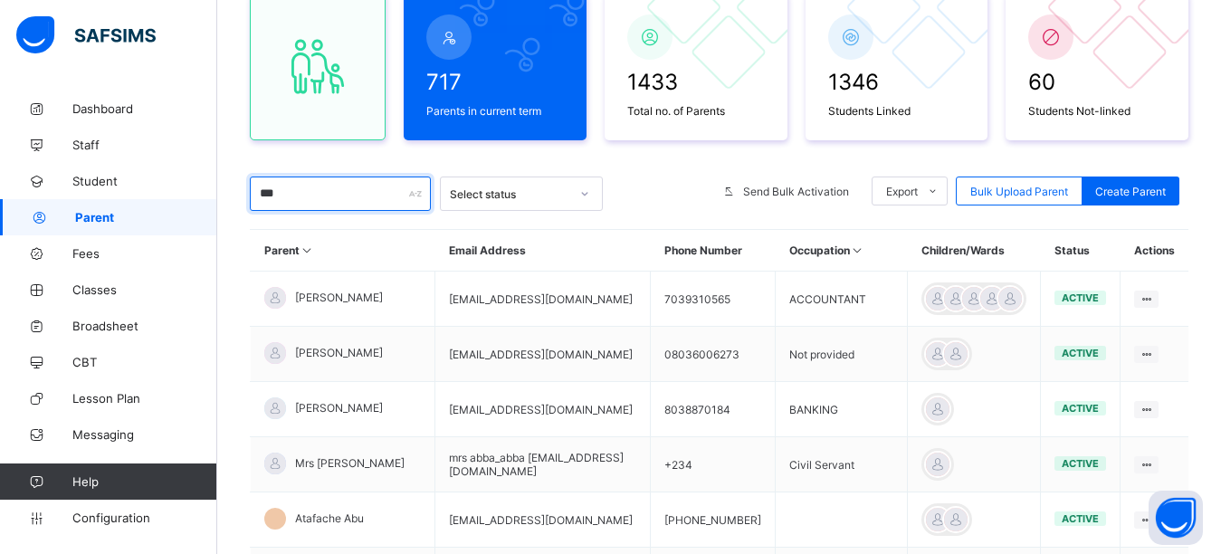
type input "***"
click at [456, 157] on div "717 Parents in current term 1433 Total no. of Parents 1346 Students Linked 60 S…" at bounding box center [719, 440] width 939 height 933
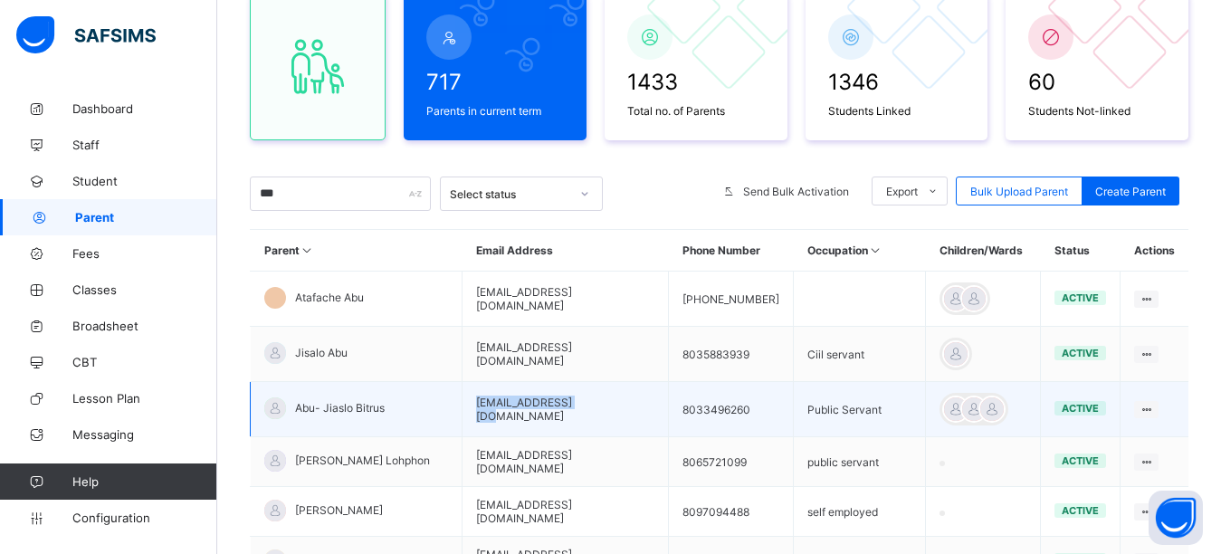
drag, startPoint x: 555, startPoint y: 413, endPoint x: 415, endPoint y: 434, distance: 140.9
click at [415, 434] on tr "Abu- Jiaslo Bitrus abjisalo@gmail.com 8033496260 Public Servant active Edit Par…" at bounding box center [720, 409] width 939 height 55
copy tr "[EMAIL_ADDRESS][DOMAIN_NAME]"
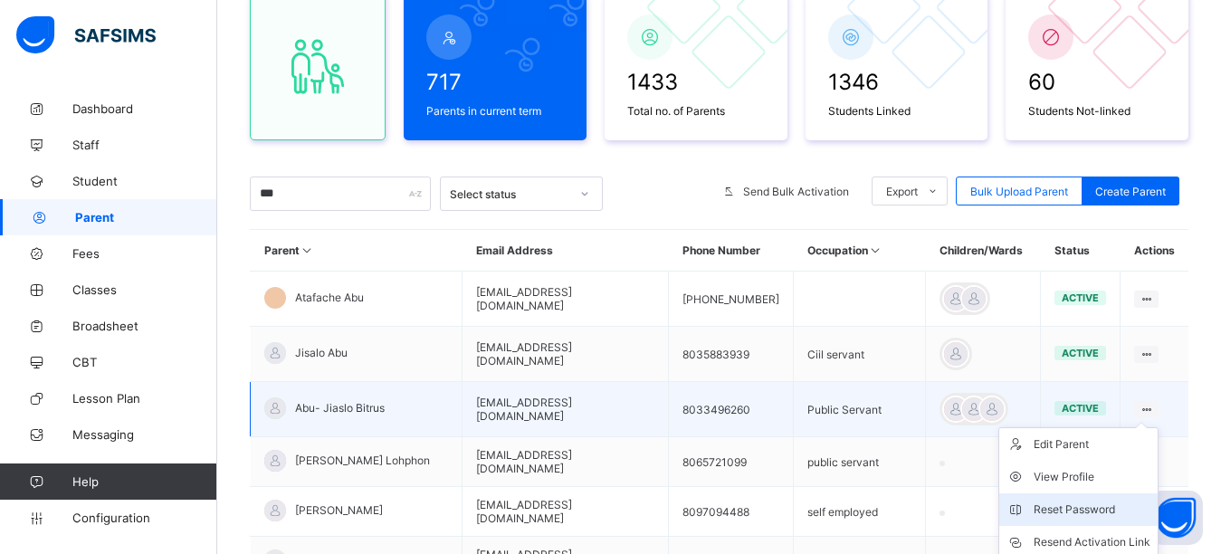
click at [1092, 511] on div "Reset Password" at bounding box center [1092, 510] width 117 height 18
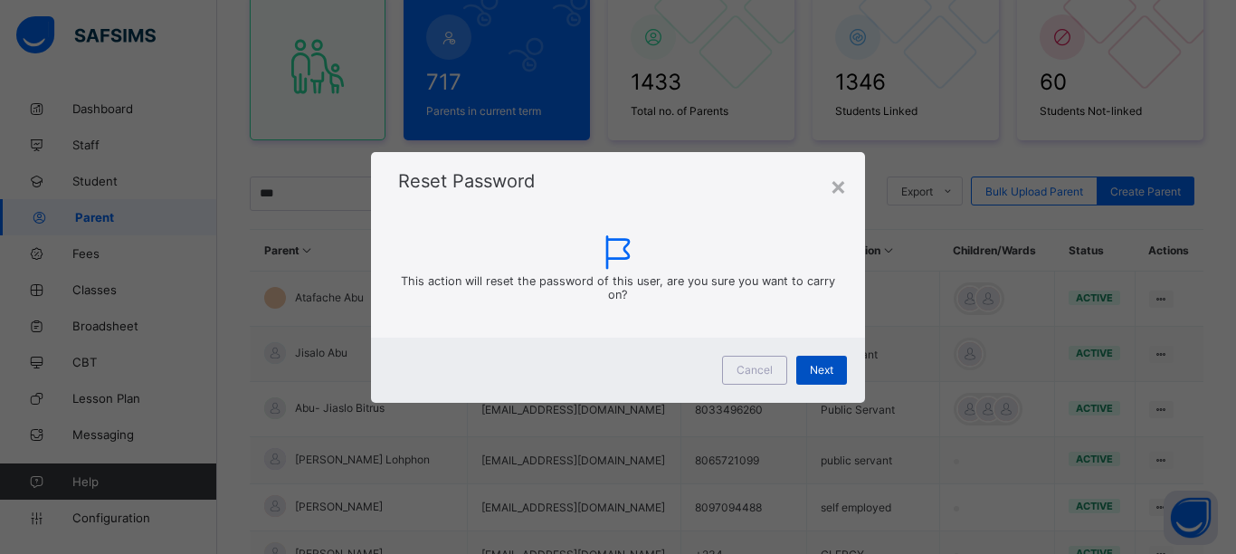
click at [832, 374] on span "Next" at bounding box center [822, 370] width 24 height 14
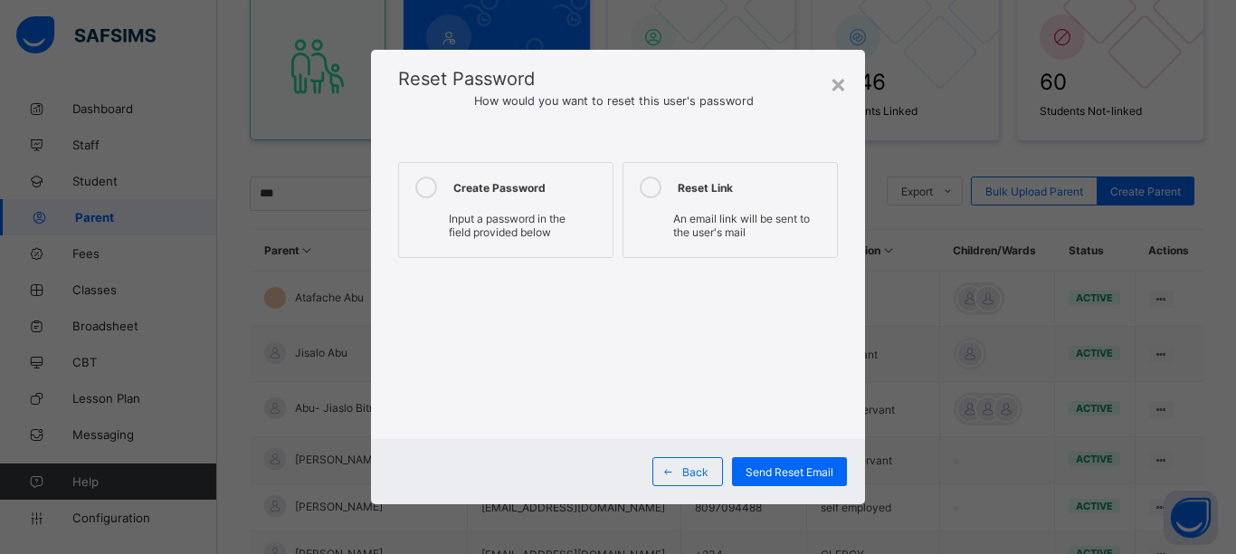
click at [428, 188] on icon at bounding box center [426, 187] width 22 height 22
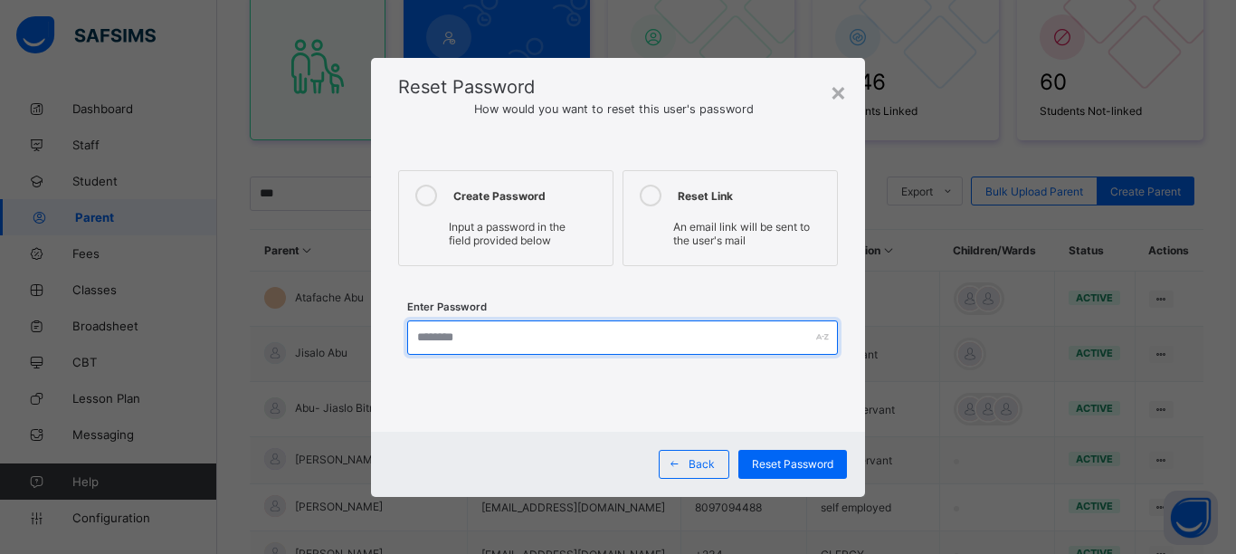
click at [487, 340] on input "text" at bounding box center [622, 337] width 431 height 34
type input "**********"
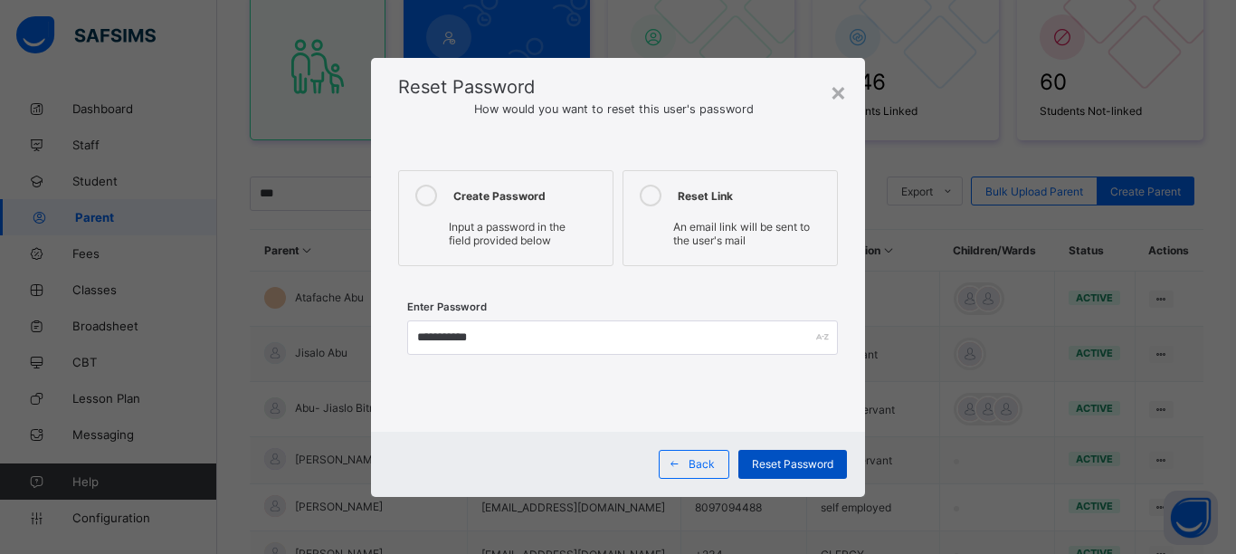
click at [752, 472] on div "Reset Password" at bounding box center [793, 464] width 109 height 29
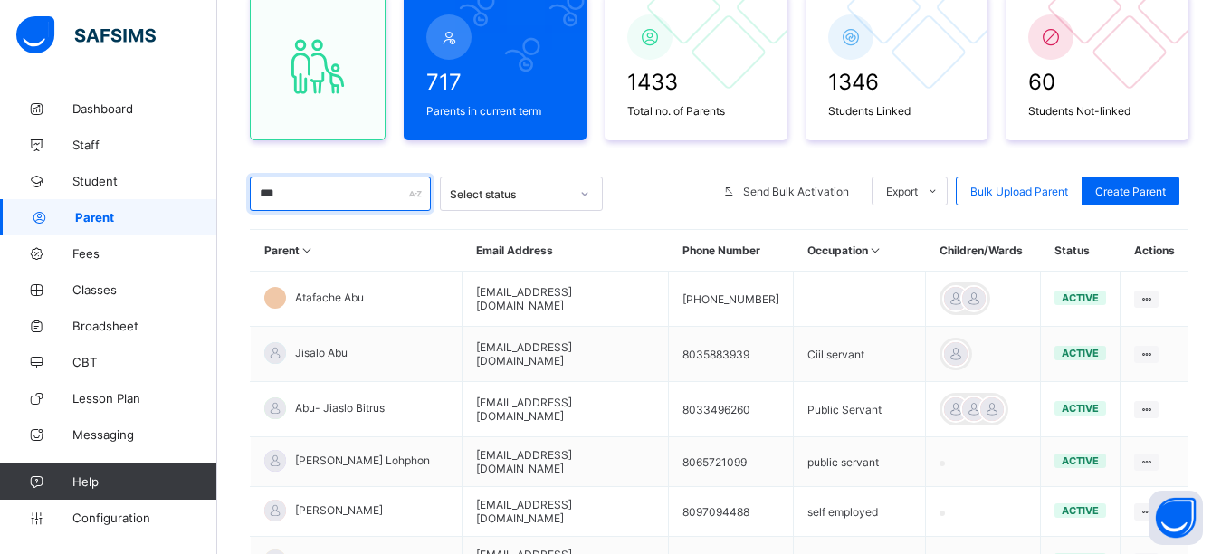
click at [369, 194] on input "***" at bounding box center [340, 193] width 181 height 34
type input "*"
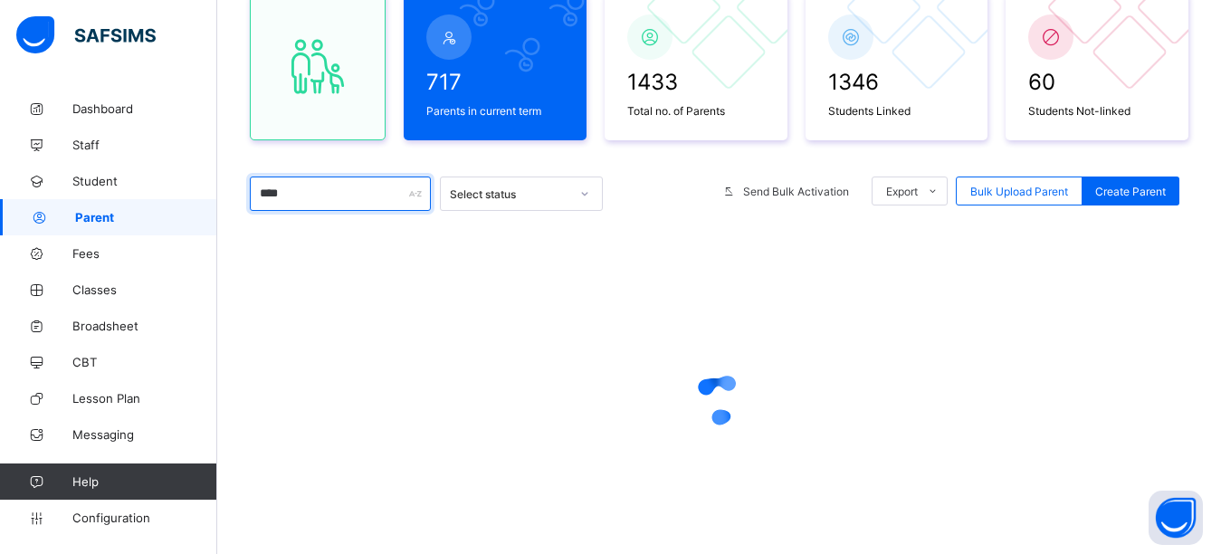
type input "****"
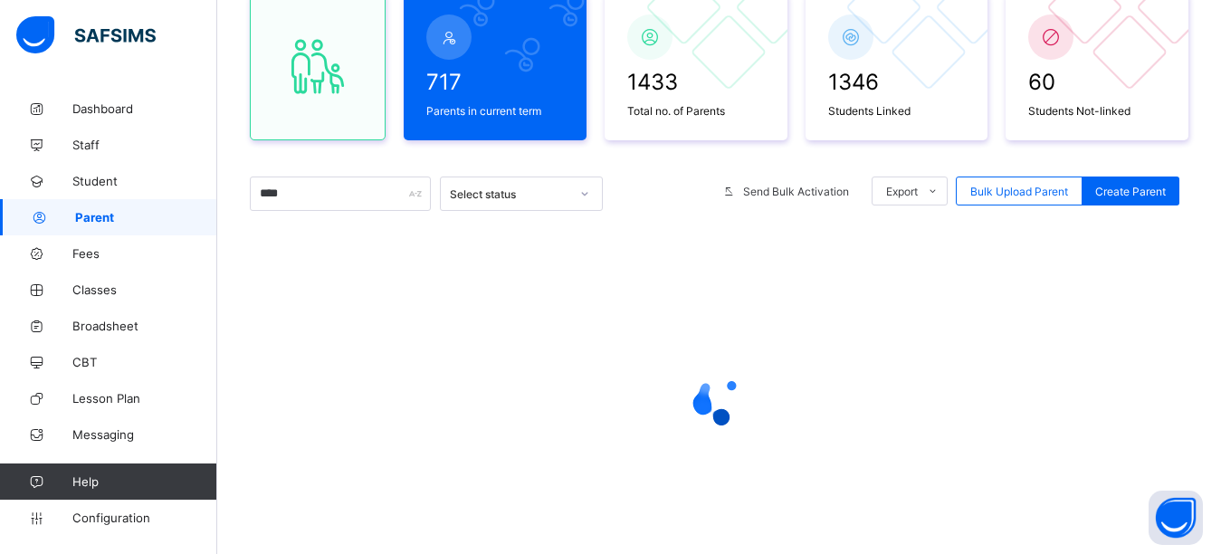
click at [671, 167] on div "717 Parents in current term 1433 Total no. of Parents 1346 Students Linked 60 S…" at bounding box center [719, 281] width 939 height 615
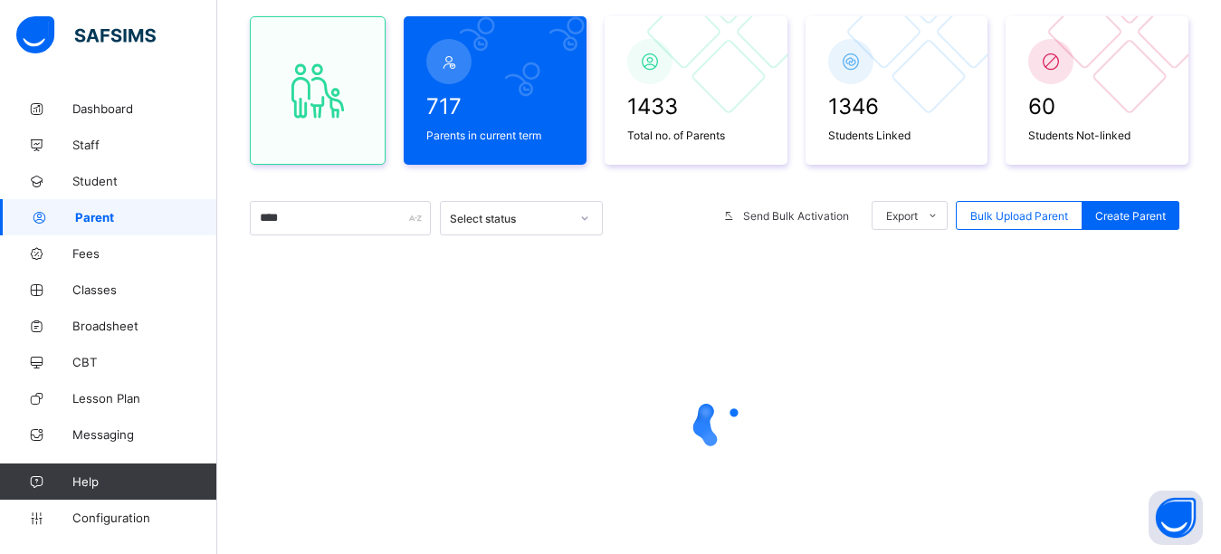
scroll to position [243, 0]
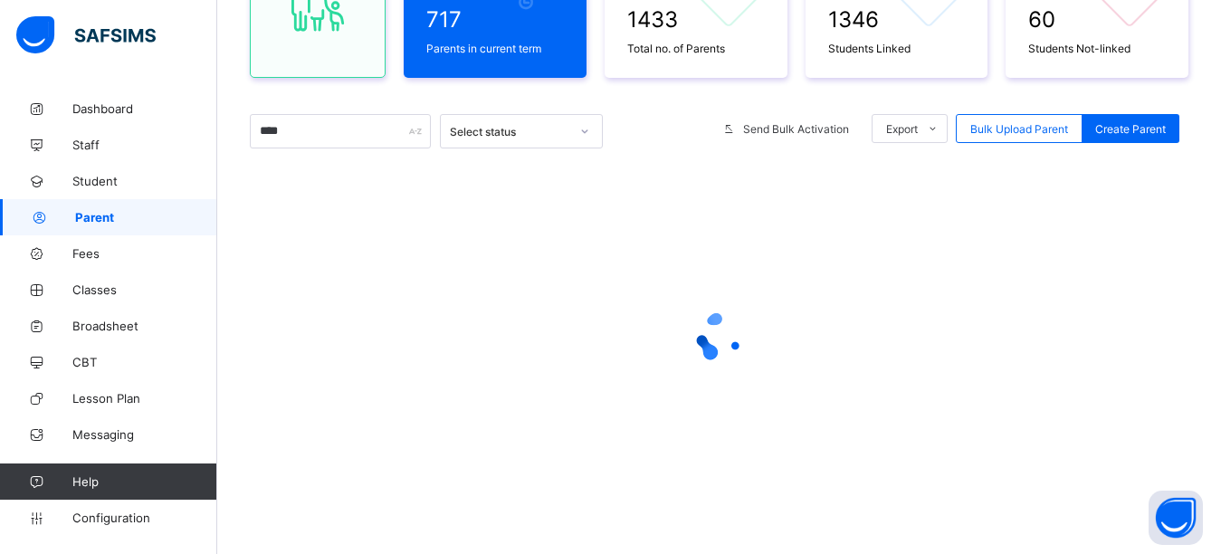
click at [705, 231] on div at bounding box center [719, 337] width 939 height 344
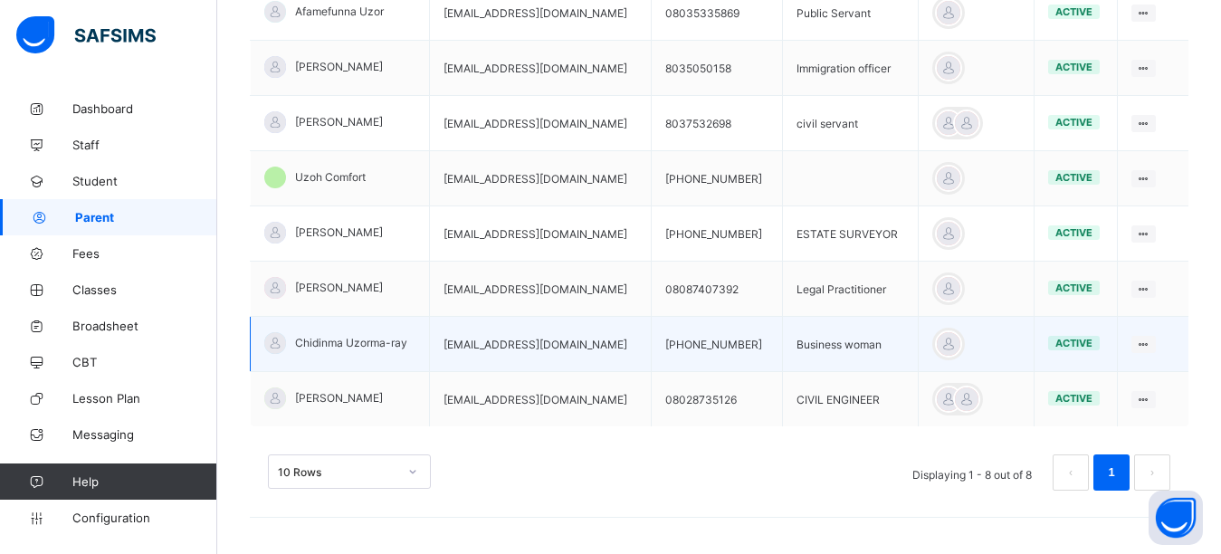
scroll to position [467, 0]
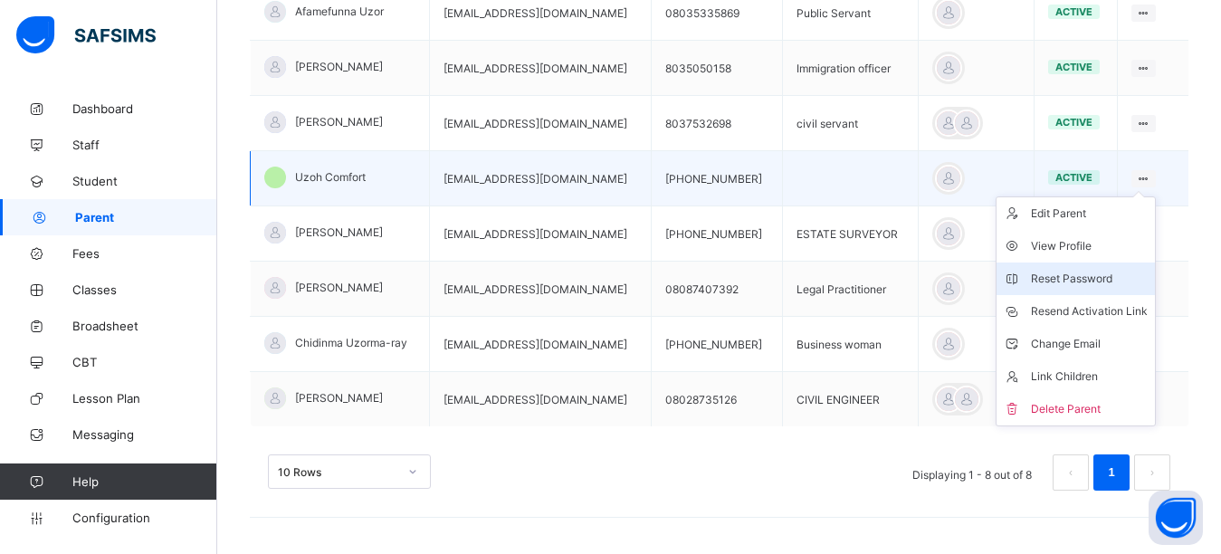
click at [1091, 277] on div "Reset Password" at bounding box center [1089, 279] width 117 height 18
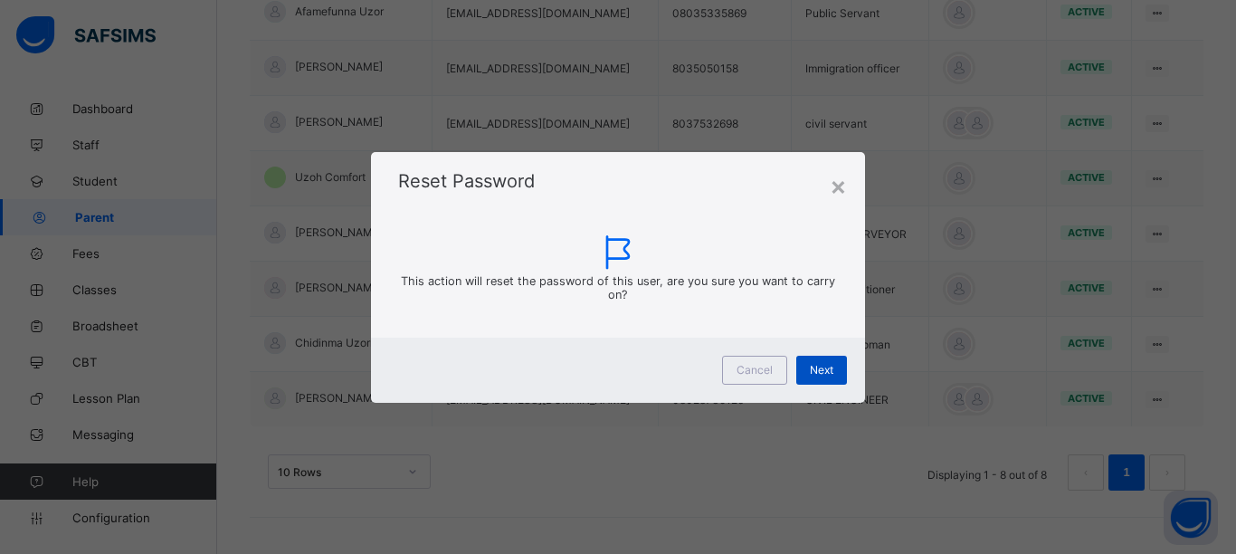
click at [834, 361] on div "Next" at bounding box center [821, 370] width 51 height 29
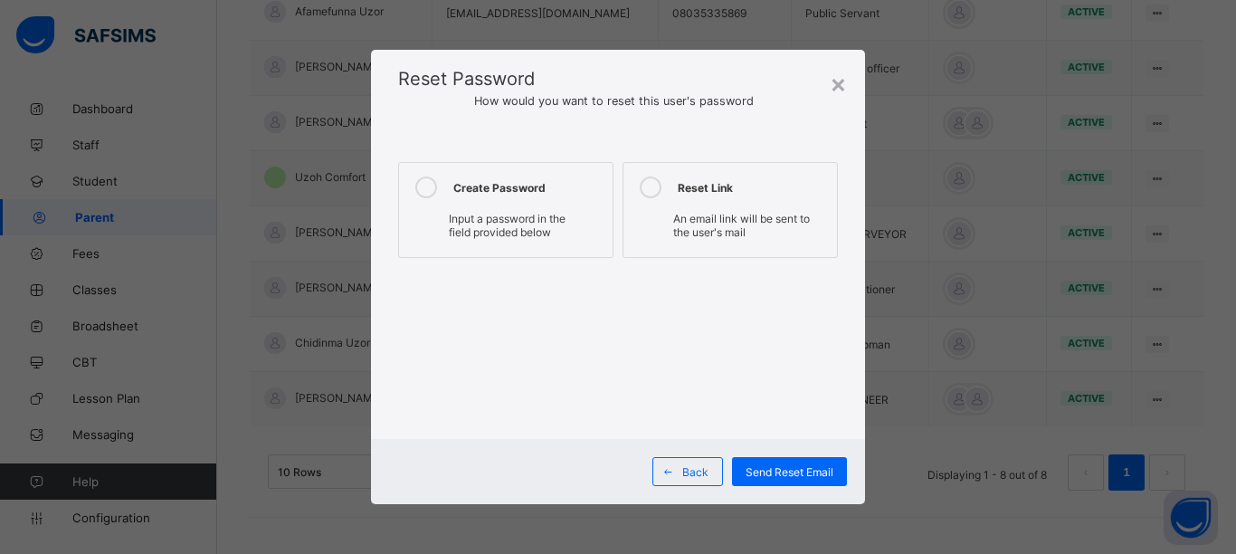
click at [430, 186] on icon at bounding box center [426, 187] width 22 height 22
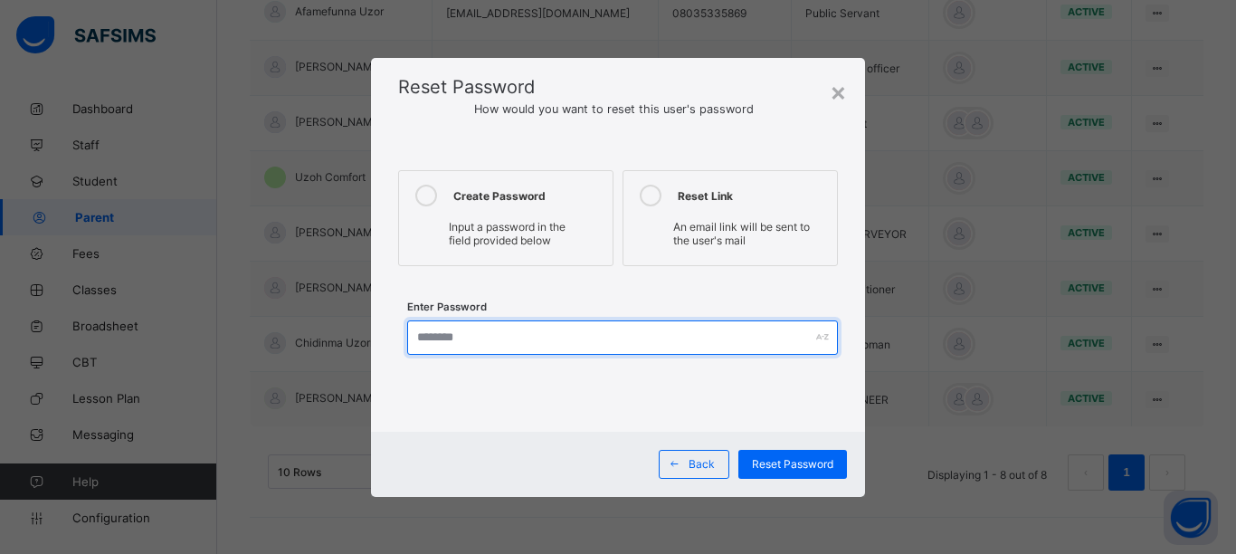
click at [514, 338] on input "text" at bounding box center [622, 337] width 431 height 34
type input "*********"
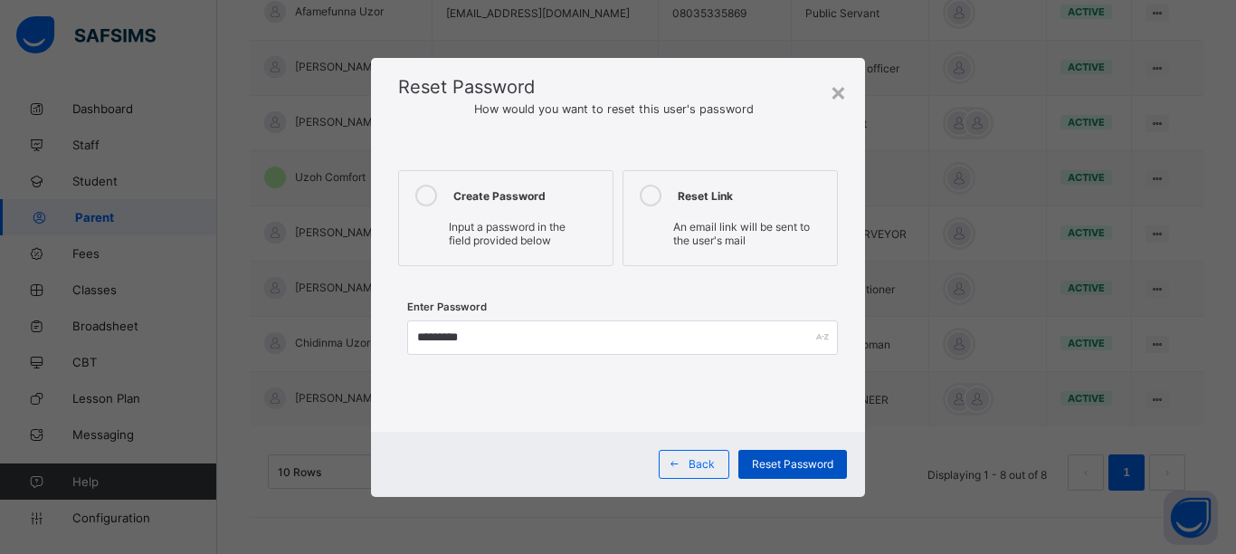
click at [805, 469] on span "Reset Password" at bounding box center [792, 464] width 81 height 14
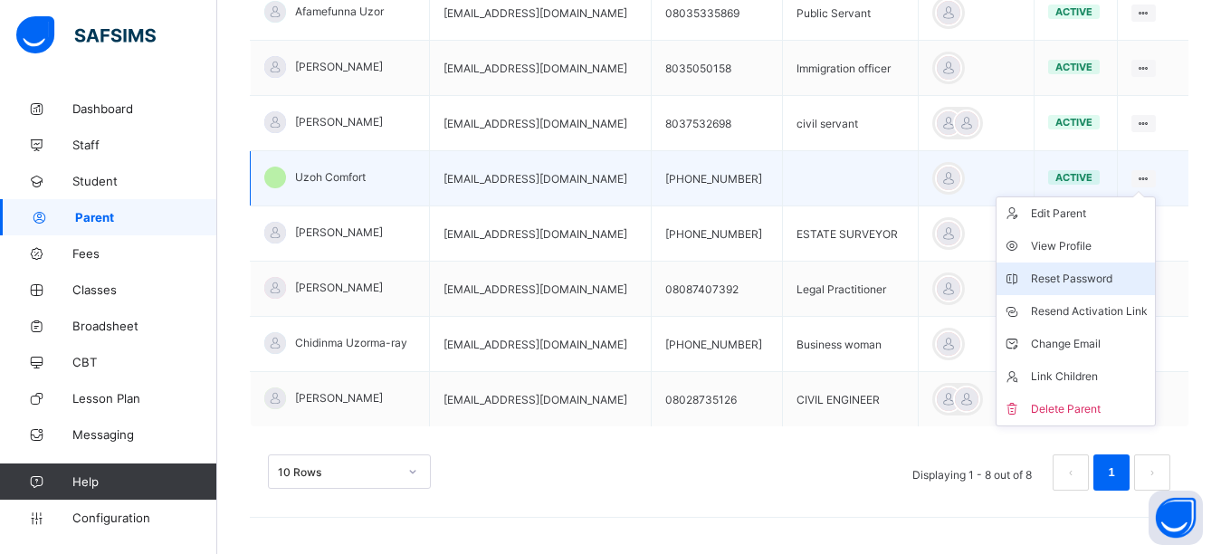
click at [1074, 275] on div "Reset Password" at bounding box center [1089, 279] width 117 height 18
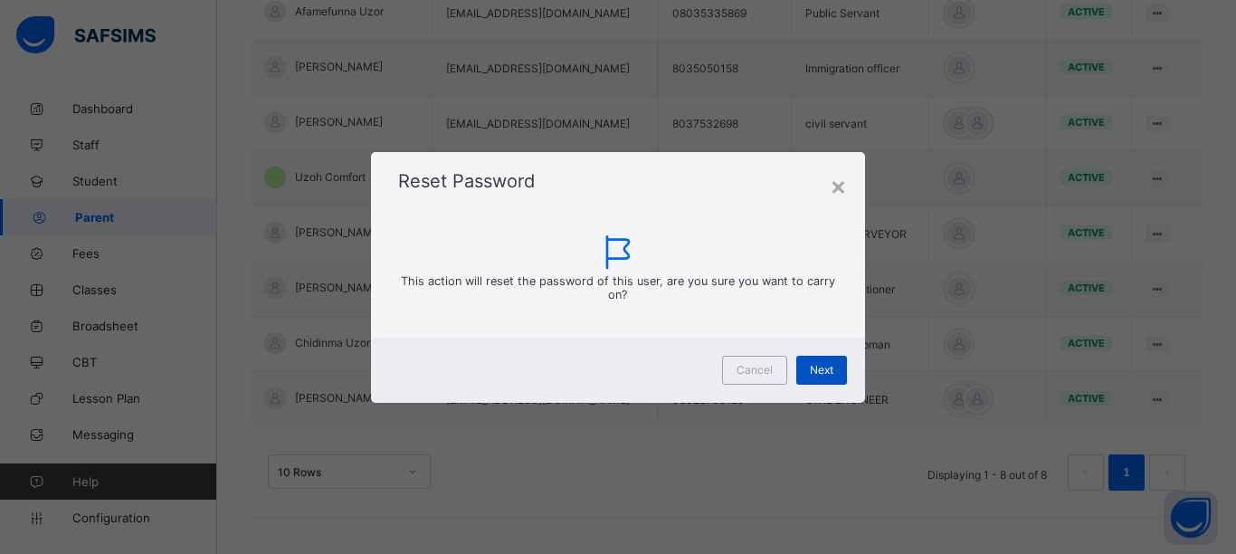
click at [820, 370] on span "Next" at bounding box center [822, 370] width 24 height 14
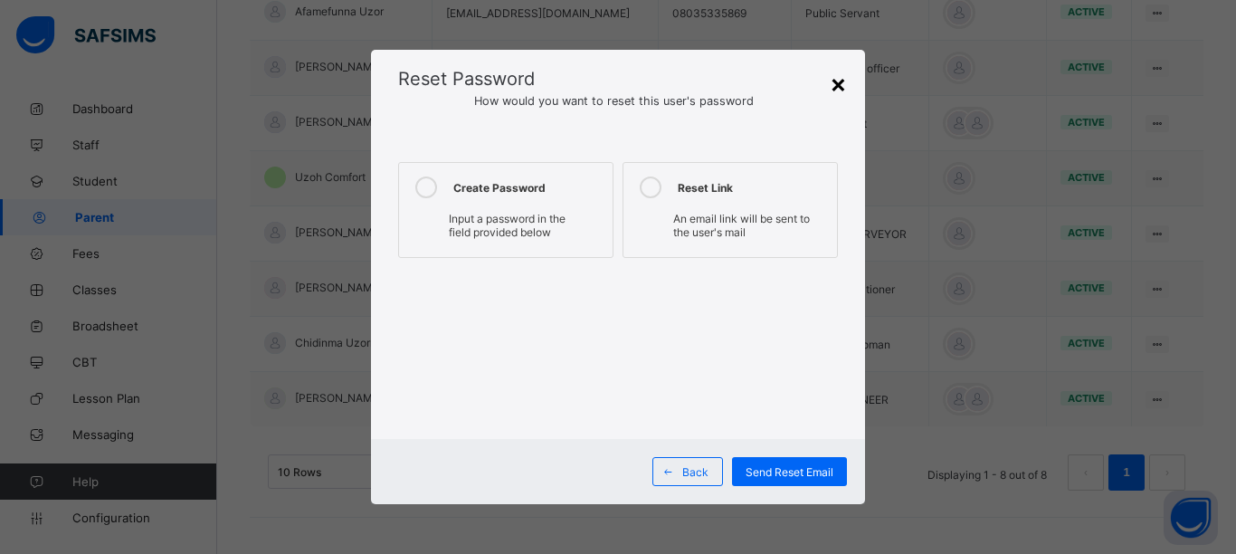
click at [835, 89] on div "×" at bounding box center [838, 83] width 17 height 31
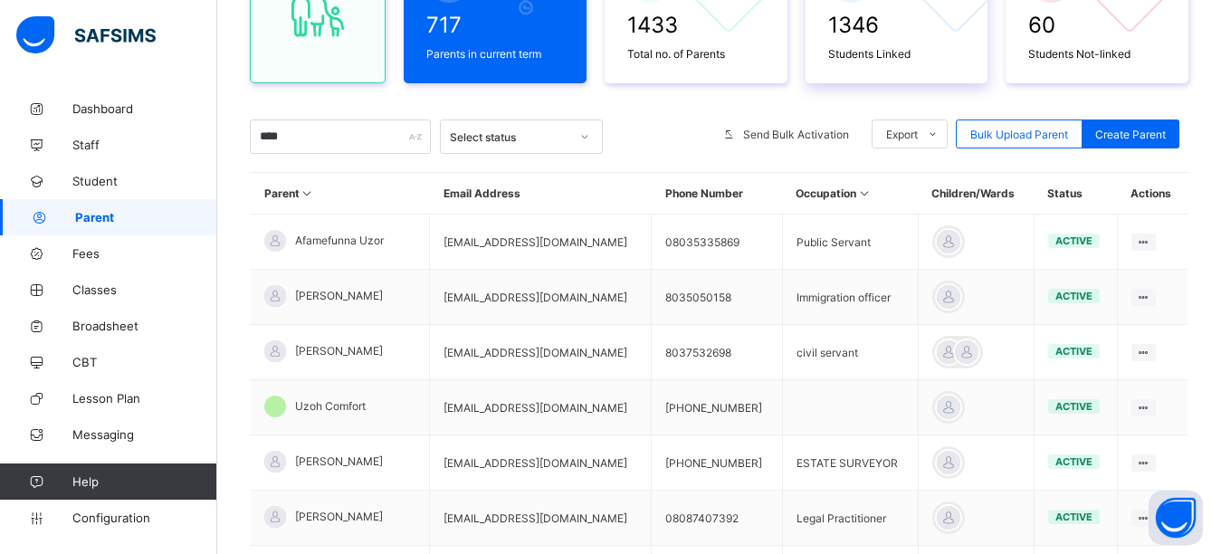
scroll to position [0, 0]
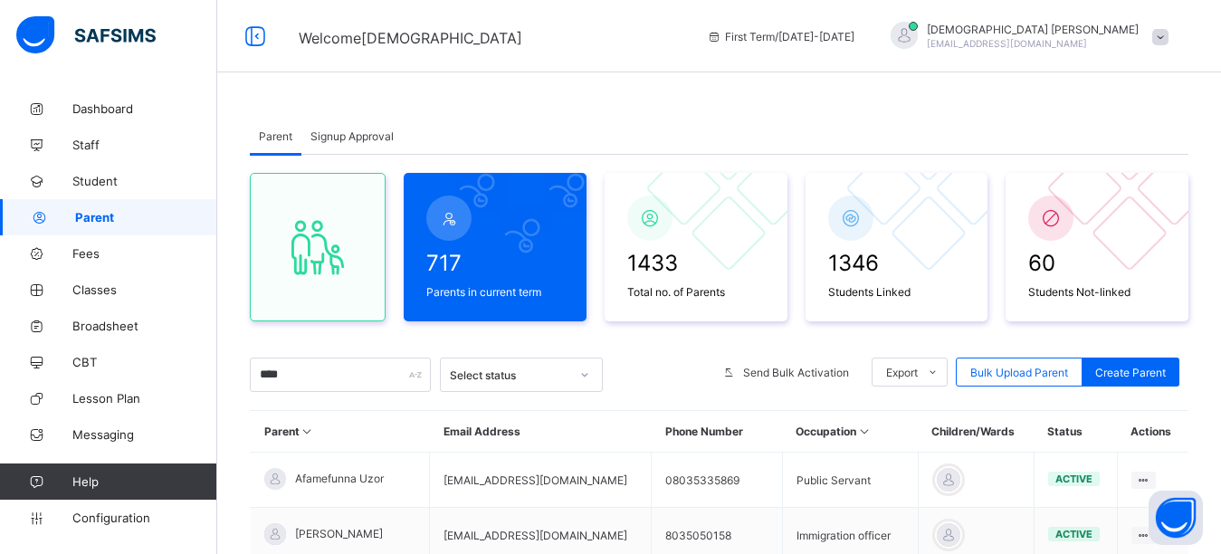
click at [918, 43] on div at bounding box center [904, 35] width 27 height 27
click at [740, 91] on div "Parent Signup Approval Parent Signup Approval 717 Parents in current term 1433 …" at bounding box center [719, 556] width 1004 height 930
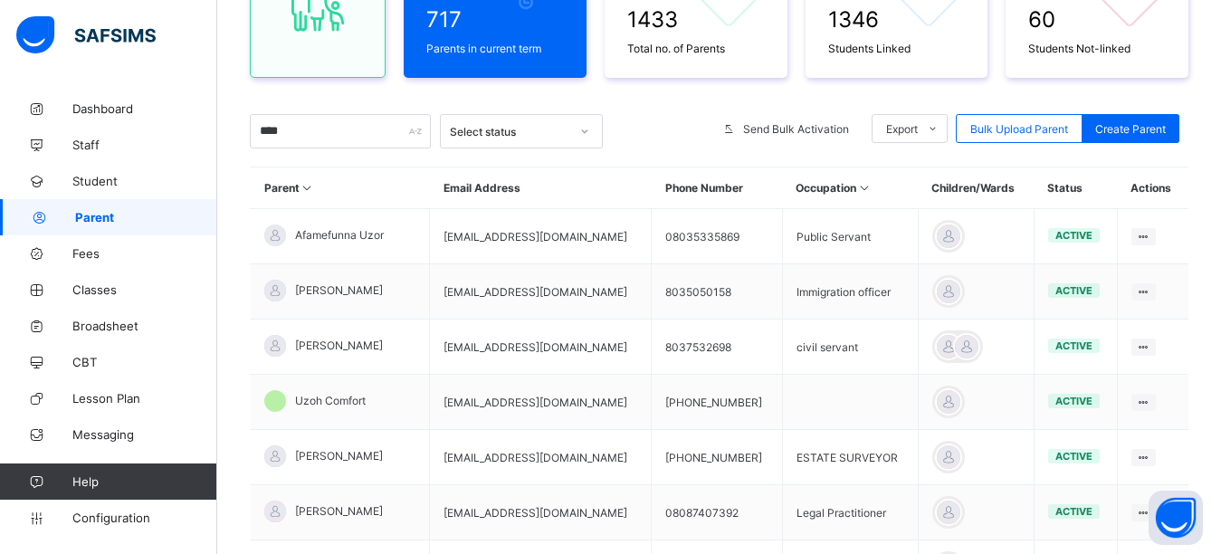
scroll to position [272, 0]
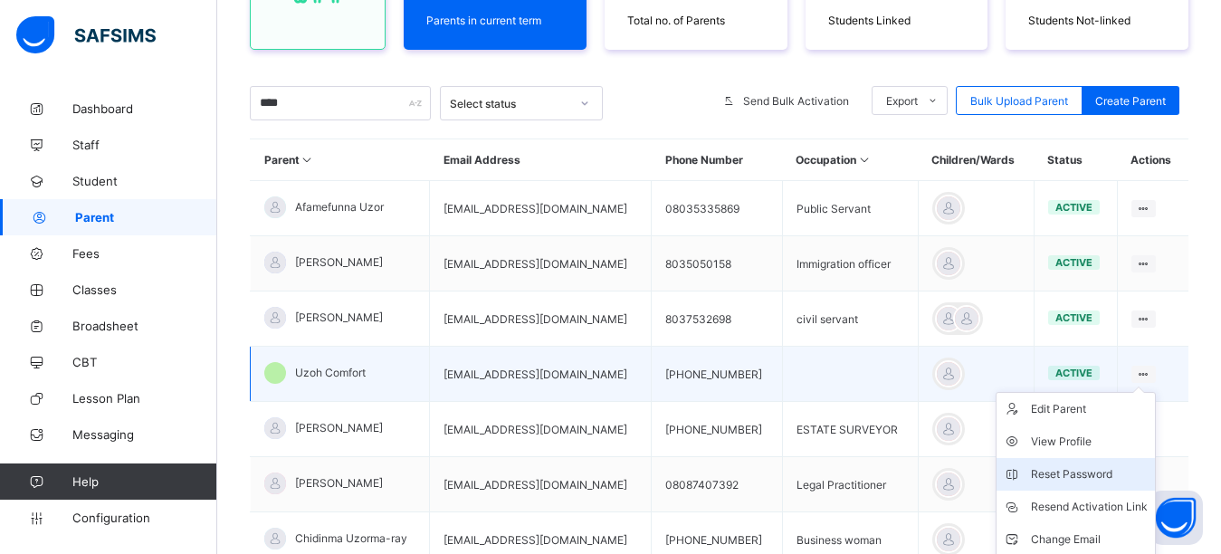
click at [1105, 479] on div "Reset Password" at bounding box center [1089, 474] width 117 height 18
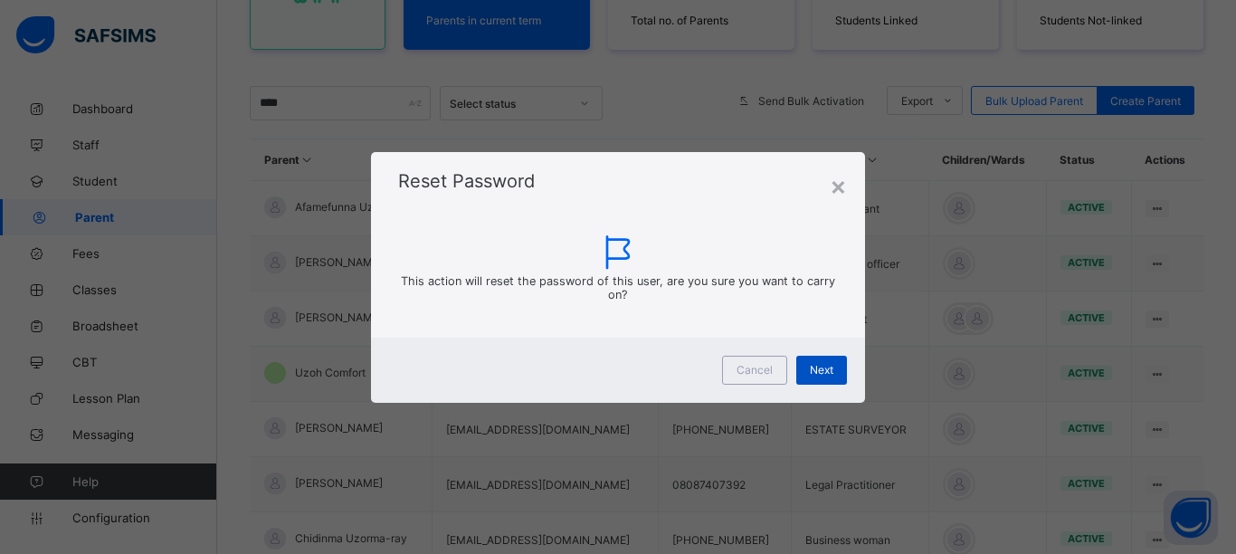
click at [812, 372] on span "Next" at bounding box center [822, 370] width 24 height 14
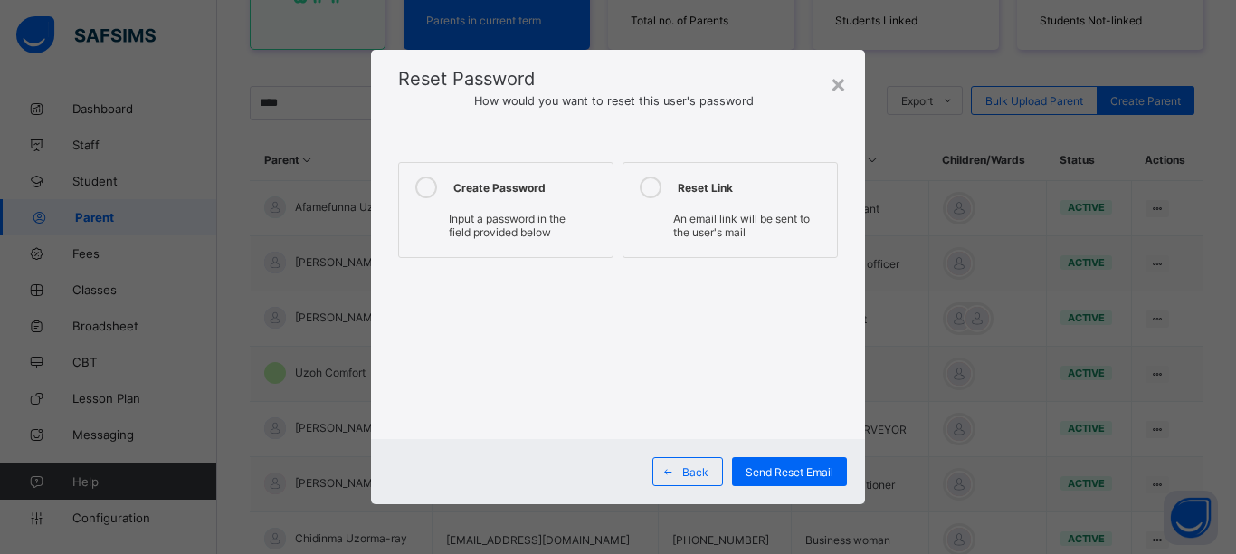
click at [425, 182] on icon at bounding box center [426, 187] width 22 height 22
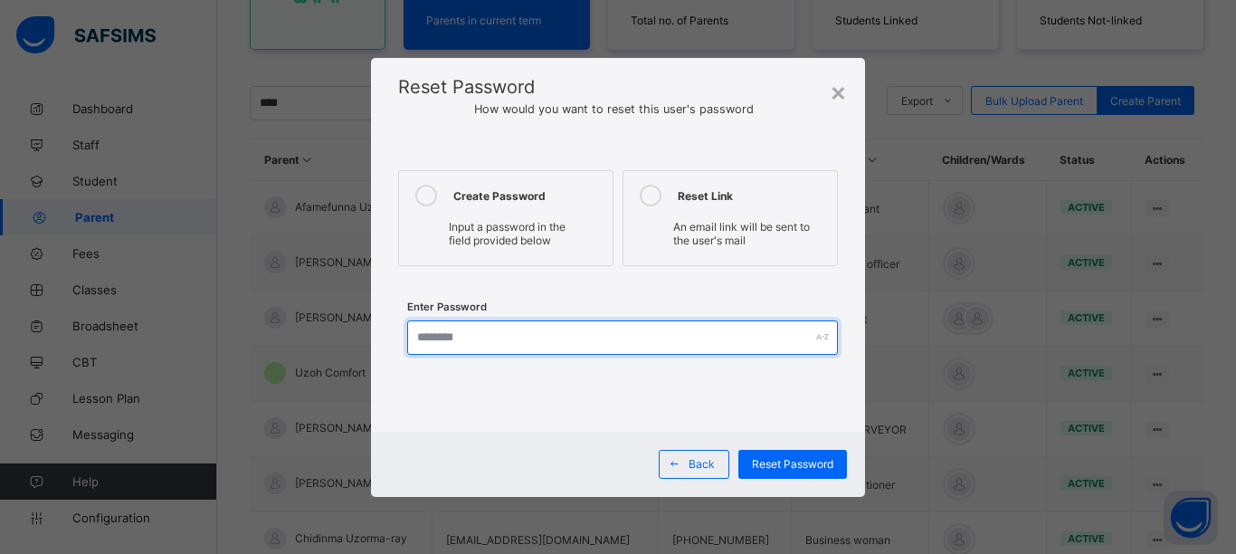
click at [502, 337] on input "text" at bounding box center [622, 337] width 431 height 34
click at [429, 343] on input "*********" at bounding box center [622, 337] width 431 height 34
click at [429, 339] on input "*********" at bounding box center [622, 337] width 431 height 34
click at [432, 333] on input "*********" at bounding box center [622, 337] width 431 height 34
type input "*********"
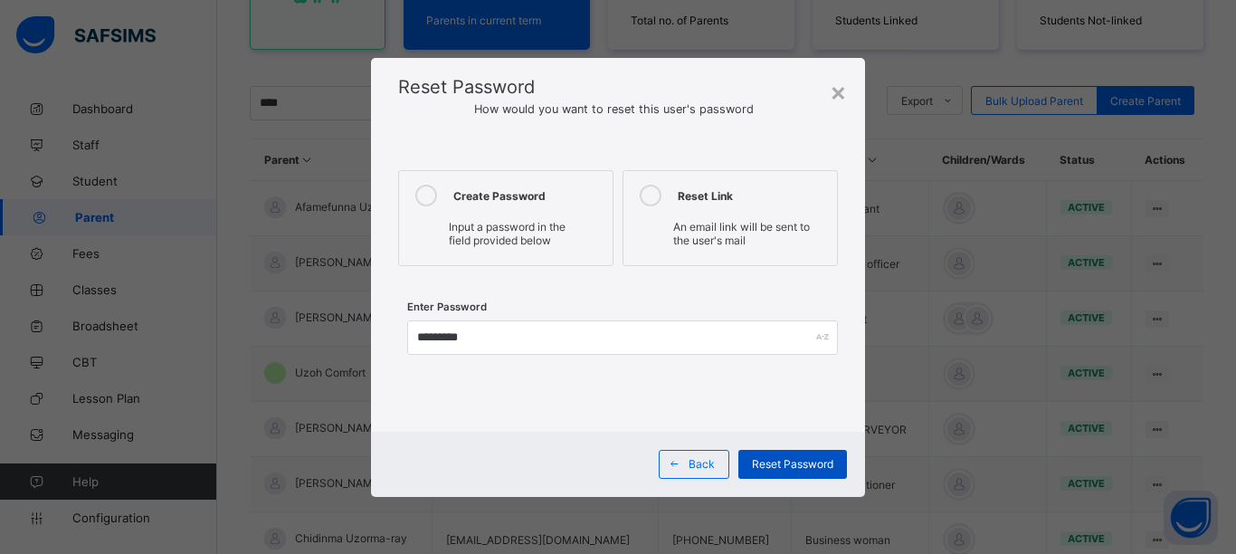
click at [781, 462] on span "Reset Password" at bounding box center [792, 464] width 81 height 14
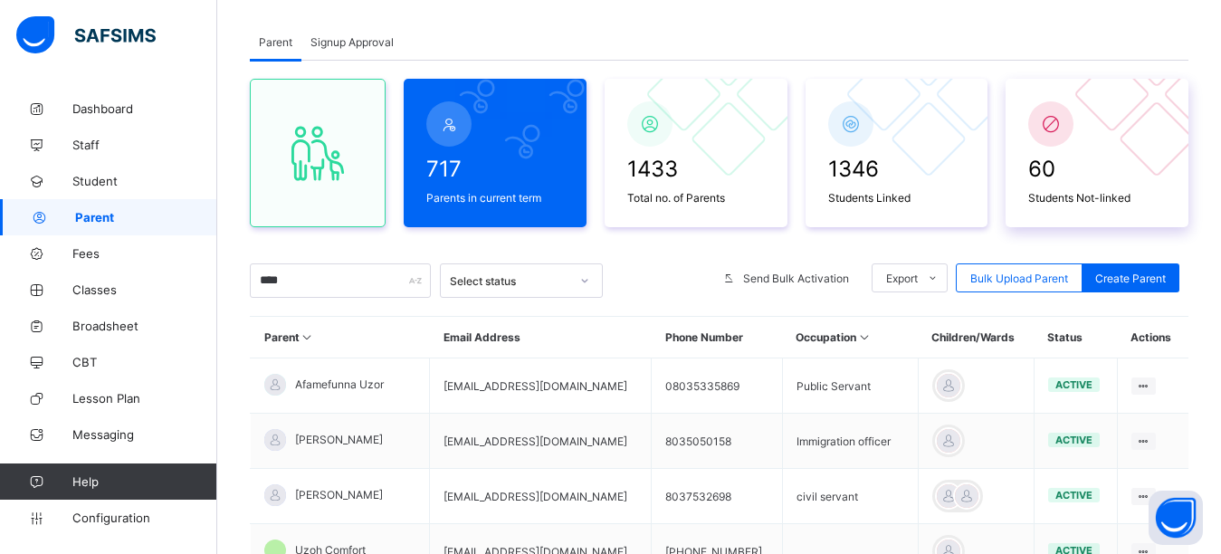
scroll to position [0, 0]
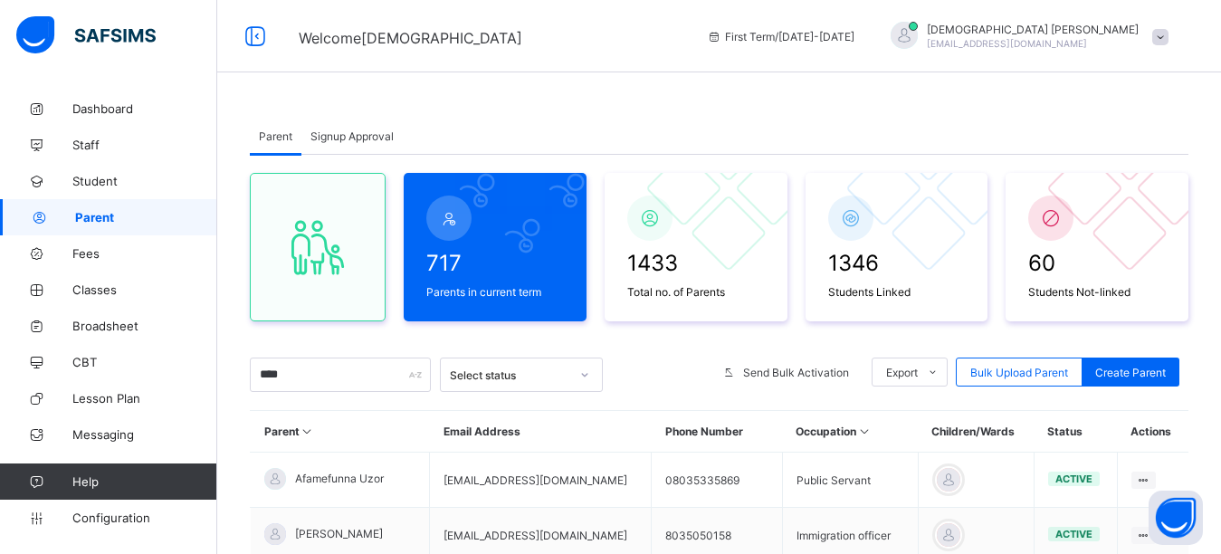
click at [918, 40] on div at bounding box center [904, 35] width 27 height 27
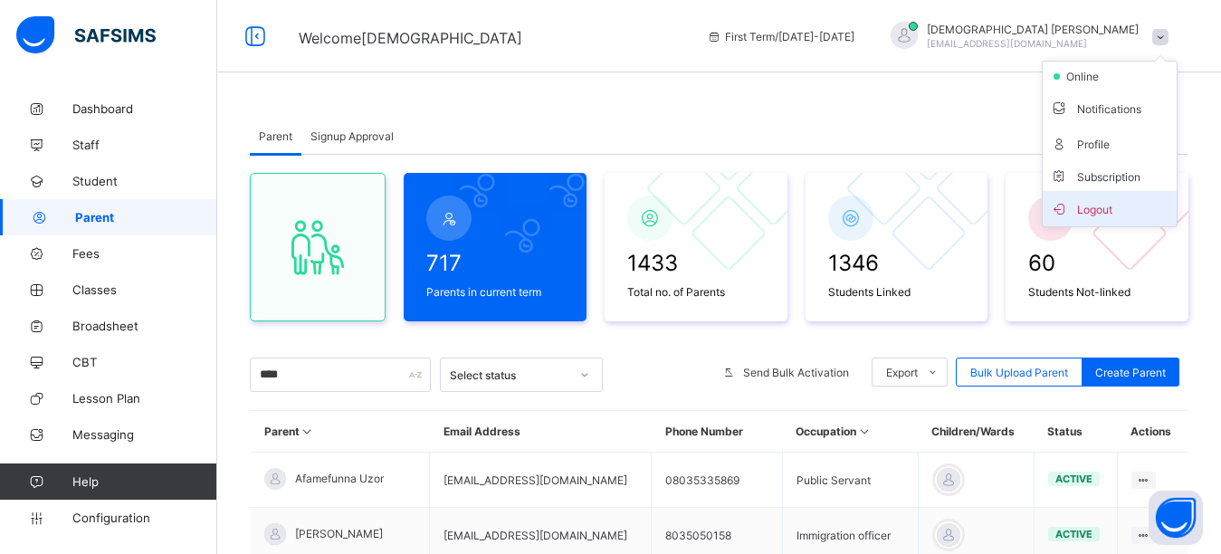
click at [1128, 208] on span "Logout" at bounding box center [1109, 208] width 119 height 21
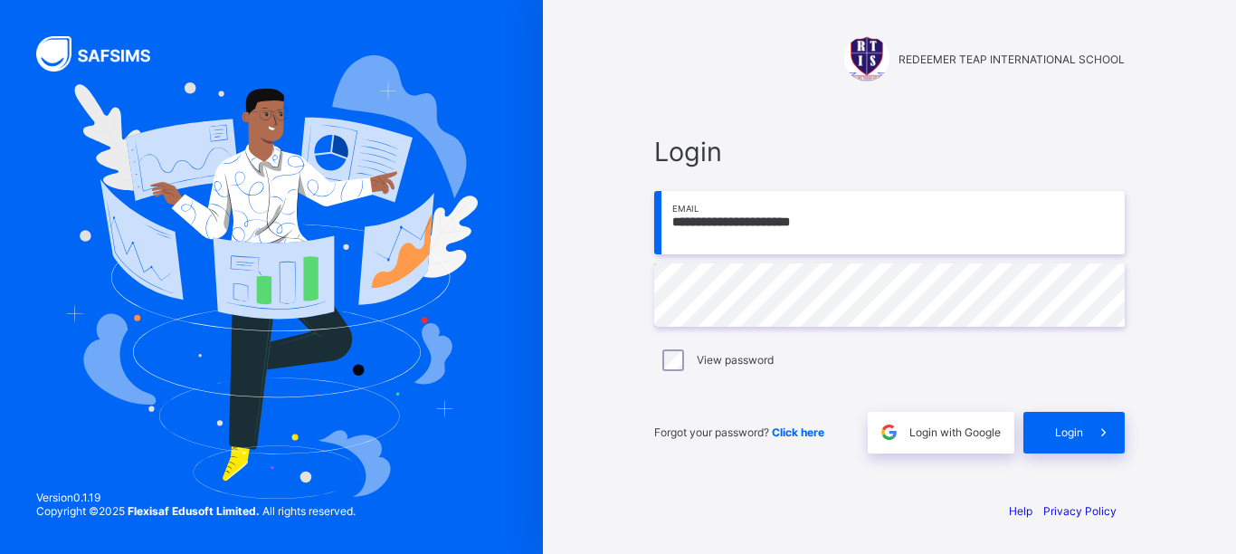
click at [894, 220] on input "**********" at bounding box center [889, 222] width 471 height 63
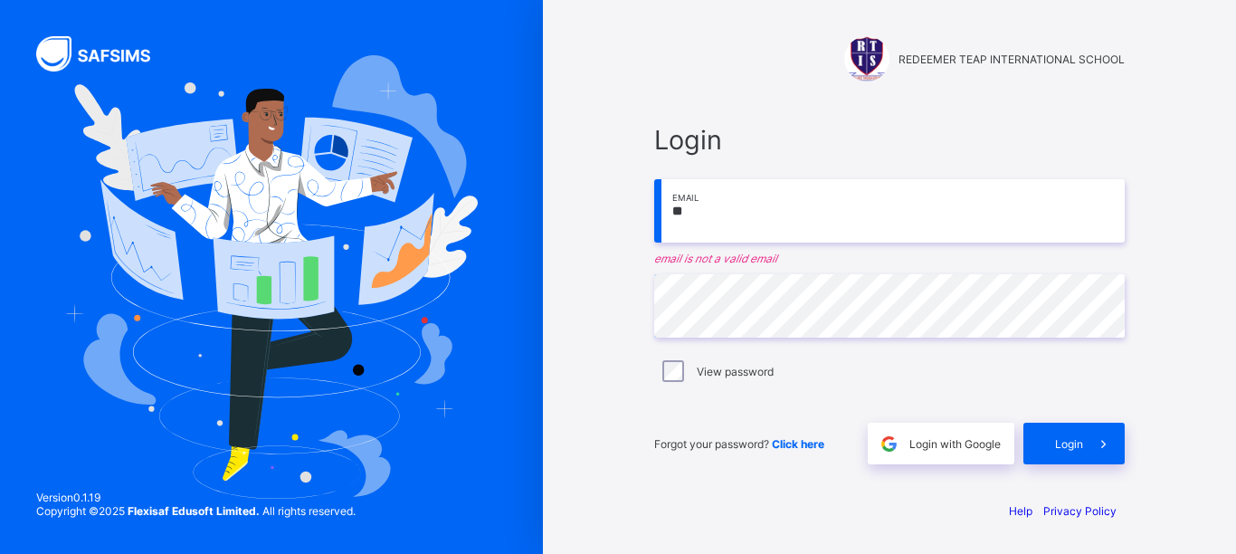
type input "*"
paste input "**********"
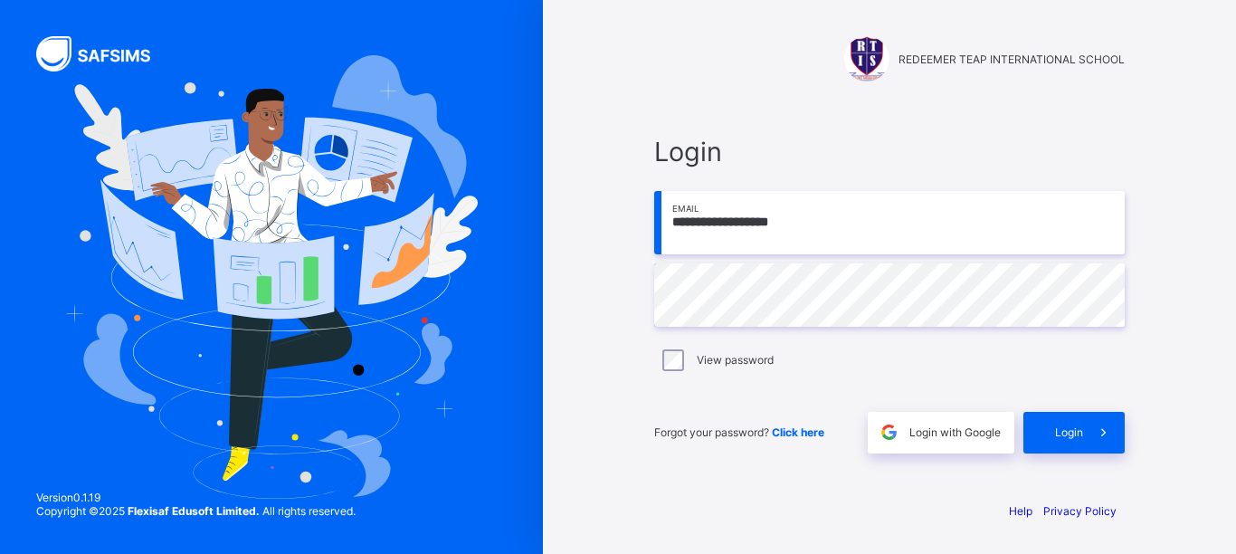
type input "**********"
click at [1085, 434] on span at bounding box center [1104, 433] width 42 height 42
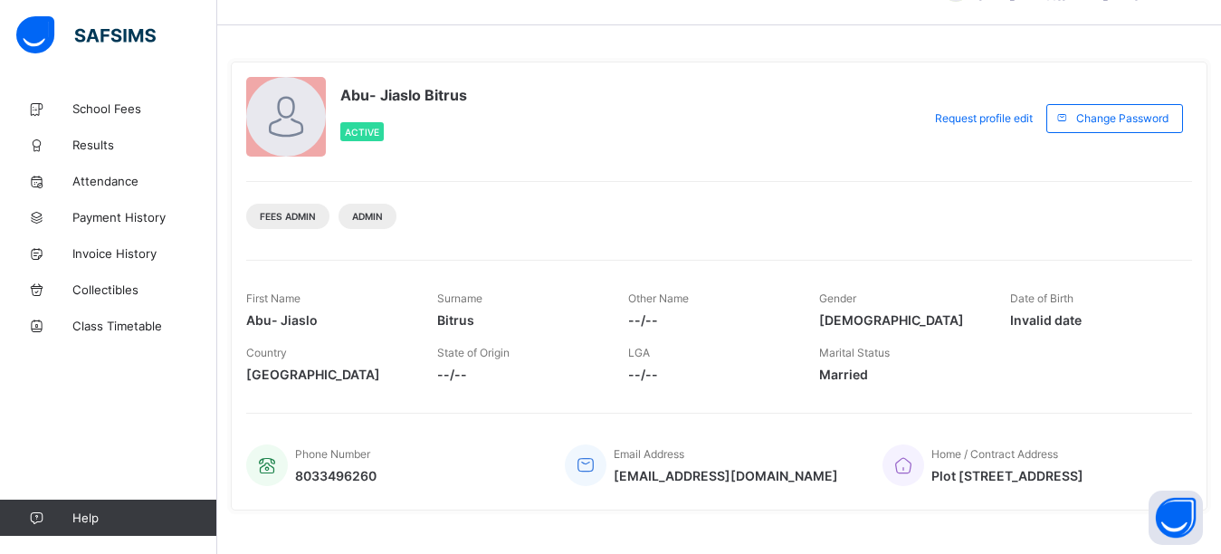
scroll to position [86, 0]
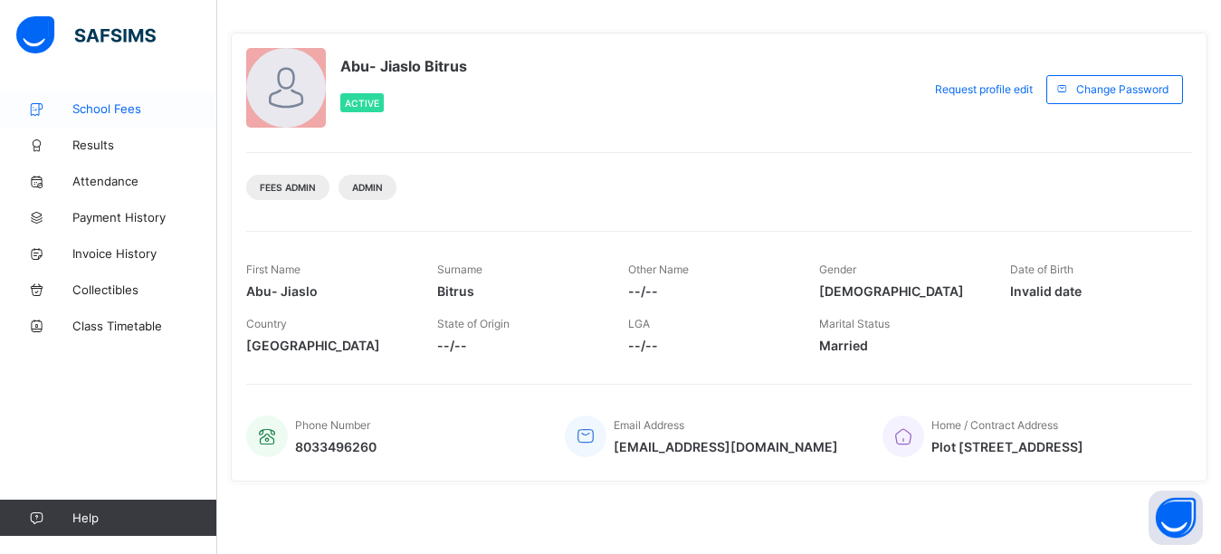
click at [109, 109] on span "School Fees" at bounding box center [144, 108] width 145 height 14
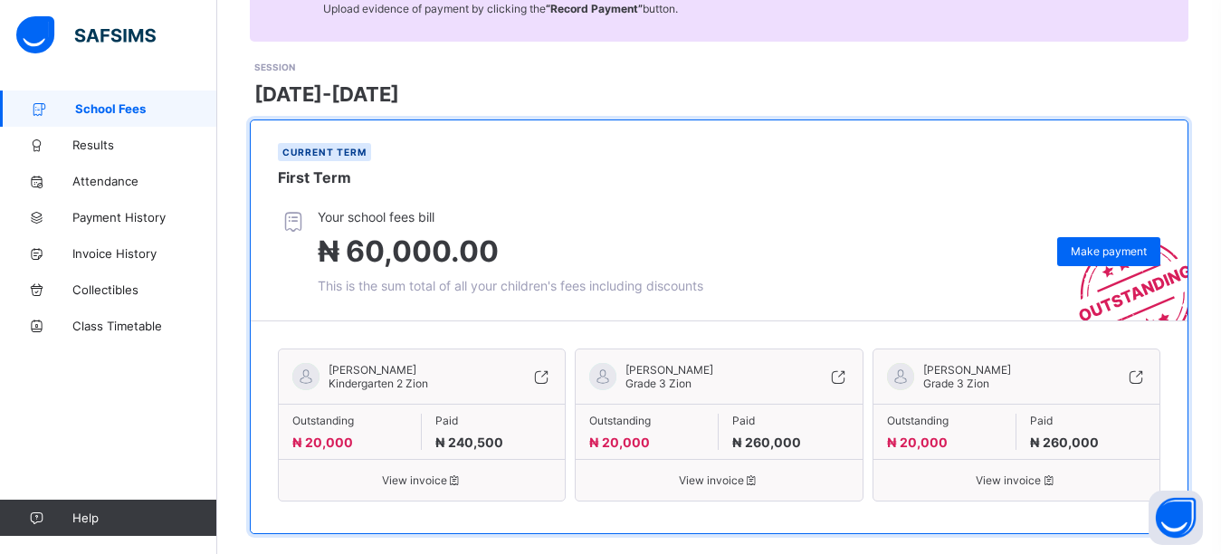
scroll to position [218, 0]
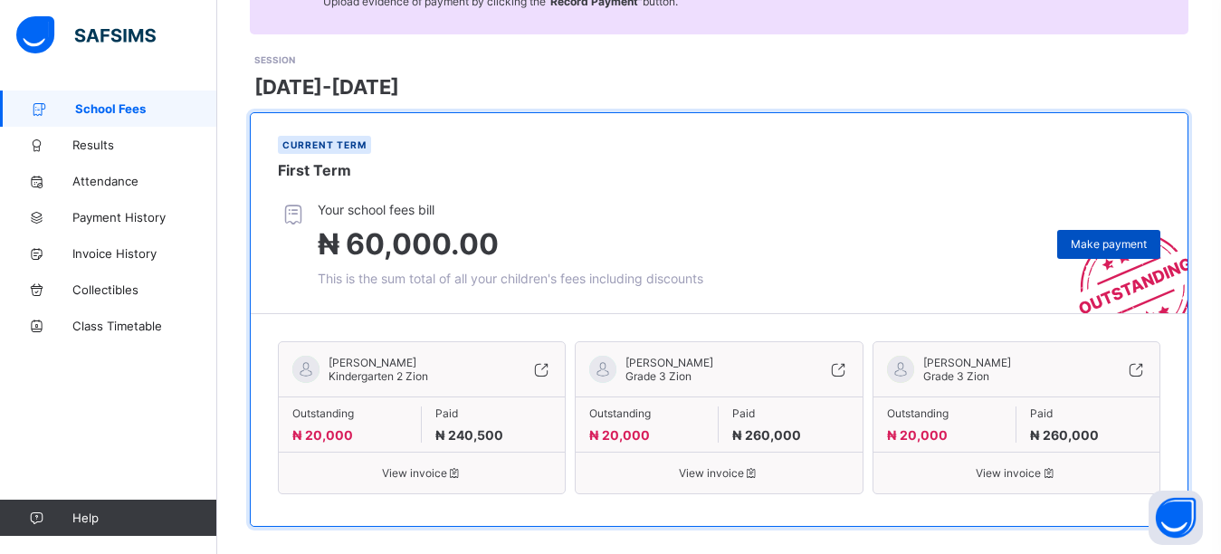
click at [1124, 237] on span "Make payment" at bounding box center [1109, 244] width 76 height 14
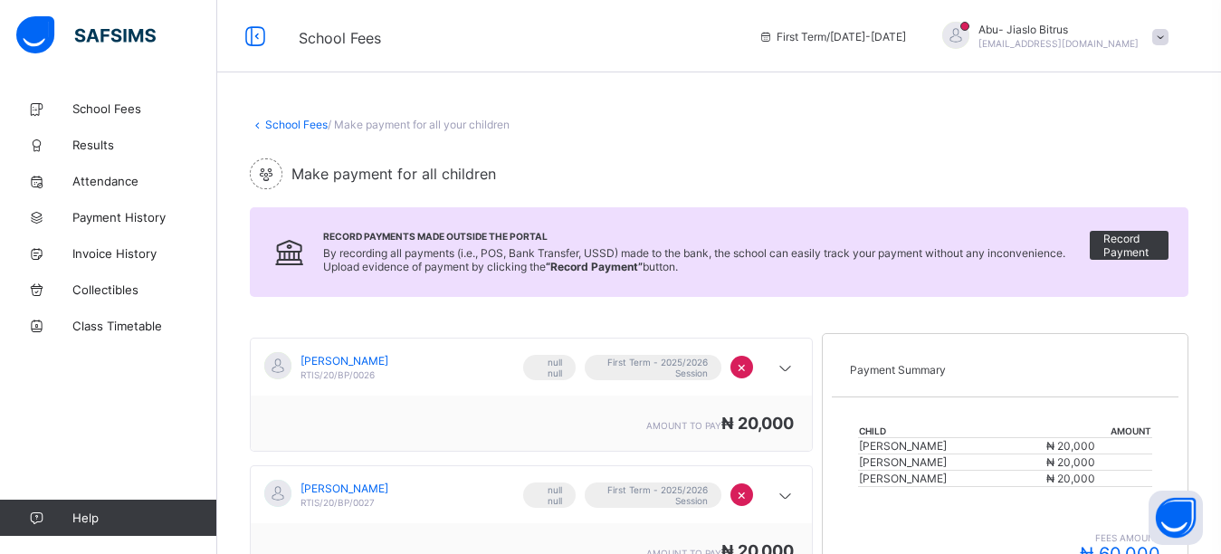
click at [906, 154] on div "School Fees / Make payment for all your children Make payment for all children …" at bounding box center [719, 451] width 1004 height 720
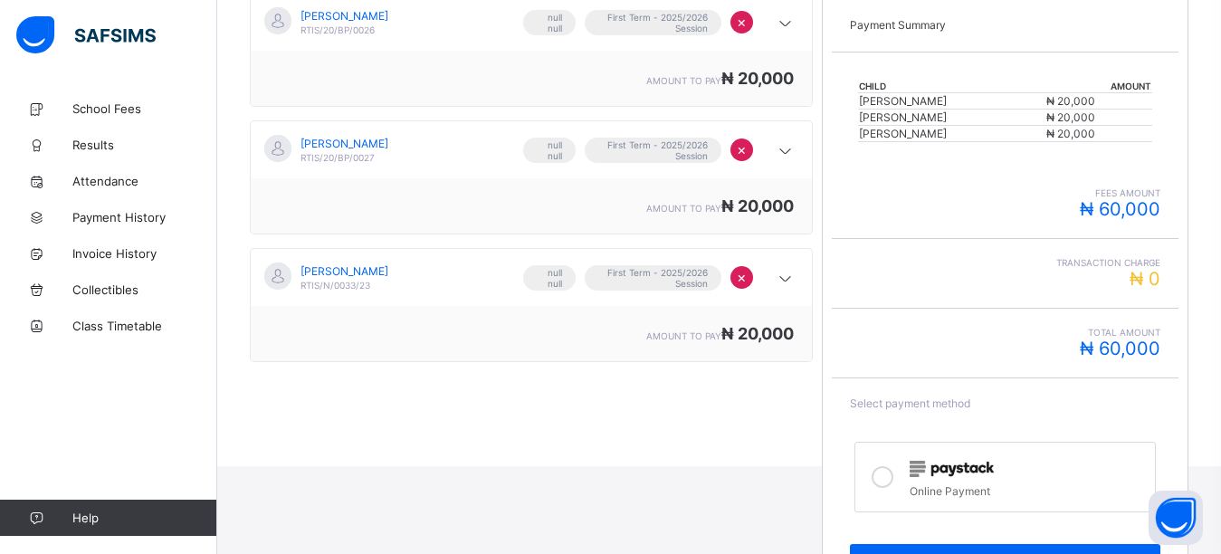
scroll to position [408, 0]
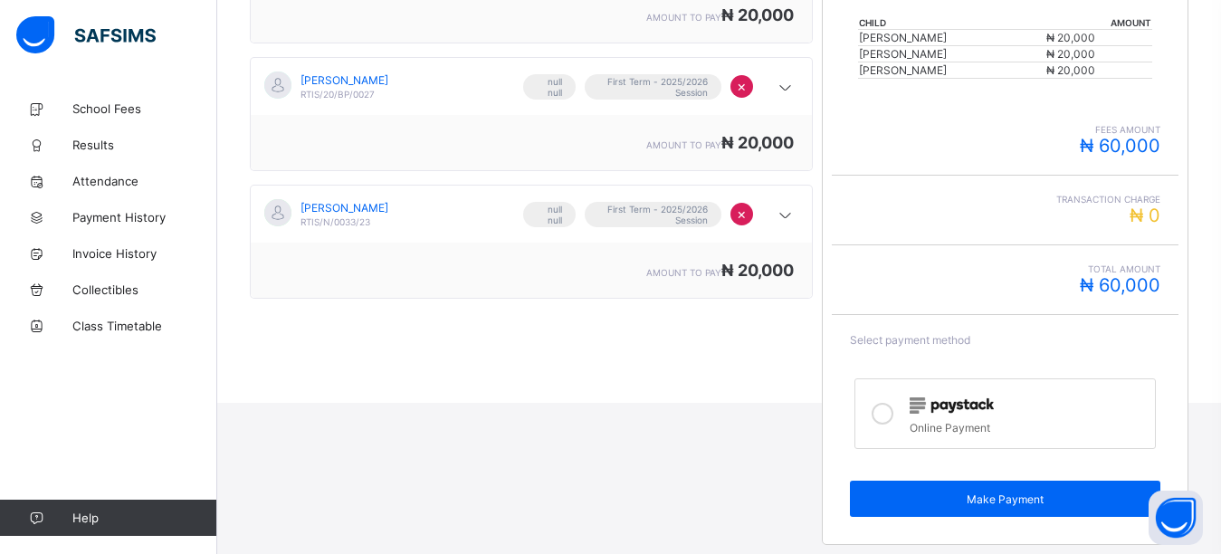
click at [889, 410] on icon at bounding box center [883, 414] width 22 height 22
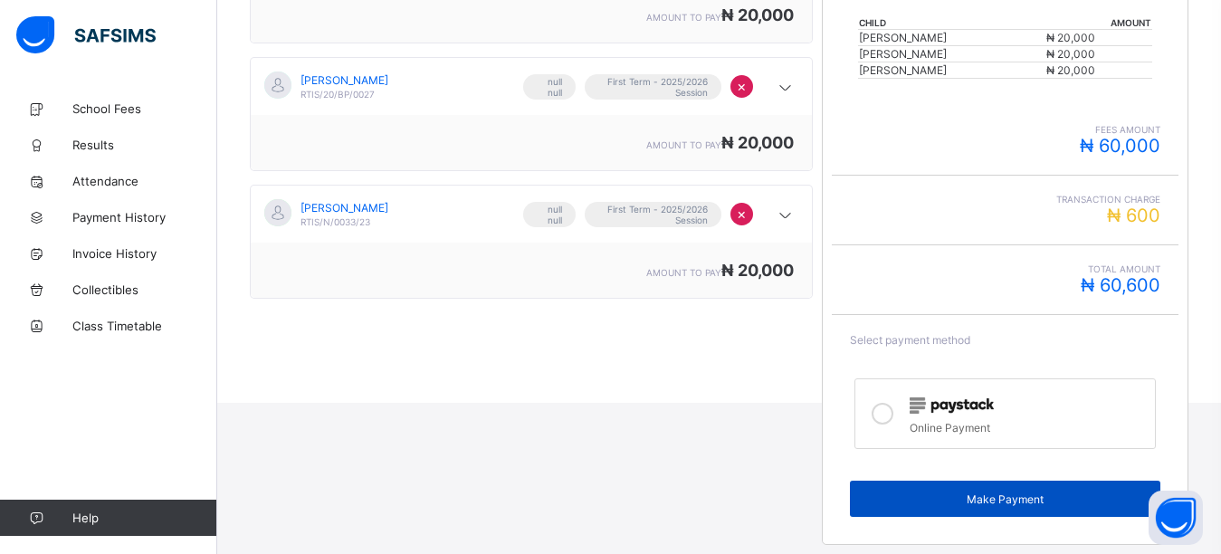
click at [920, 509] on div "Make Payment" at bounding box center [1005, 499] width 310 height 36
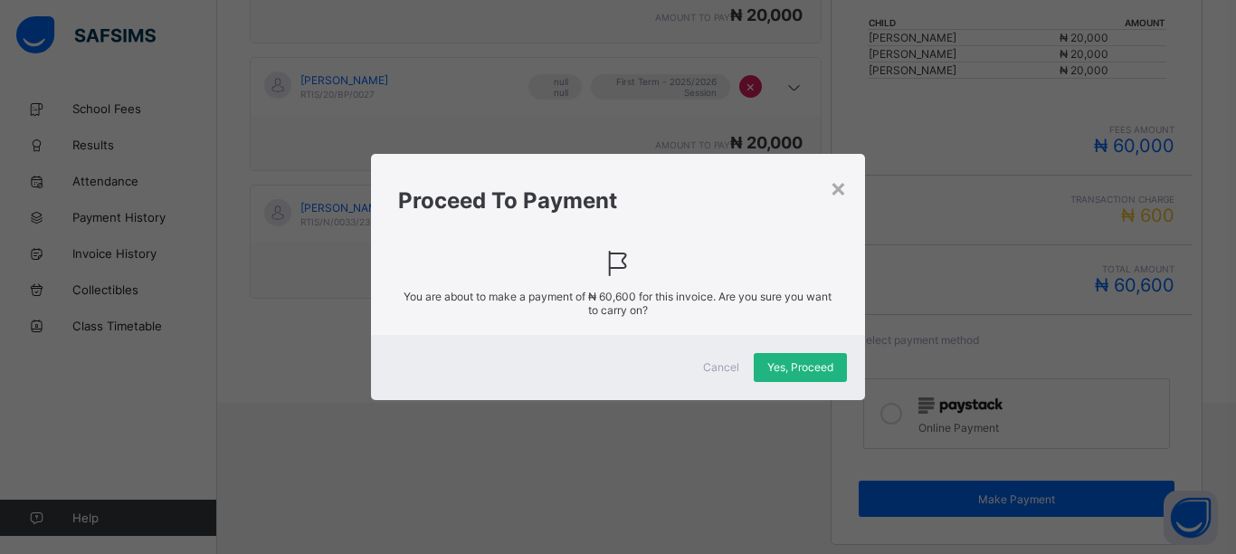
click at [808, 368] on span "Yes, Proceed" at bounding box center [801, 367] width 66 height 14
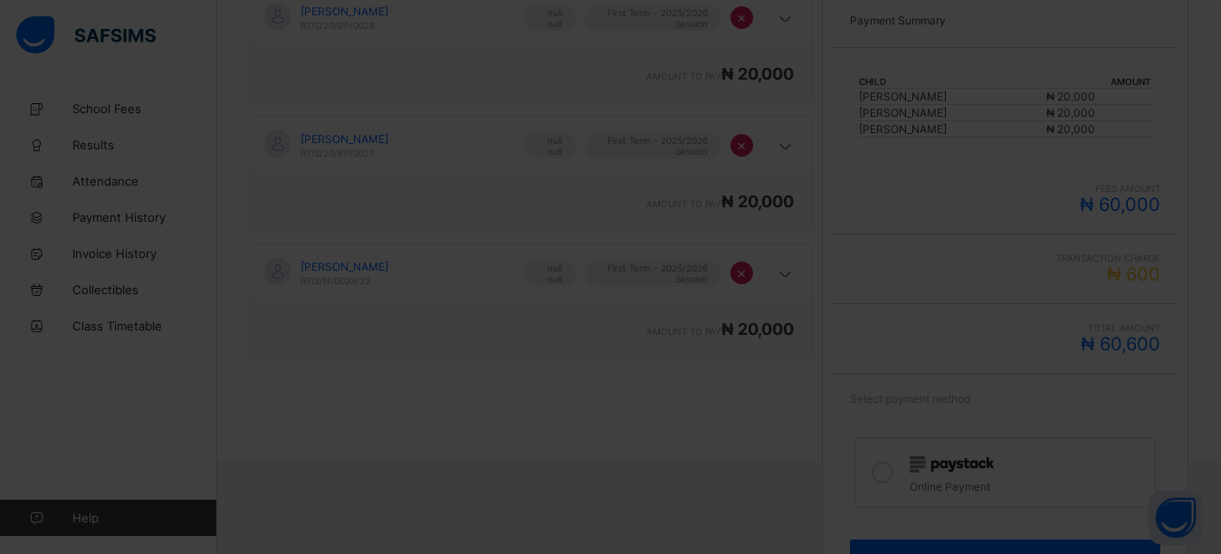
scroll to position [318, 0]
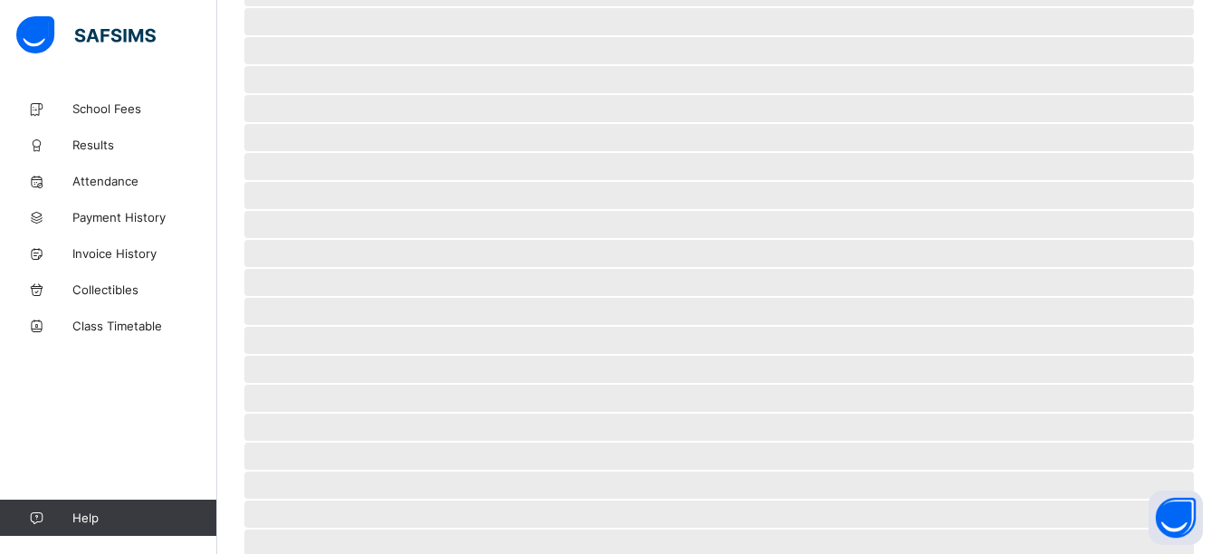
scroll to position [138, 0]
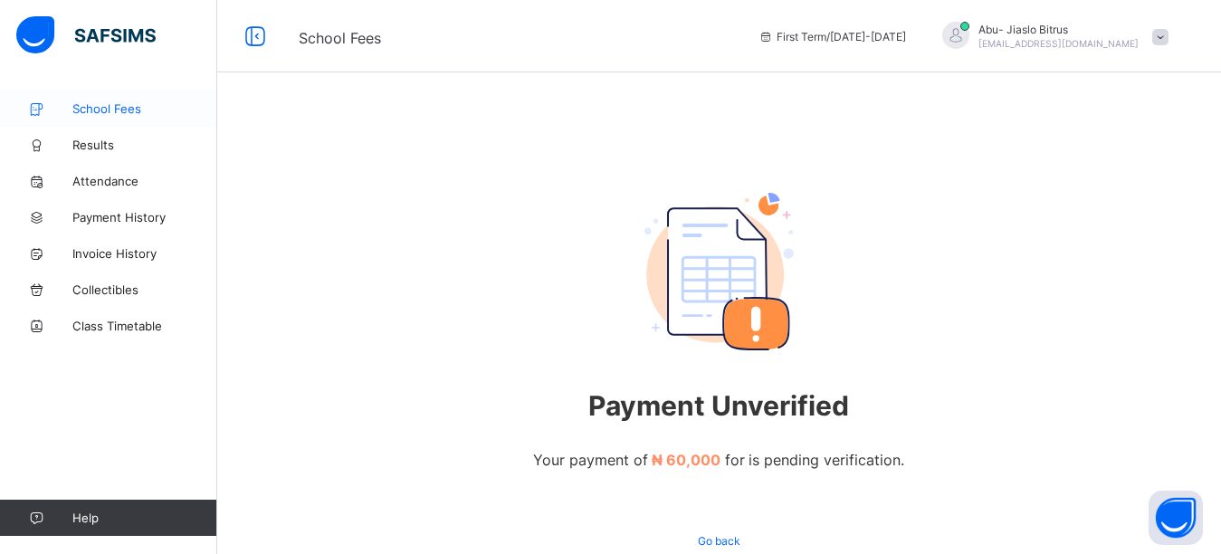
click at [126, 110] on span "School Fees" at bounding box center [144, 108] width 145 height 14
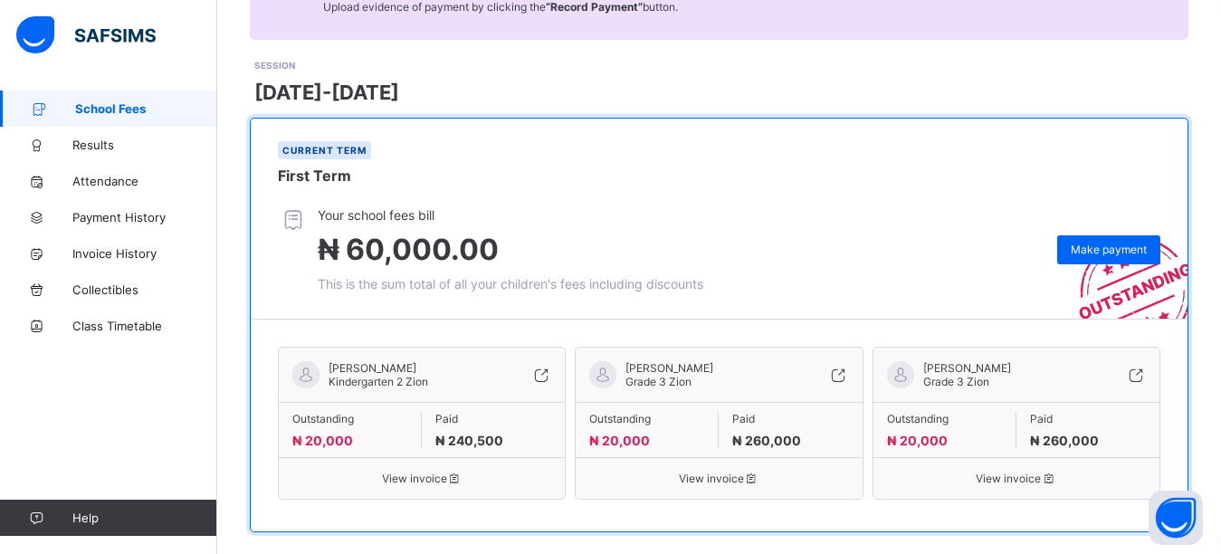
scroll to position [218, 0]
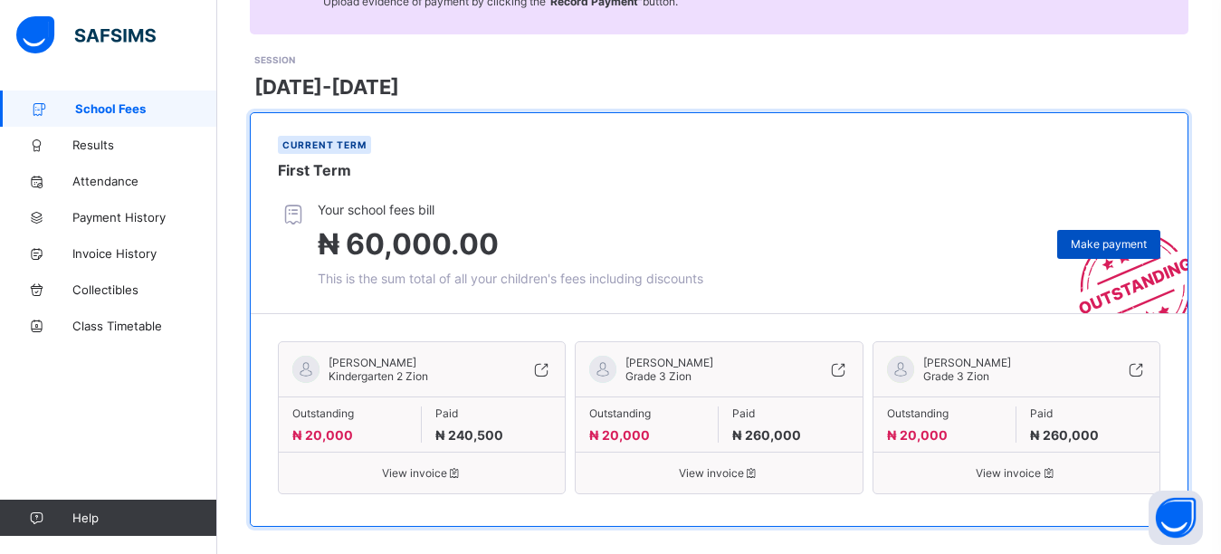
click at [1107, 237] on span "Make payment" at bounding box center [1109, 244] width 76 height 14
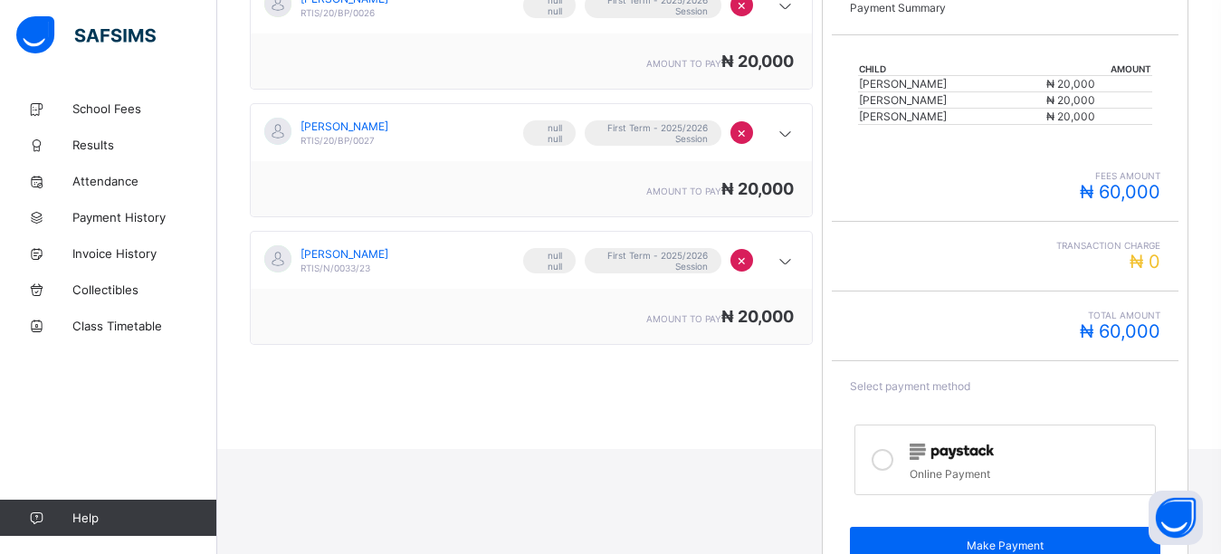
scroll to position [408, 0]
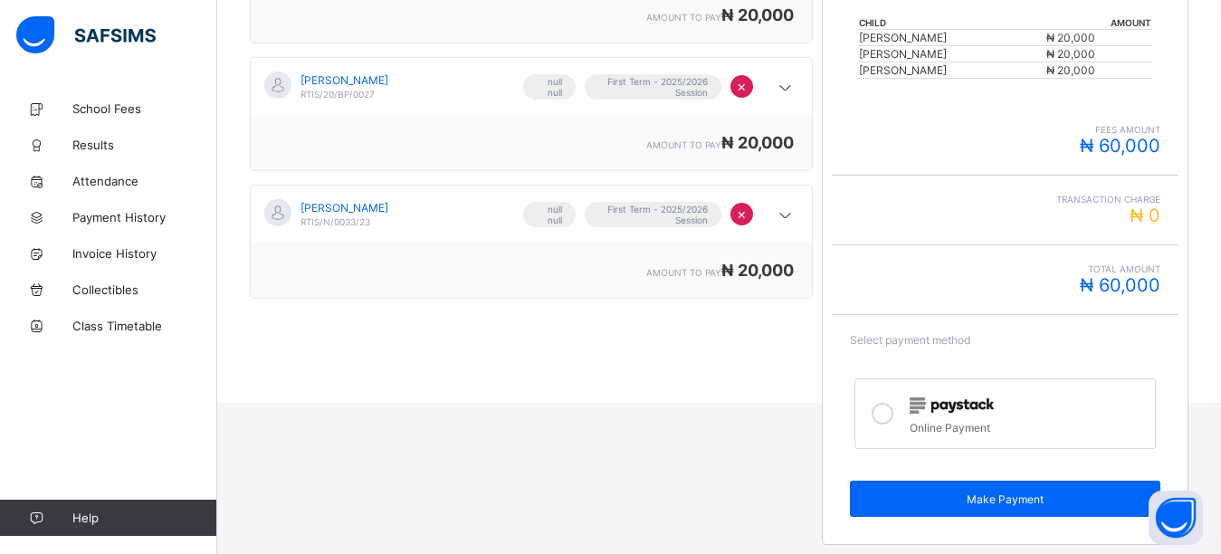
click at [893, 420] on icon at bounding box center [883, 414] width 22 height 22
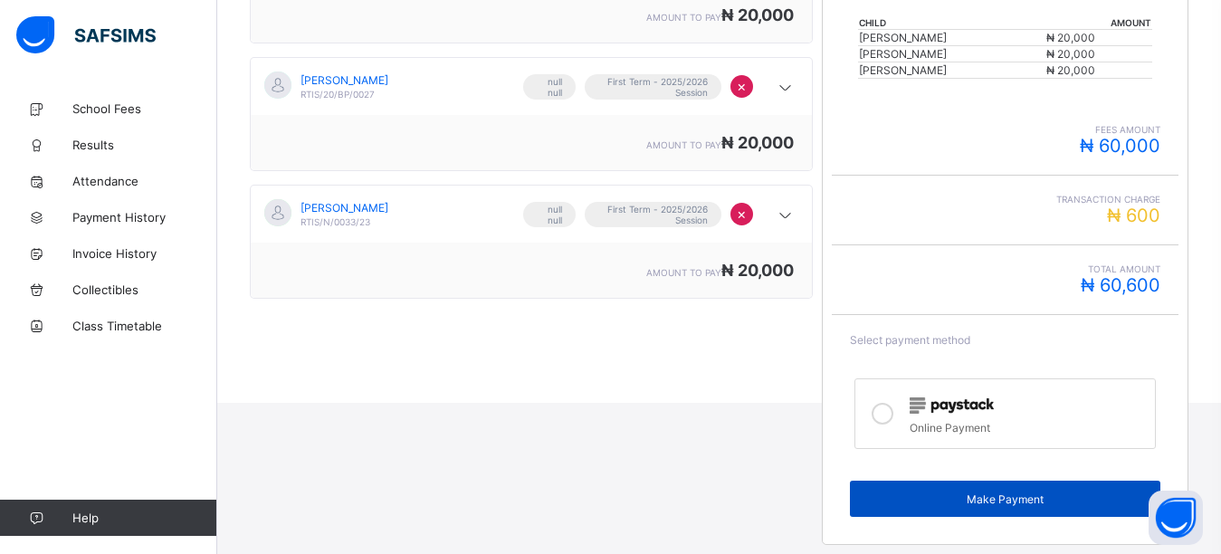
click at [959, 491] on div "Make Payment" at bounding box center [1005, 499] width 310 height 36
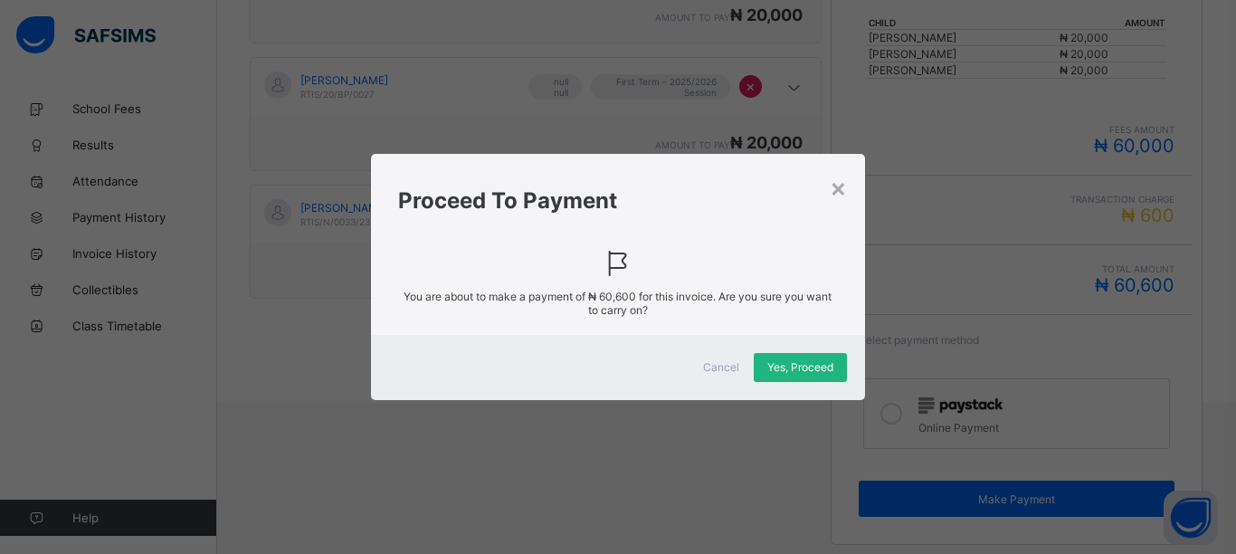
click at [787, 371] on span "Yes, Proceed" at bounding box center [801, 367] width 66 height 14
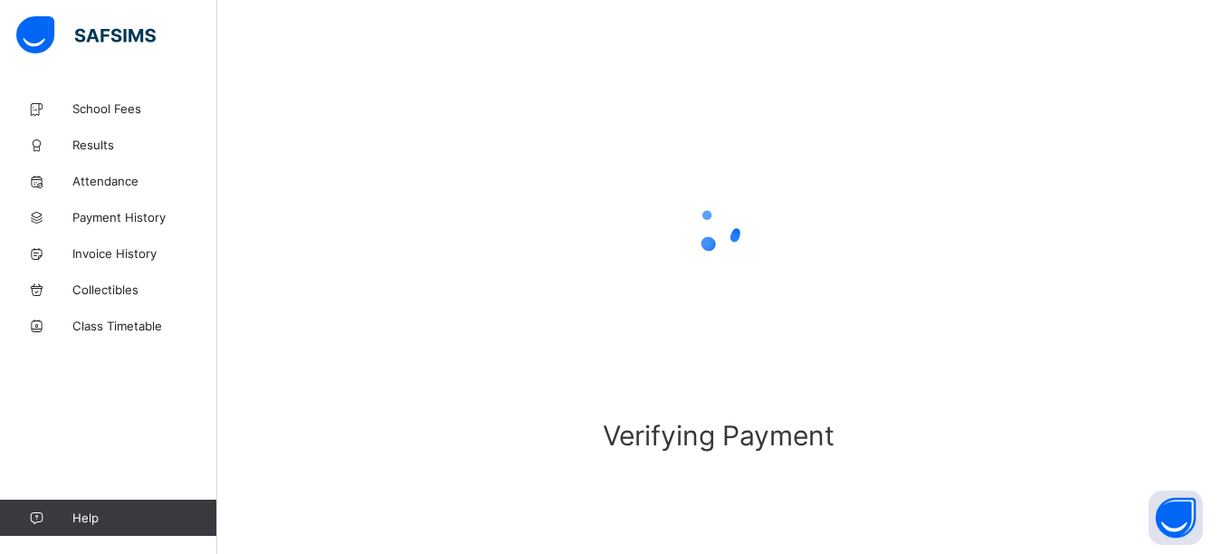
scroll to position [138, 0]
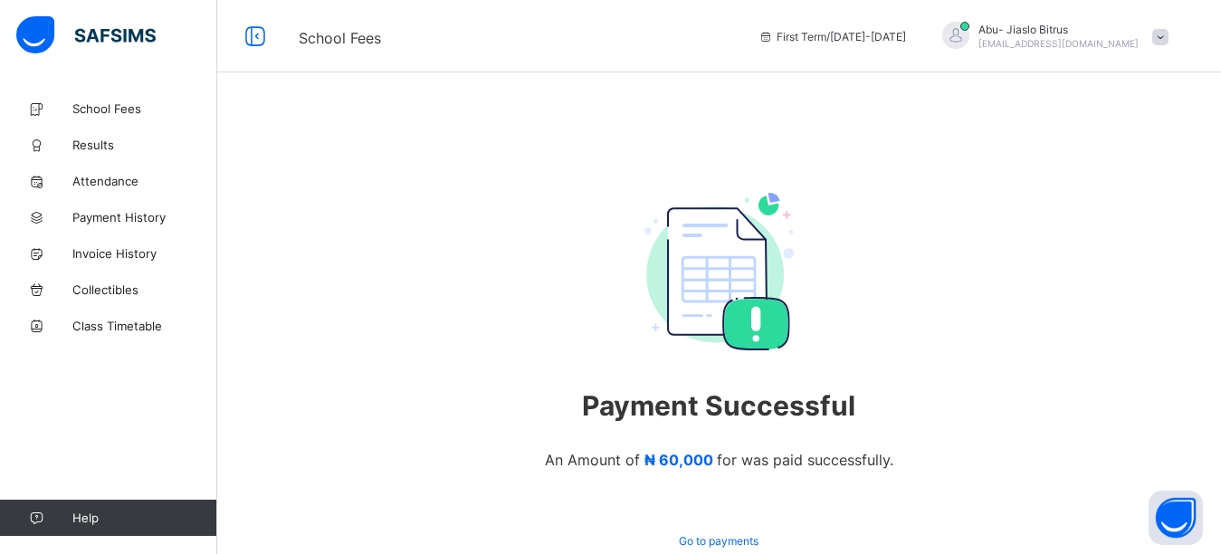
click at [1077, 33] on span "Abu- Jiaslo Bitrus" at bounding box center [1058, 30] width 160 height 14
click at [1086, 186] on span "Logout" at bounding box center [1109, 178] width 119 height 21
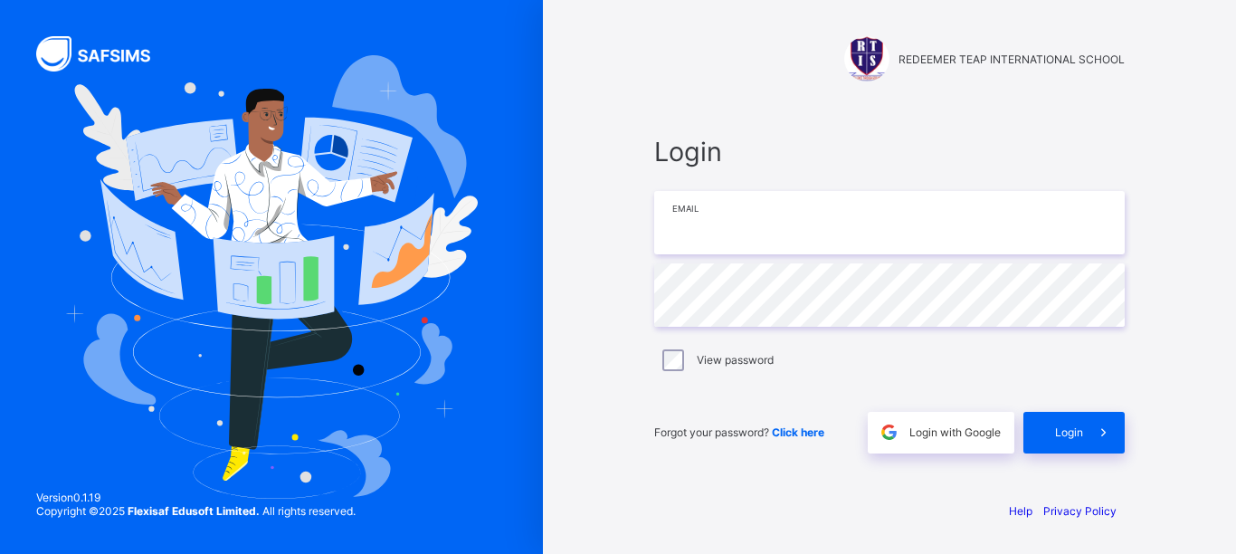
type input "**********"
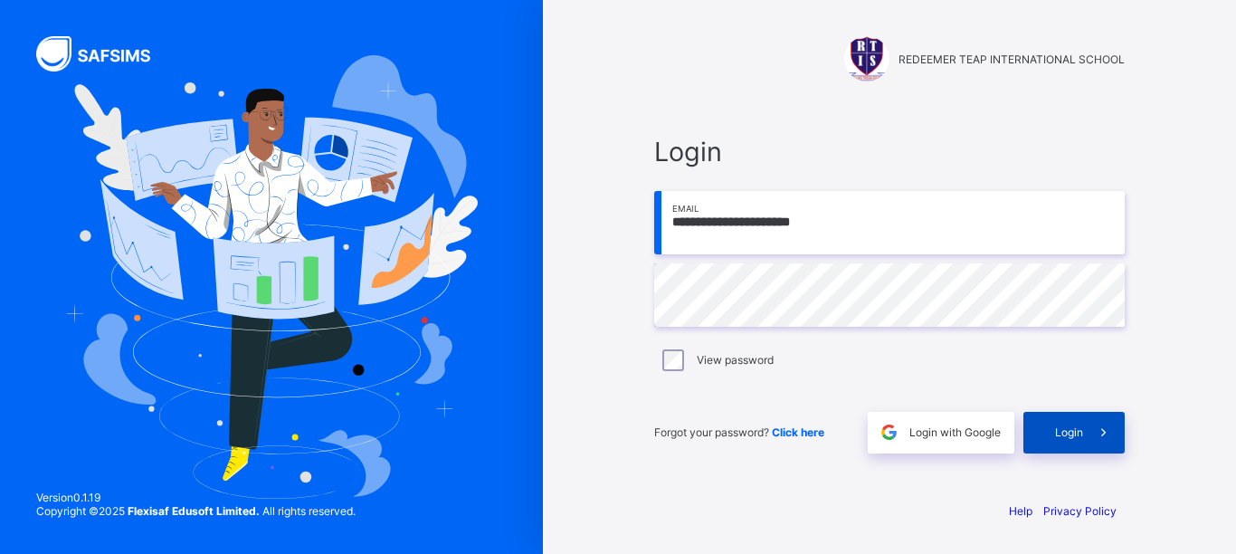
click at [1065, 443] on div "Login" at bounding box center [1074, 433] width 101 height 42
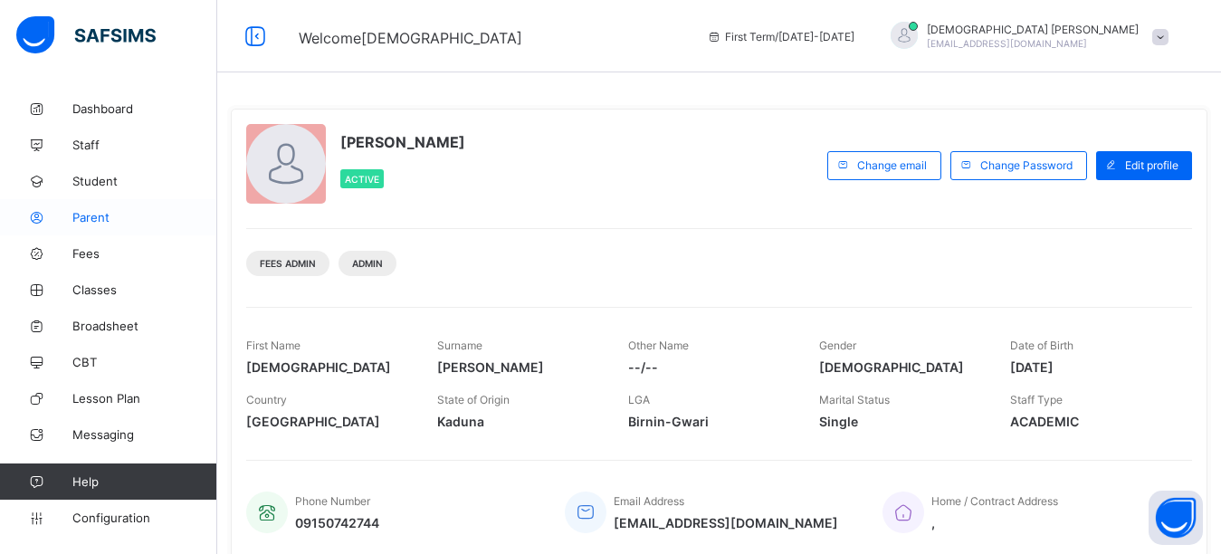
click at [116, 211] on span "Parent" at bounding box center [144, 217] width 145 height 14
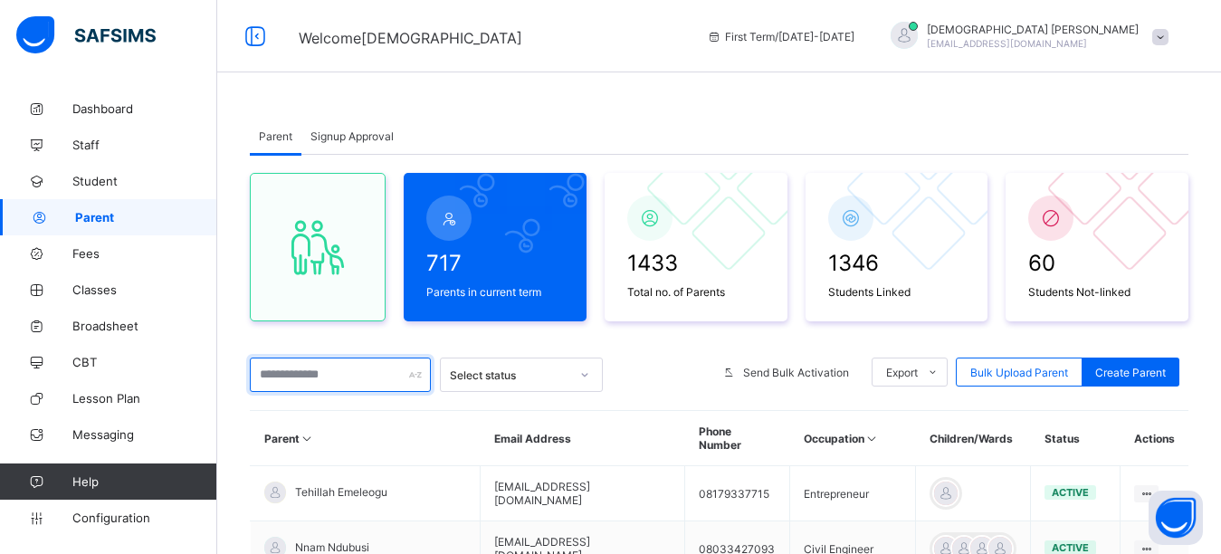
click at [297, 371] on input "text" at bounding box center [340, 375] width 181 height 34
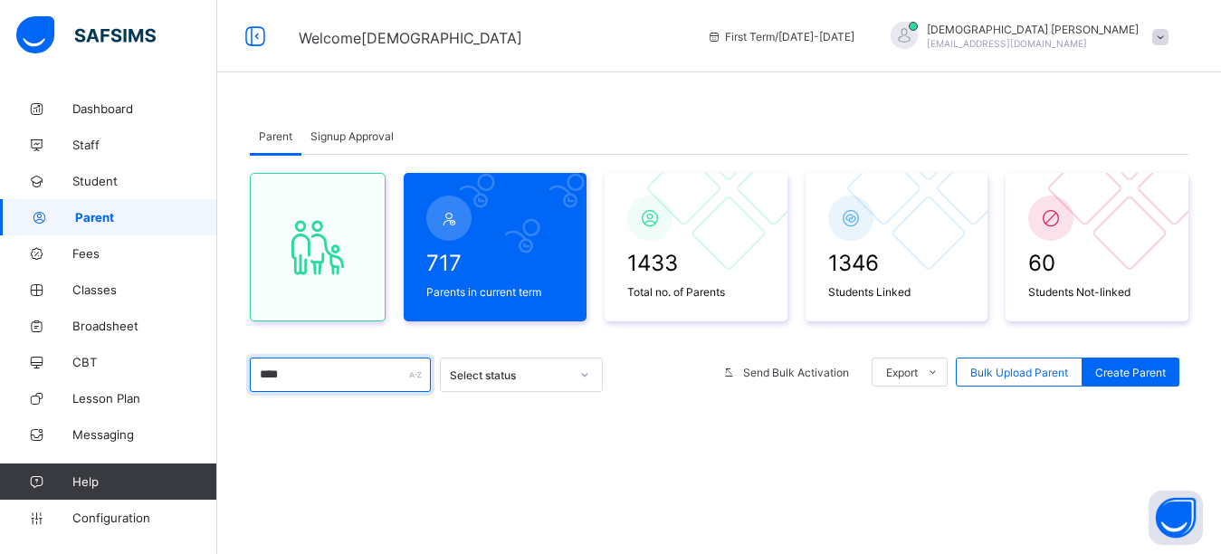
type input "****"
click at [539, 110] on div "Parent Signup Approval Parent Signup Approval 717 Parents in current term 1433 …" at bounding box center [719, 444] width 1004 height 707
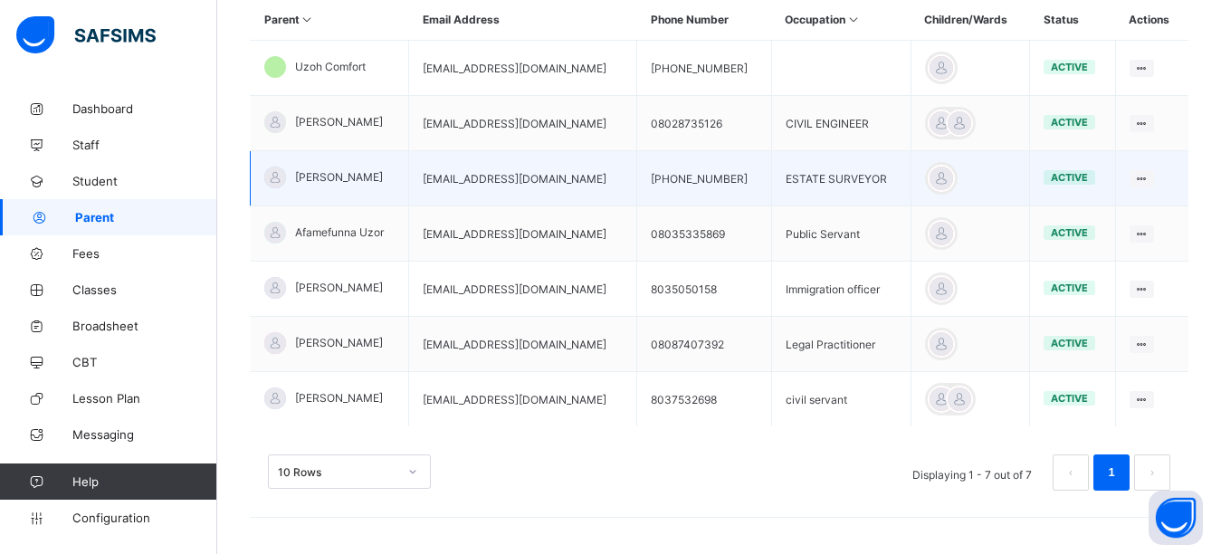
scroll to position [412, 0]
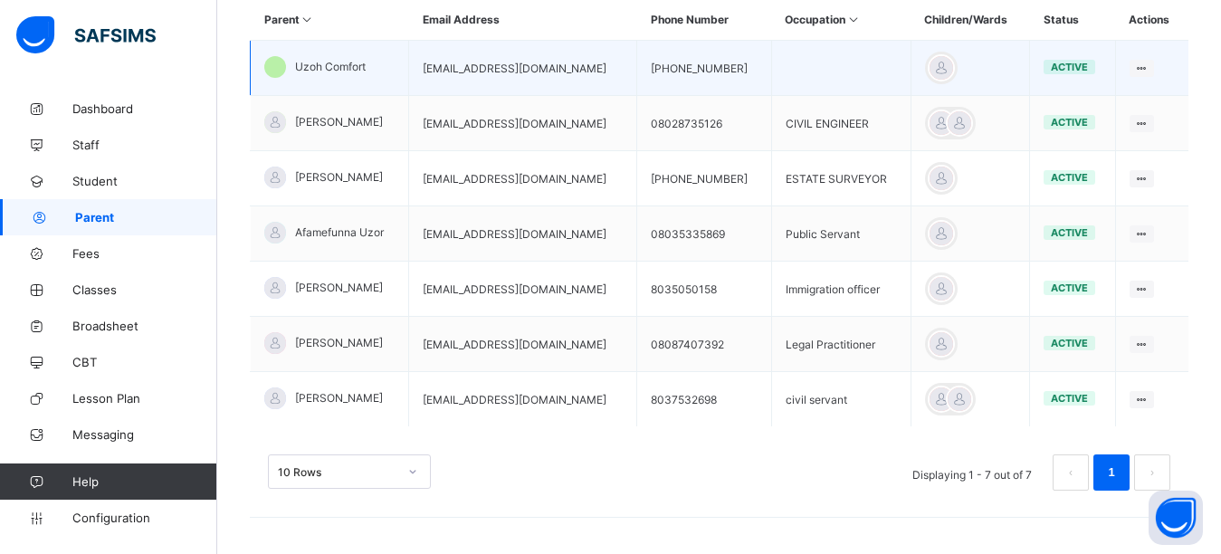
drag, startPoint x: 606, startPoint y: 69, endPoint x: 422, endPoint y: 92, distance: 186.1
click at [422, 92] on tr "Uzoh Comfort uzohngozicomfort@gmail.com +2348035490249 active Edit Parent View …" at bounding box center [720, 68] width 939 height 55
copy tr "uzohngozicomfort@gmail.com"
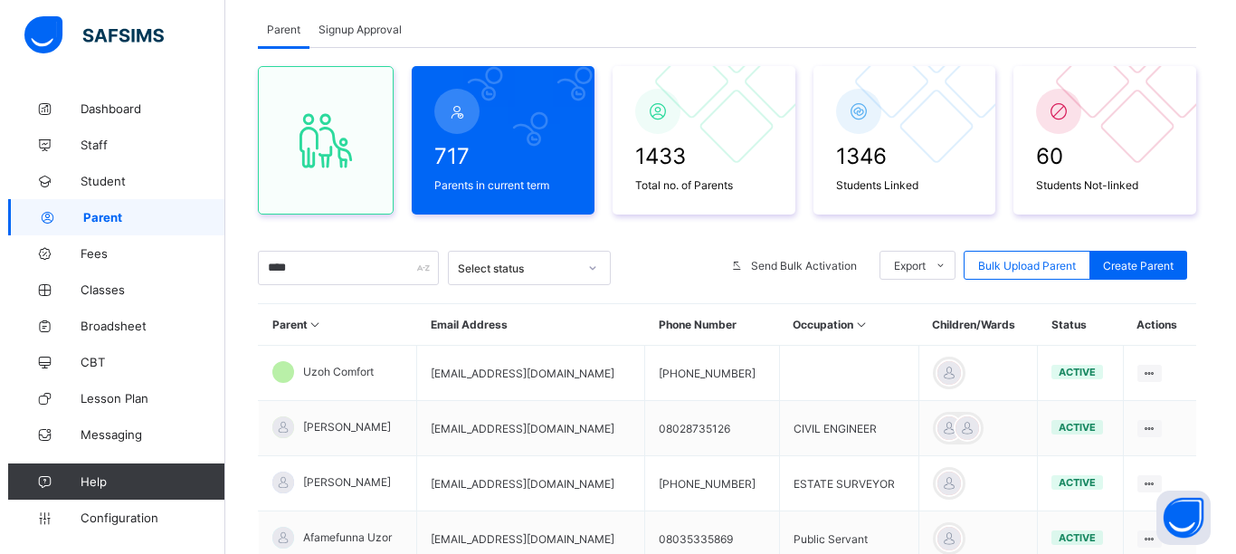
scroll to position [0, 0]
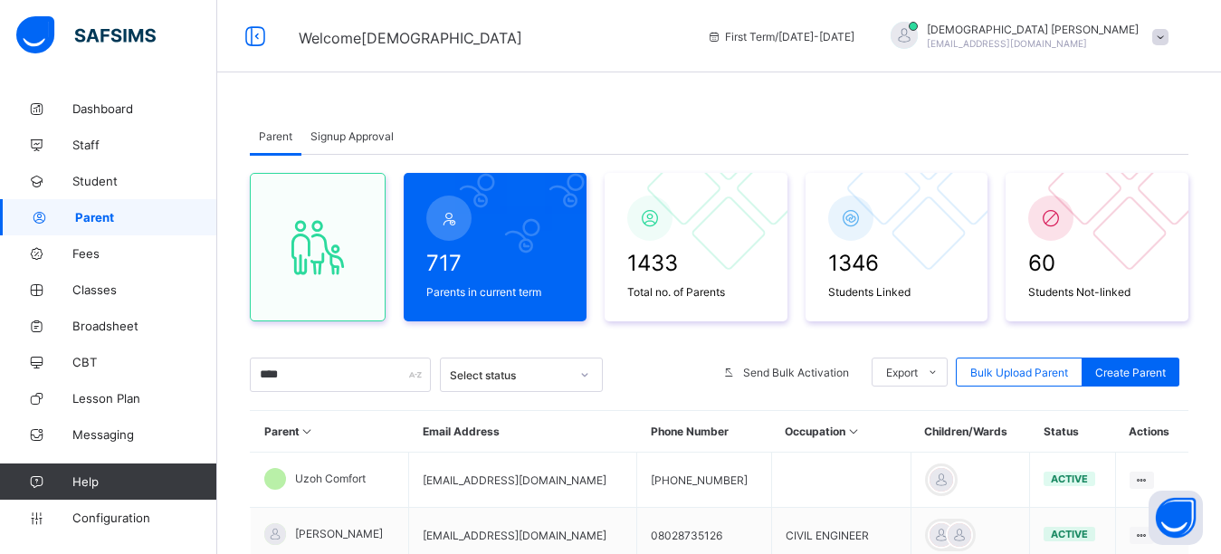
click at [918, 36] on div at bounding box center [904, 35] width 27 height 27
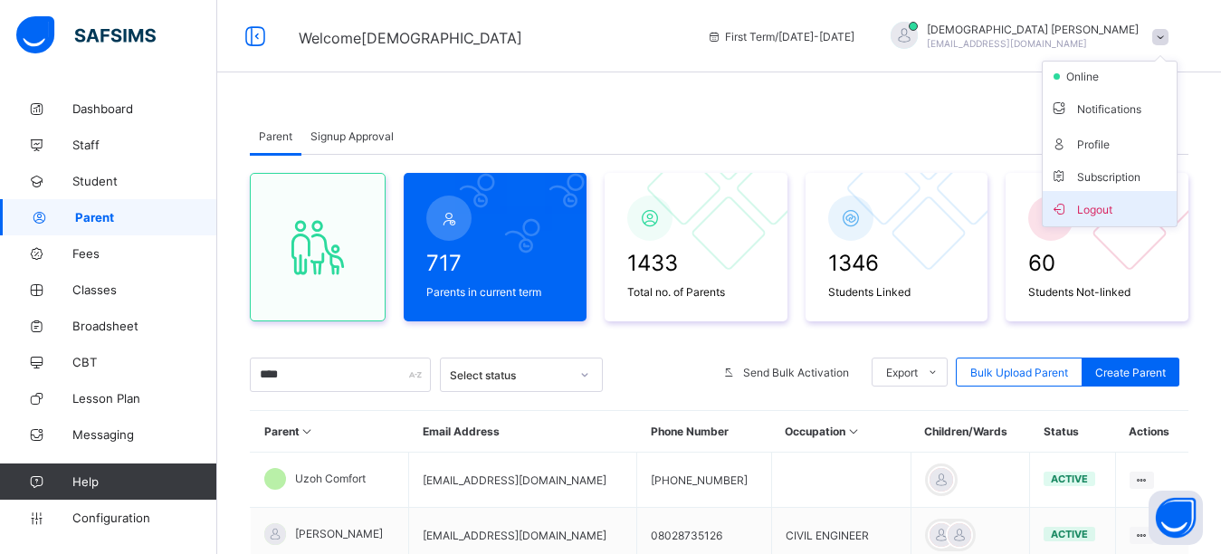
click at [1084, 204] on span "Logout" at bounding box center [1109, 208] width 119 height 21
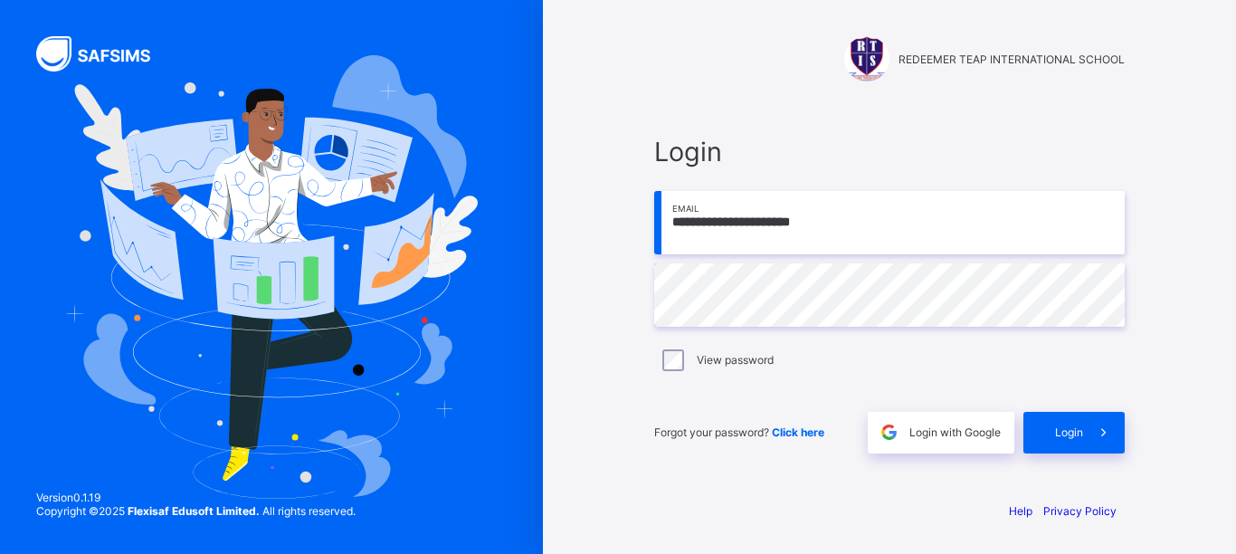
click at [857, 227] on input "**********" at bounding box center [889, 222] width 471 height 63
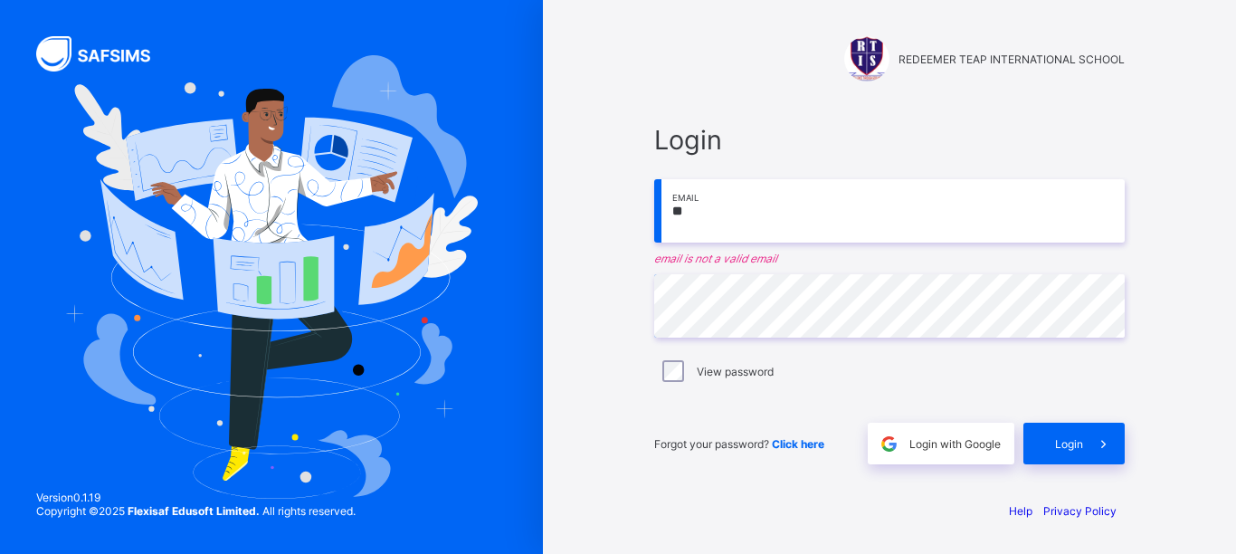
type input "*"
paste input "**********"
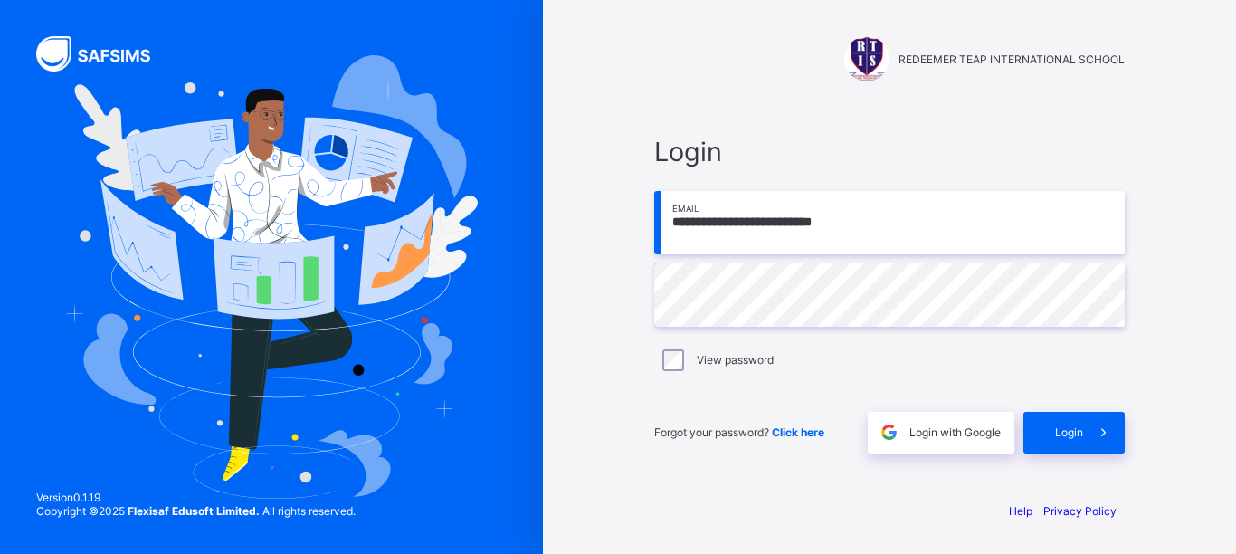
type input "**********"
click at [1069, 431] on span "Login" at bounding box center [1069, 432] width 28 height 14
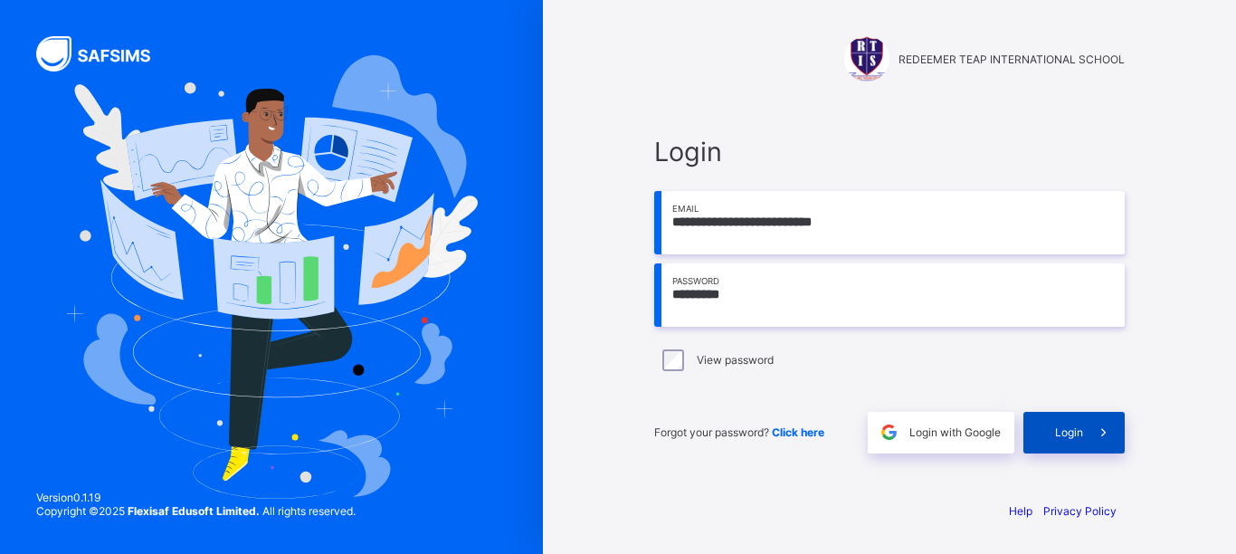
type input "*********"
click at [1041, 430] on div "Login" at bounding box center [1074, 433] width 101 height 42
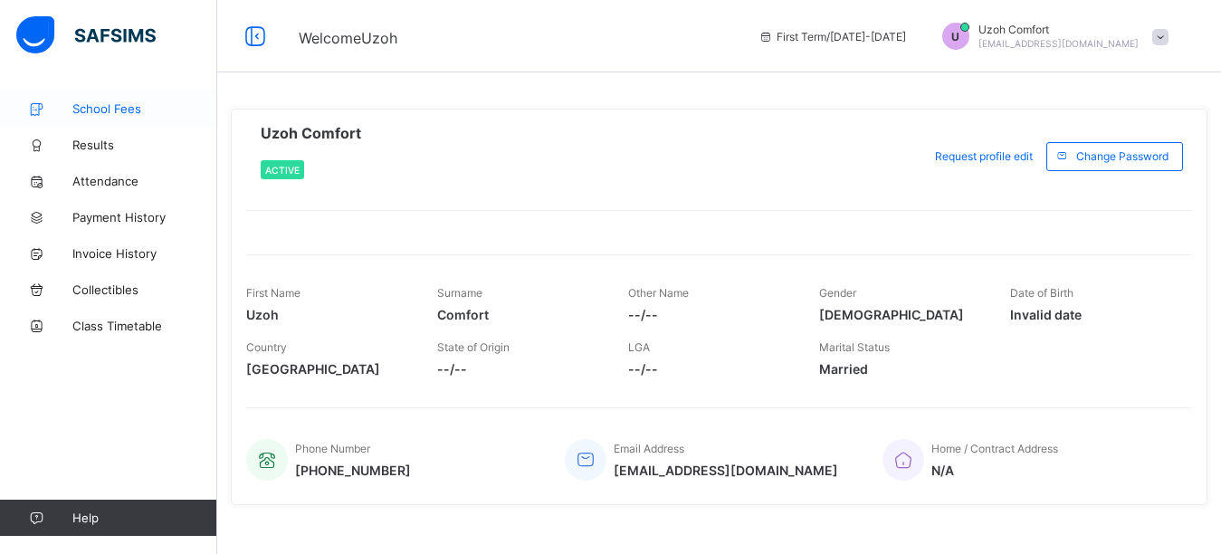
click at [107, 119] on link "School Fees" at bounding box center [108, 109] width 217 height 36
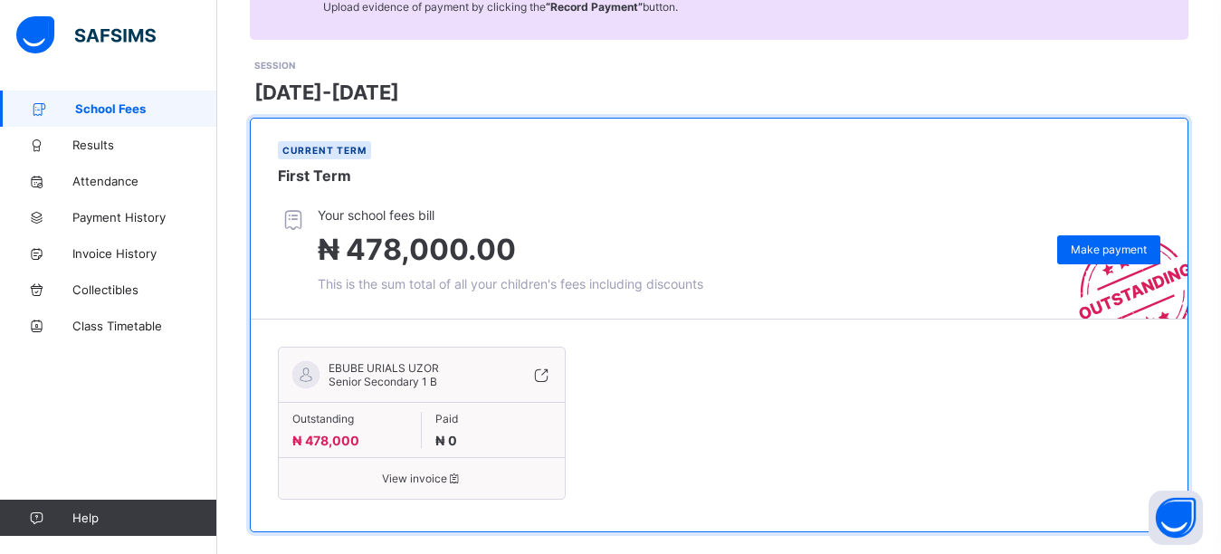
scroll to position [218, 0]
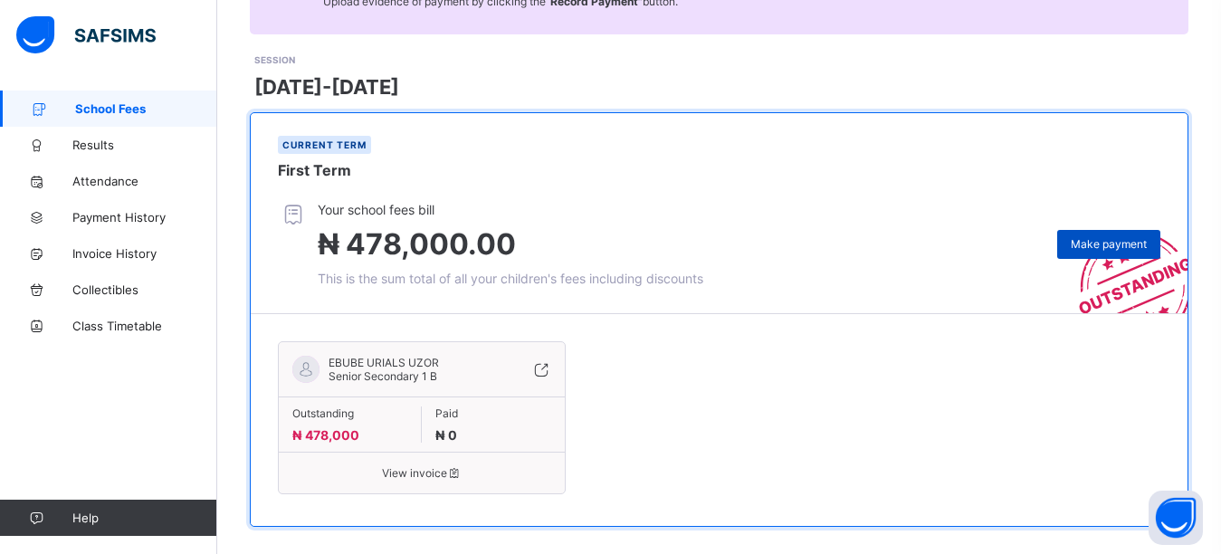
click at [1109, 237] on span "Make payment" at bounding box center [1109, 244] width 76 height 14
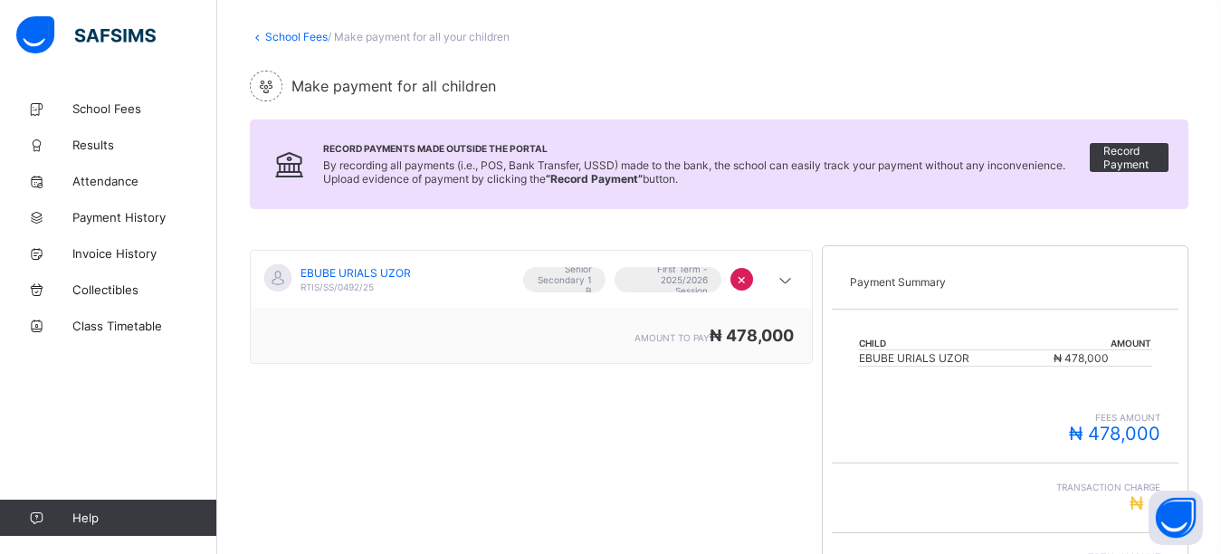
scroll to position [376, 0]
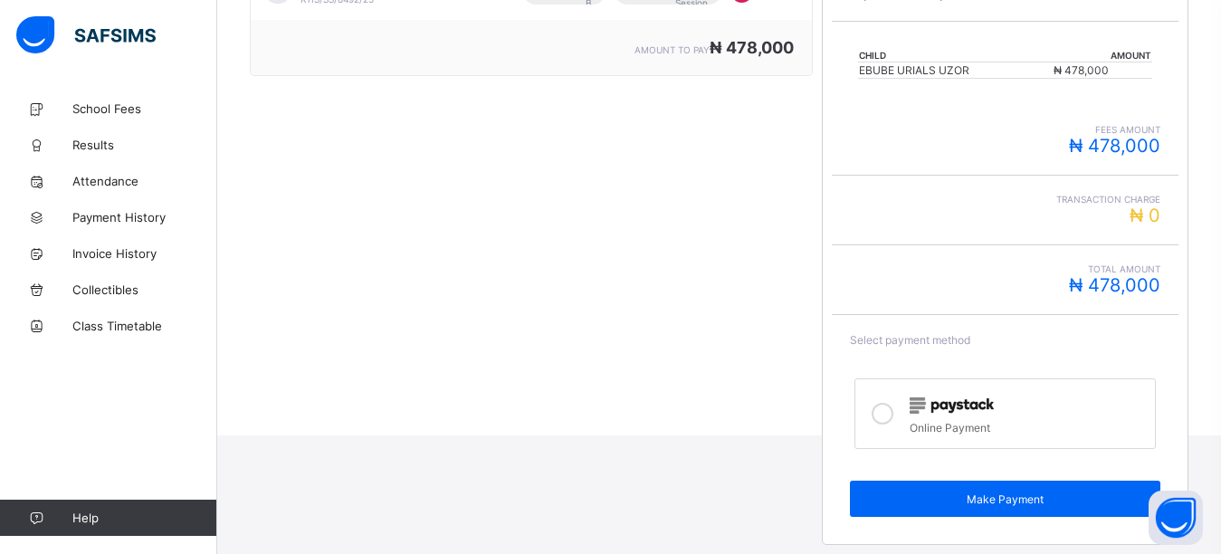
click at [892, 413] on icon at bounding box center [883, 414] width 22 height 22
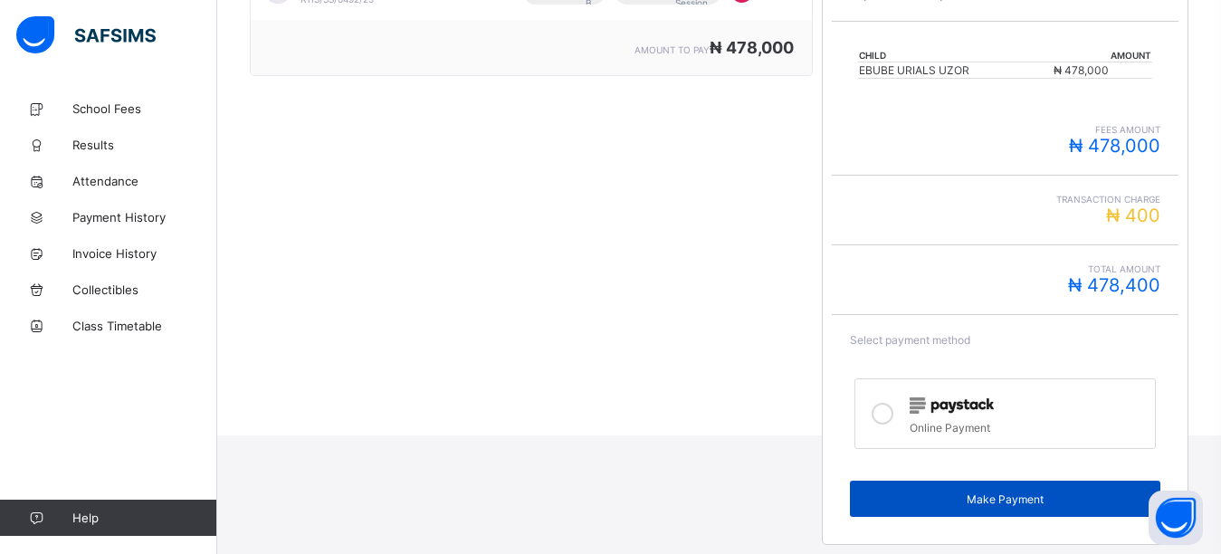
click at [908, 491] on div "Make Payment" at bounding box center [1005, 499] width 310 height 36
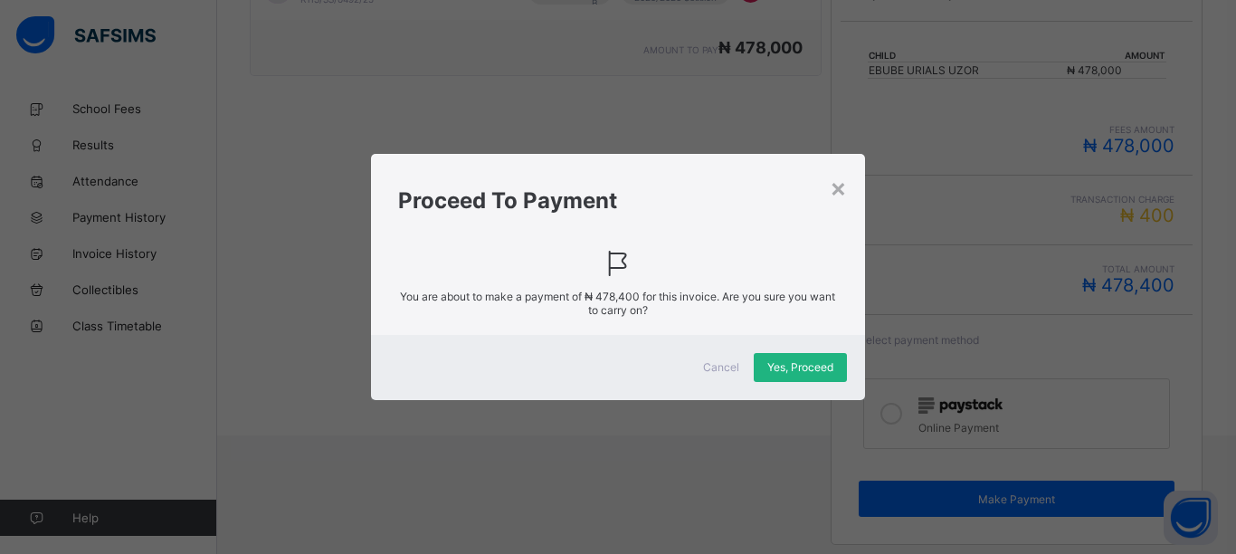
click at [796, 363] on span "Yes, Proceed" at bounding box center [801, 367] width 66 height 14
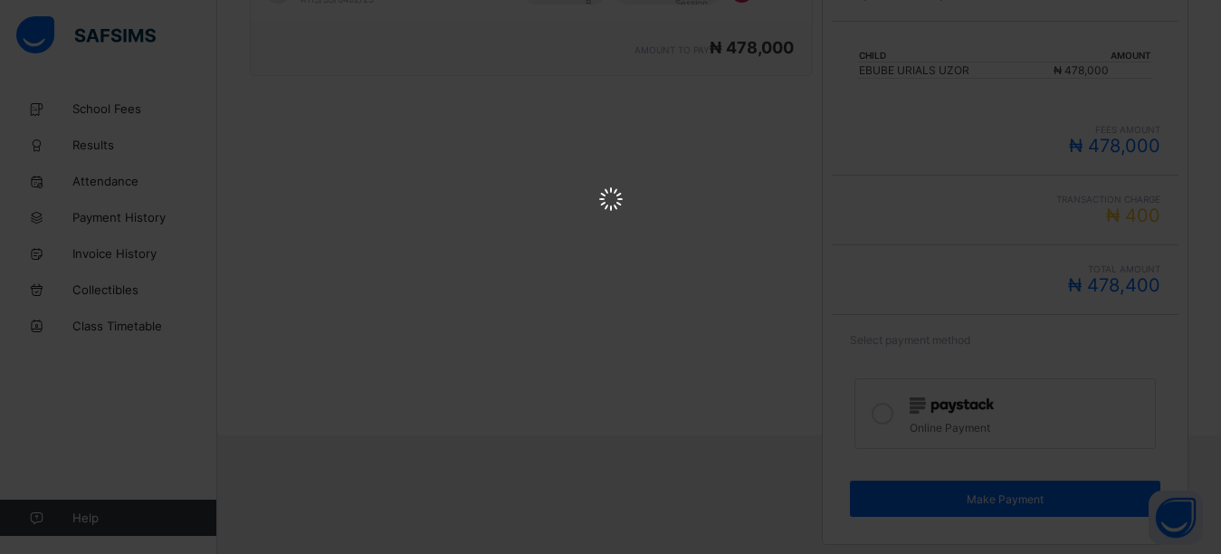
scroll to position [0, 0]
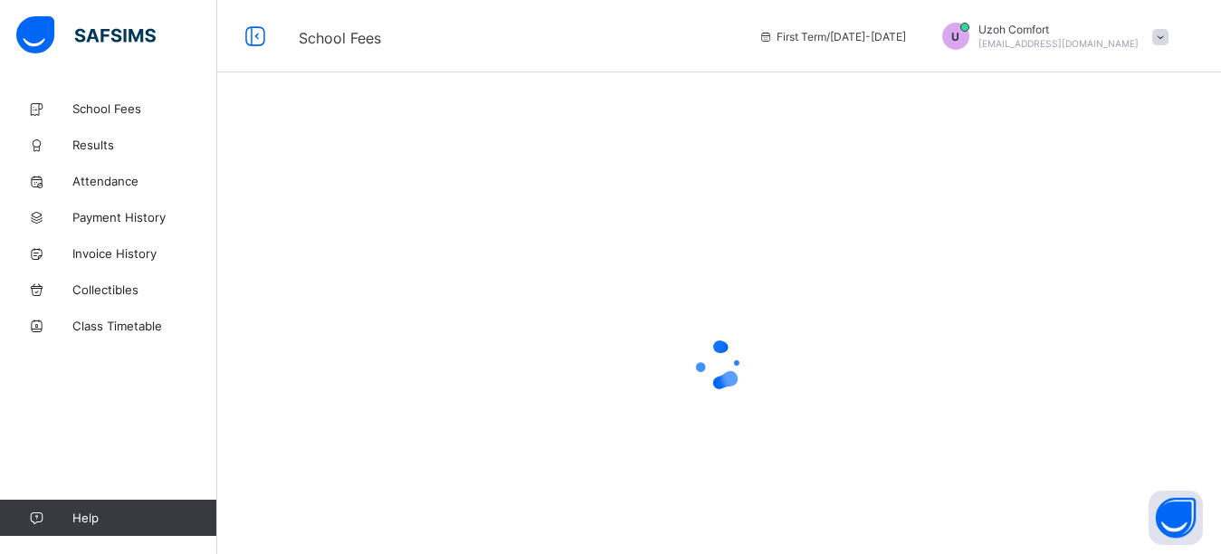
click at [1035, 42] on span "[EMAIL_ADDRESS][DOMAIN_NAME]" at bounding box center [1058, 43] width 160 height 11
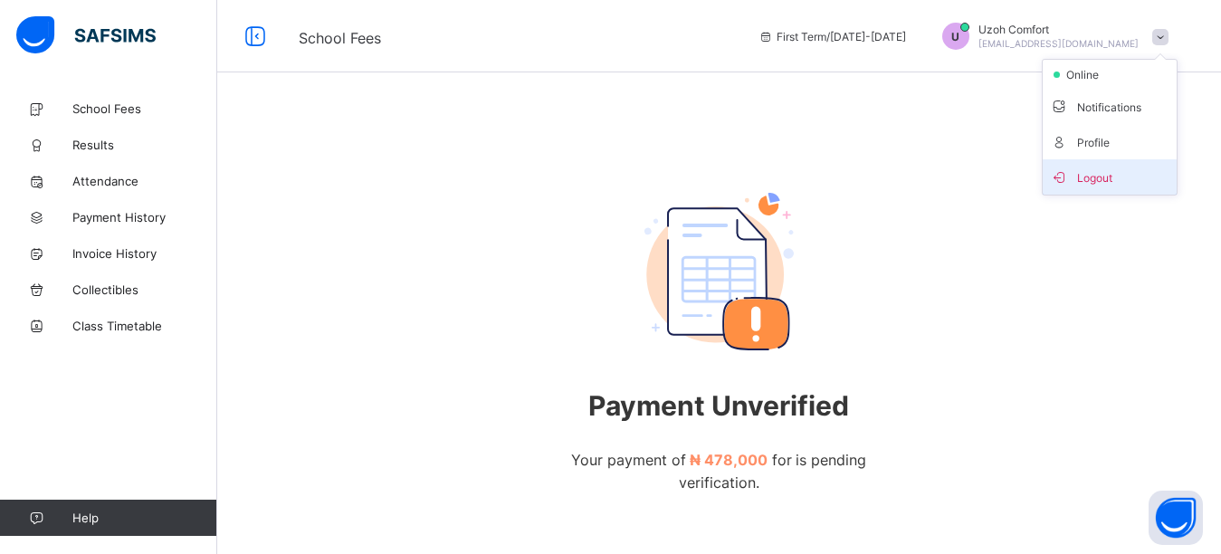
click at [1094, 177] on span "Logout" at bounding box center [1109, 177] width 119 height 21
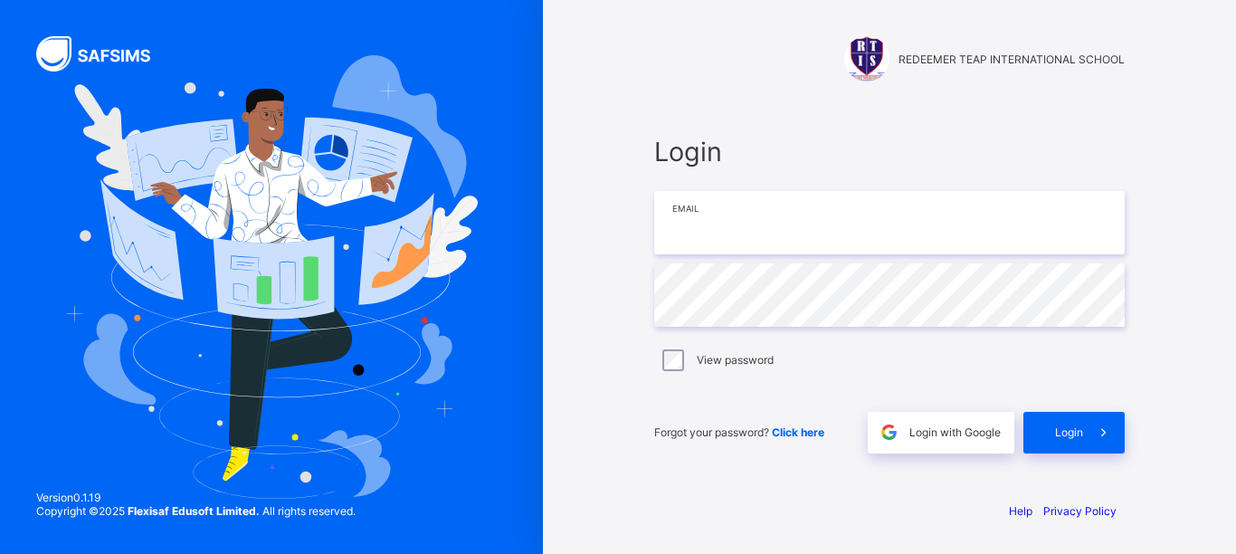
type input "**********"
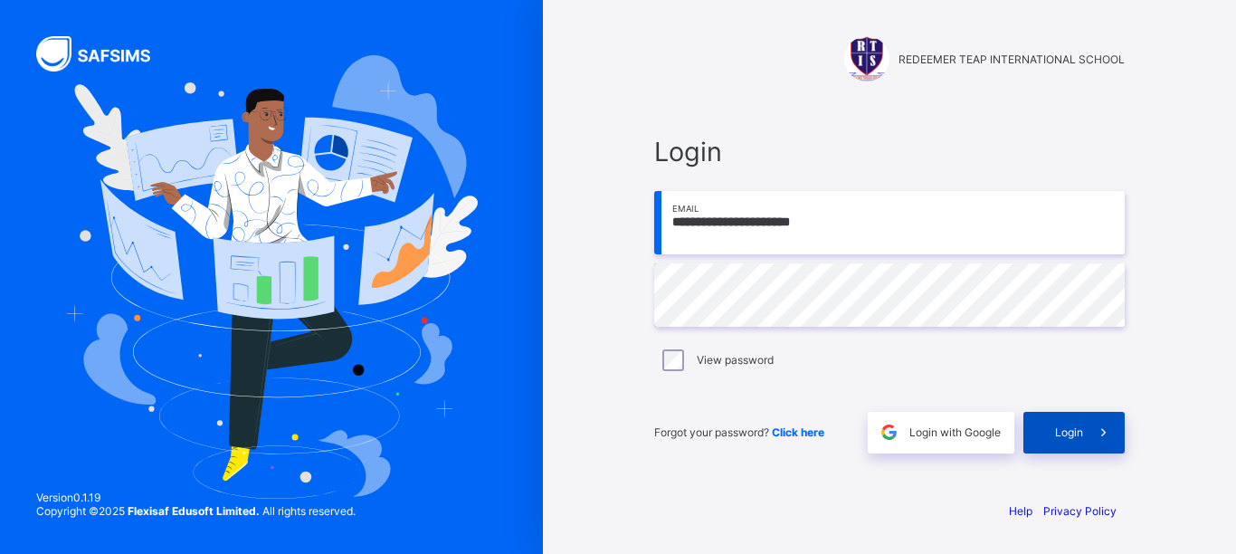
click at [1069, 436] on span "Login" at bounding box center [1069, 432] width 28 height 14
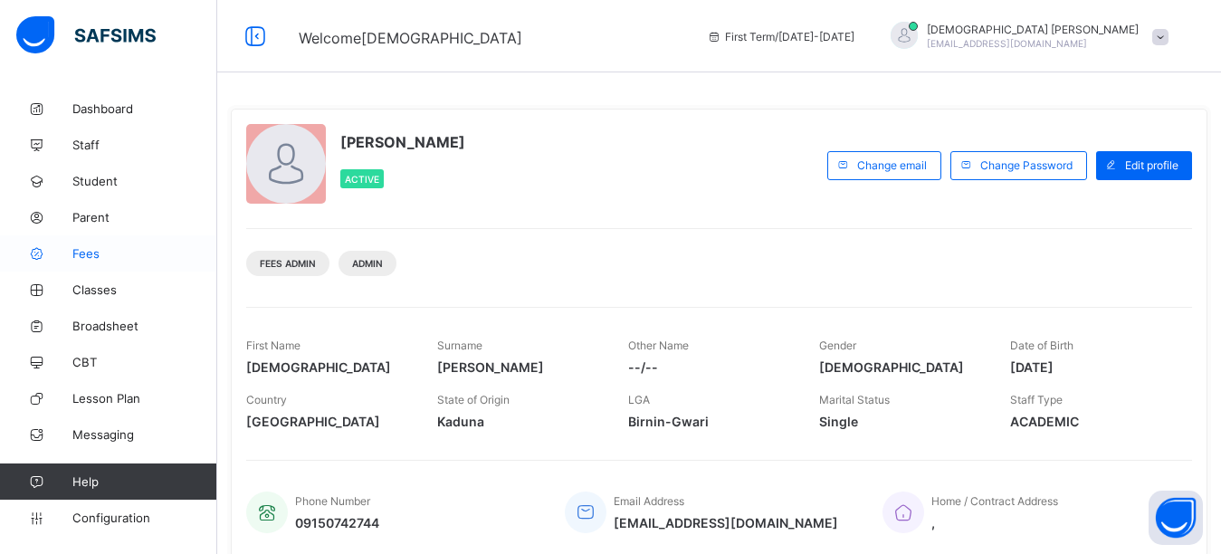
click at [99, 258] on span "Fees" at bounding box center [144, 253] width 145 height 14
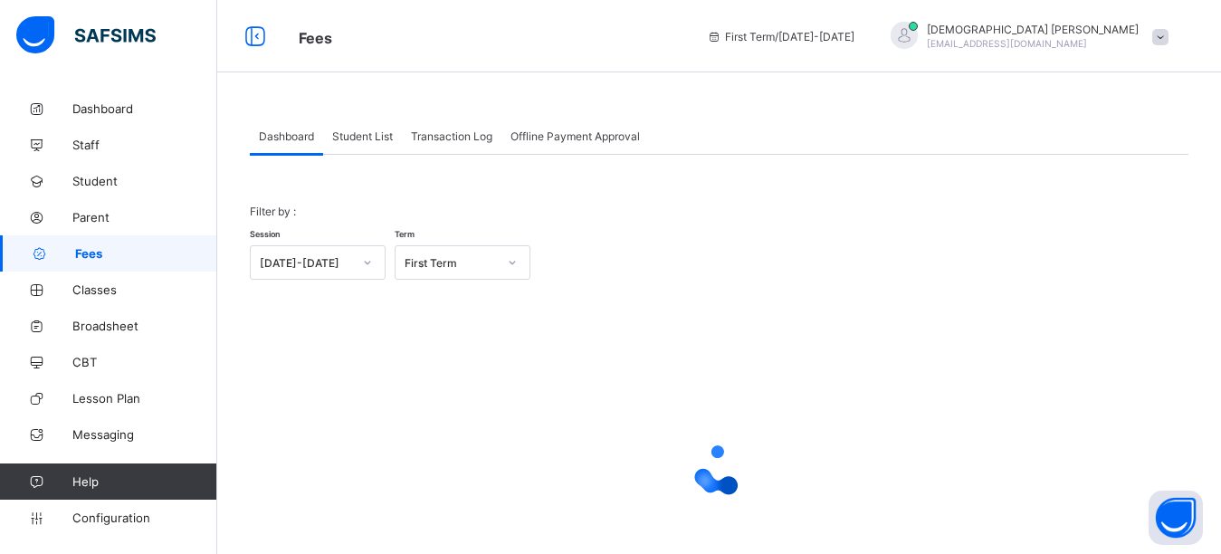
click at [368, 138] on span "Student List" at bounding box center [362, 136] width 61 height 14
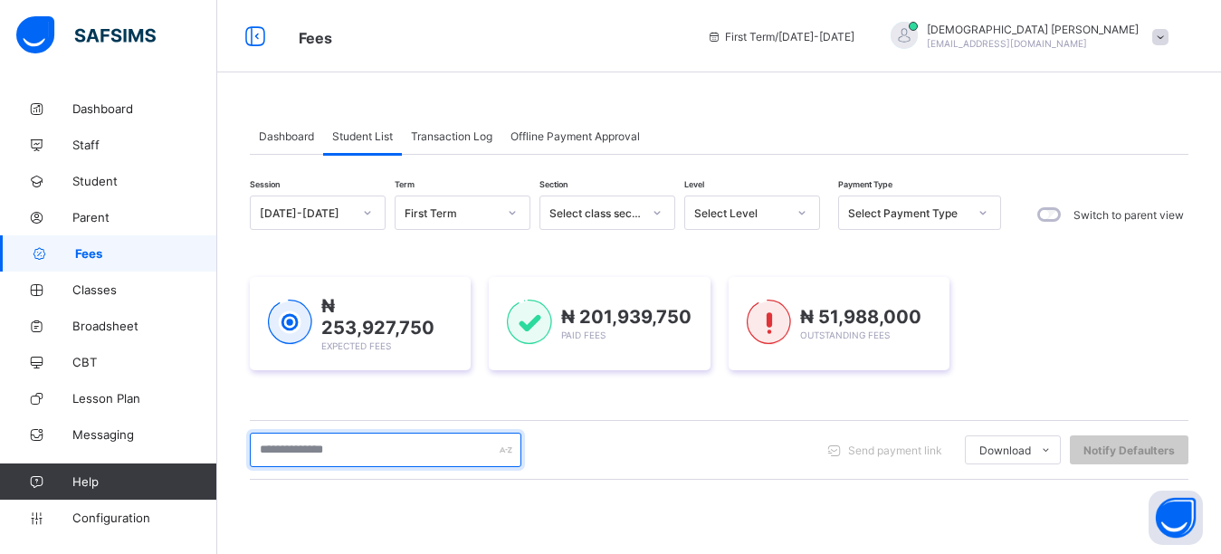
click at [339, 436] on input "text" at bounding box center [386, 450] width 272 height 34
type input "*****"
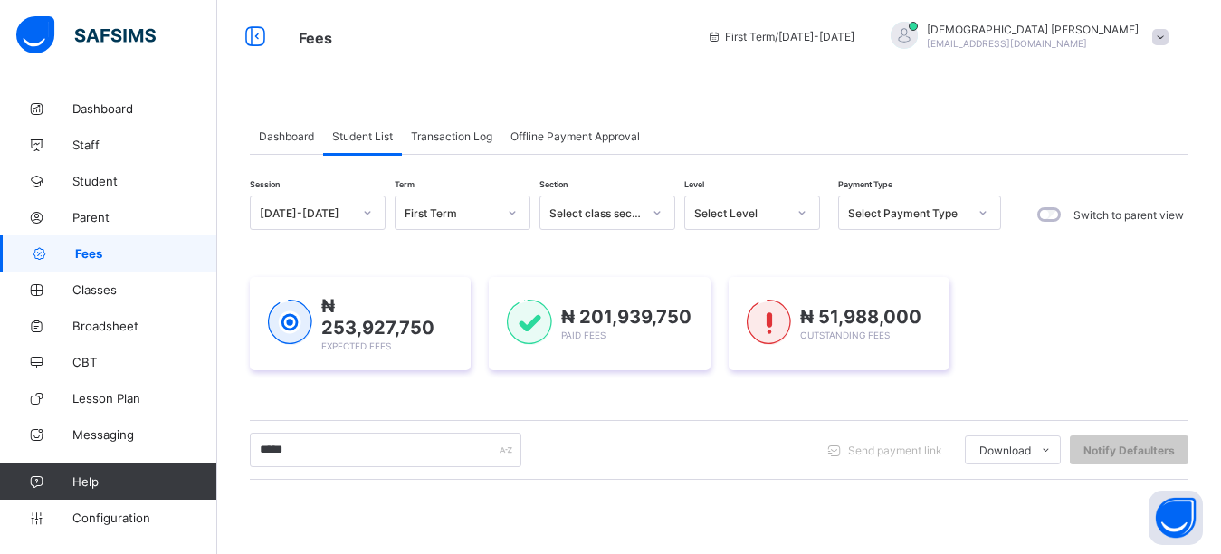
click at [911, 101] on div "Dashboard Student List Transaction Log Offline Payment Approval Student List Mo…" at bounding box center [719, 479] width 1004 height 777
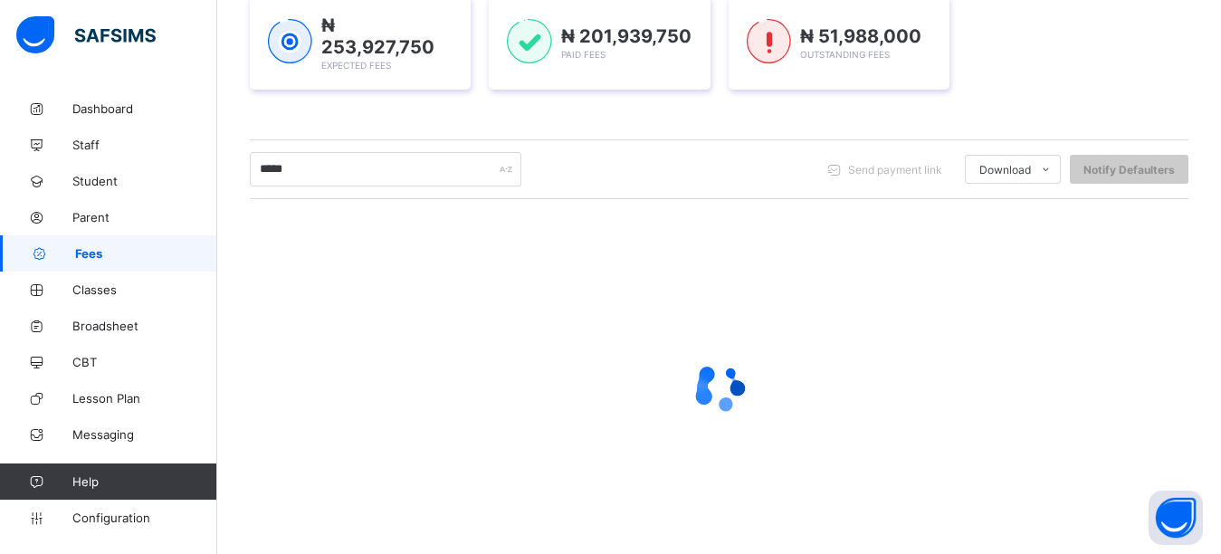
scroll to position [310, 0]
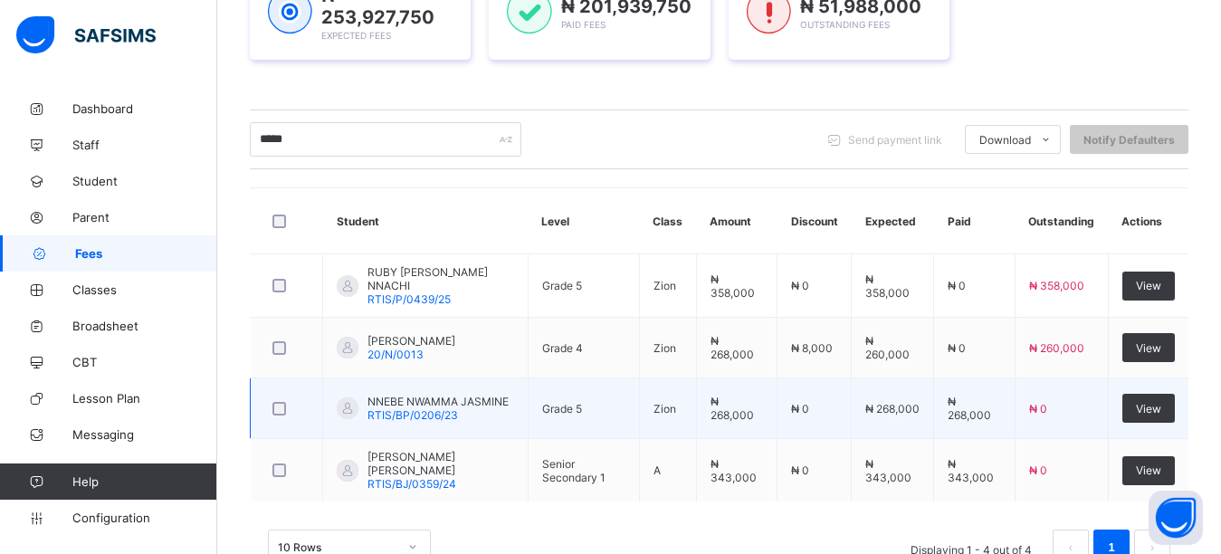
click at [397, 421] on td "NNEBE NWAMMA JASMINE RTIS/BP/0206/23" at bounding box center [425, 408] width 205 height 61
click at [398, 415] on span "RTIS/BP/0206/23" at bounding box center [412, 415] width 91 height 14
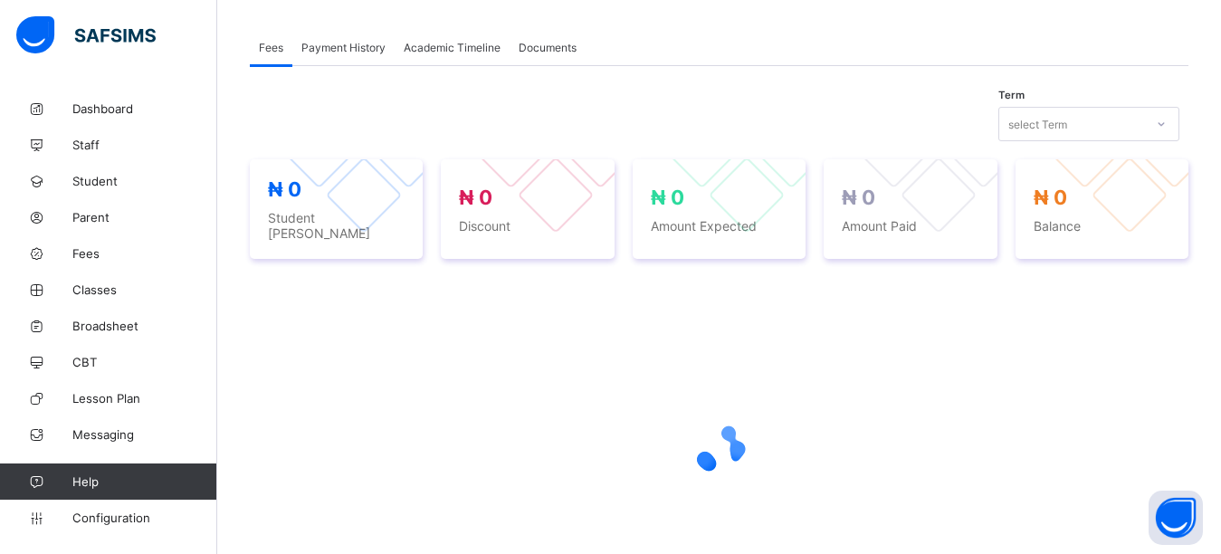
click at [845, 111] on div "Term select Term" at bounding box center [719, 124] width 939 height 34
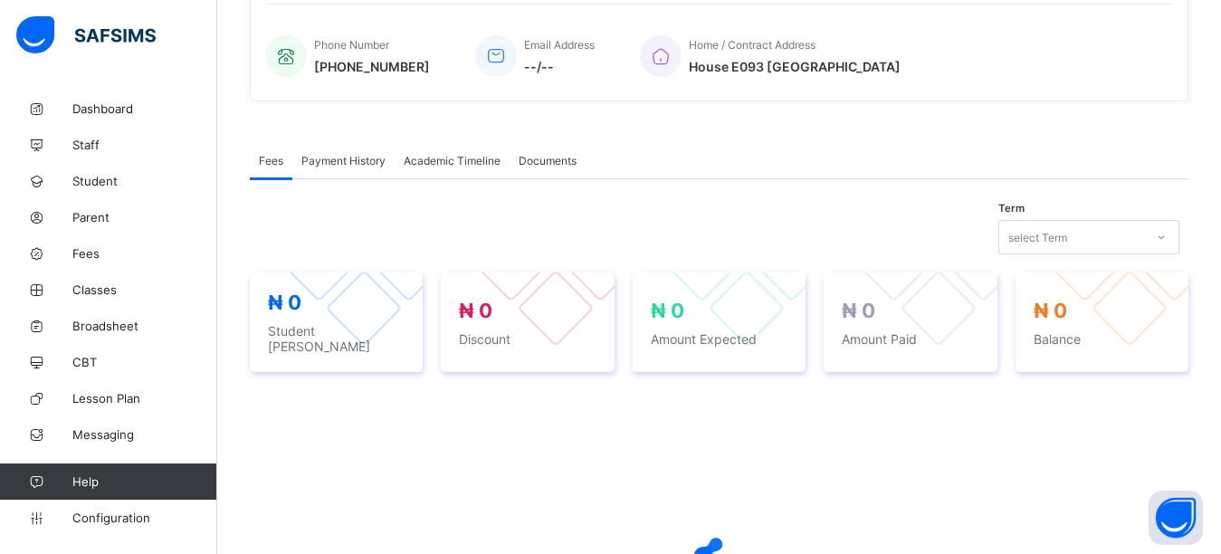
scroll to position [666, 0]
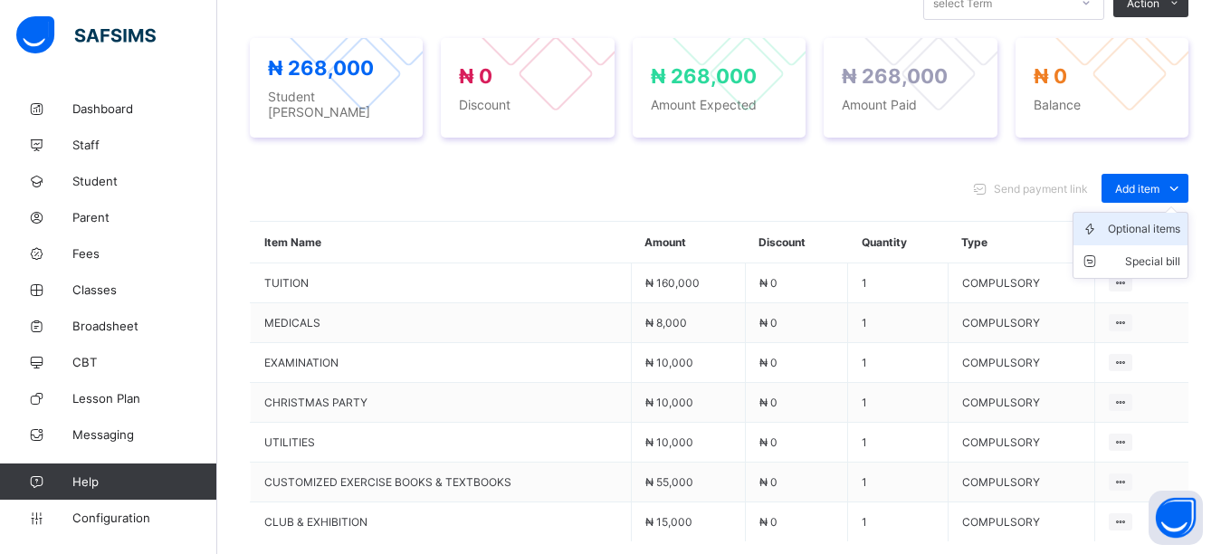
click at [1144, 220] on div "Optional items" at bounding box center [1144, 229] width 72 height 18
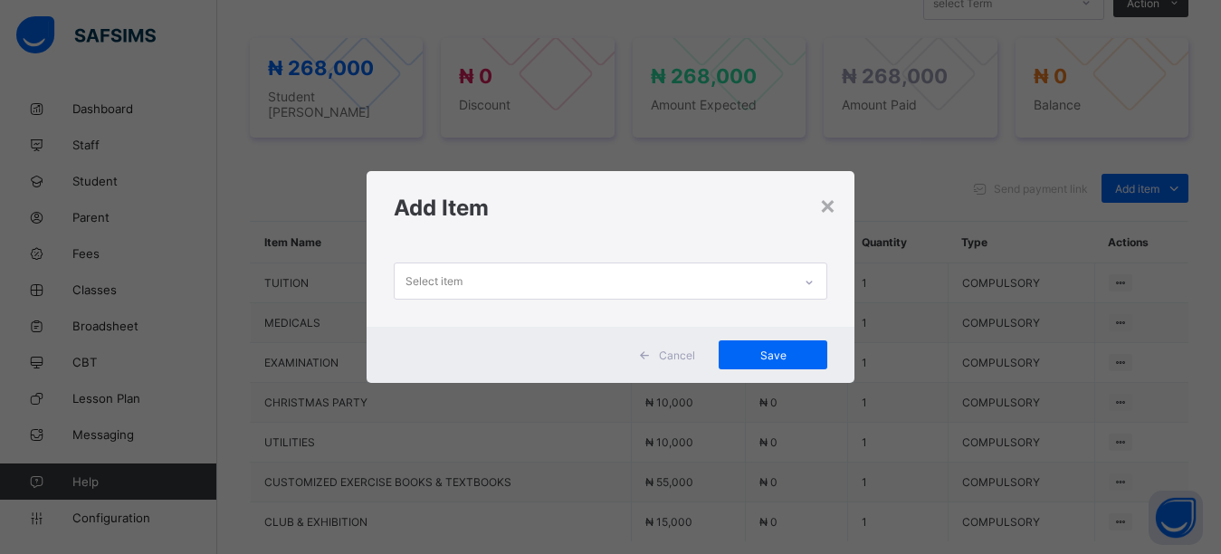
click at [590, 272] on div "Select item" at bounding box center [594, 280] width 398 height 35
drag, startPoint x: 586, startPoint y: 234, endPoint x: 574, endPoint y: 240, distance: 13.0
click at [585, 234] on div "Add Item" at bounding box center [611, 207] width 489 height 73
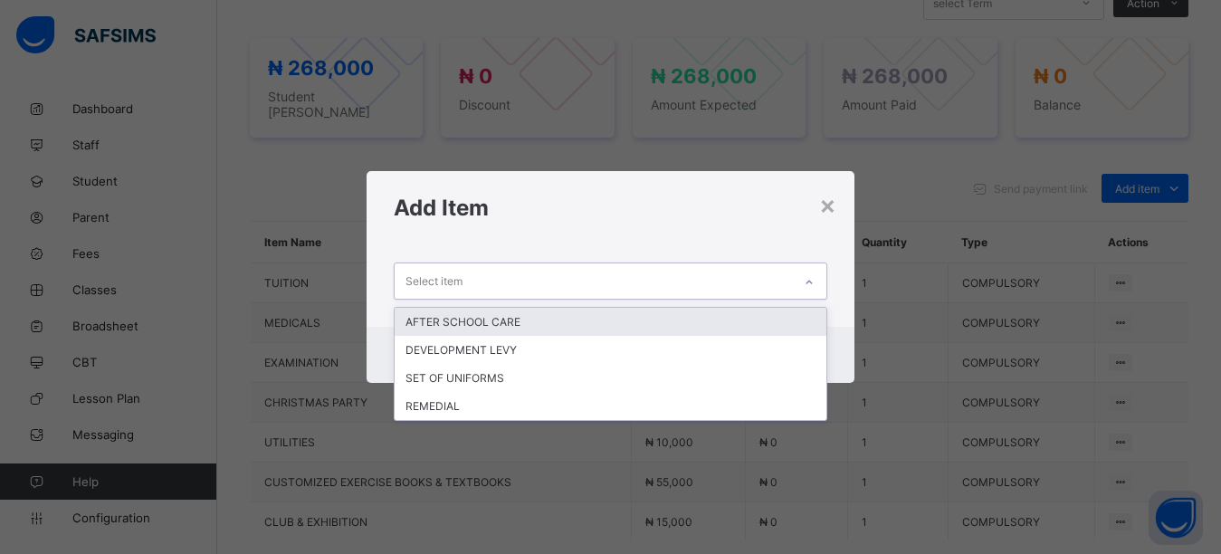
click at [555, 278] on div "Select item" at bounding box center [594, 280] width 398 height 35
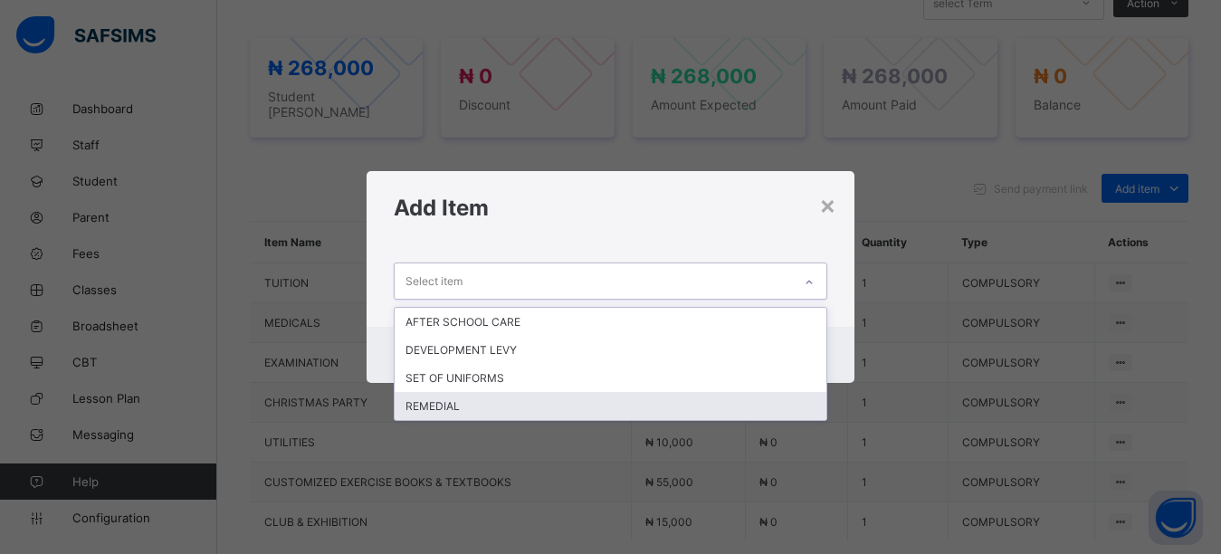
click at [463, 408] on div "REMEDIAL" at bounding box center [611, 406] width 433 height 28
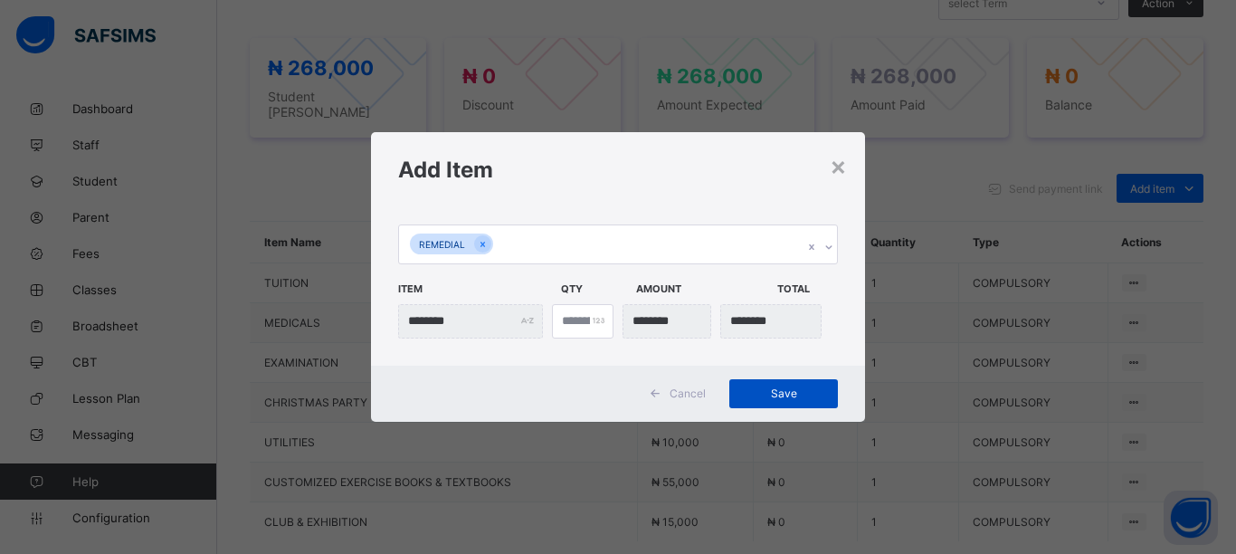
click at [785, 392] on span "Save" at bounding box center [783, 393] width 81 height 14
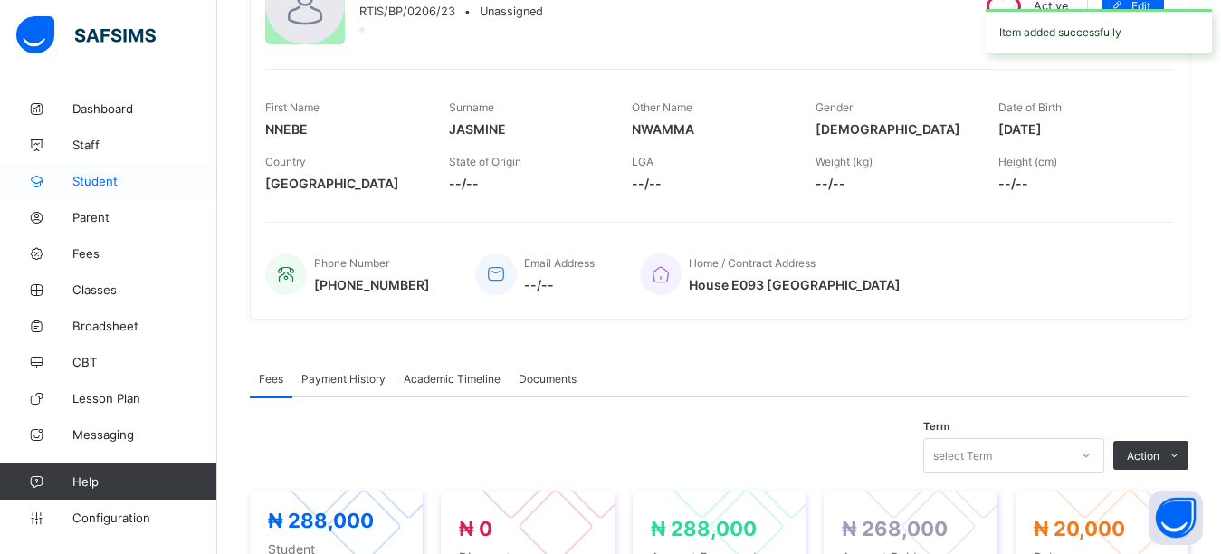
scroll to position [304, 0]
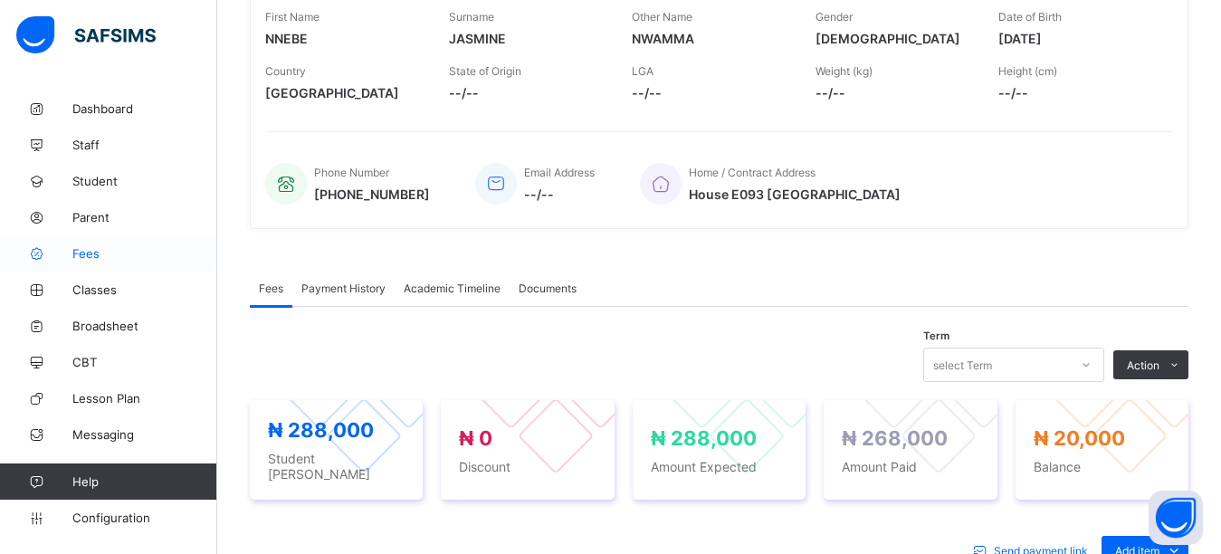
click at [98, 253] on span "Fees" at bounding box center [144, 253] width 145 height 14
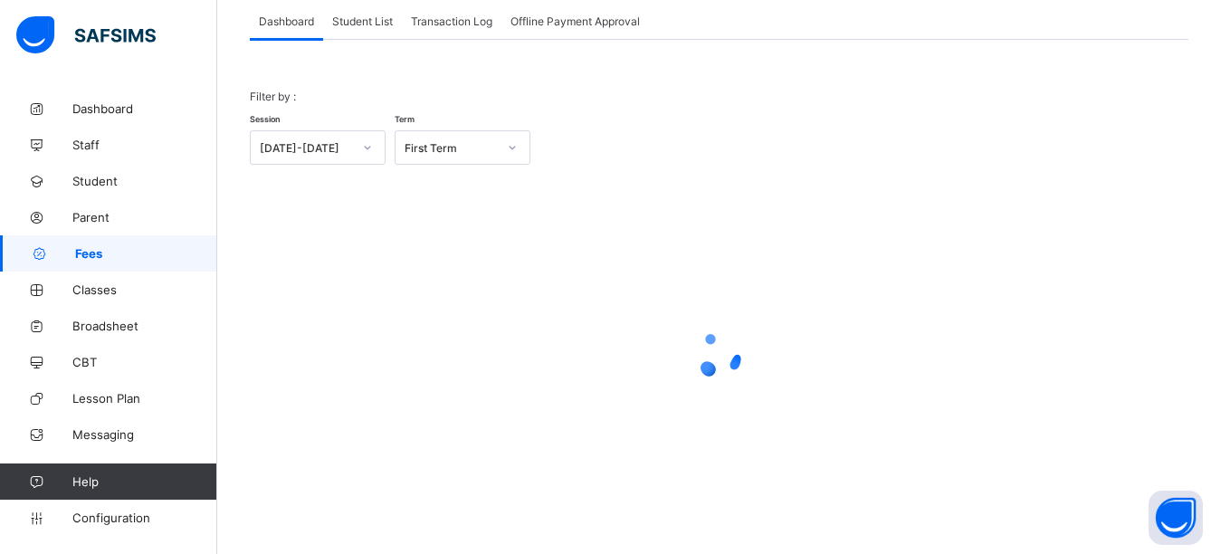
scroll to position [115, 0]
click at [359, 24] on span "Student List" at bounding box center [362, 21] width 61 height 14
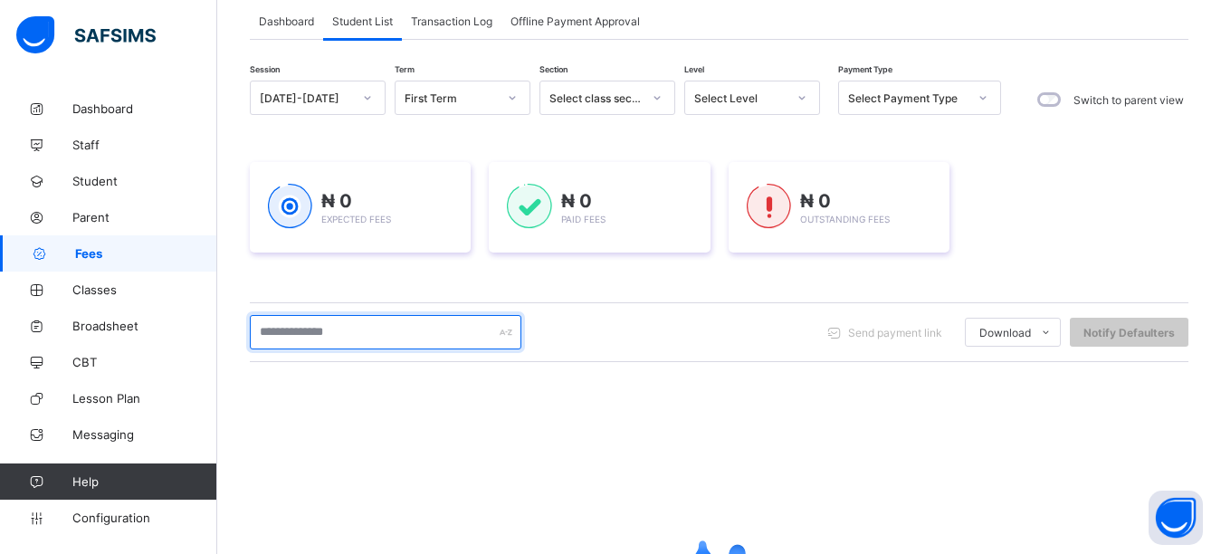
click at [329, 338] on input "text" at bounding box center [386, 332] width 272 height 34
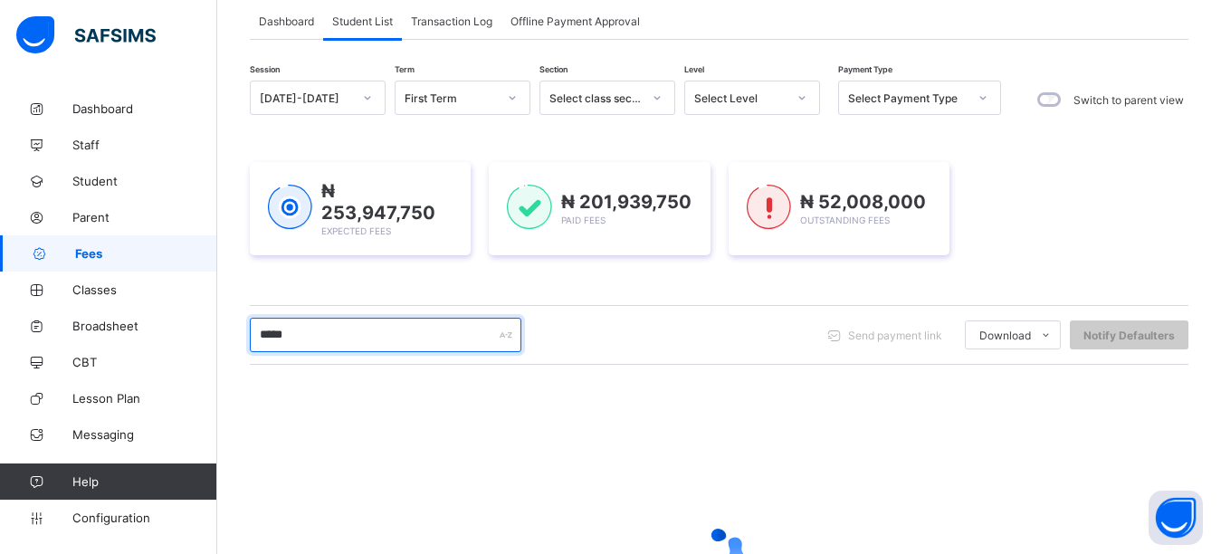
type input "*****"
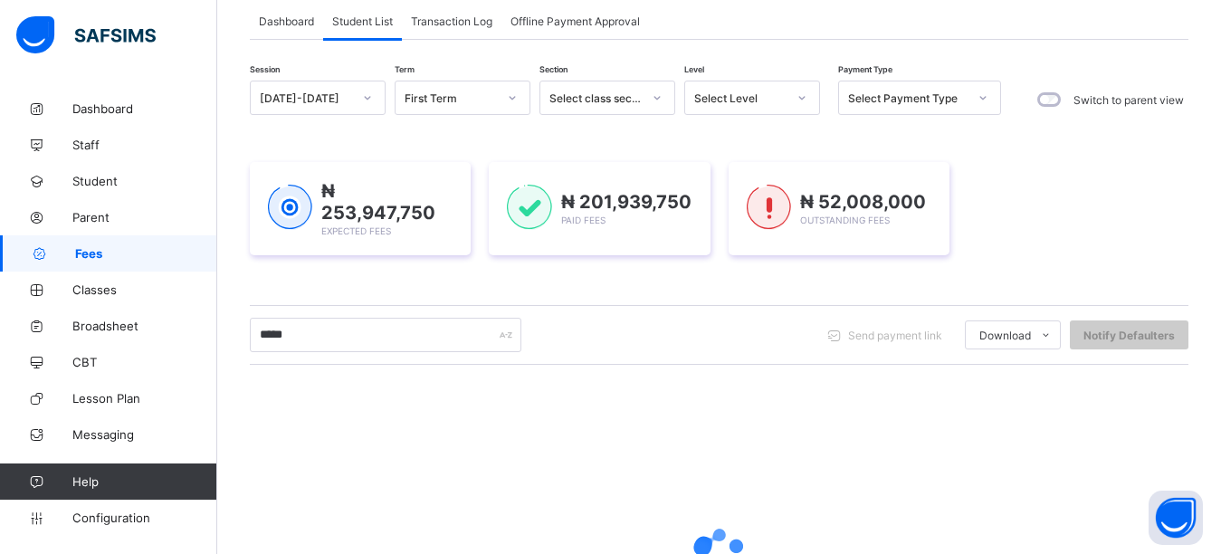
click at [424, 272] on div "₦ 253,947,750 Expected Fees ₦ 201,939,750 Paid Fees ₦ 52,008,000 Outstanding Fe…" at bounding box center [719, 209] width 939 height 148
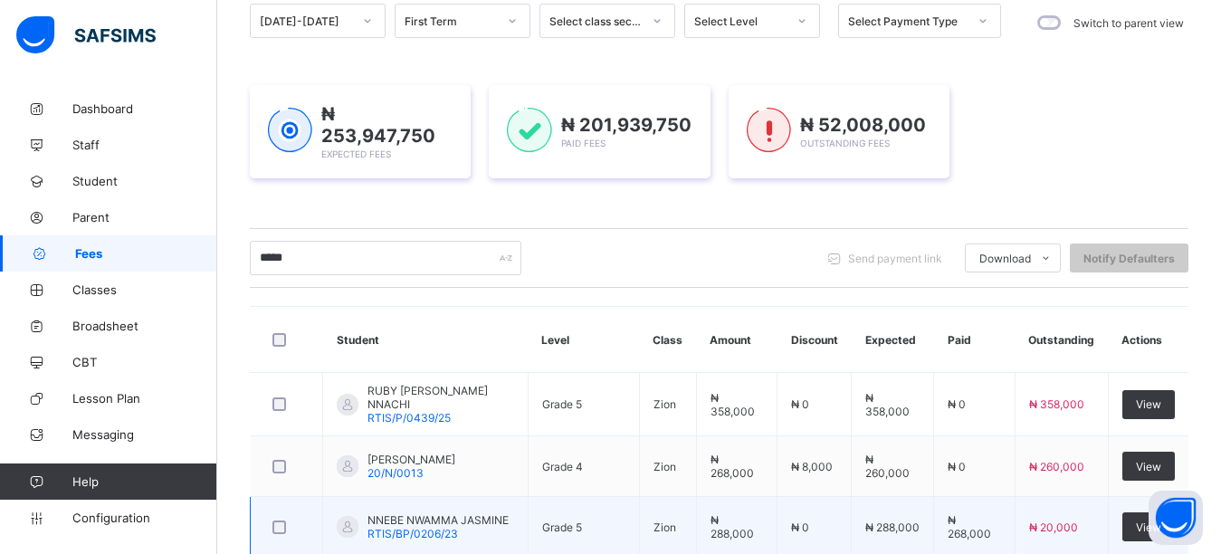
scroll to position [365, 0]
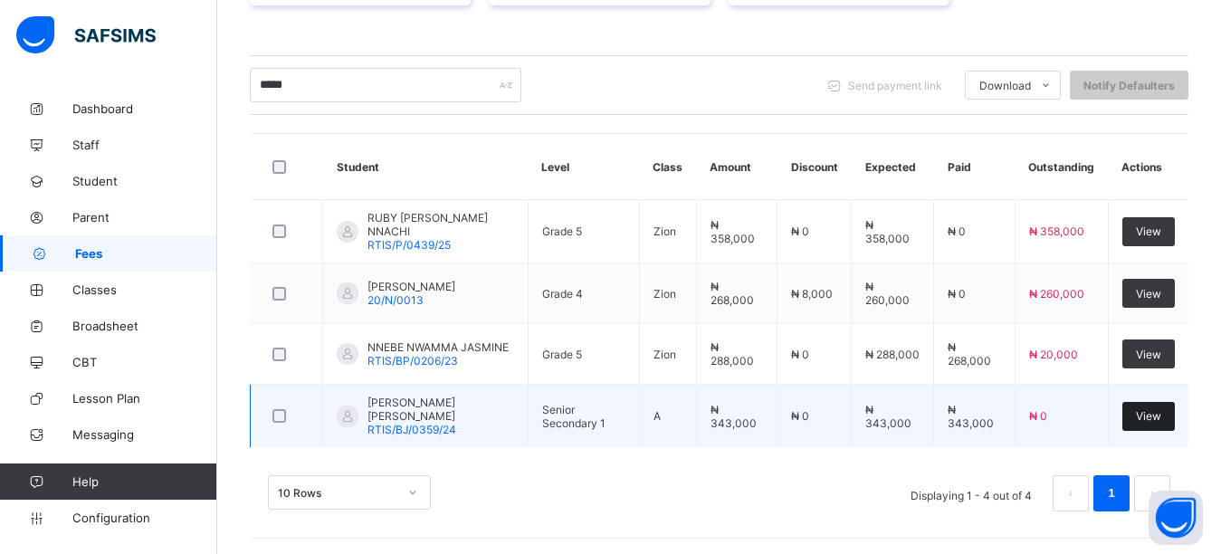
click at [1168, 420] on div "View" at bounding box center [1148, 416] width 52 height 29
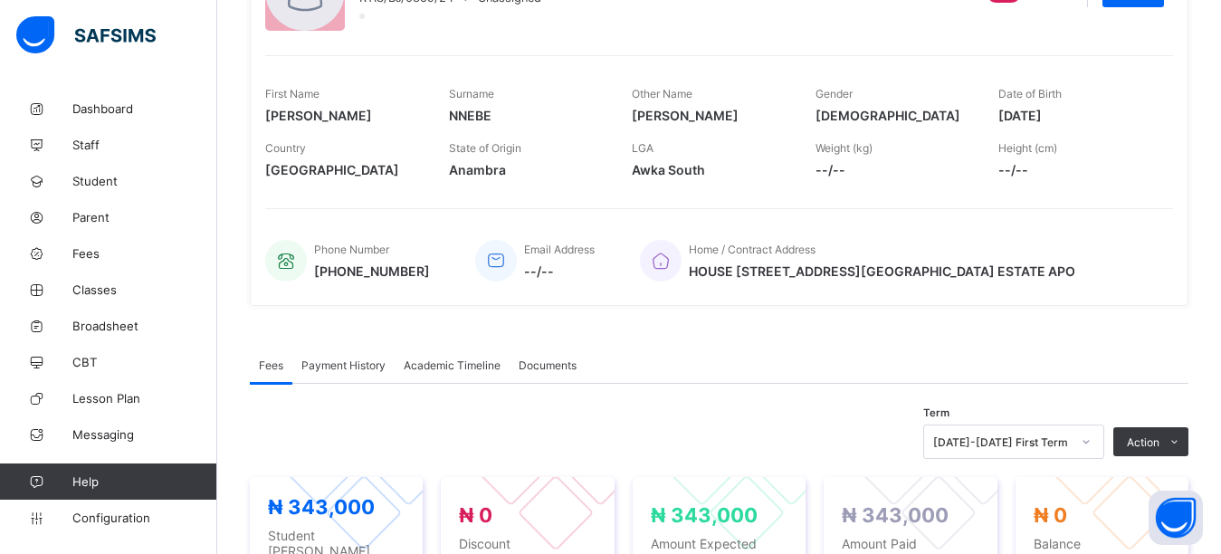
scroll to position [362, 0]
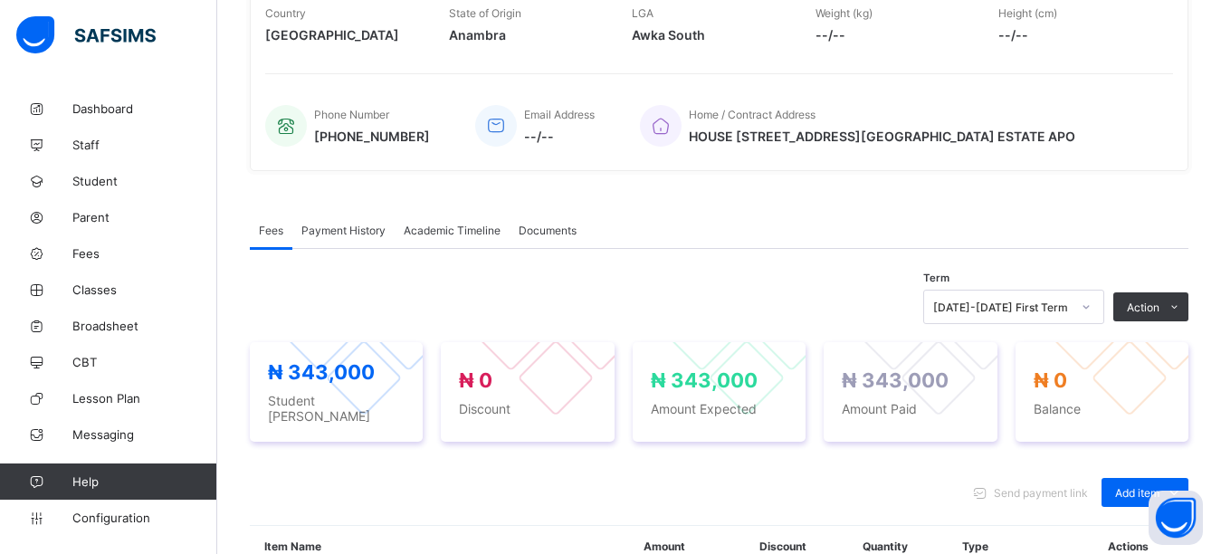
click at [1082, 148] on div "Home / Contract Address HOUSE E09 PARIS STREET VASCUMI ESTATE APO" at bounding box center [897, 126] width 515 height 60
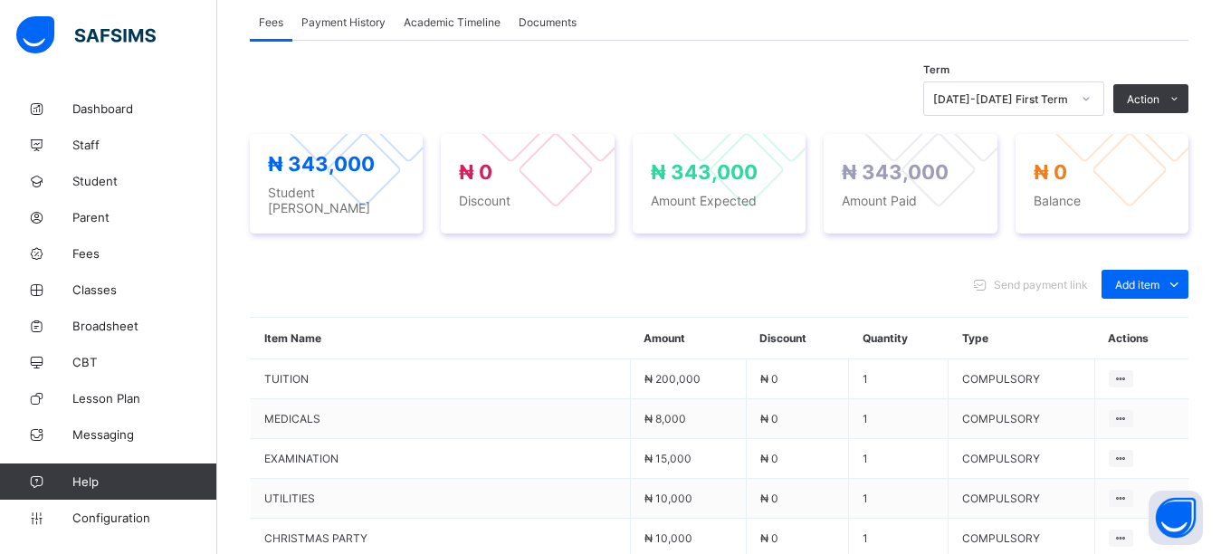
scroll to position [634, 0]
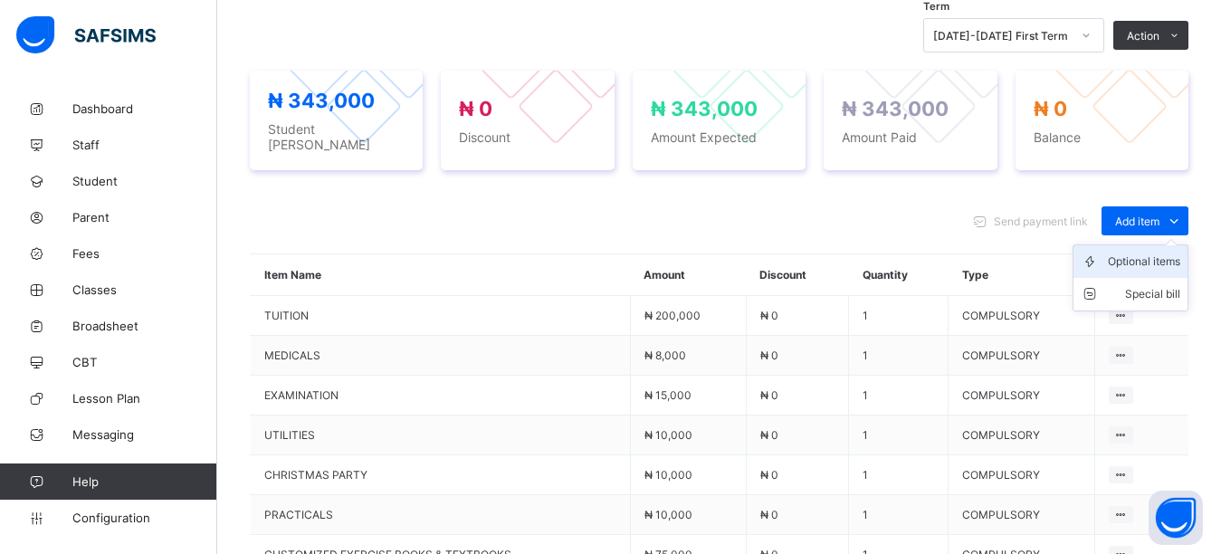
click at [1153, 253] on div "Optional items" at bounding box center [1144, 262] width 72 height 18
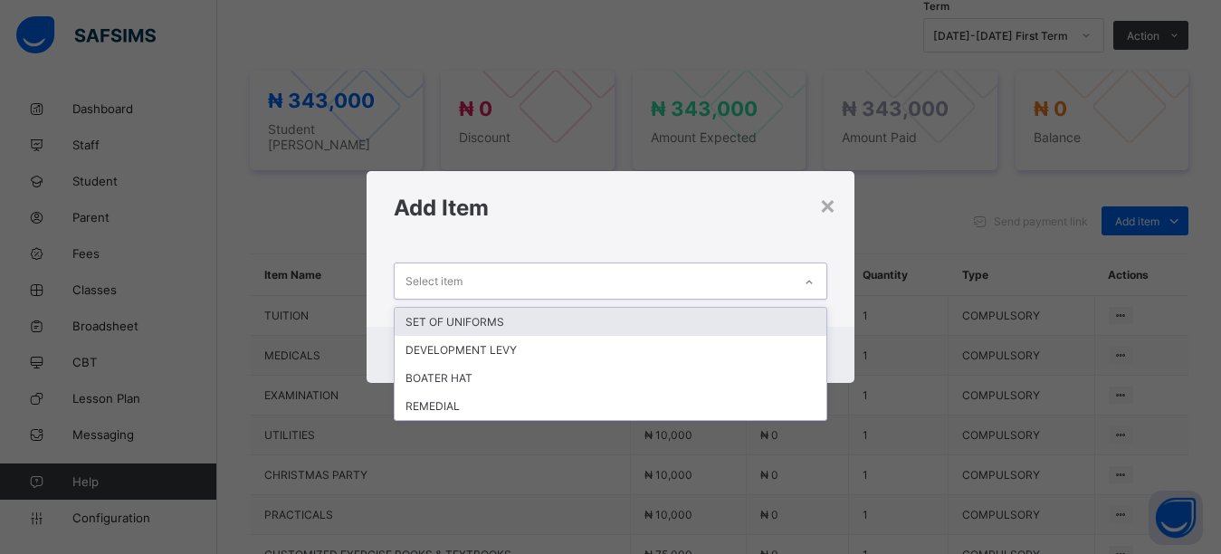
click at [571, 281] on div "Select item" at bounding box center [594, 280] width 398 height 35
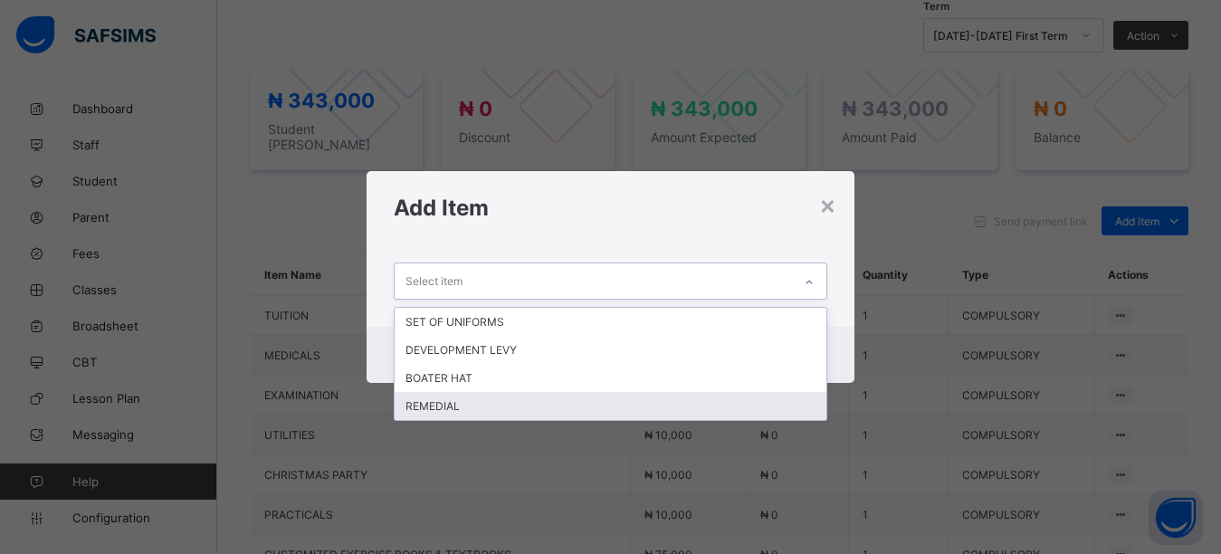
click at [463, 405] on div "REMEDIAL" at bounding box center [611, 406] width 433 height 28
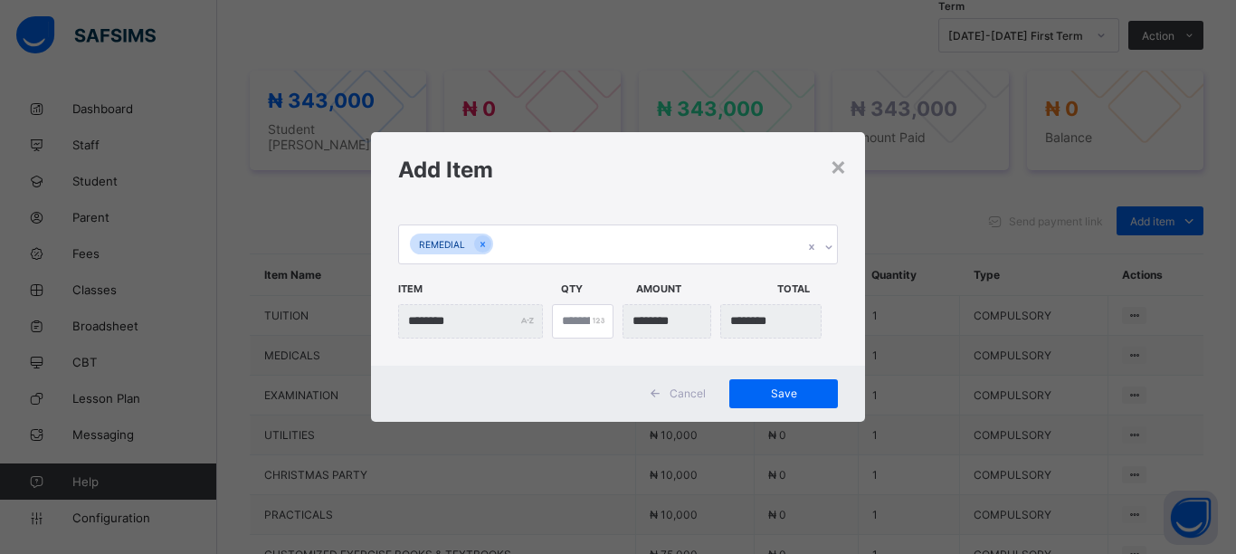
click at [594, 196] on div "Add Item" at bounding box center [618, 168] width 494 height 73
click at [784, 394] on span "Save" at bounding box center [783, 393] width 81 height 14
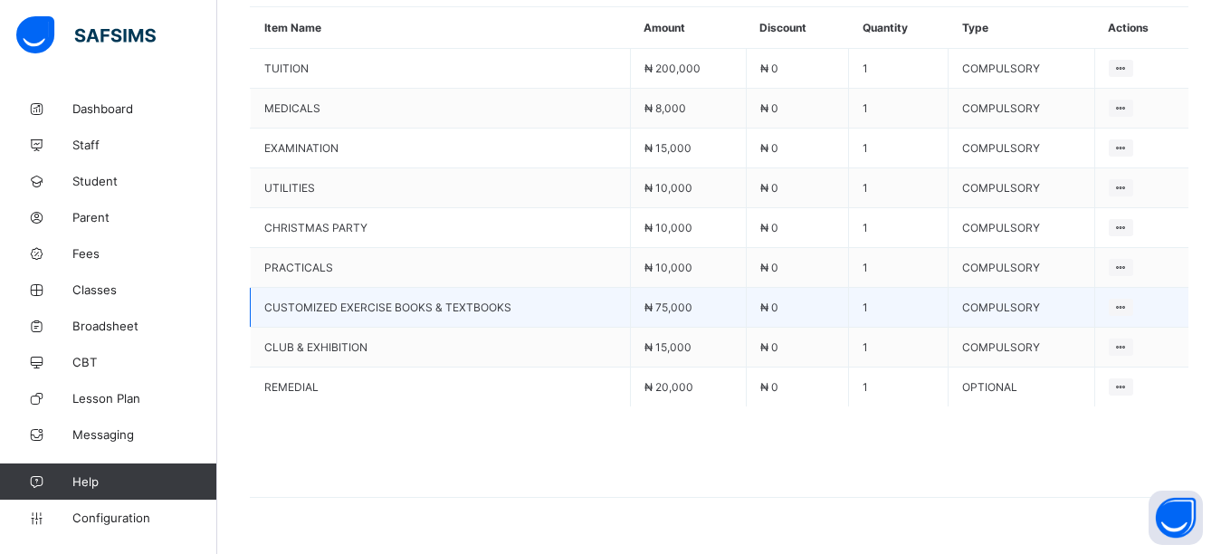
scroll to position [915, 0]
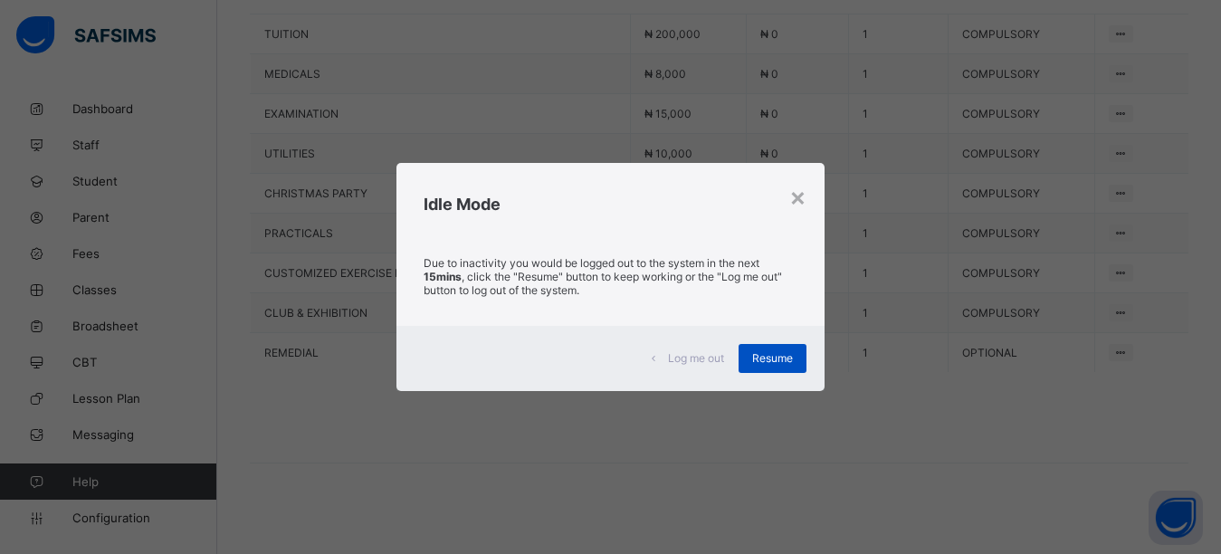
click at [765, 357] on span "Resume" at bounding box center [772, 358] width 41 height 14
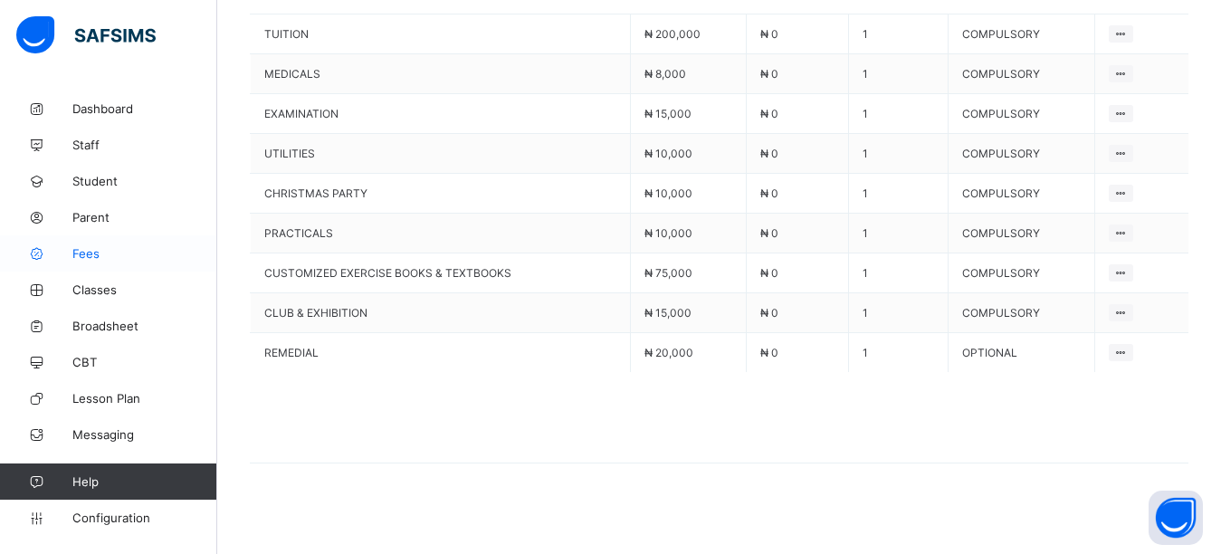
click at [79, 253] on span "Fees" at bounding box center [144, 253] width 145 height 14
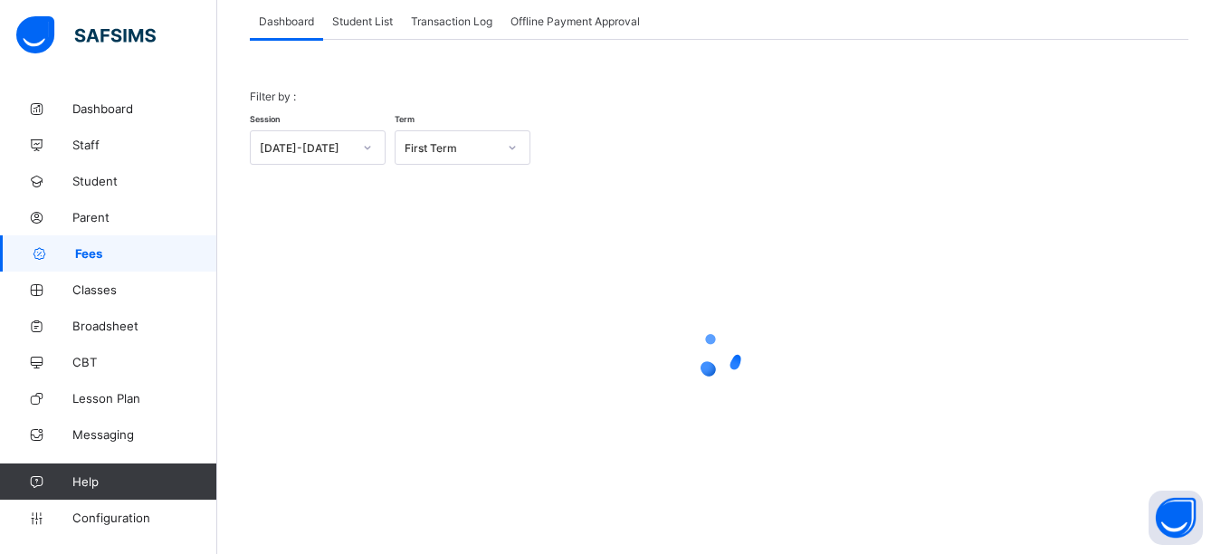
scroll to position [115, 0]
click at [362, 28] on div "Student List" at bounding box center [362, 21] width 79 height 36
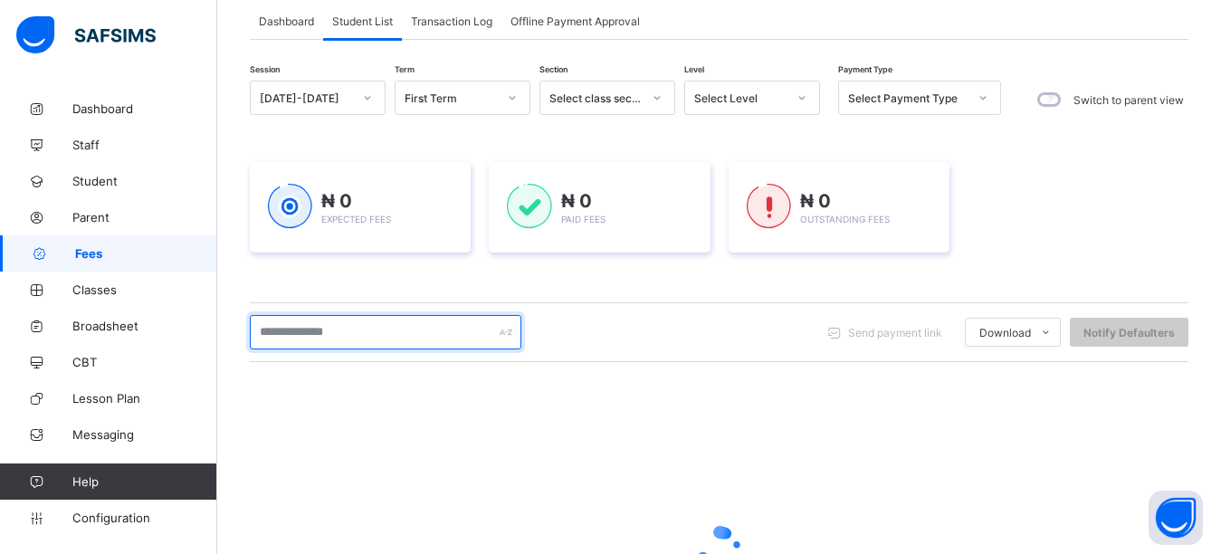
click at [290, 339] on input "text" at bounding box center [386, 332] width 272 height 34
type input "*******"
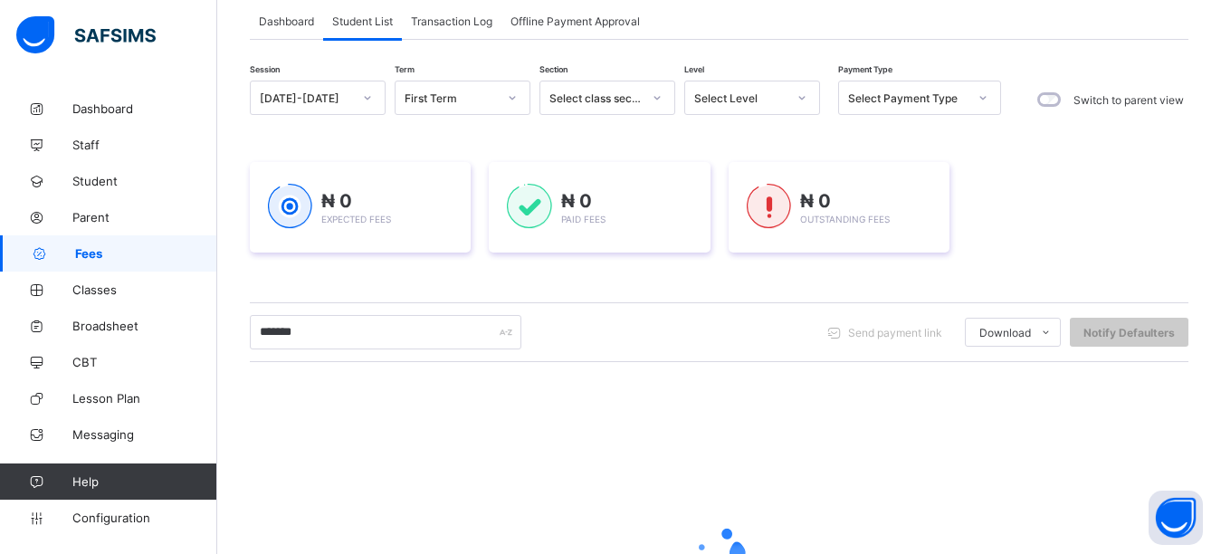
click at [369, 275] on div "₦ 0 Expected Fees ₦ 0 Paid Fees ₦ 0 Outstanding Fees" at bounding box center [719, 207] width 939 height 145
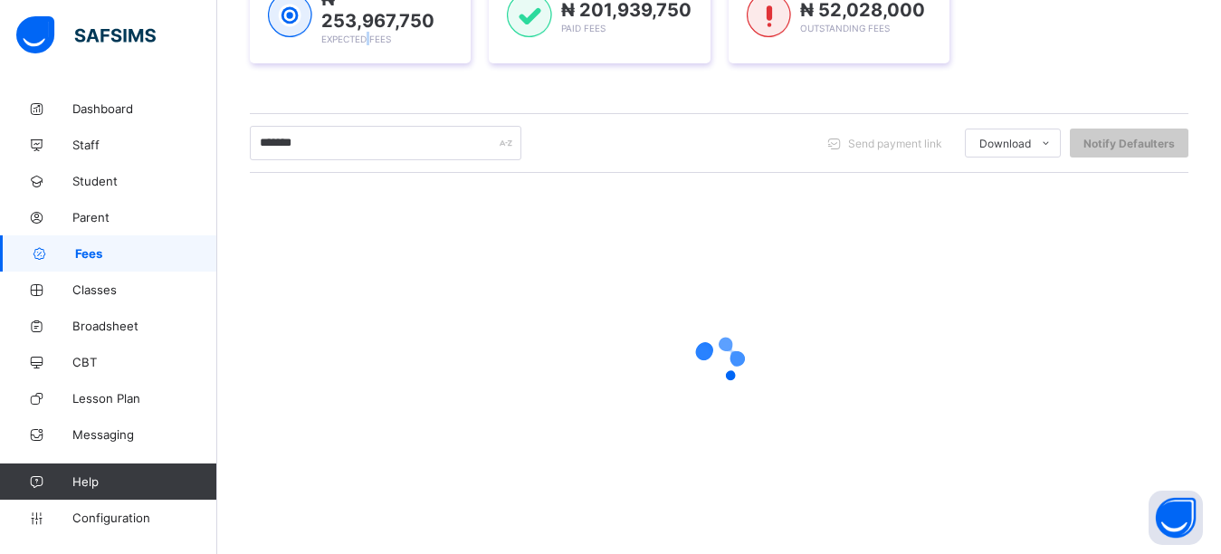
scroll to position [310, 0]
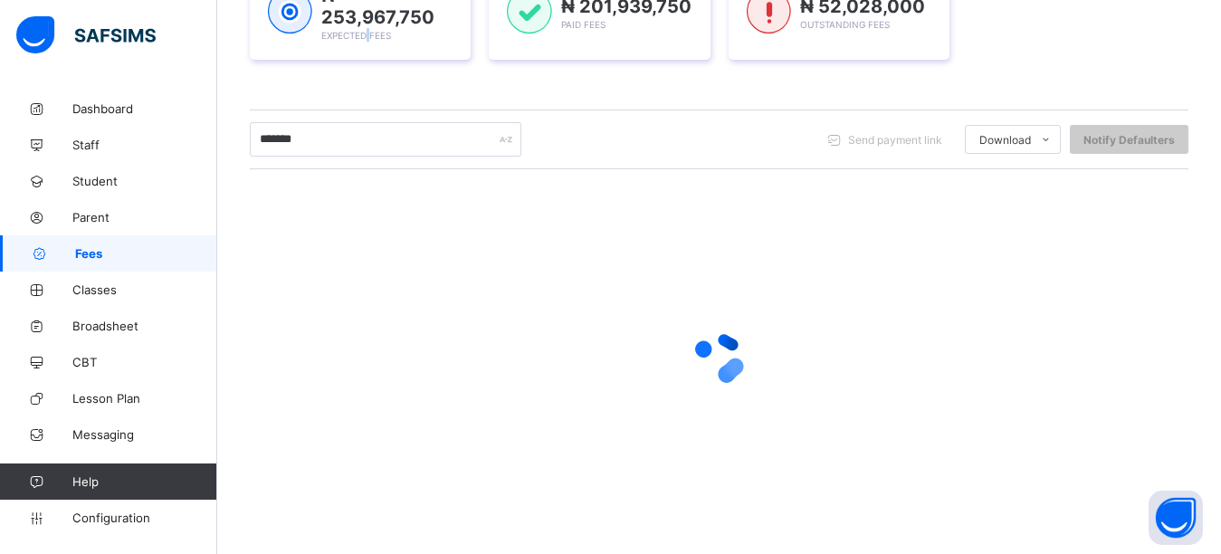
click at [481, 190] on div "Session 2025-2026 Term First Term Section Select class section Level Select Lev…" at bounding box center [719, 207] width 939 height 644
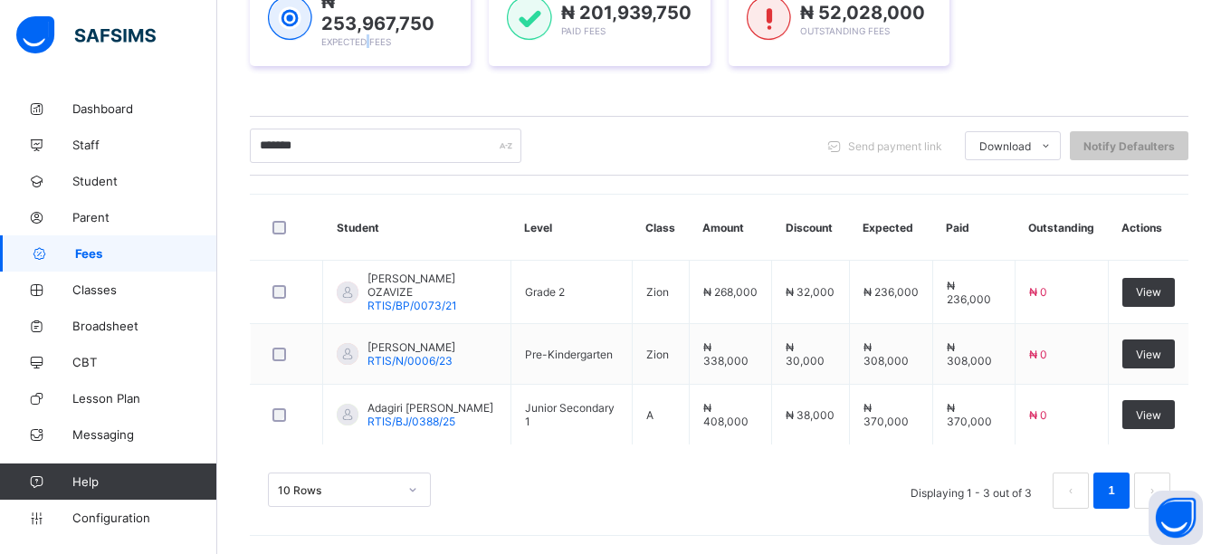
scroll to position [301, 0]
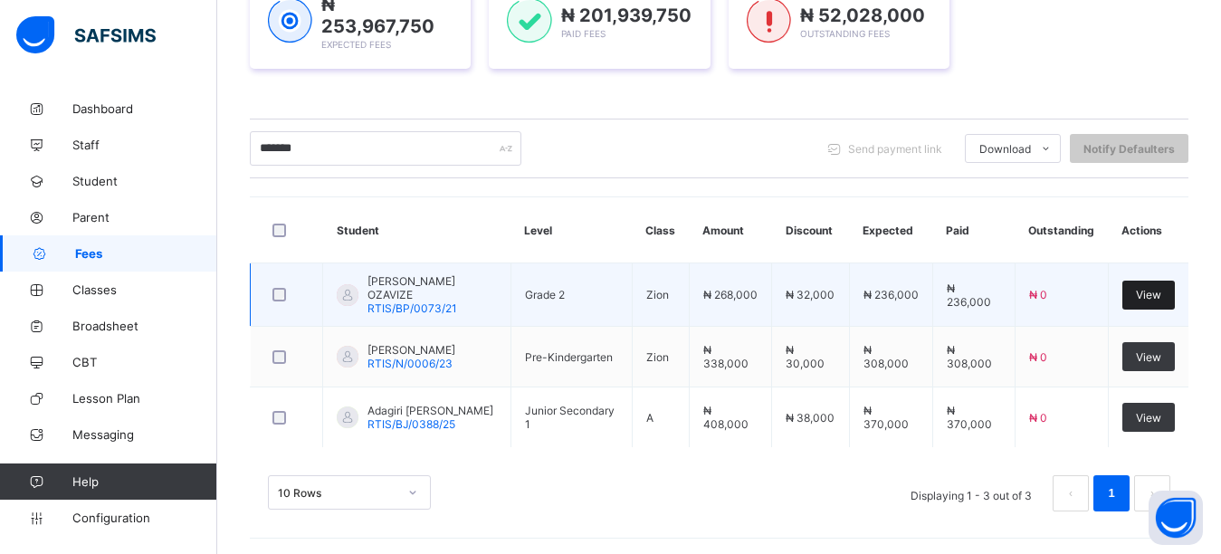
click at [1161, 290] on span "View" at bounding box center [1148, 295] width 25 height 14
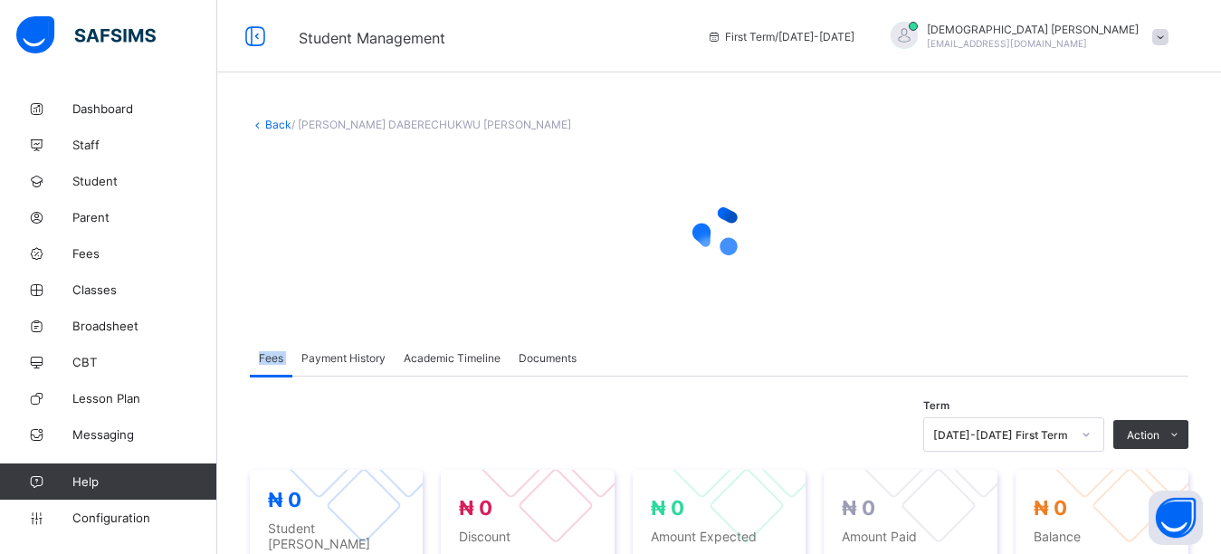
click at [1162, 288] on div at bounding box center [719, 230] width 939 height 163
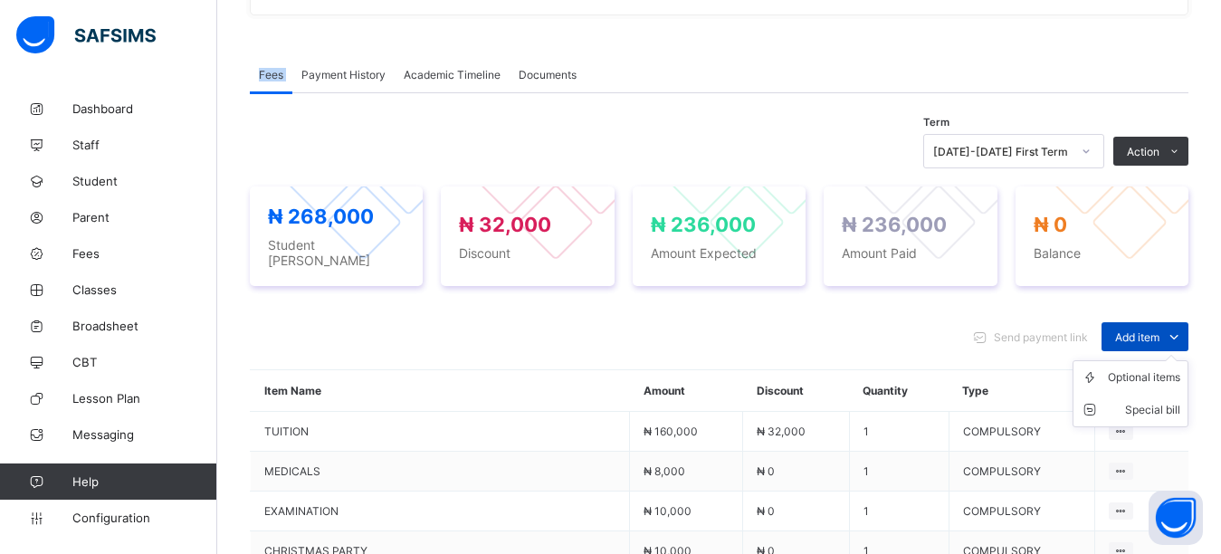
scroll to position [543, 0]
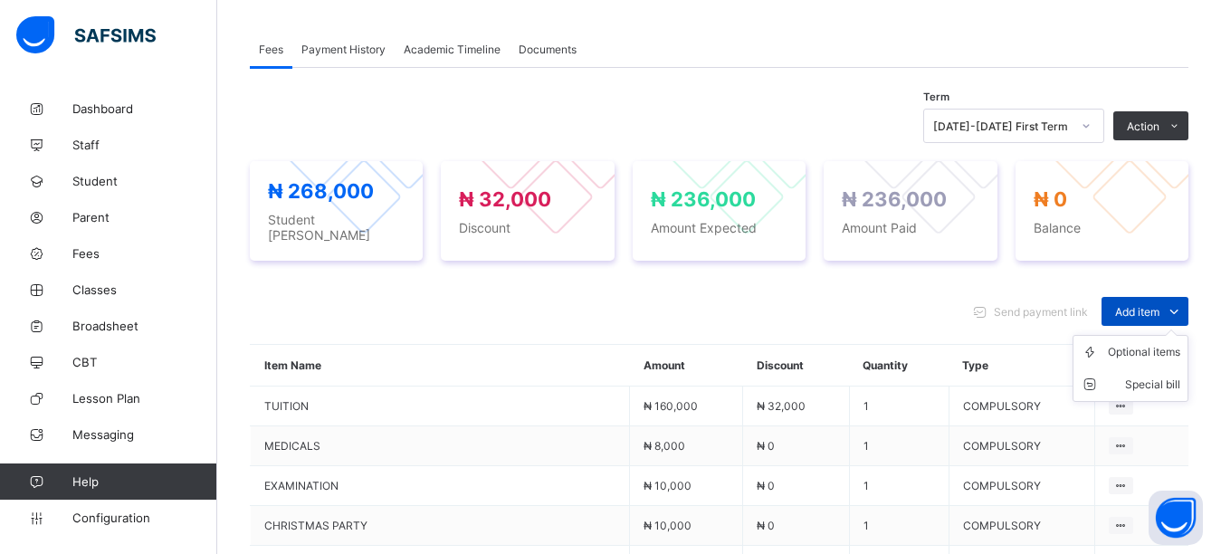
click at [1155, 305] on span "Add item" at bounding box center [1137, 312] width 44 height 14
click at [1149, 343] on div "Optional items" at bounding box center [1144, 352] width 72 height 18
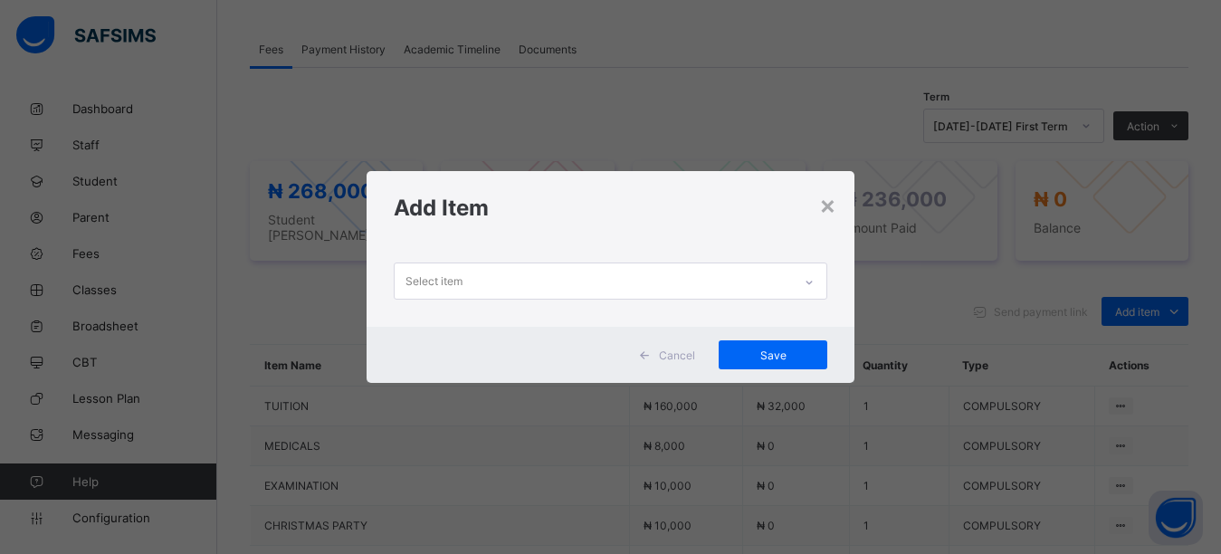
drag, startPoint x: 606, startPoint y: 254, endPoint x: 603, endPoint y: 271, distance: 16.5
click at [605, 262] on div "Select item" at bounding box center [611, 285] width 489 height 82
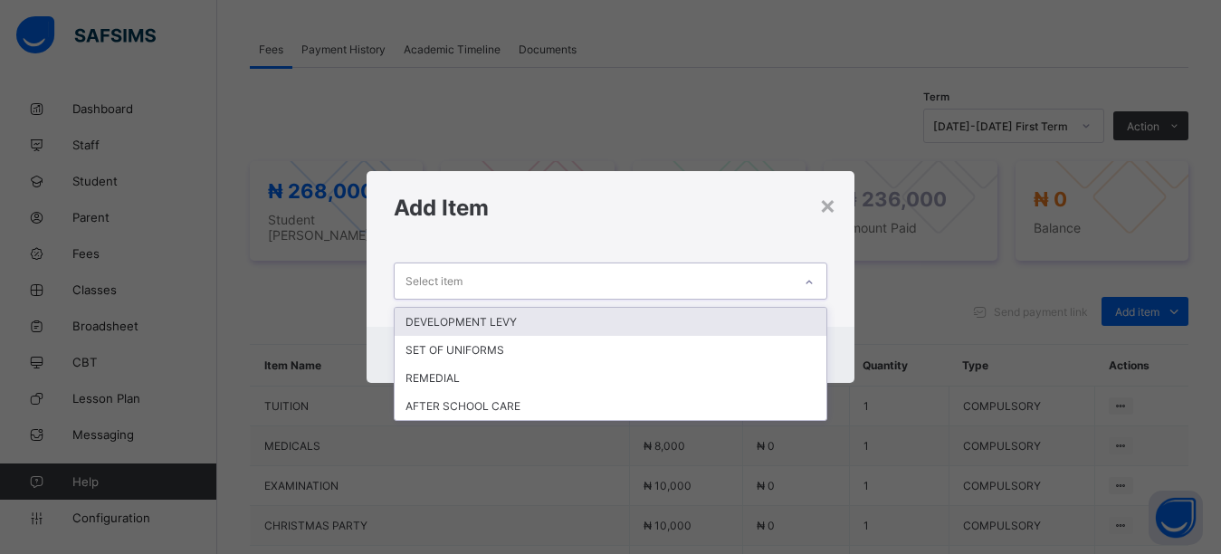
click at [603, 272] on div "Select item" at bounding box center [594, 280] width 398 height 35
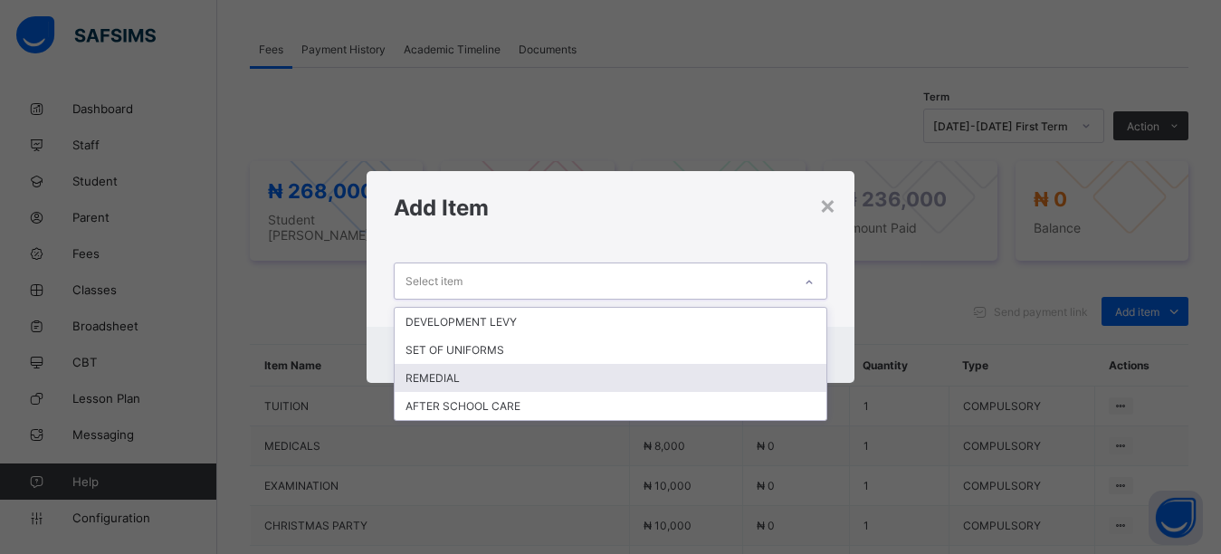
click at [453, 377] on div "REMEDIAL" at bounding box center [611, 378] width 433 height 28
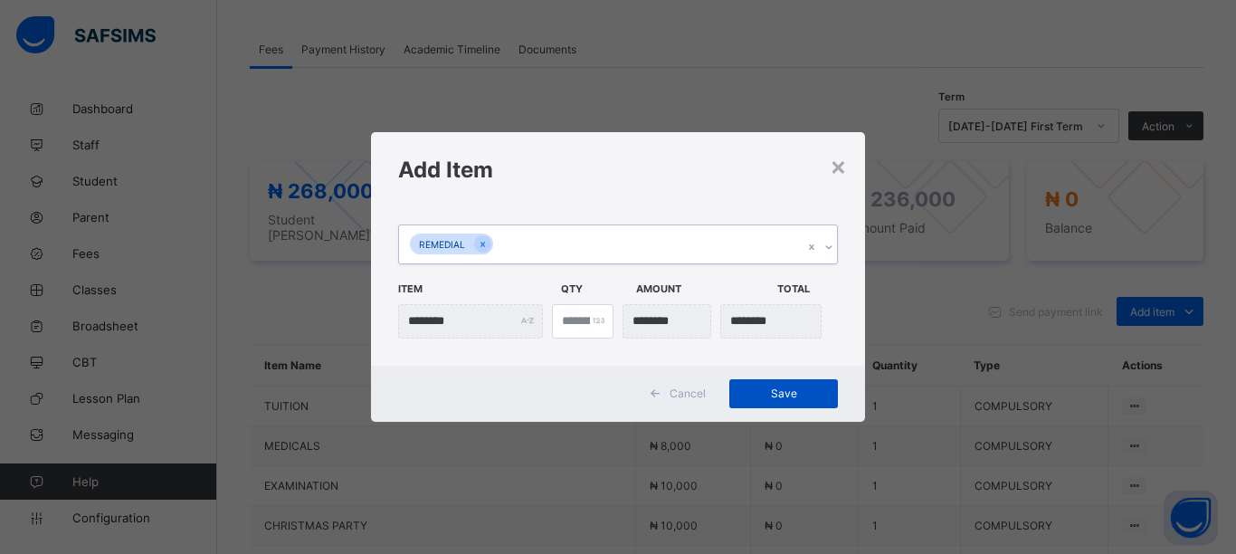
click at [781, 389] on span "Save" at bounding box center [783, 393] width 81 height 14
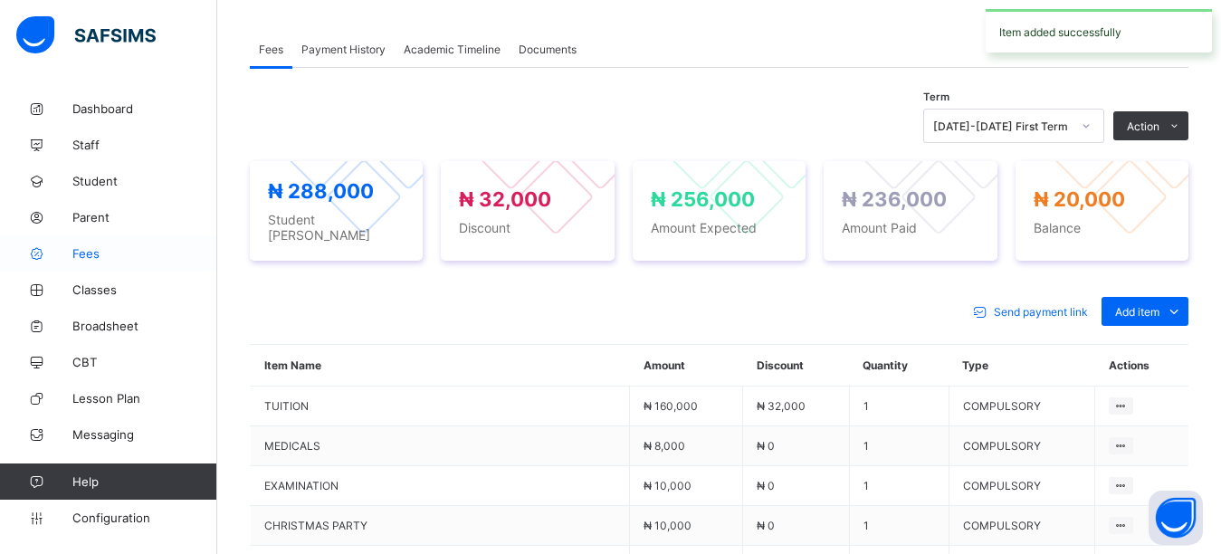
click at [104, 247] on span "Fees" at bounding box center [144, 253] width 145 height 14
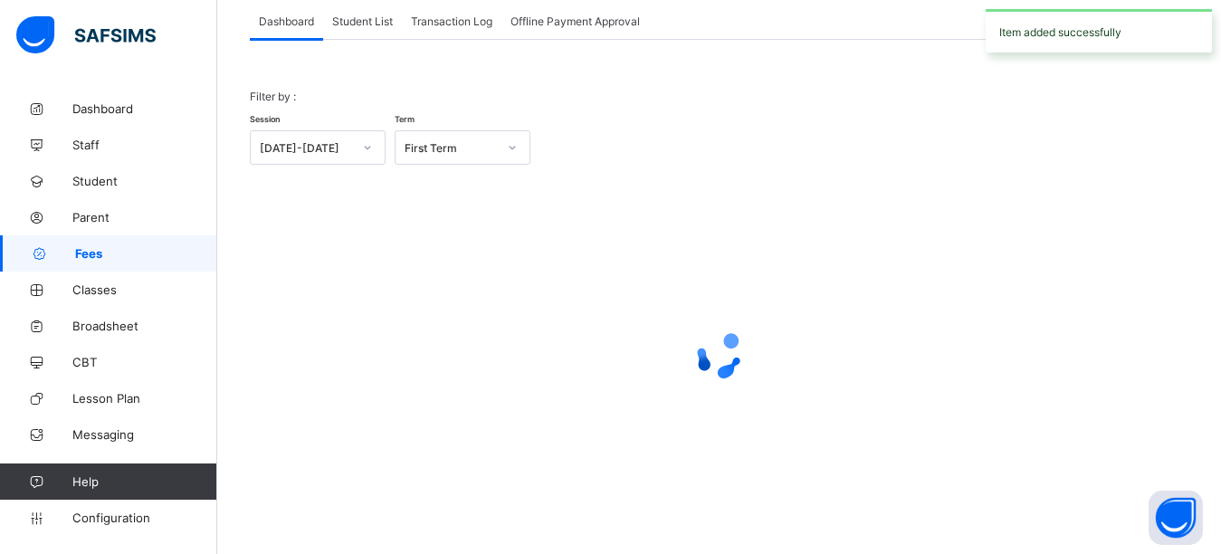
scroll to position [115, 0]
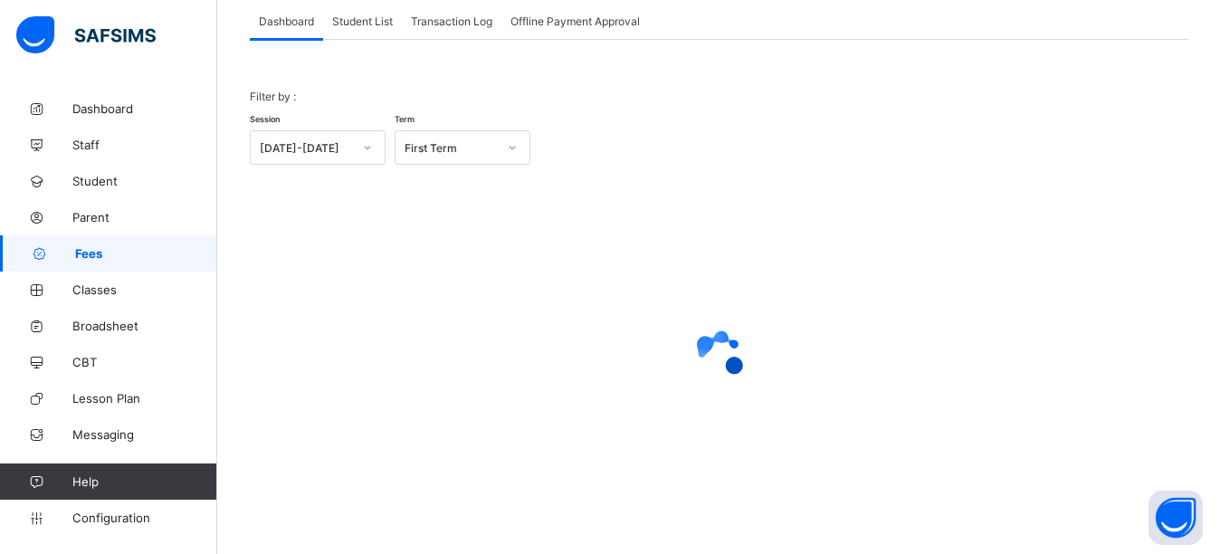
click at [359, 17] on span "Student List" at bounding box center [362, 21] width 61 height 14
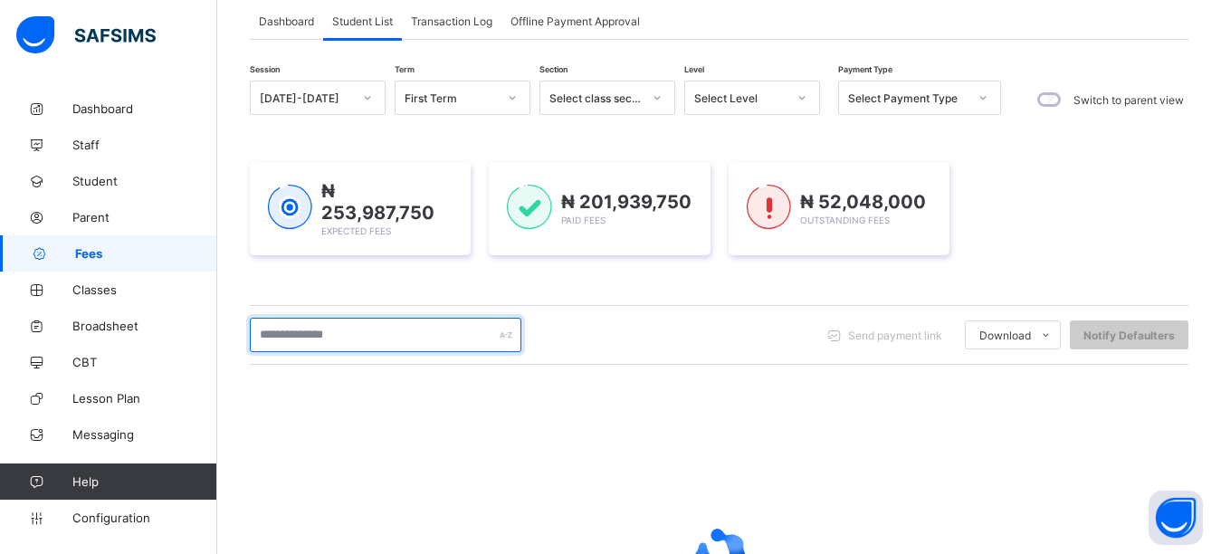
drag, startPoint x: 316, startPoint y: 336, endPoint x: 318, endPoint y: 327, distance: 9.2
click at [316, 332] on input "text" at bounding box center [386, 335] width 272 height 34
type input "*******"
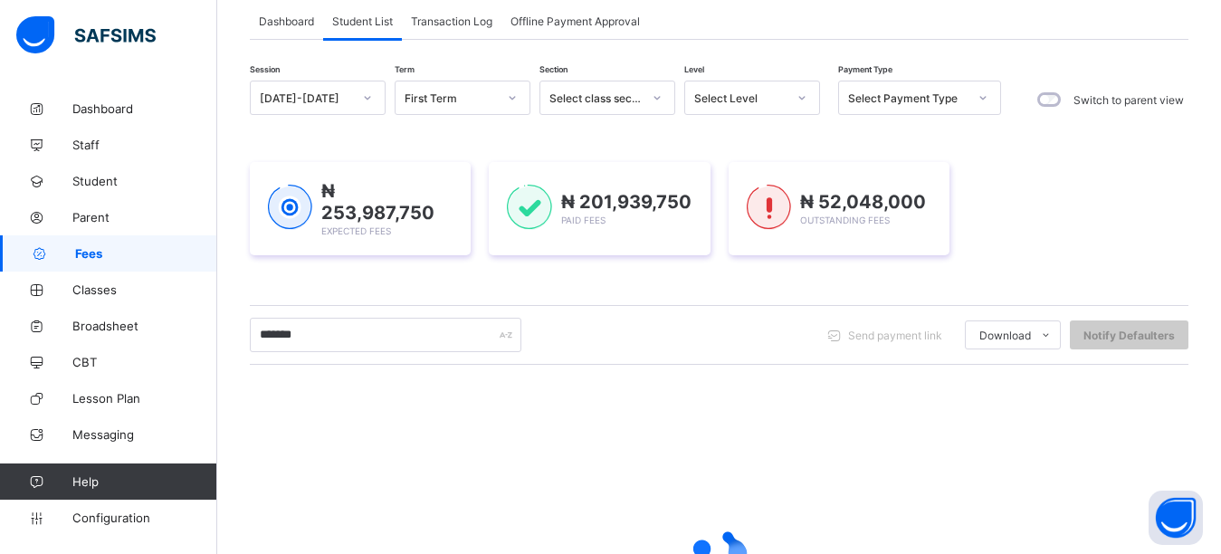
click at [298, 295] on div "Session 2025-2026 Term First Term Section Select class section Level Select Lev…" at bounding box center [719, 403] width 939 height 644
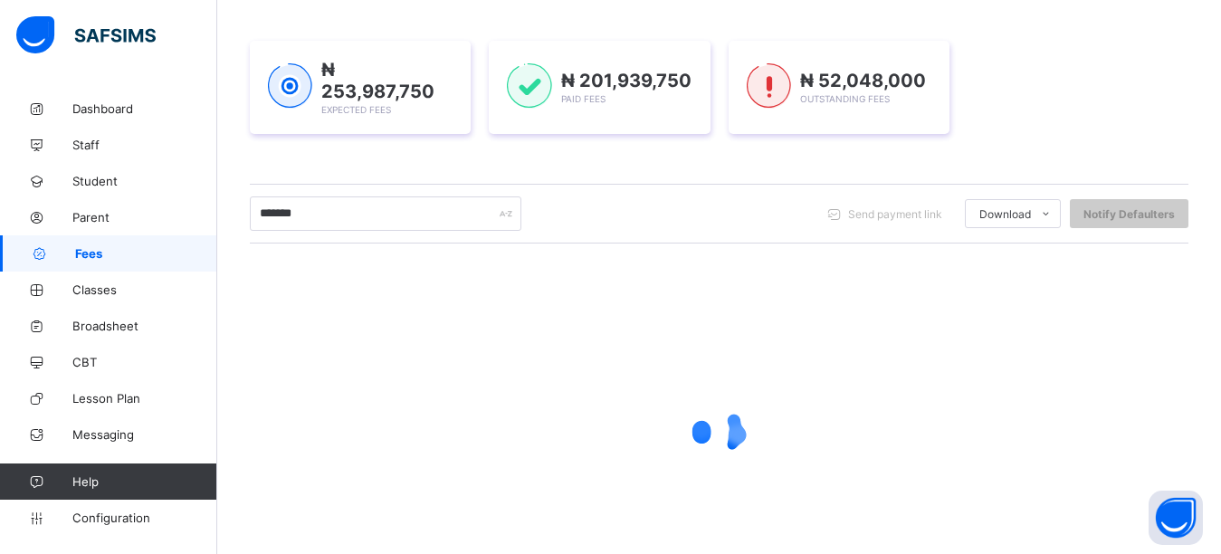
scroll to position [310, 0]
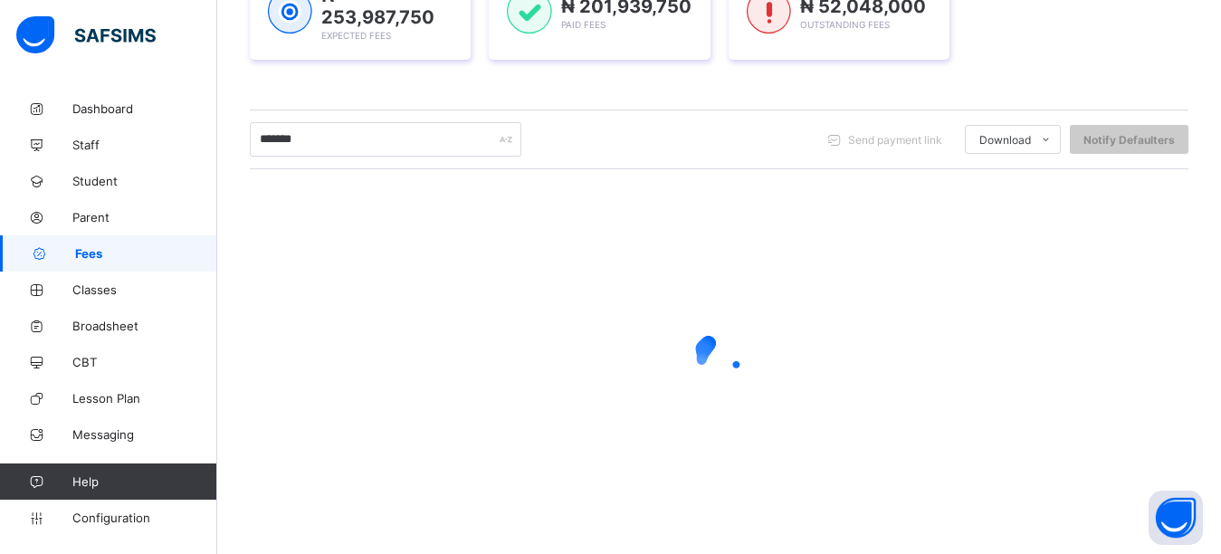
click at [1066, 53] on div "₦ 253,987,750 Expected Fees ₦ 201,939,750 Paid Fees ₦ 52,048,000 Outstanding Fe…" at bounding box center [719, 13] width 939 height 93
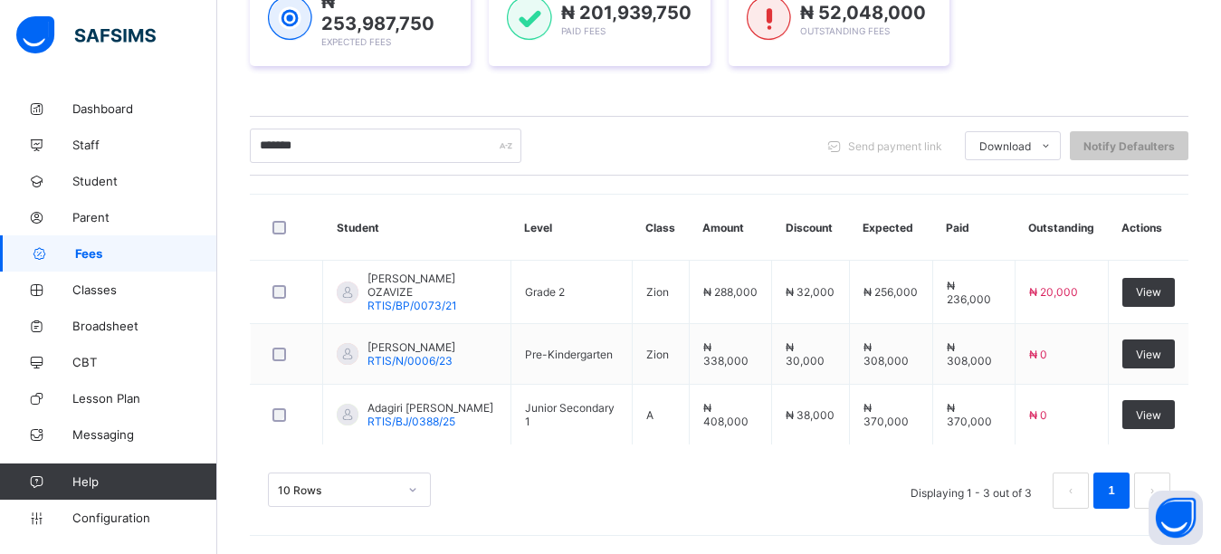
scroll to position [301, 0]
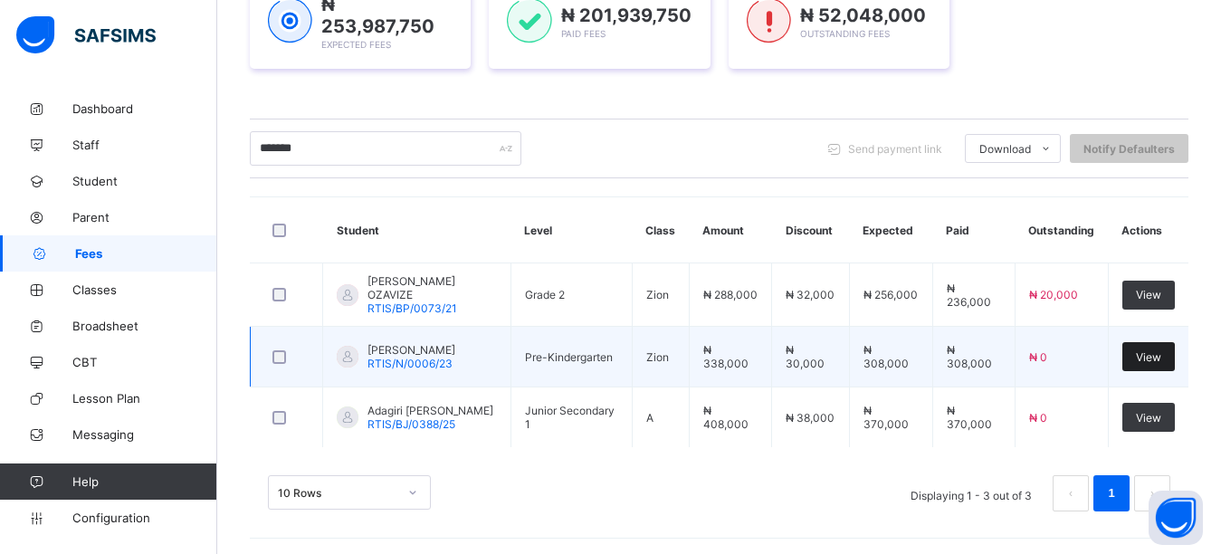
click at [1168, 360] on div "View" at bounding box center [1148, 356] width 52 height 29
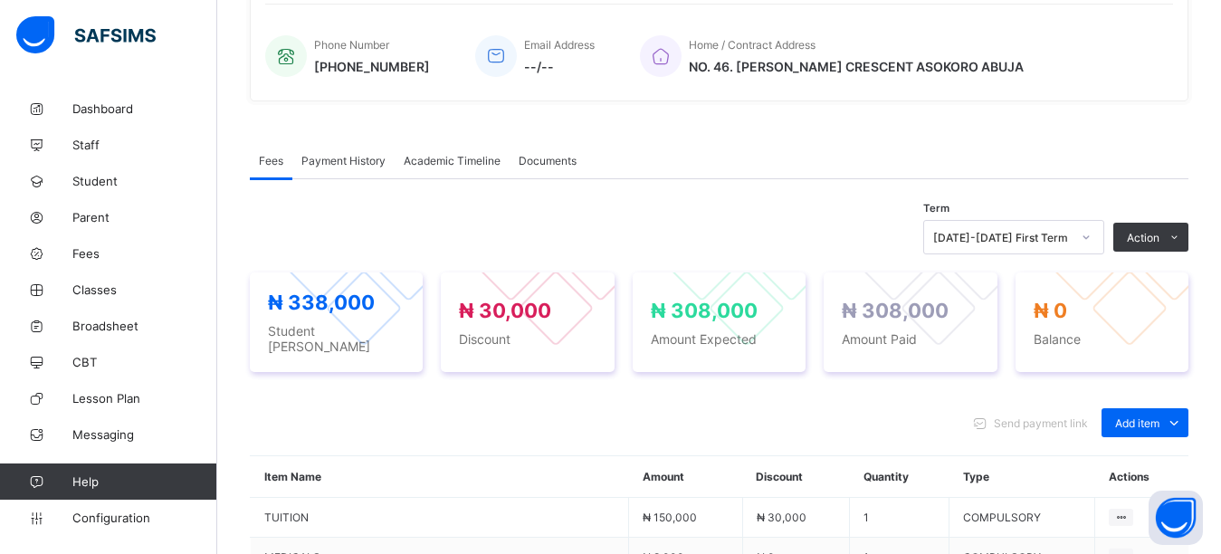
scroll to position [666, 0]
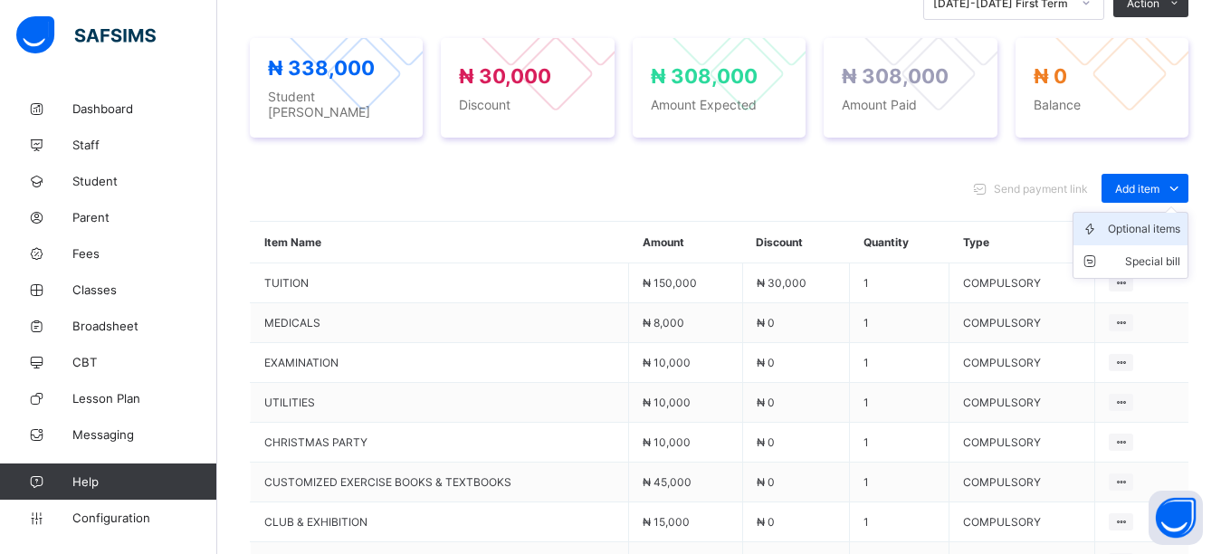
click at [1159, 220] on div "Optional items" at bounding box center [1144, 229] width 72 height 18
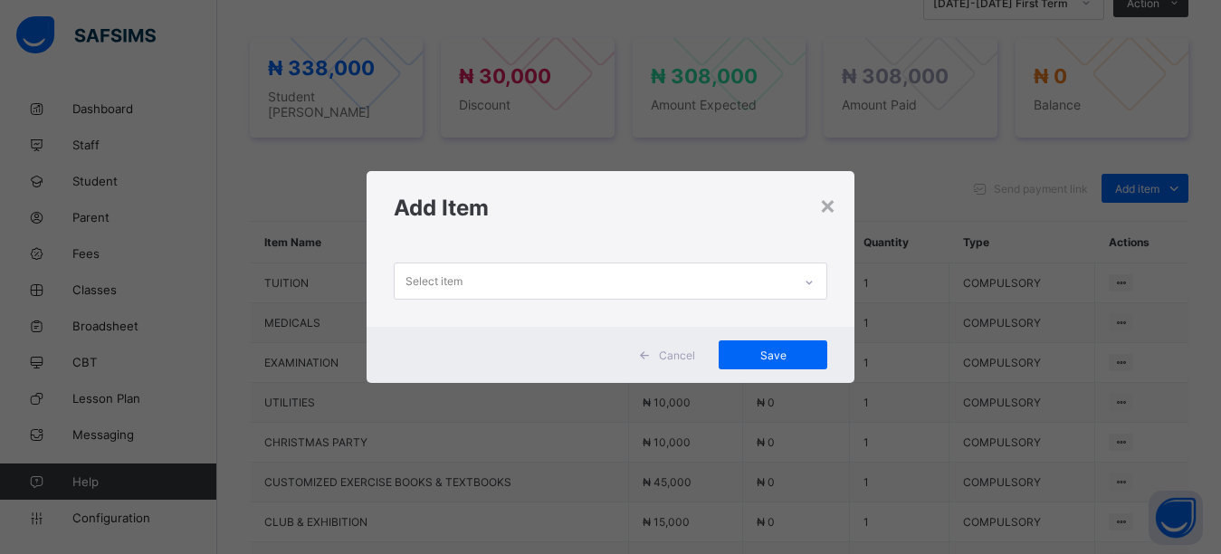
click at [551, 283] on div "Select item" at bounding box center [594, 280] width 398 height 35
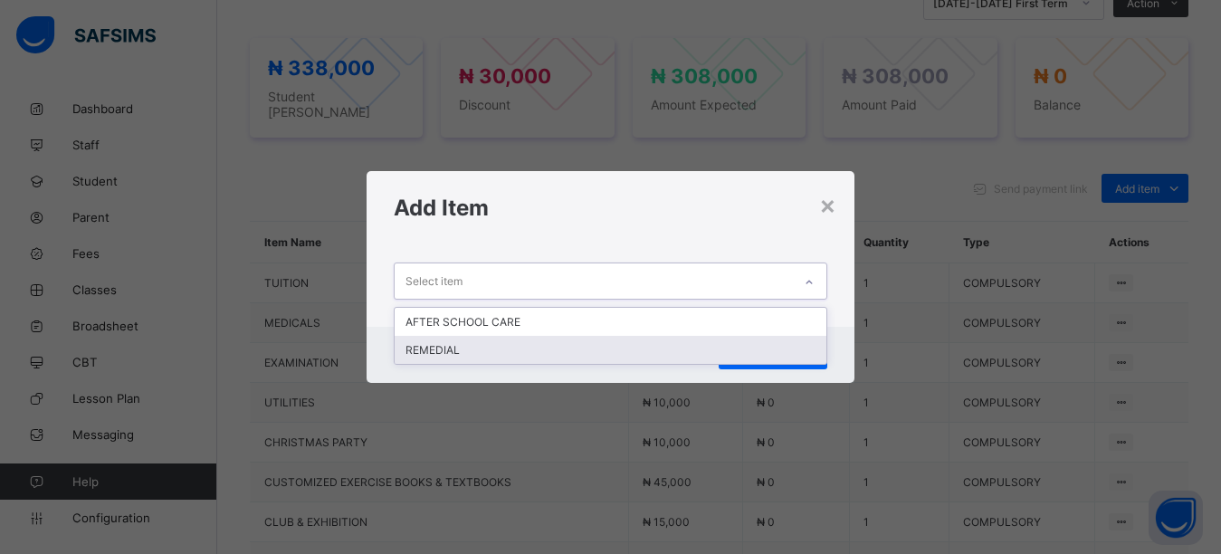
click at [441, 350] on div "REMEDIAL" at bounding box center [611, 350] width 433 height 28
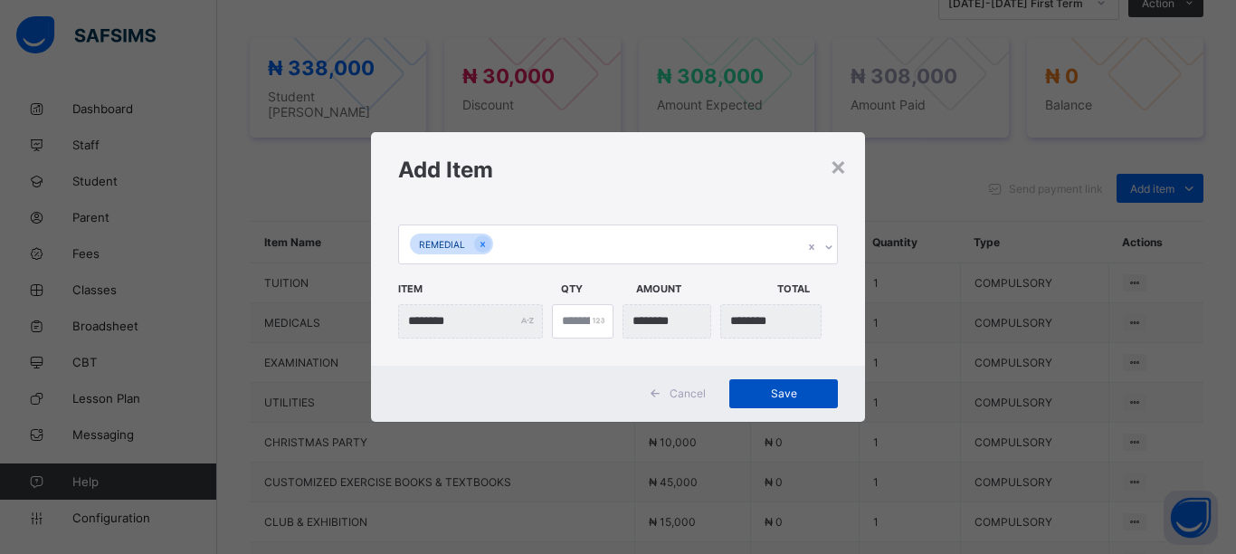
click at [764, 391] on span "Save" at bounding box center [783, 393] width 81 height 14
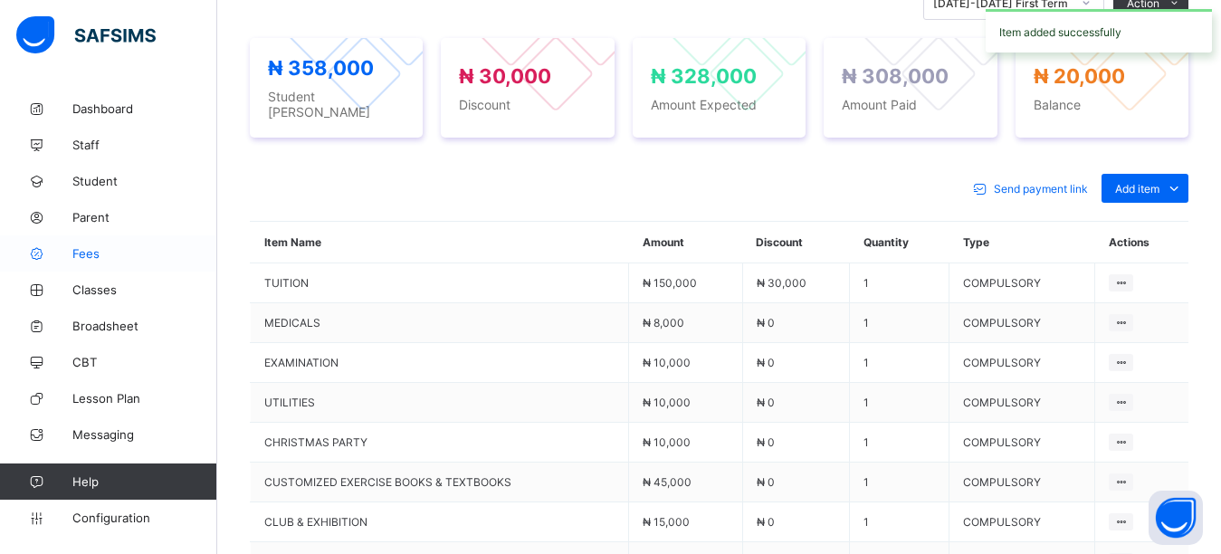
click at [115, 259] on span "Fees" at bounding box center [144, 253] width 145 height 14
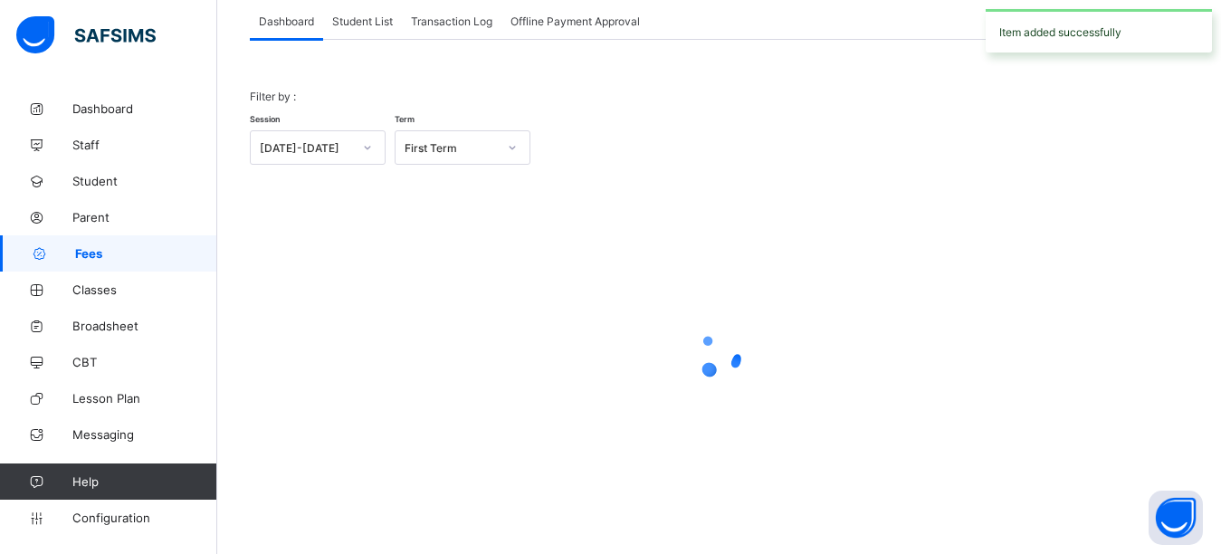
scroll to position [115, 0]
click at [389, 23] on span "Student List" at bounding box center [362, 21] width 61 height 14
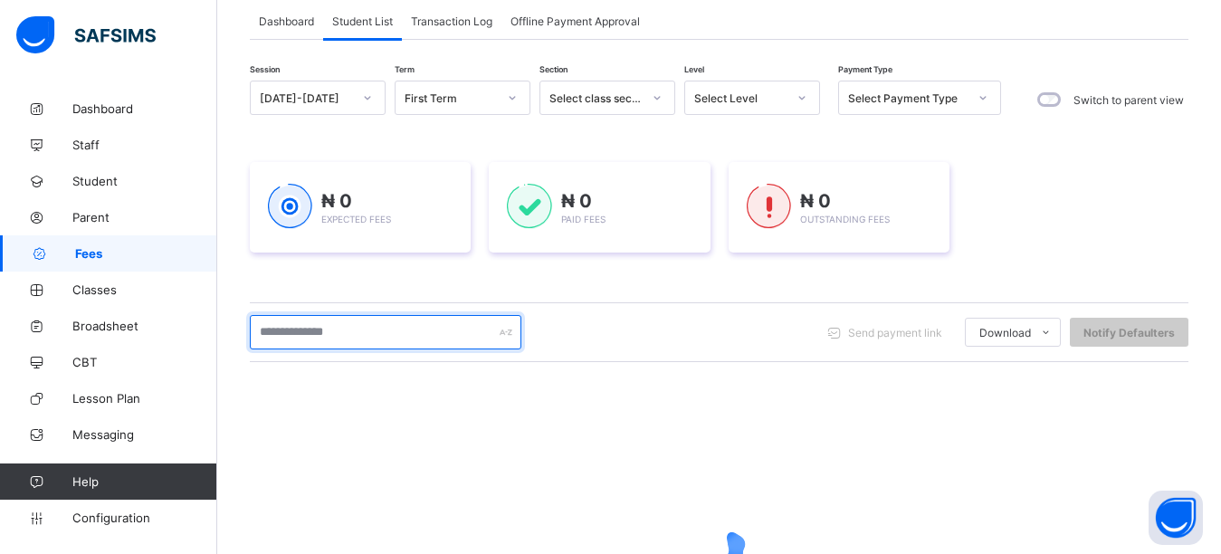
click at [346, 333] on input "text" at bounding box center [386, 332] width 272 height 34
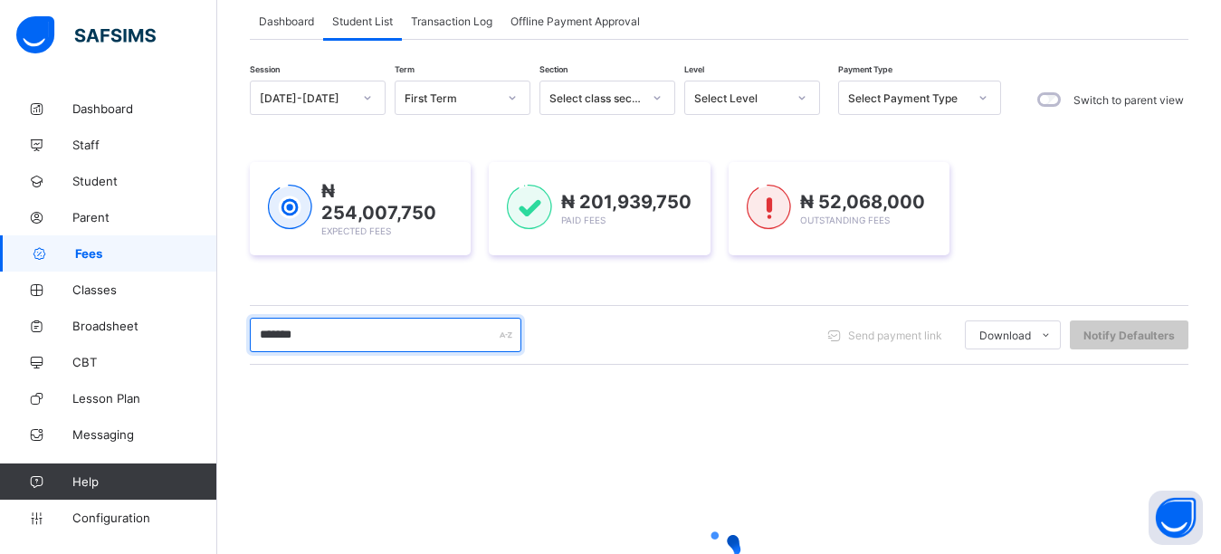
type input "*******"
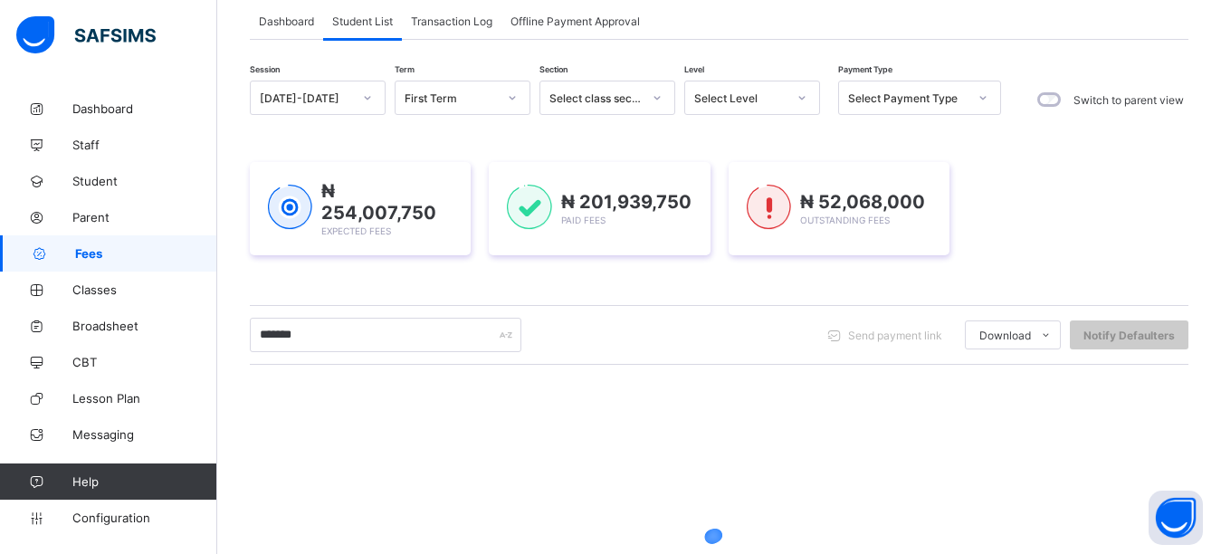
click at [612, 279] on div "₦ 254,007,750 Expected Fees ₦ 201,939,750 Paid Fees ₦ 52,068,000 Outstanding Fe…" at bounding box center [719, 209] width 939 height 148
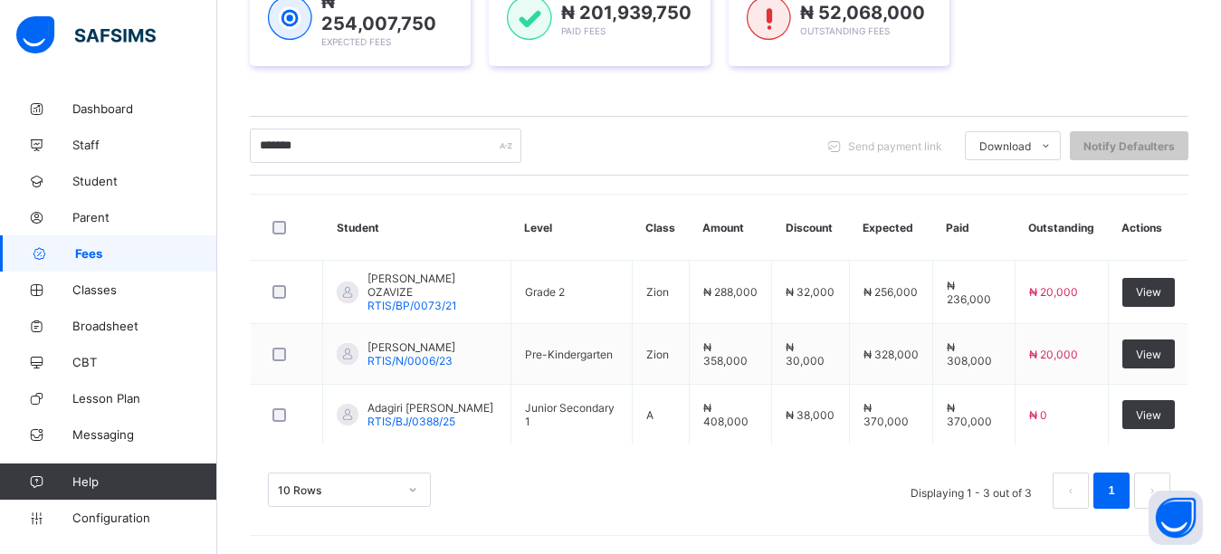
scroll to position [301, 0]
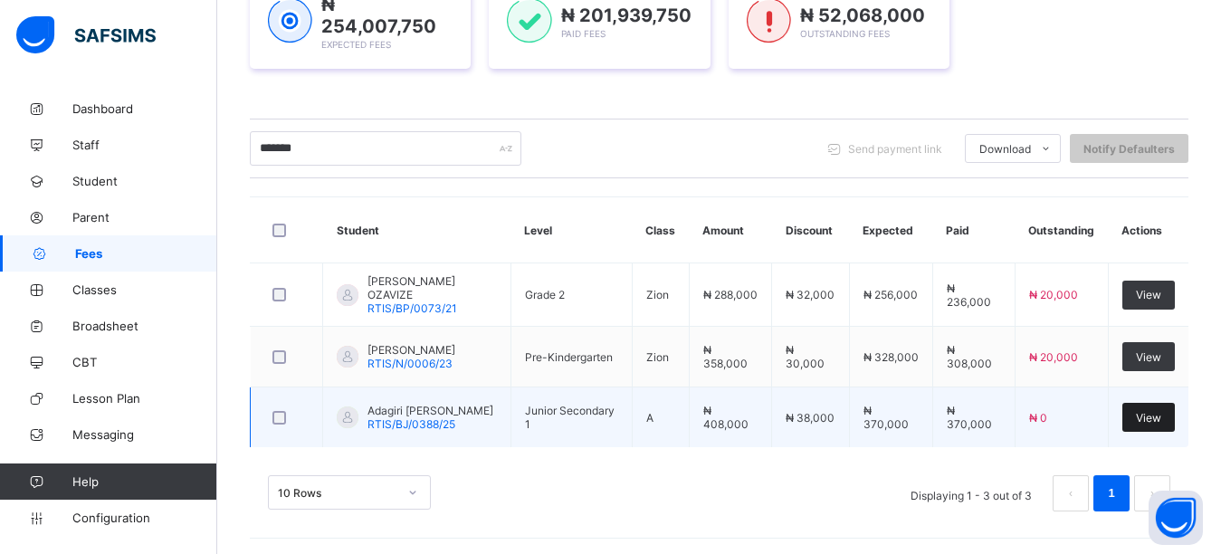
click at [1161, 415] on span "View" at bounding box center [1148, 418] width 25 height 14
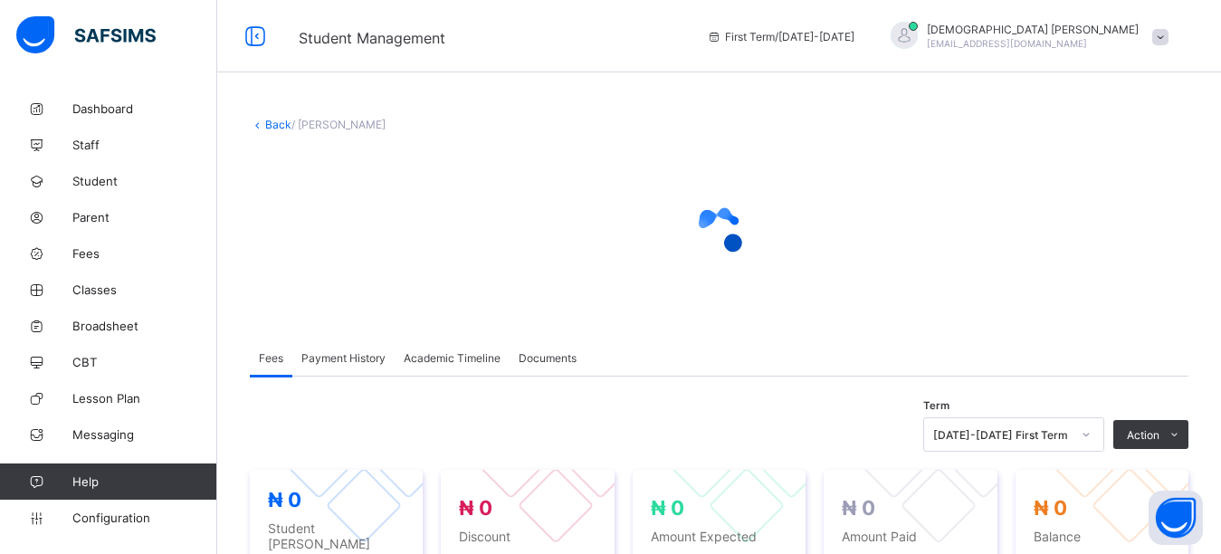
click at [935, 290] on div at bounding box center [719, 230] width 939 height 163
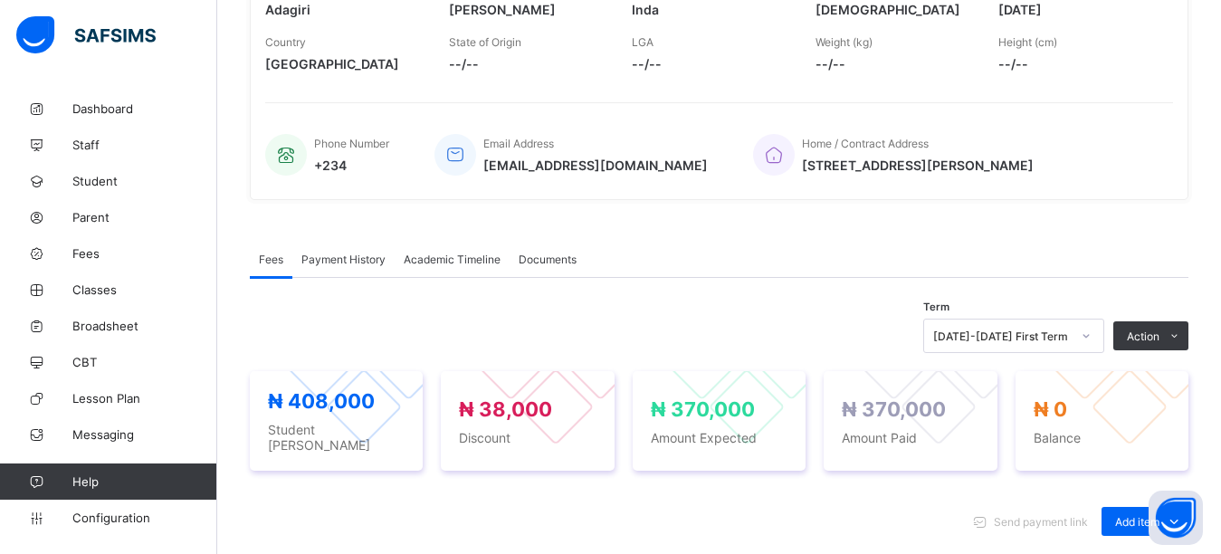
scroll to position [634, 0]
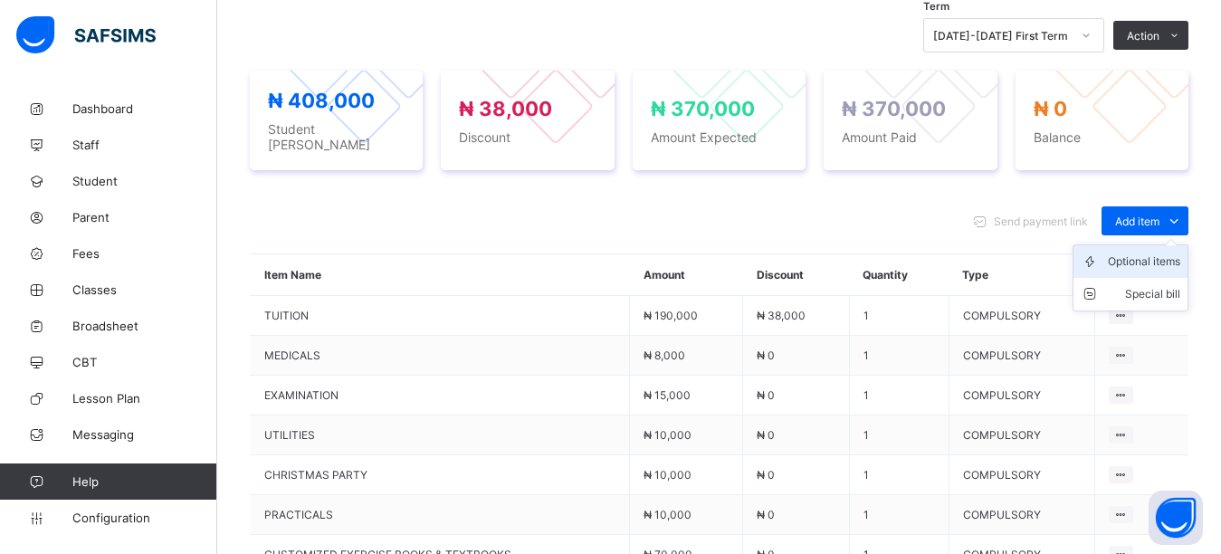
click at [1150, 253] on div "Optional items" at bounding box center [1144, 262] width 72 height 18
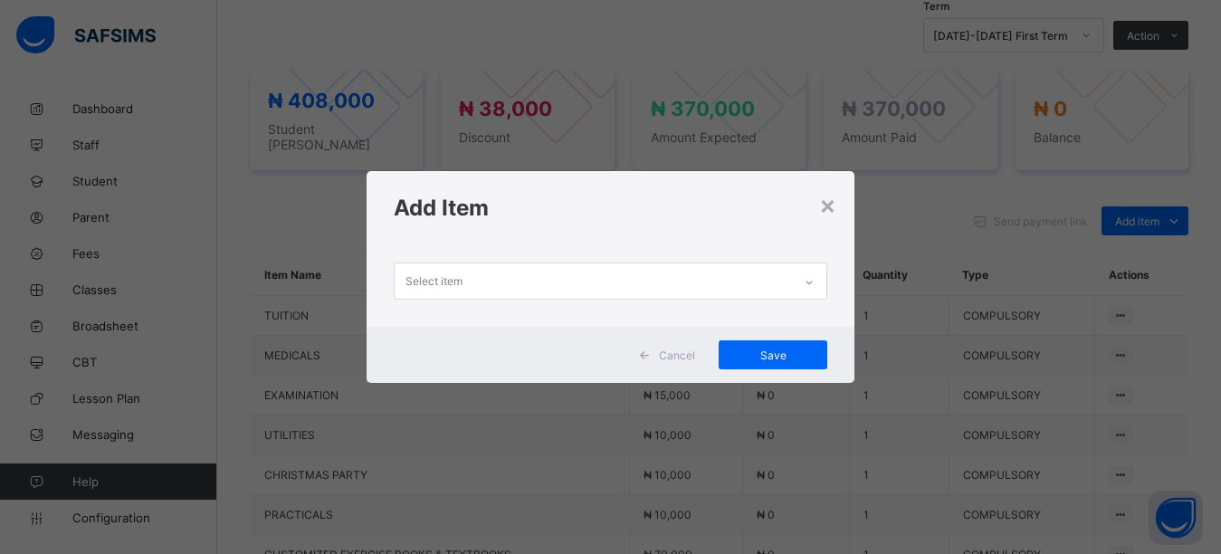
click at [691, 279] on div "Select item" at bounding box center [594, 280] width 398 height 35
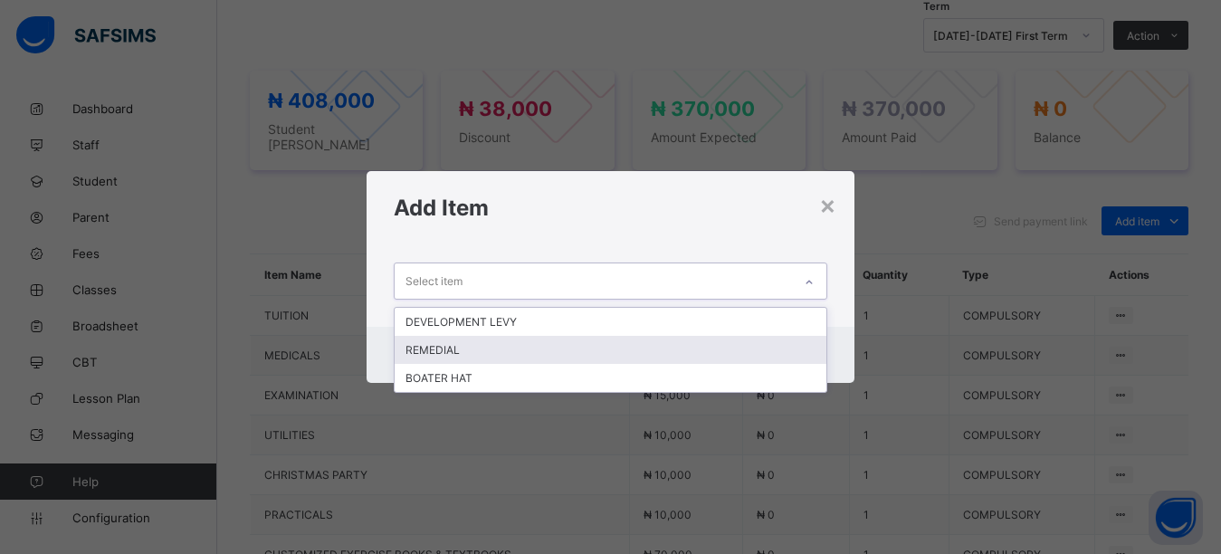
click at [547, 353] on div "REMEDIAL" at bounding box center [611, 350] width 433 height 28
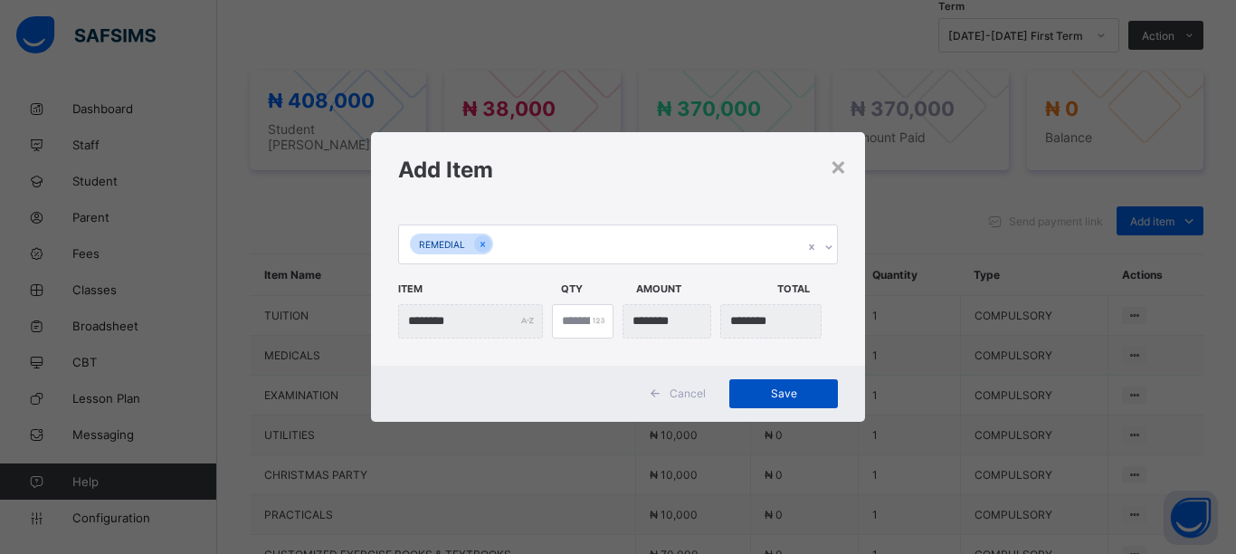
click at [787, 391] on span "Save" at bounding box center [783, 393] width 81 height 14
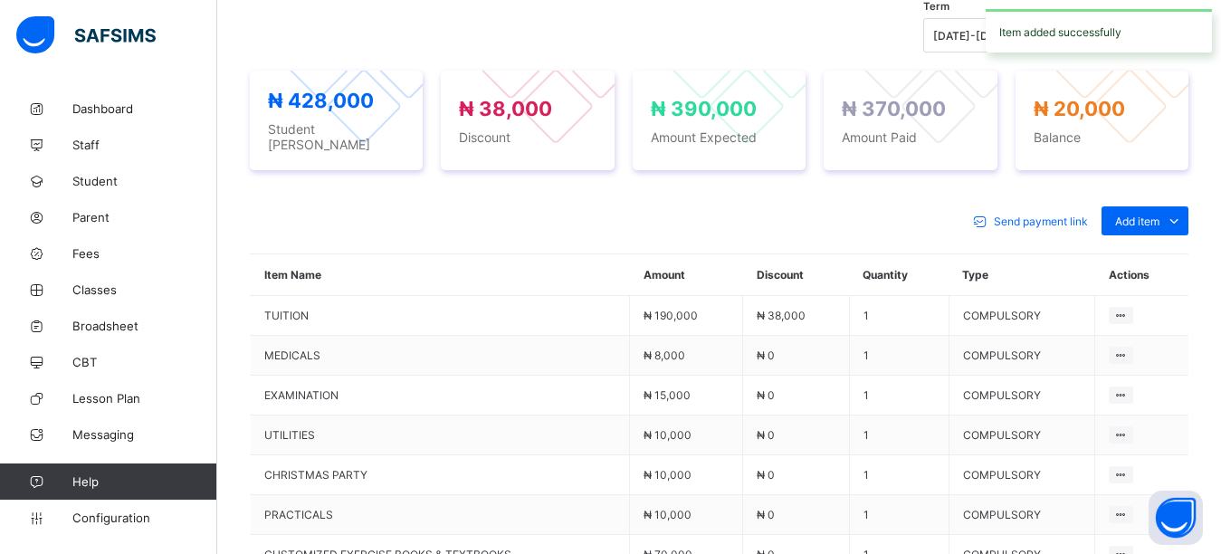
click at [405, 193] on div "Send payment link Add item Optional items Special bill Item Name Amount Discoun…" at bounding box center [719, 504] width 939 height 633
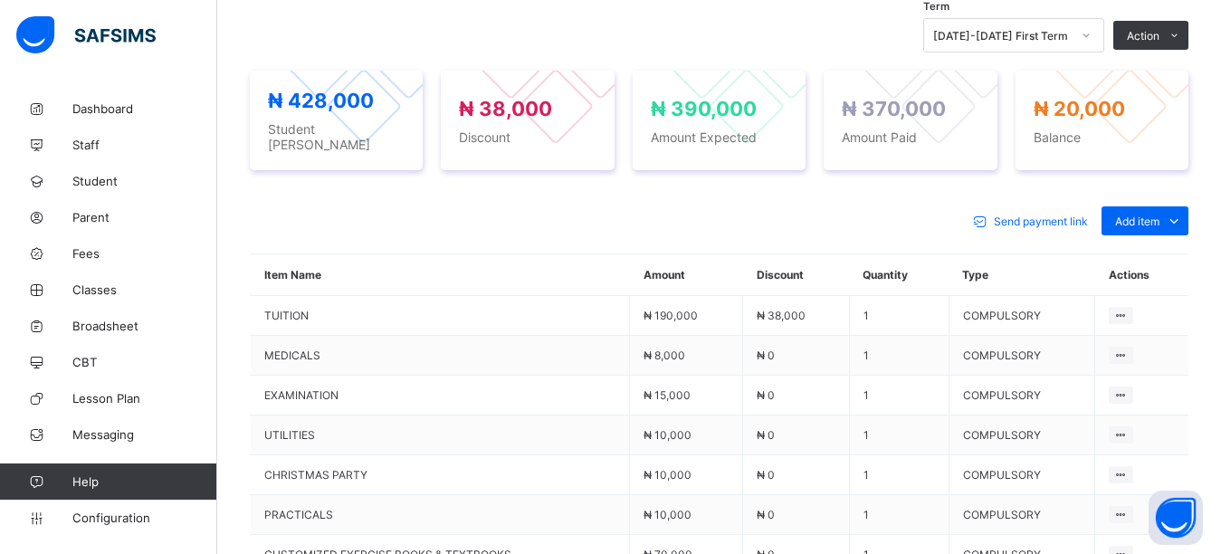
click at [712, 44] on div "Term 2025-2026 First Term Action Receive Payment Manage Discount Send Email Rem…" at bounding box center [719, 35] width 939 height 34
click at [99, 214] on span "Parent" at bounding box center [144, 217] width 145 height 14
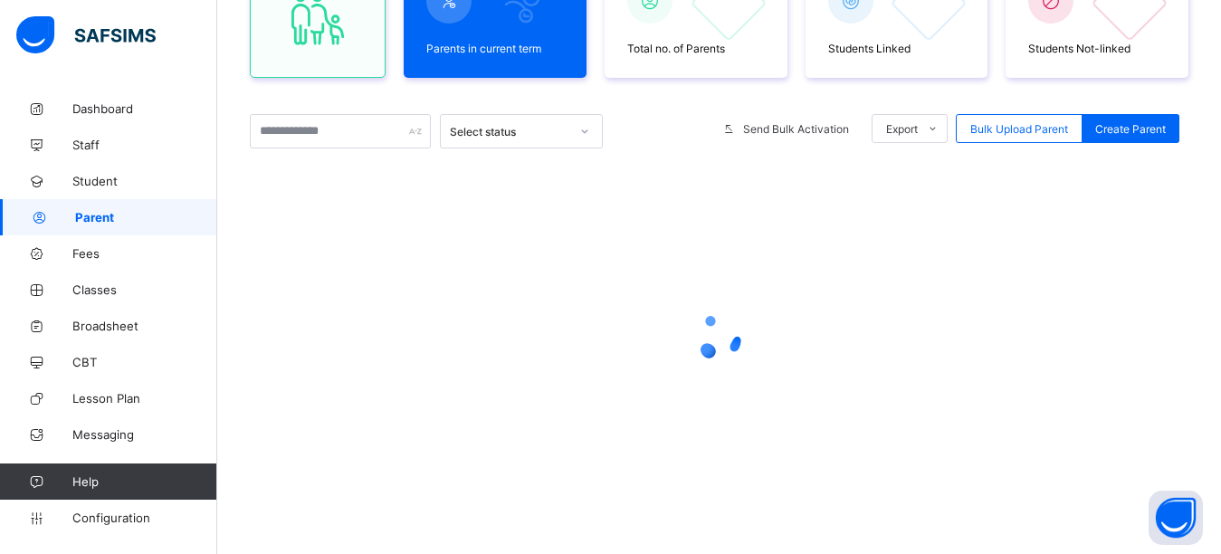
scroll to position [217, 0]
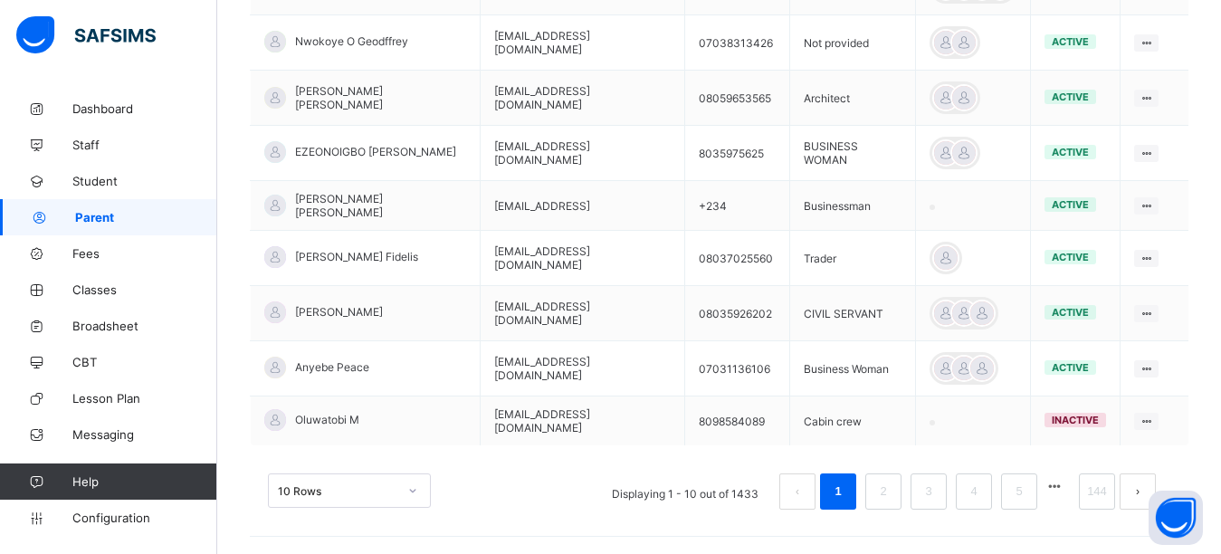
click at [338, 126] on td "EZEONOIGBO [PERSON_NAME]" at bounding box center [366, 153] width 230 height 55
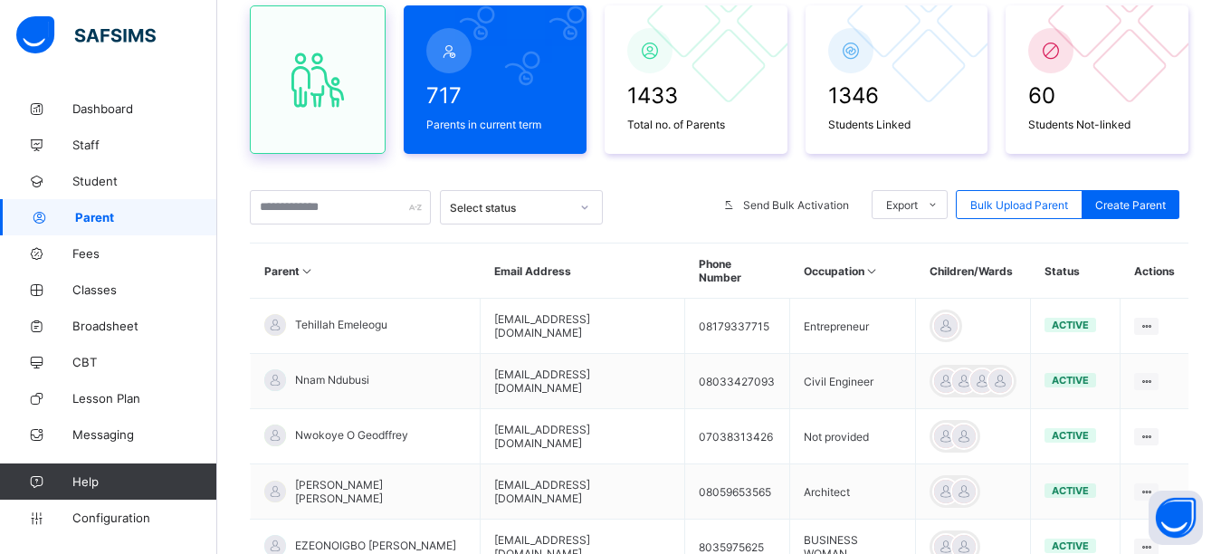
scroll to position [109, 0]
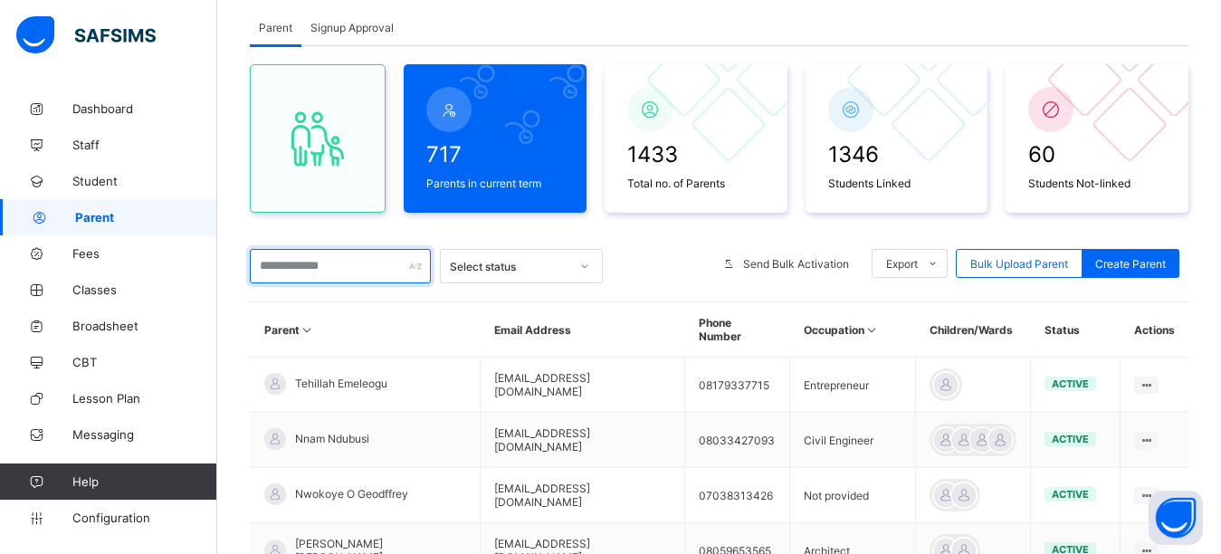
click at [319, 264] on input "text" at bounding box center [340, 266] width 181 height 34
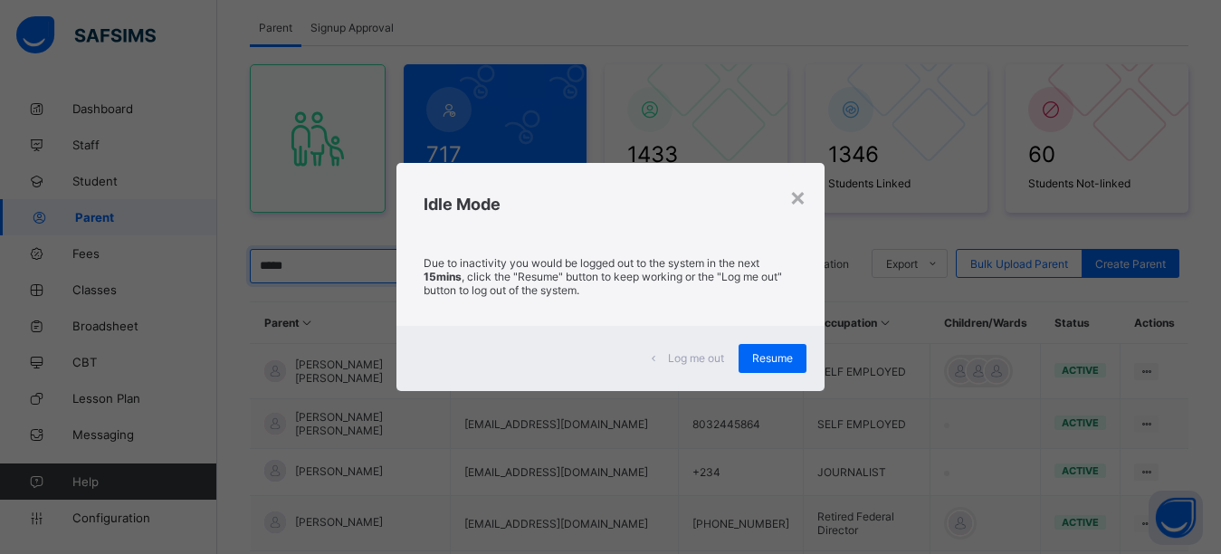
type input "*****"
click at [777, 358] on span "Resume" at bounding box center [772, 358] width 41 height 14
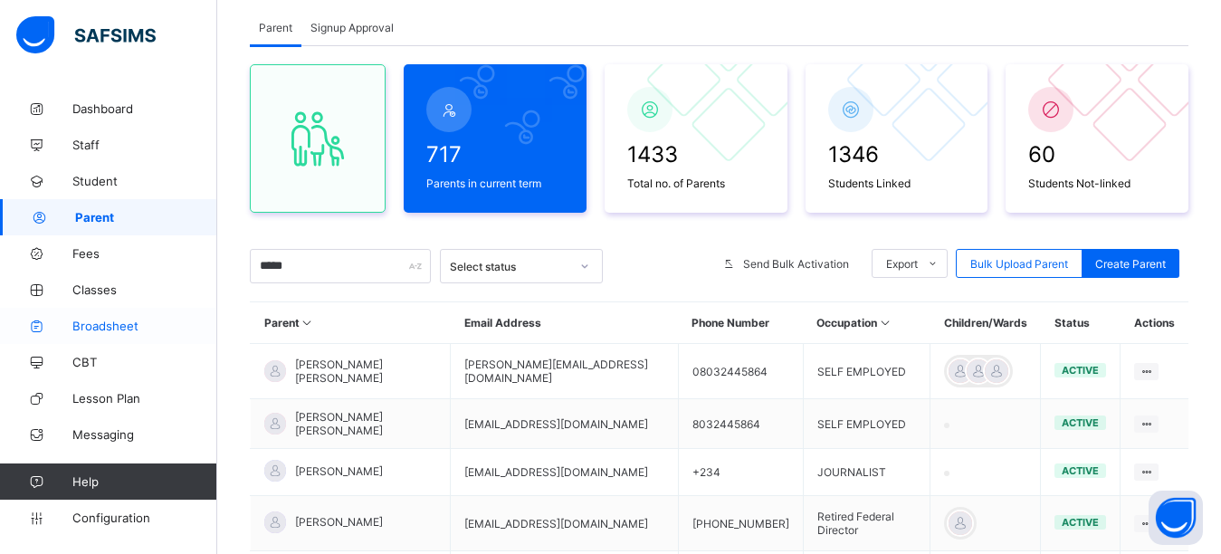
click at [108, 320] on span "Broadsheet" at bounding box center [144, 326] width 145 height 14
